Goal: Task Accomplishment & Management: Complete application form

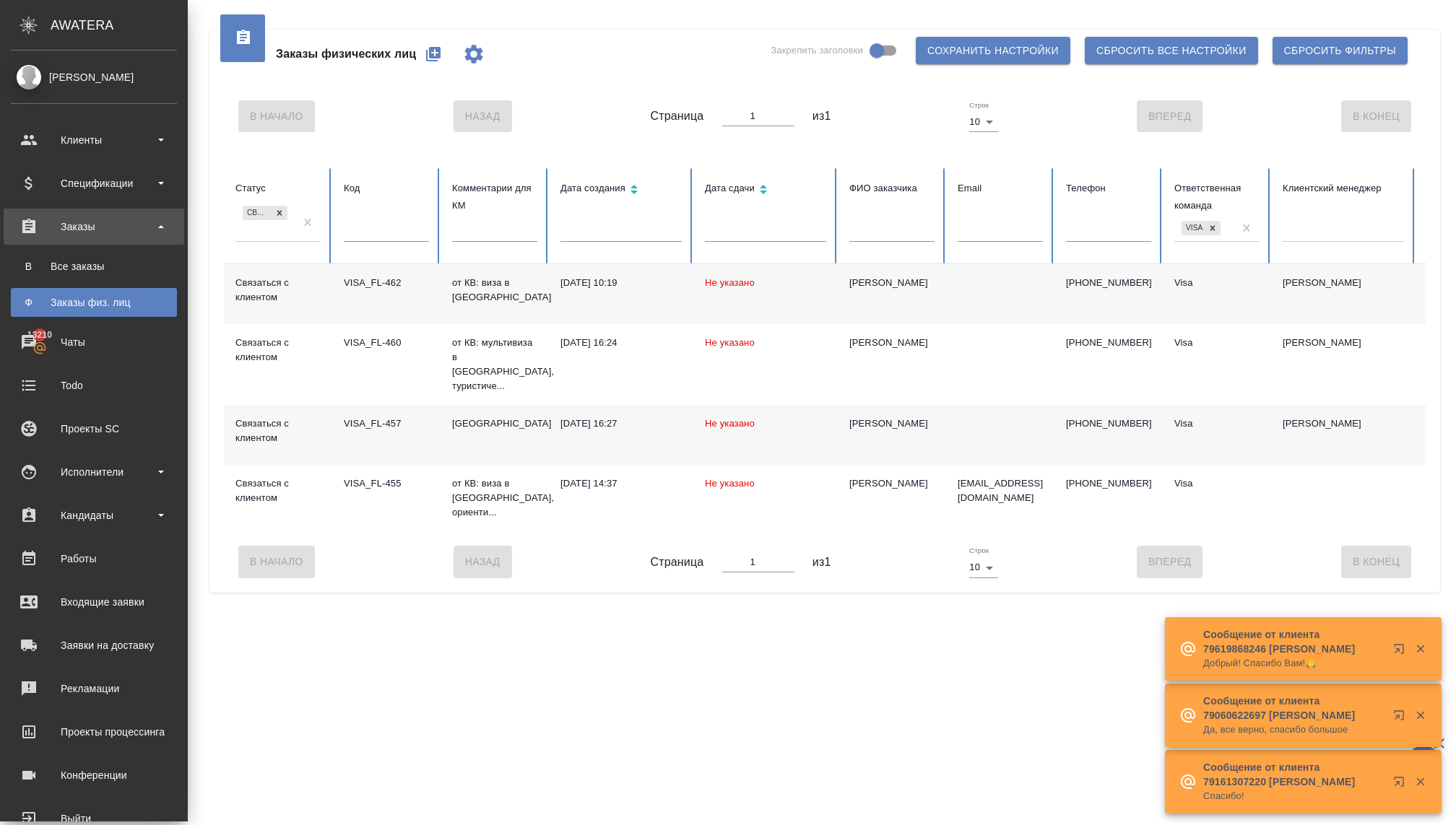
click at [75, 310] on link "Ф Заказы физ. лиц" at bounding box center [94, 302] width 166 height 29
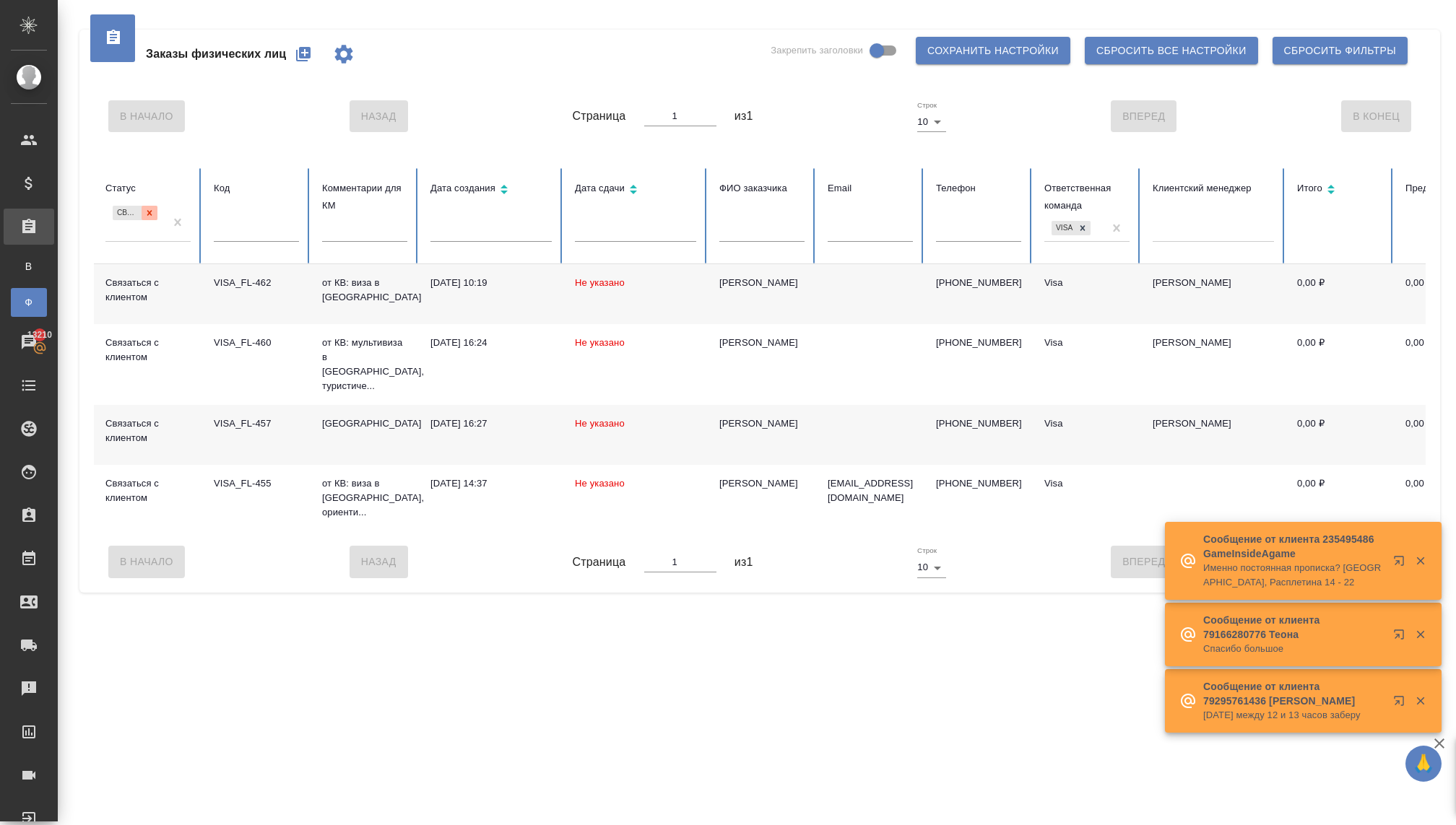
click at [154, 211] on icon at bounding box center [149, 213] width 10 height 10
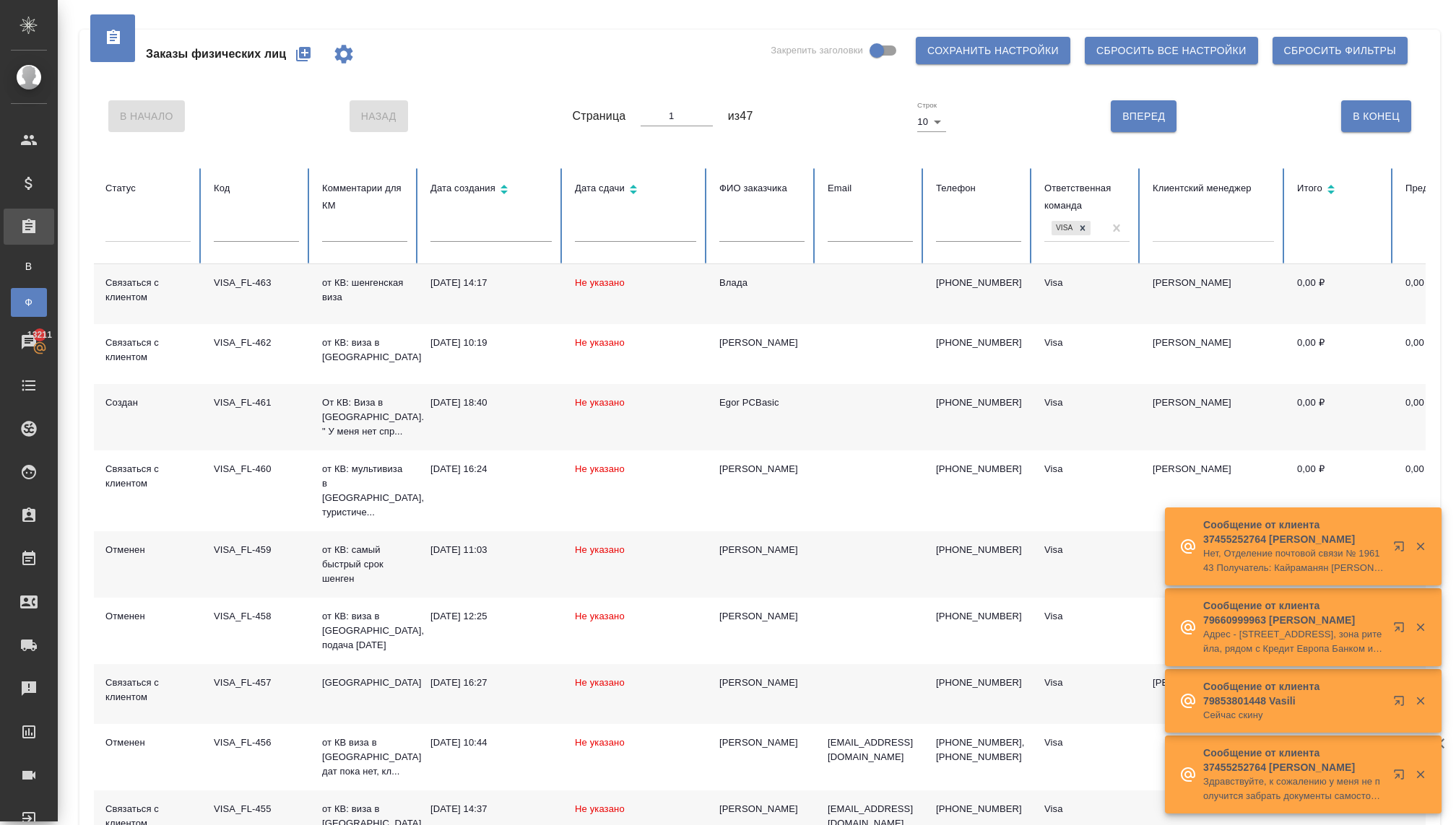
click at [309, 52] on icon "button" at bounding box center [303, 53] width 17 height 17
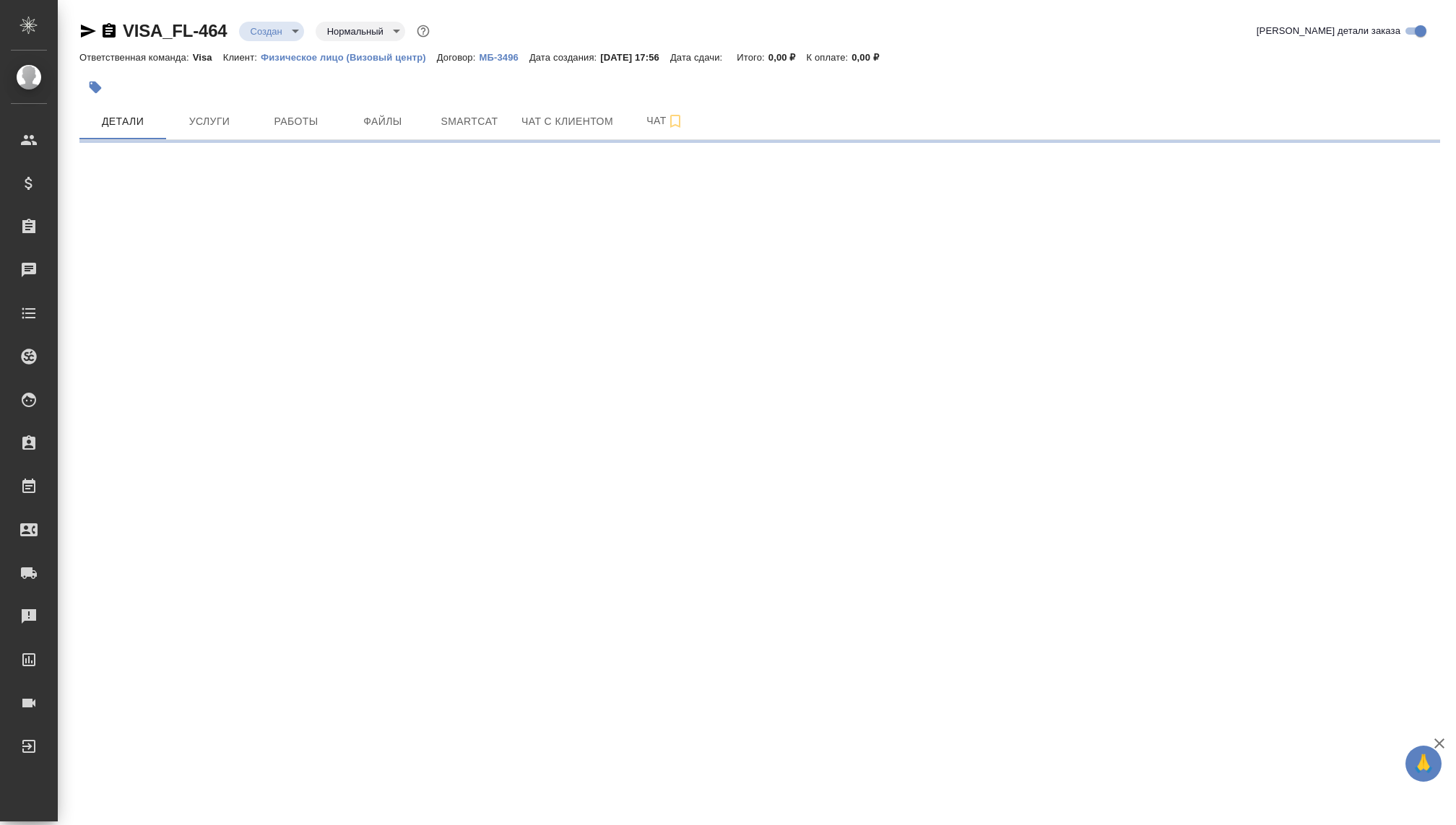
select select "RU"
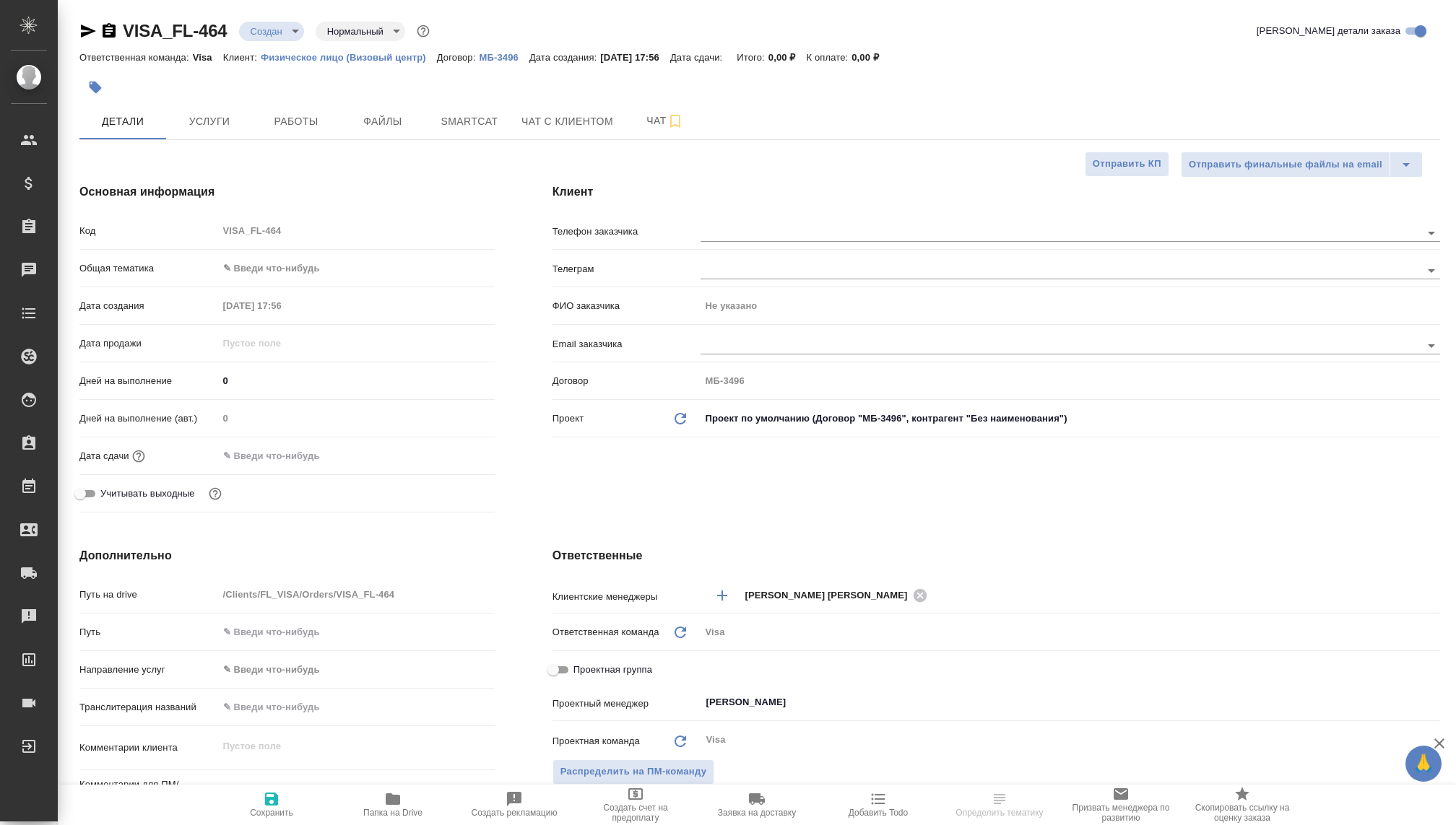
type textarea "x"
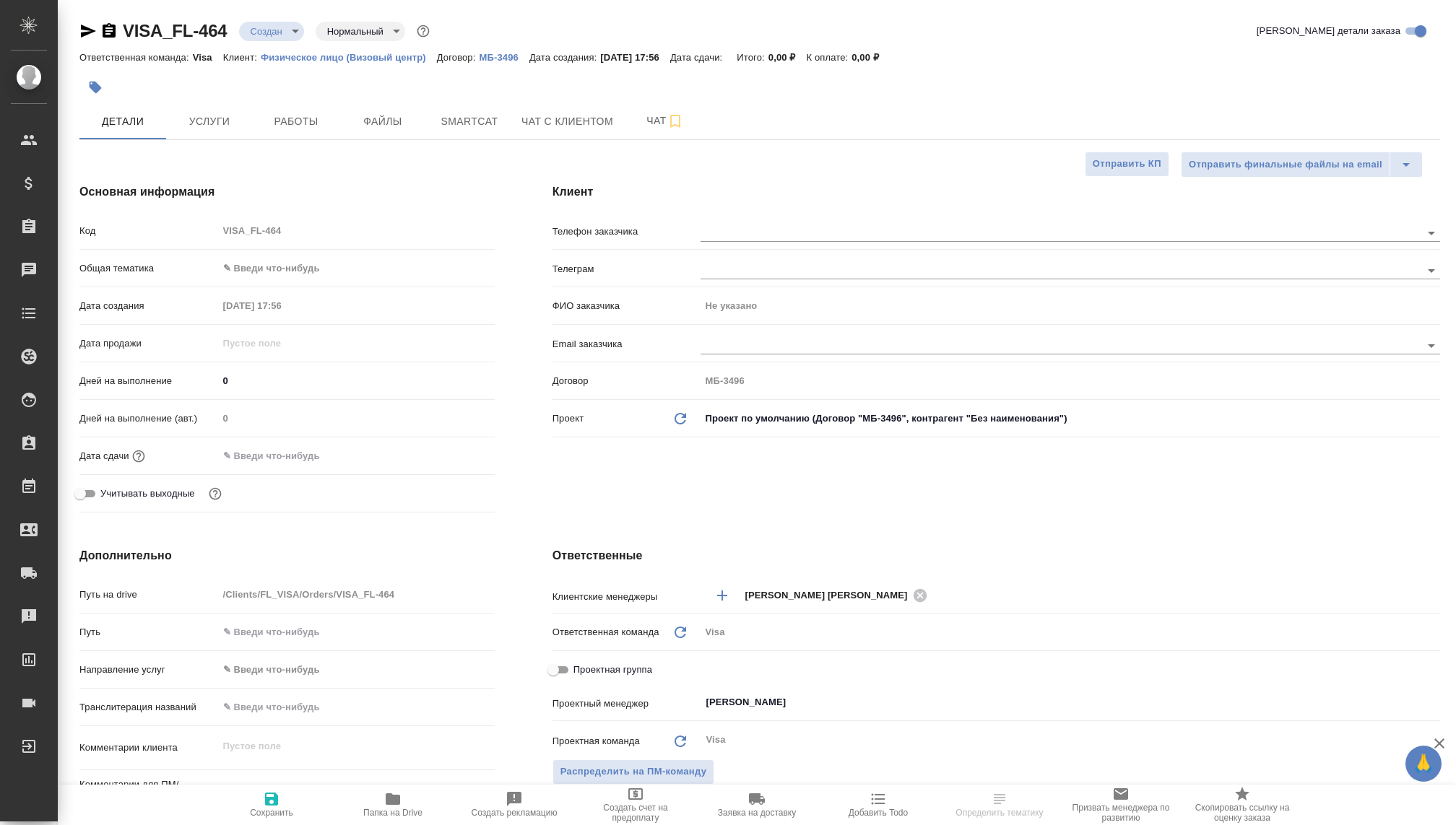
type textarea "x"
click at [755, 236] on input "text" at bounding box center [1036, 232] width 672 height 17
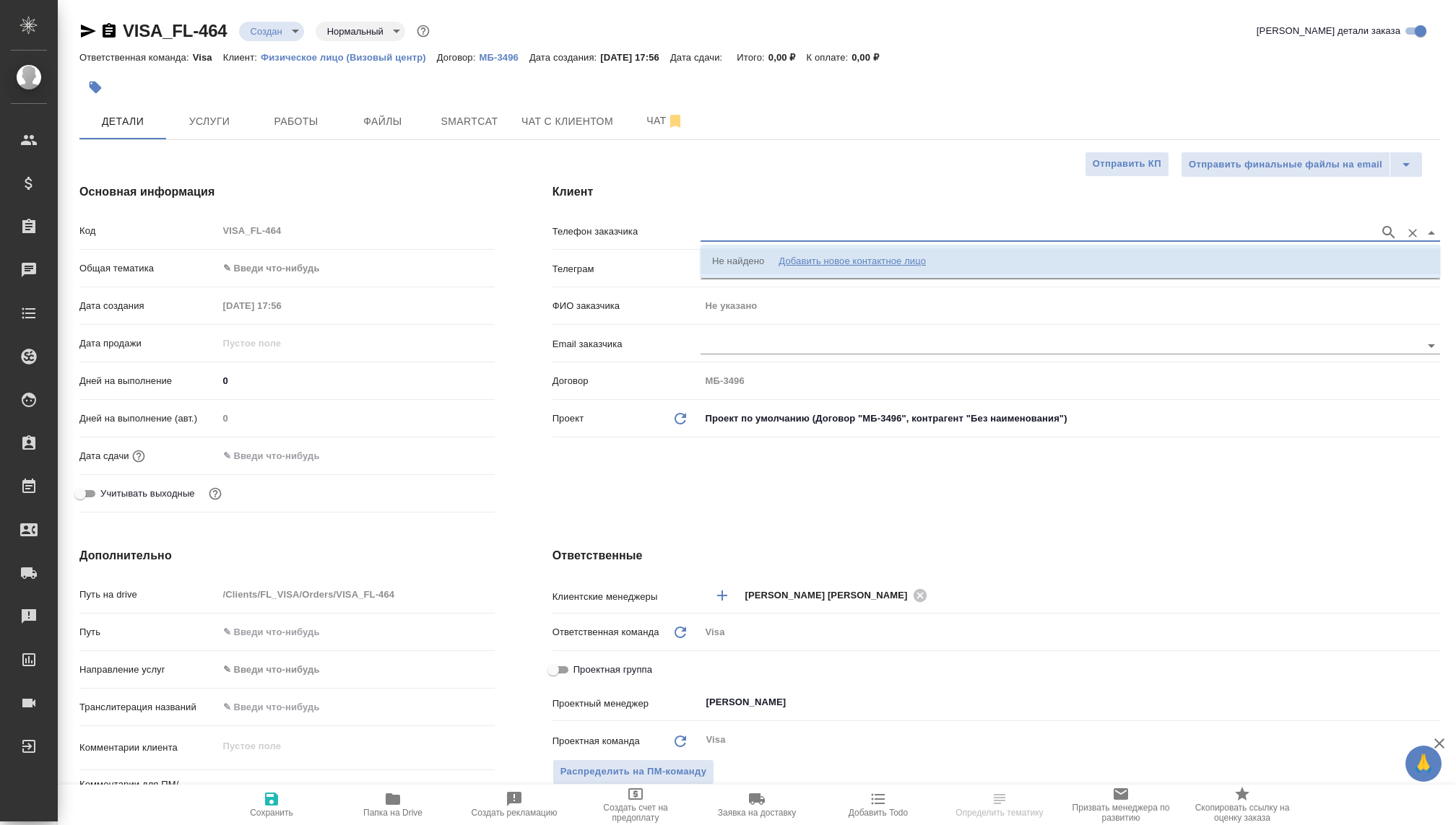
click at [800, 259] on div "Добавить новое контактное лицо" at bounding box center [852, 262] width 147 height 15
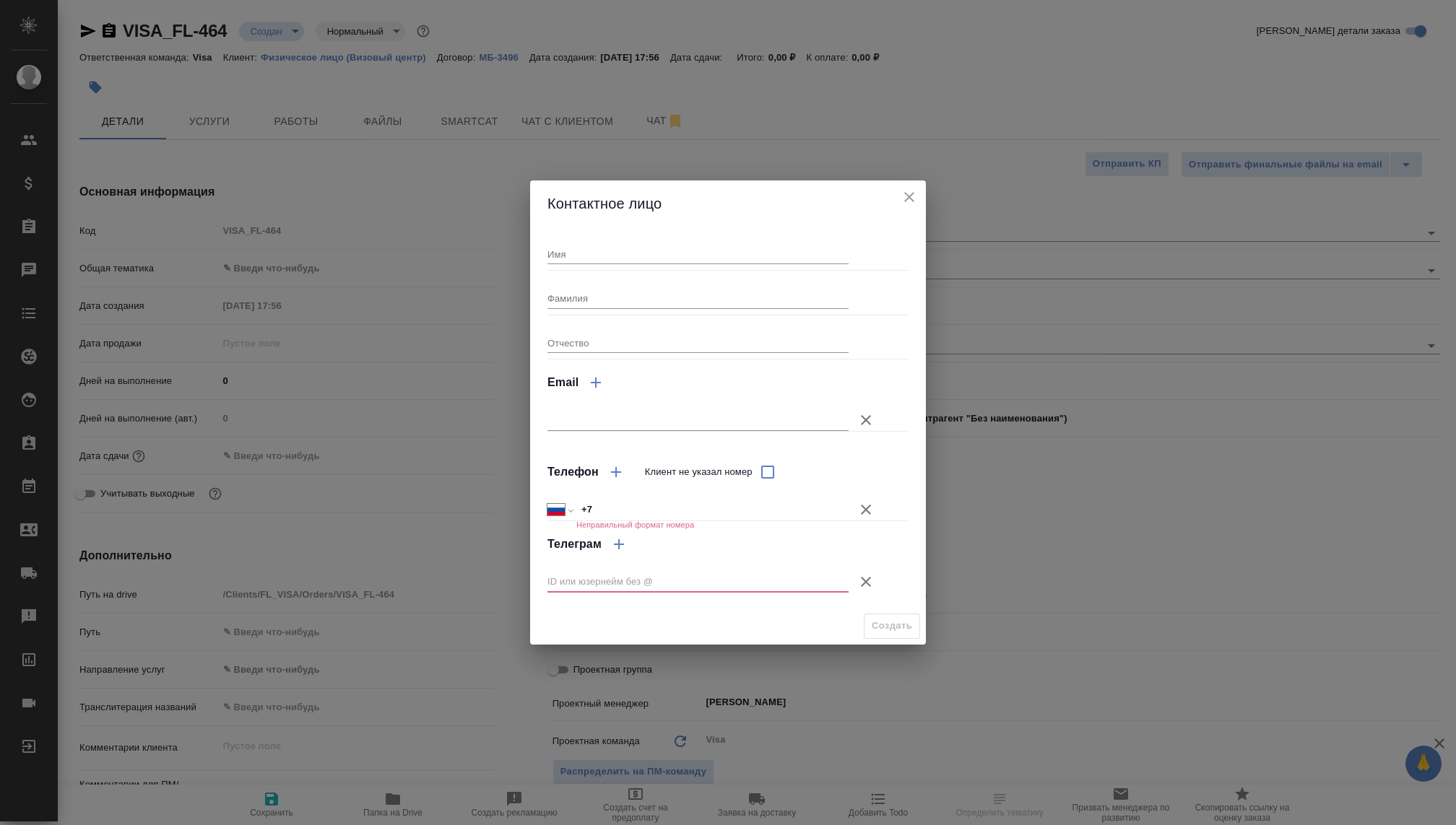
click at [698, 258] on input "Имя" at bounding box center [698, 254] width 301 height 21
type input "Алексей"
click at [633, 497] on div "Международный Австралия Австрия Азербайджан Албания Алжир Американское Самоа Ан…" at bounding box center [728, 502] width 361 height 25
click at [635, 503] on input "+7" at bounding box center [713, 511] width 273 height 21
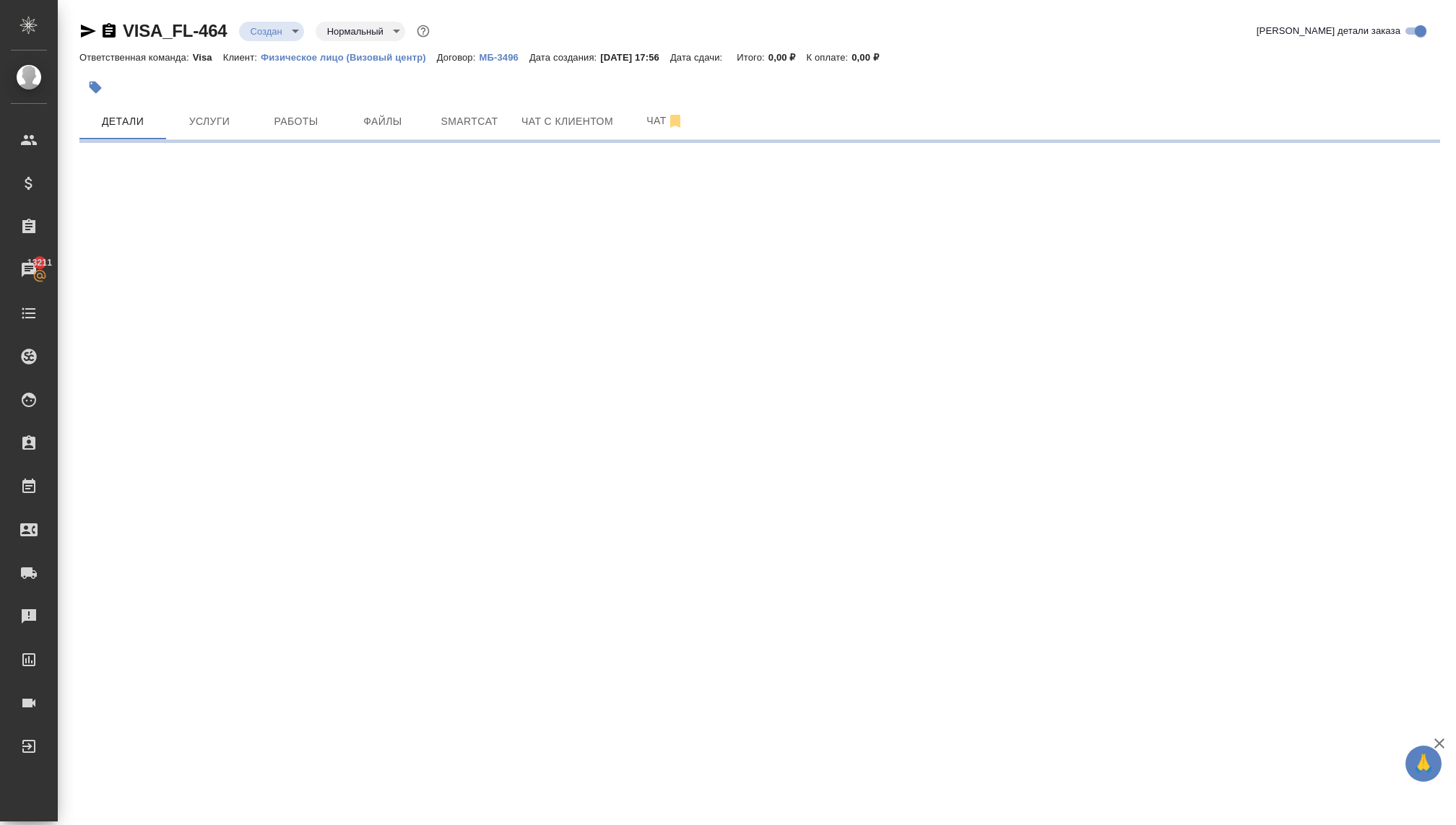
select select "RU"
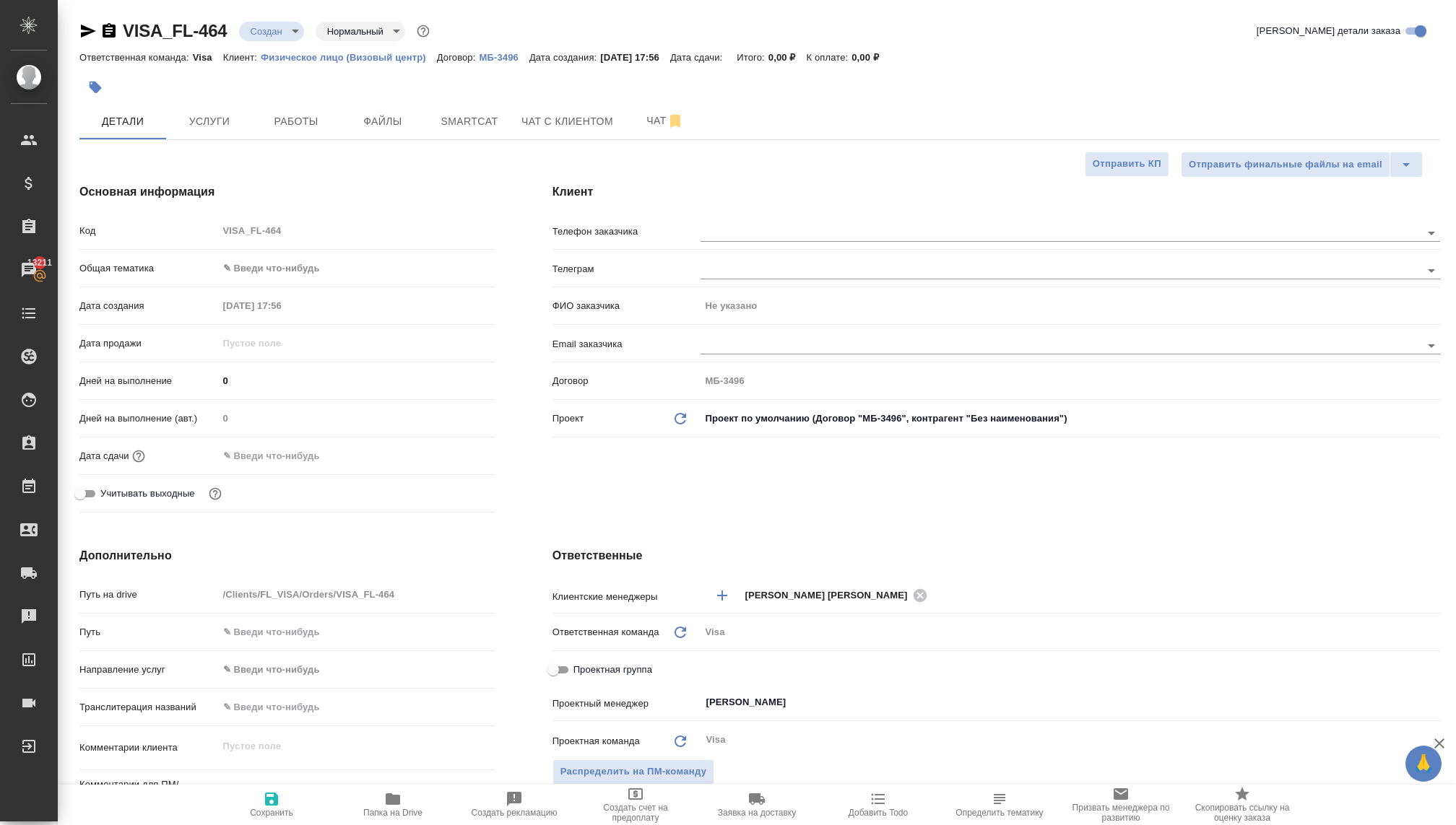
type textarea "x"
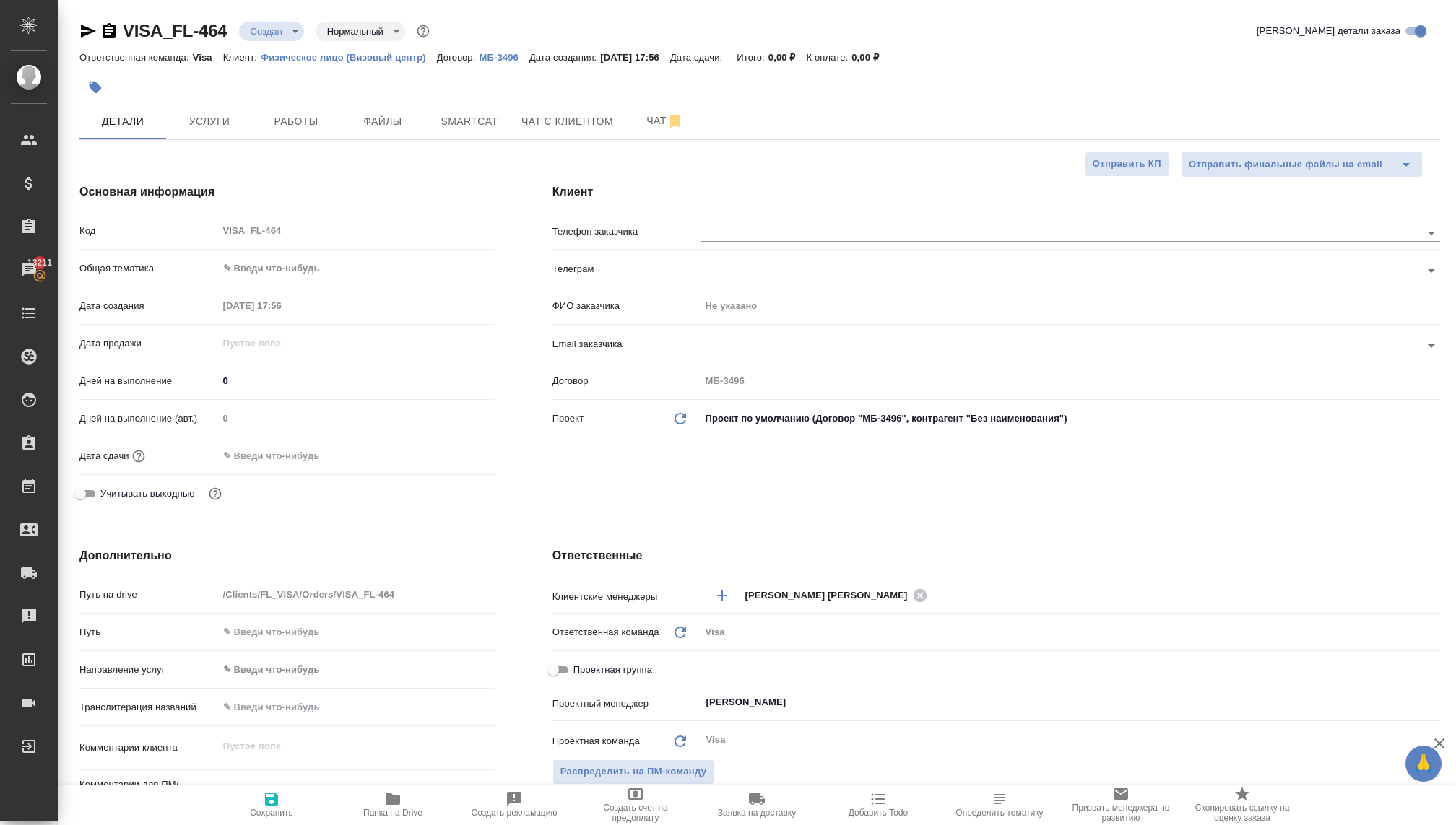
type textarea "x"
click at [743, 231] on input "text" at bounding box center [1036, 232] width 672 height 17
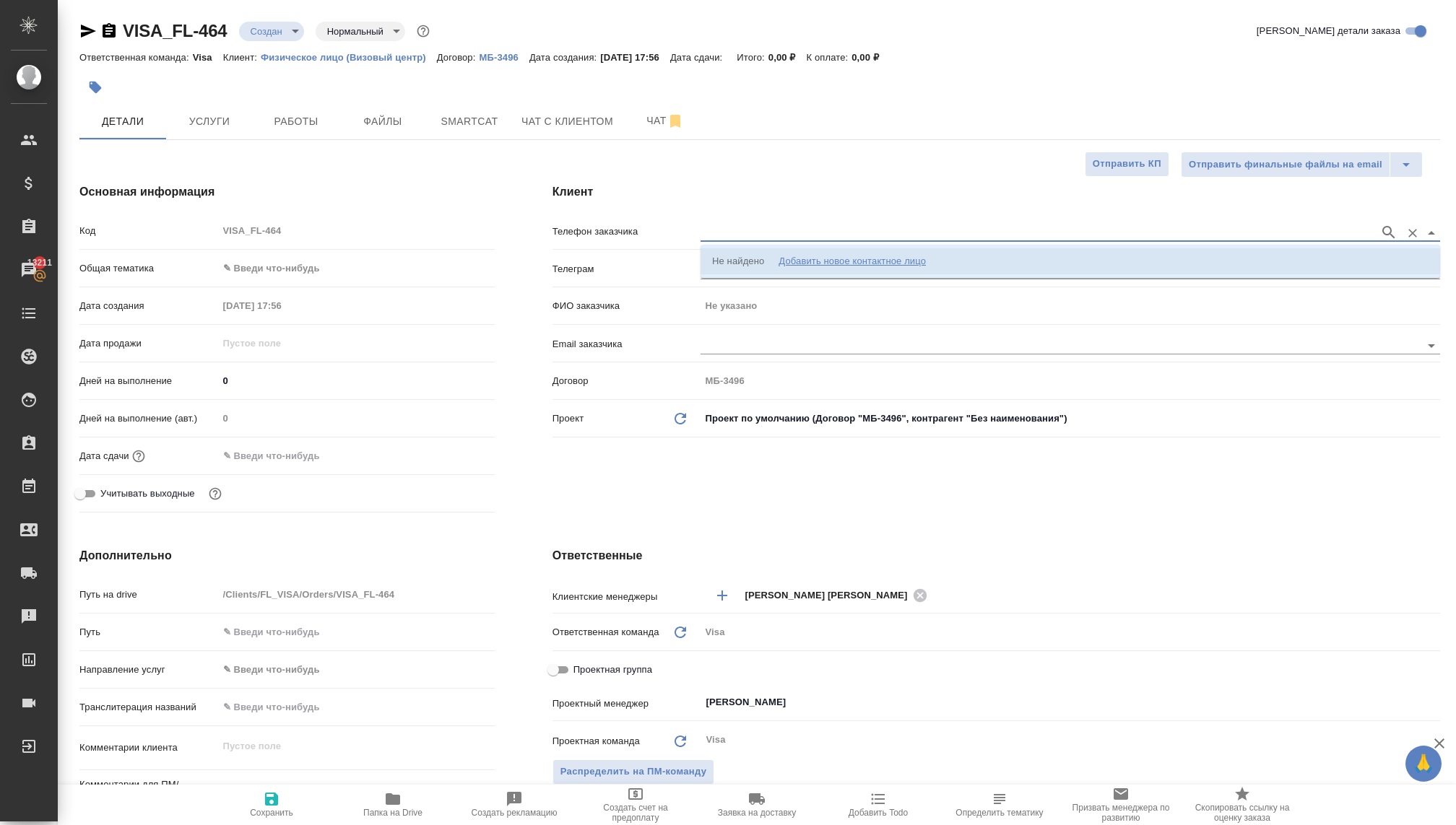
click at [802, 259] on div "Добавить новое контактное лицо" at bounding box center [852, 262] width 147 height 15
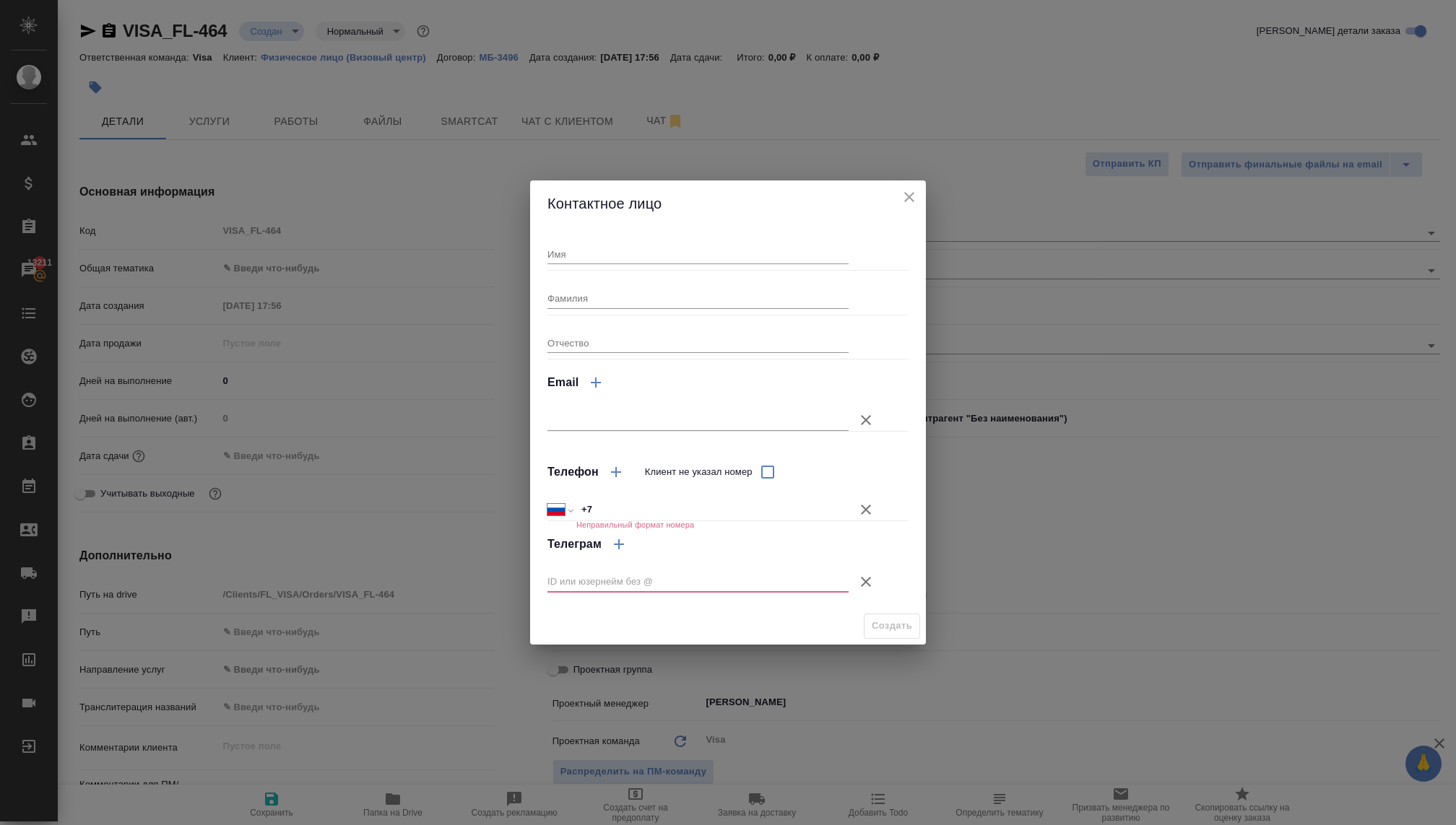
click at [676, 245] on input "Имя" at bounding box center [698, 254] width 301 height 21
type input "Алексей"
click at [609, 295] on input "Фамилия" at bounding box center [698, 298] width 301 height 21
type input "Шпикельман"
click at [620, 580] on input "text" at bounding box center [698, 582] width 301 height 21
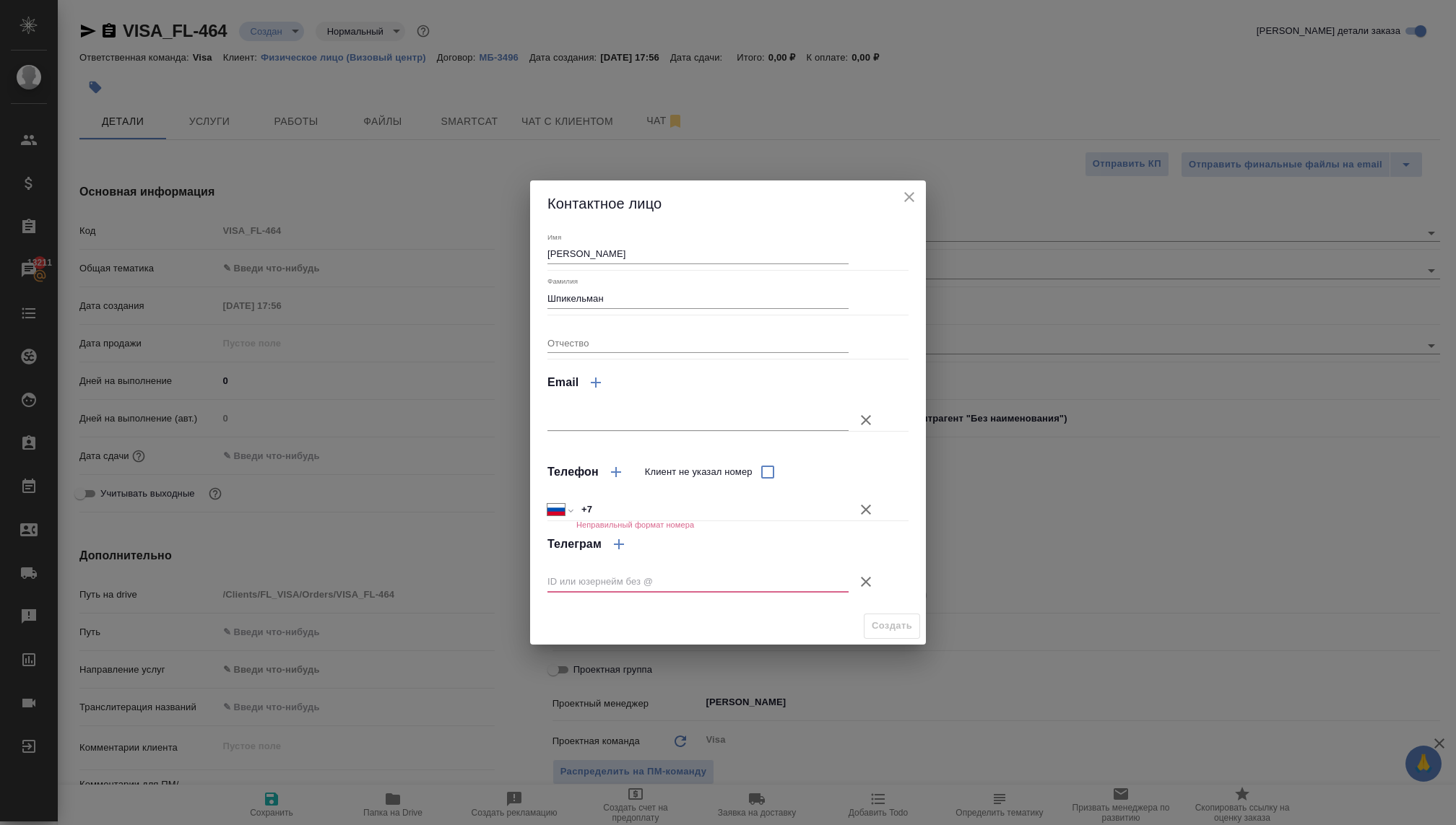
type textarea "x"
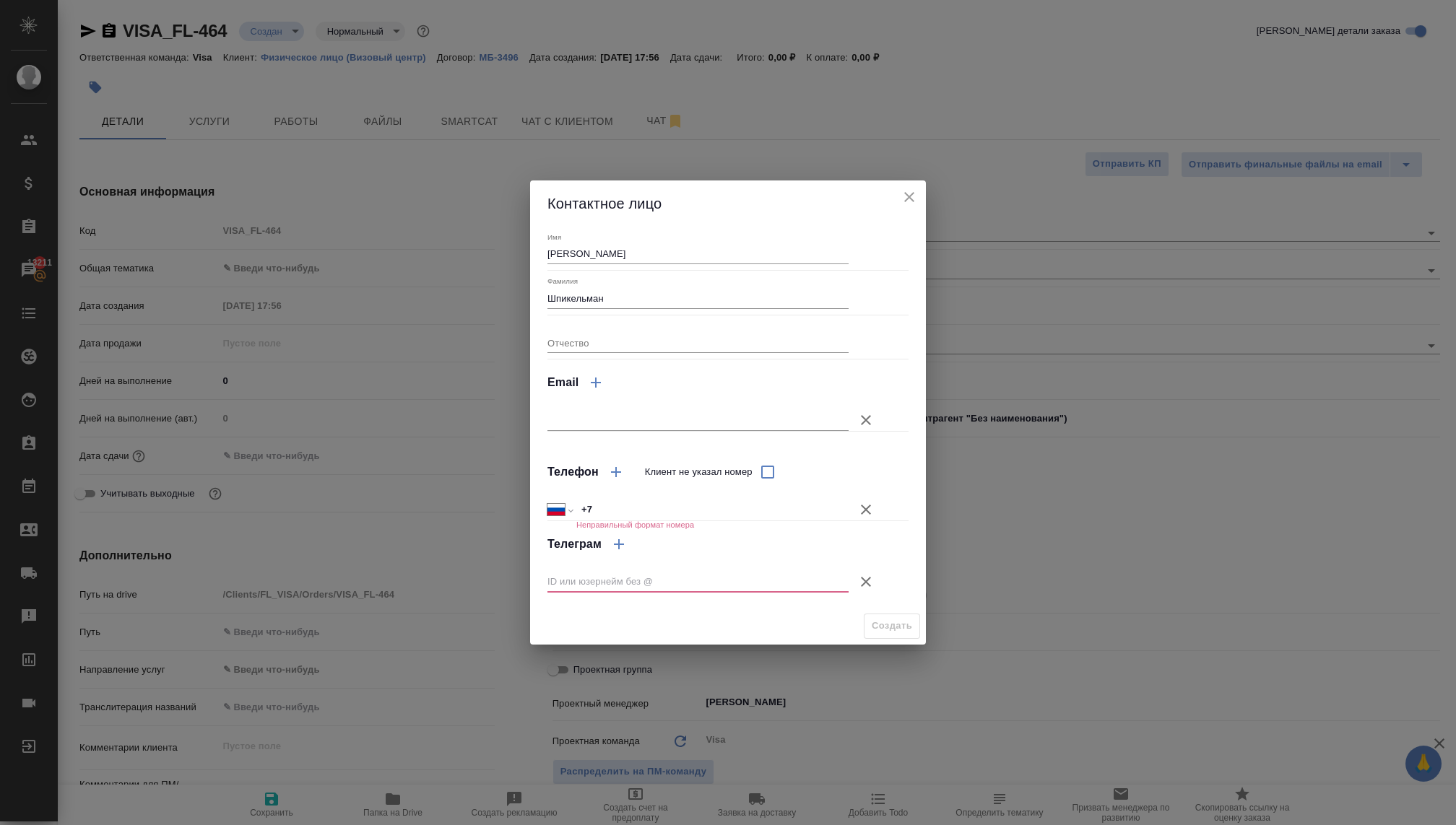
type textarea "x"
click at [627, 582] on input "text" at bounding box center [698, 582] width 301 height 21
paste input "@alexeyshpikelman"
click at [553, 578] on input "@alexeyshpikelman" at bounding box center [698, 582] width 301 height 21
type input "alexeyshpikelman"
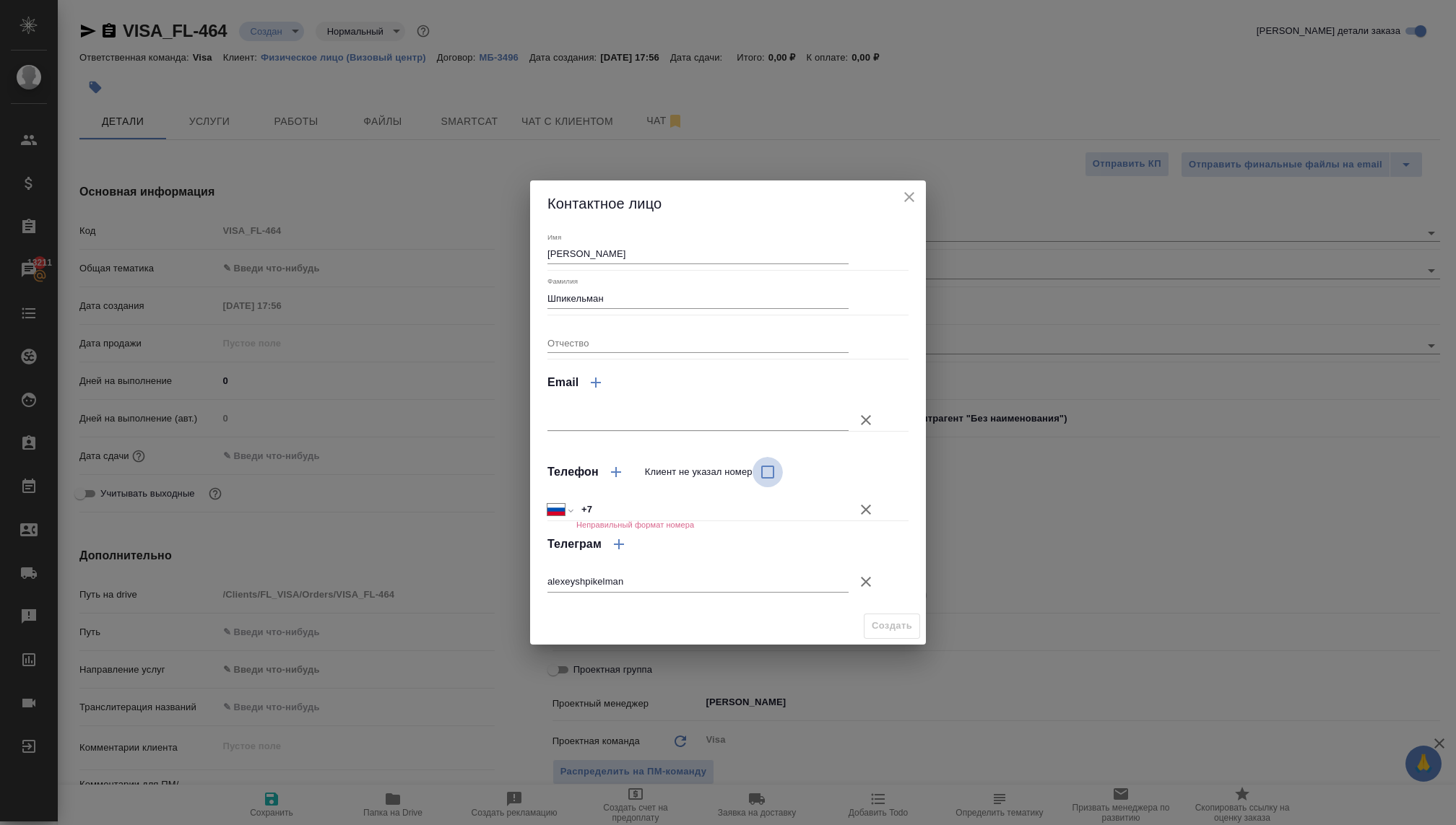
click at [760, 470] on input "Клиент не указал номер" at bounding box center [767, 472] width 30 height 30
checkbox input "true"
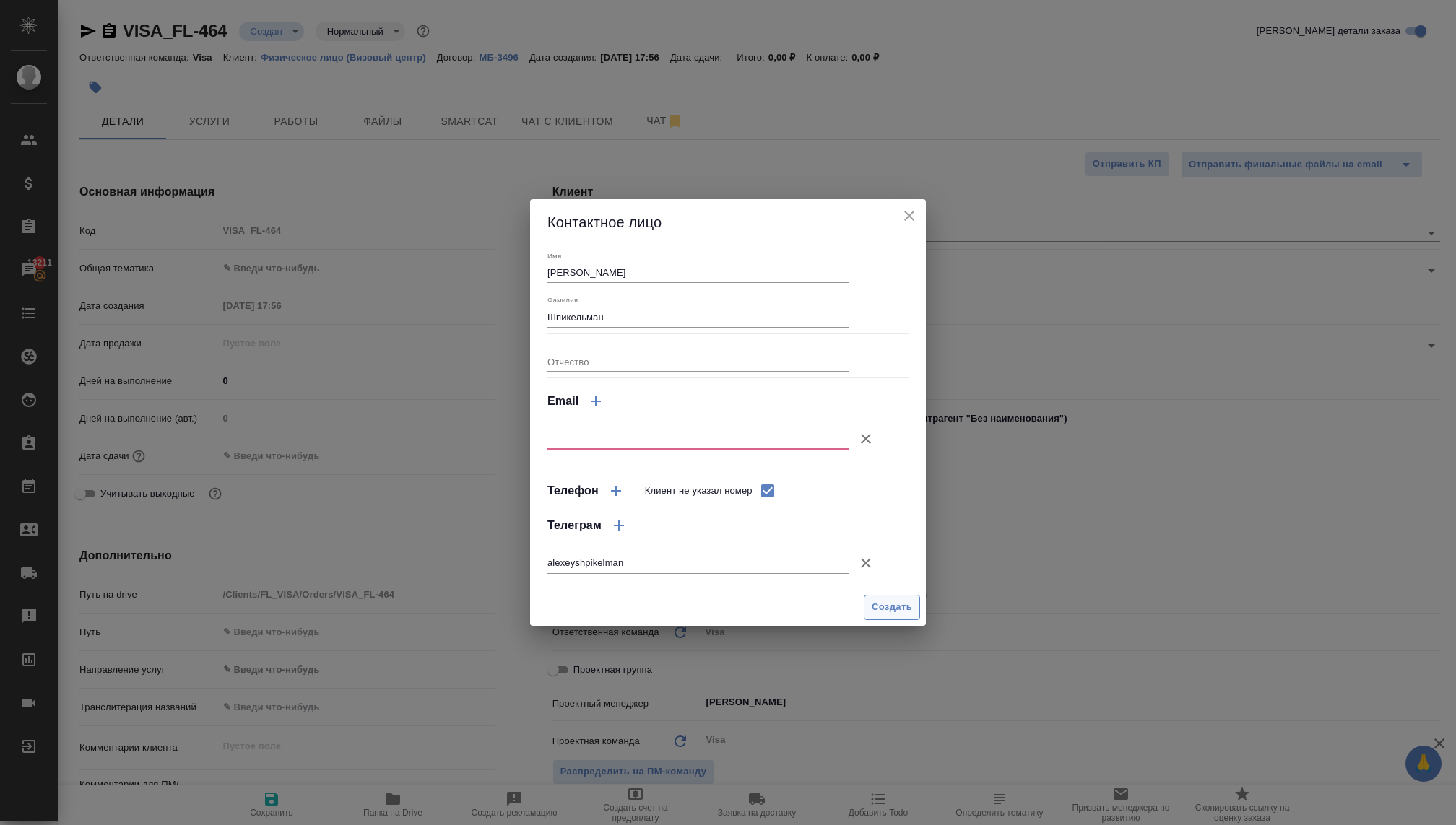
click at [898, 606] on span "Создать" at bounding box center [892, 607] width 40 height 16
type input "Шпикельман Алексей"
type textarea "x"
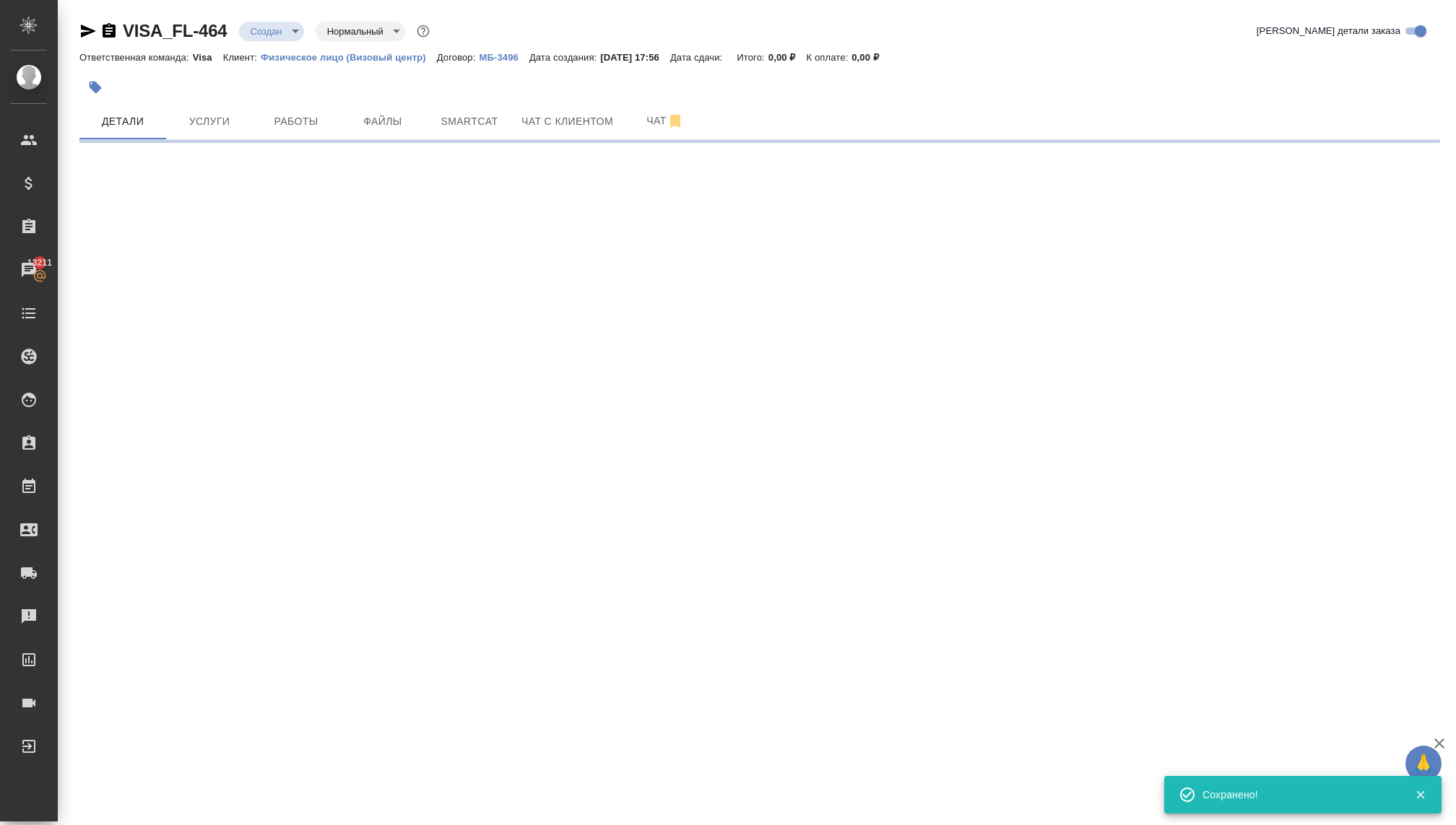
type input "holyTrinity"
select select "RU"
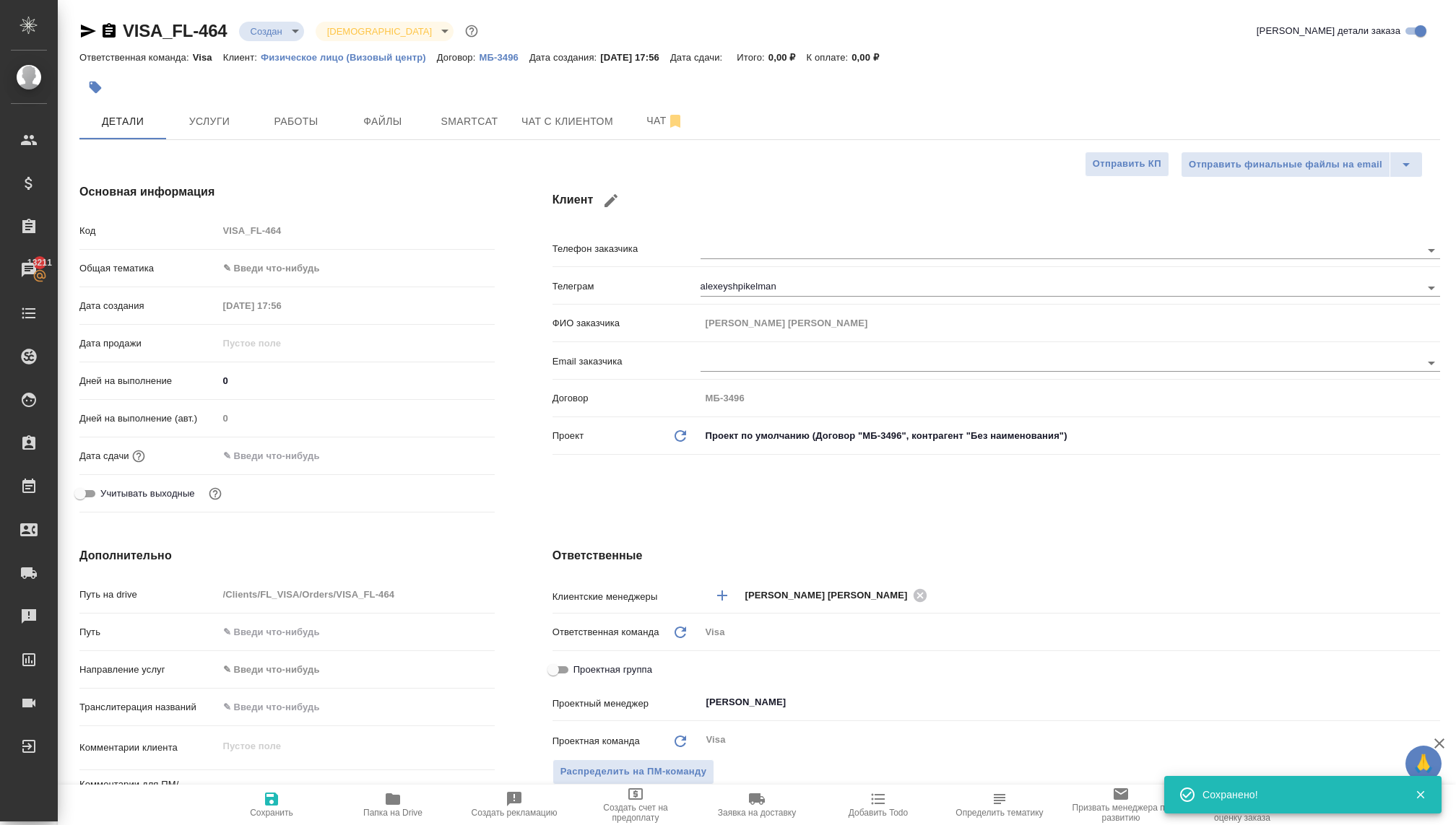
type textarea "x"
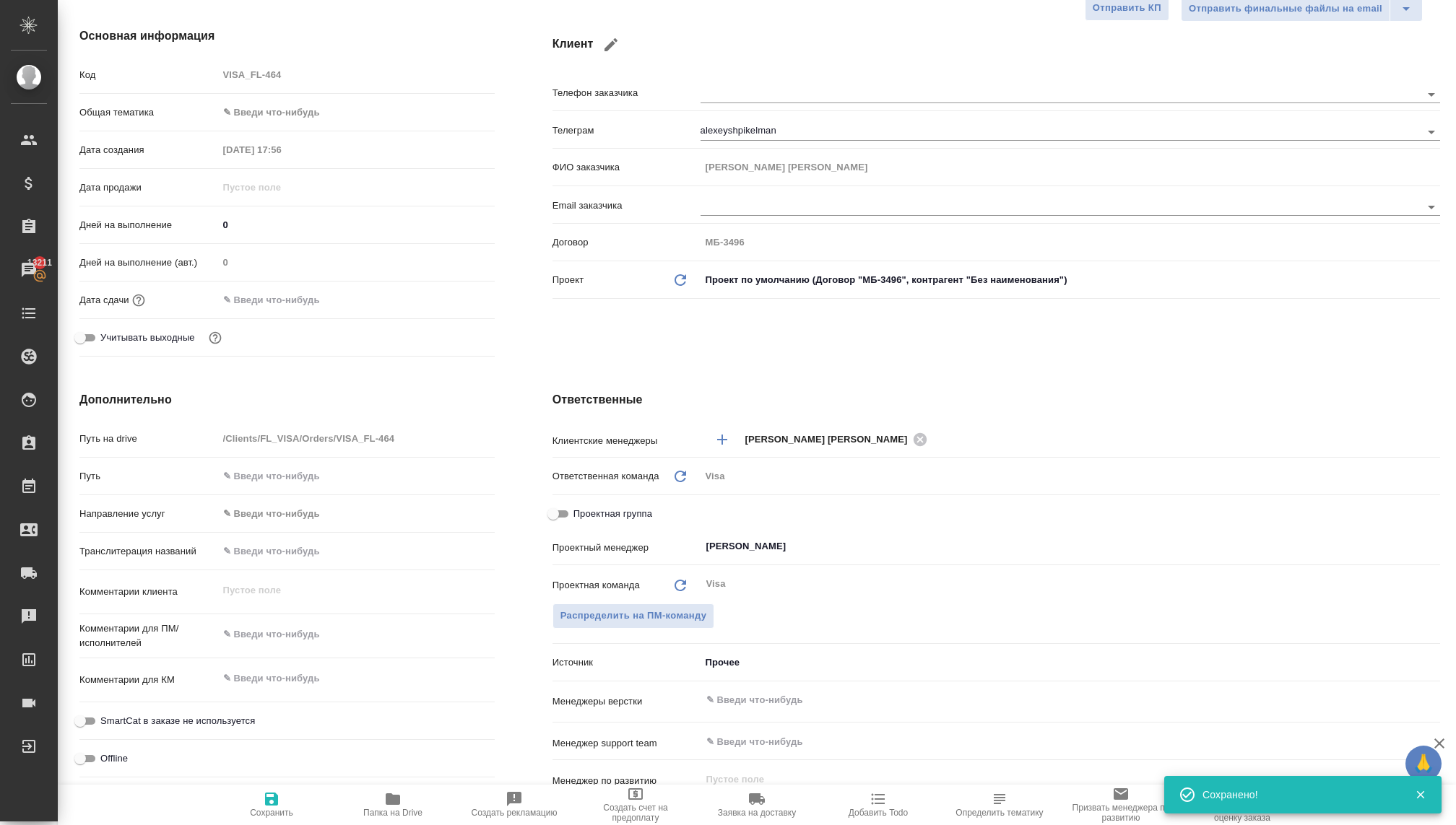
scroll to position [253, 0]
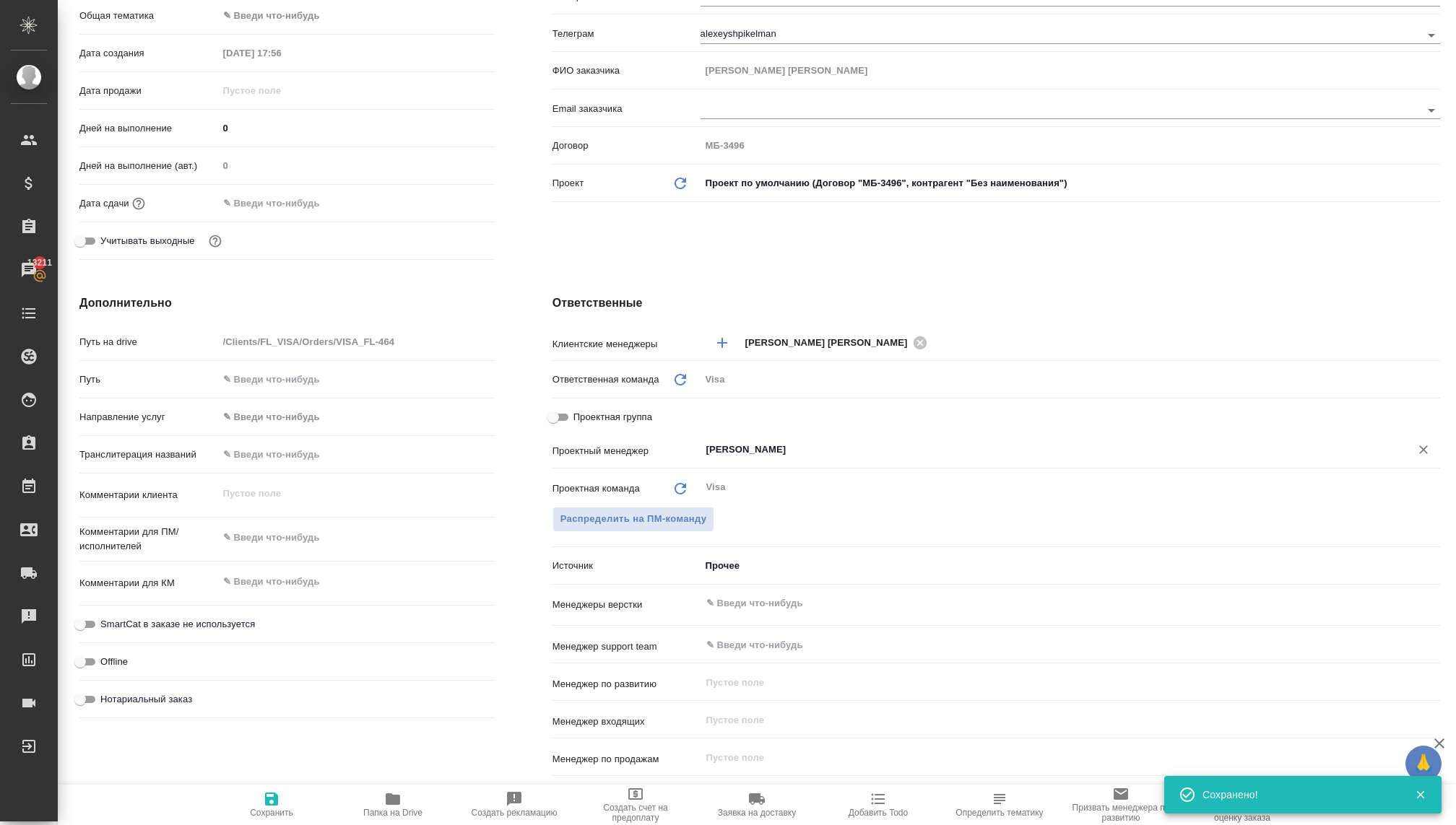
click at [730, 438] on div "Раднаева Саяна ​" at bounding box center [1070, 450] width 740 height 26
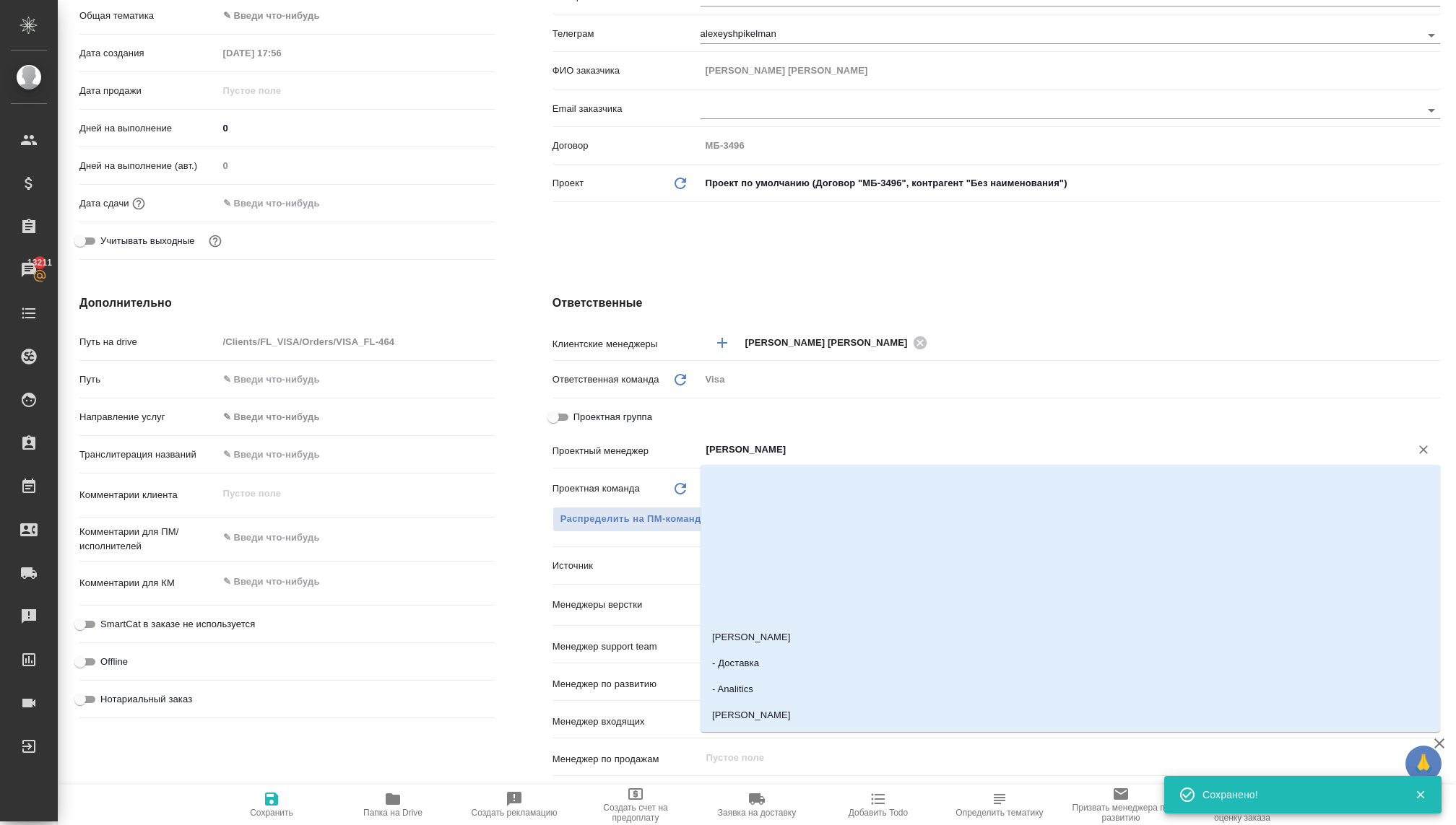
click at [737, 451] on input "Раднаева Саяна" at bounding box center [1045, 449] width 682 height 17
drag, startPoint x: 789, startPoint y: 452, endPoint x: 674, endPoint y: 449, distance: 115.0
click at [674, 449] on div "Проектный менеджер Раднаева Саяна ​" at bounding box center [996, 449] width 888 height 25
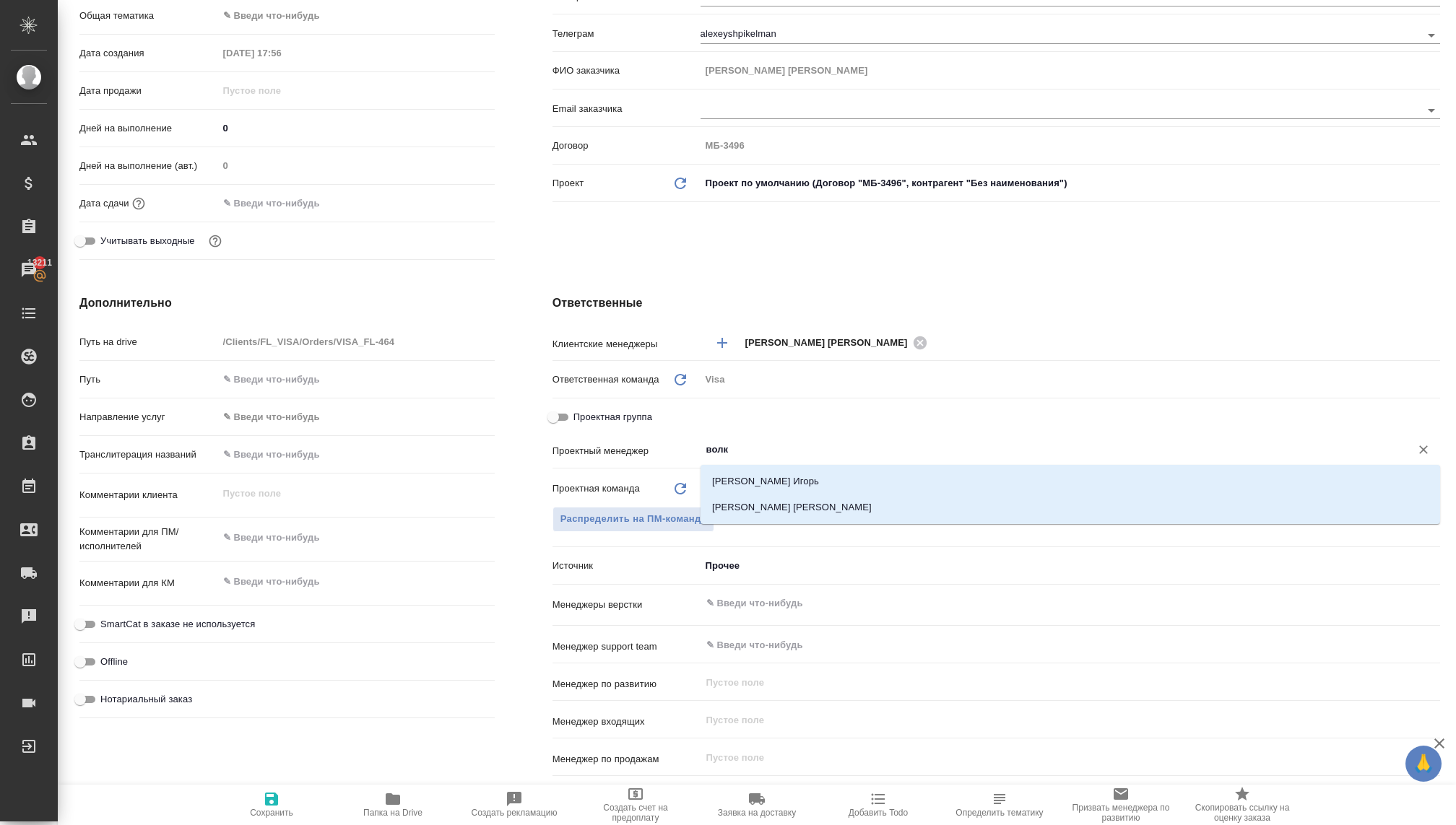
type input "волко"
click at [733, 506] on li "Волкова Кристина" at bounding box center [1070, 507] width 740 height 26
type textarea "x"
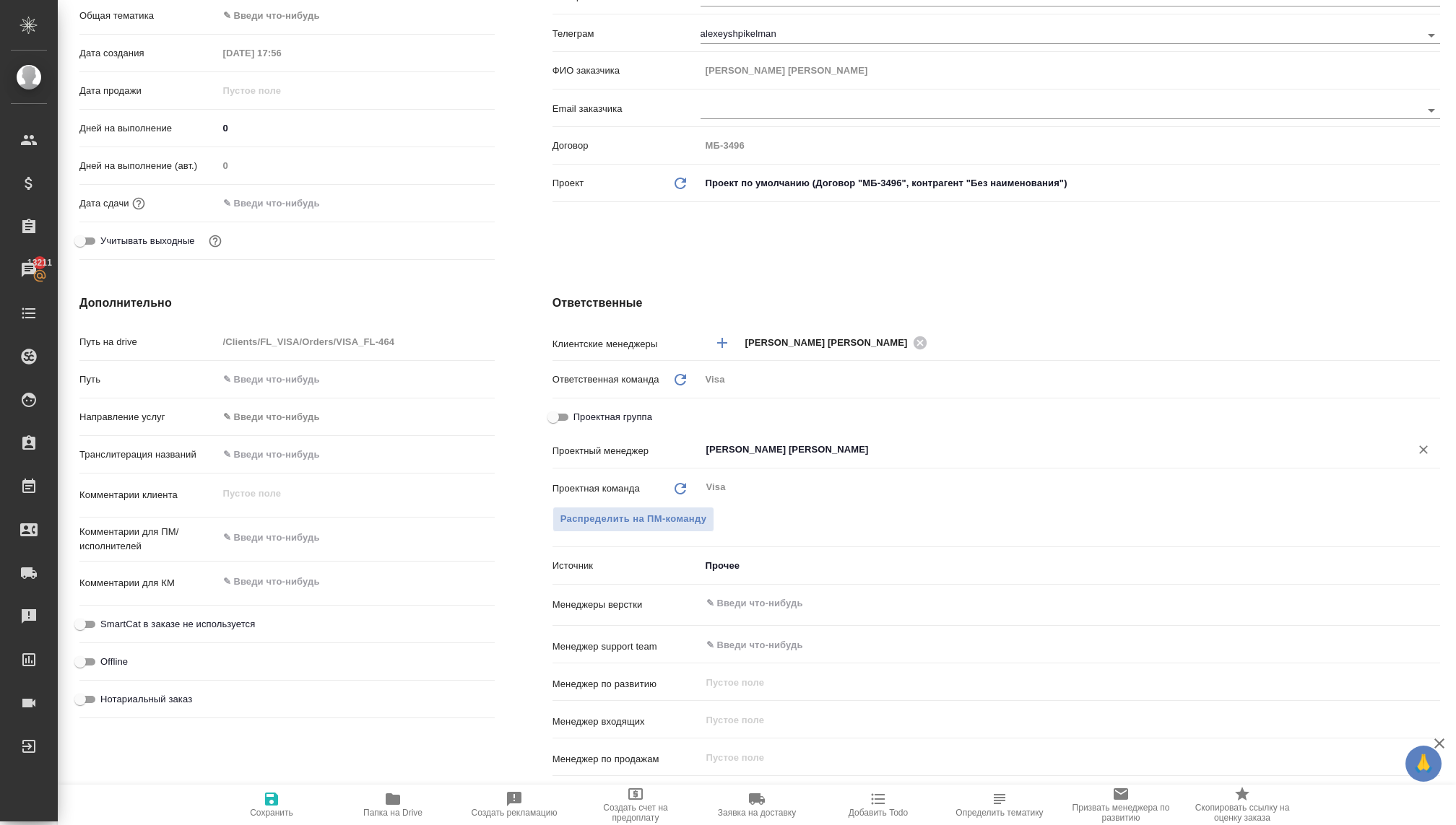
scroll to position [285, 0]
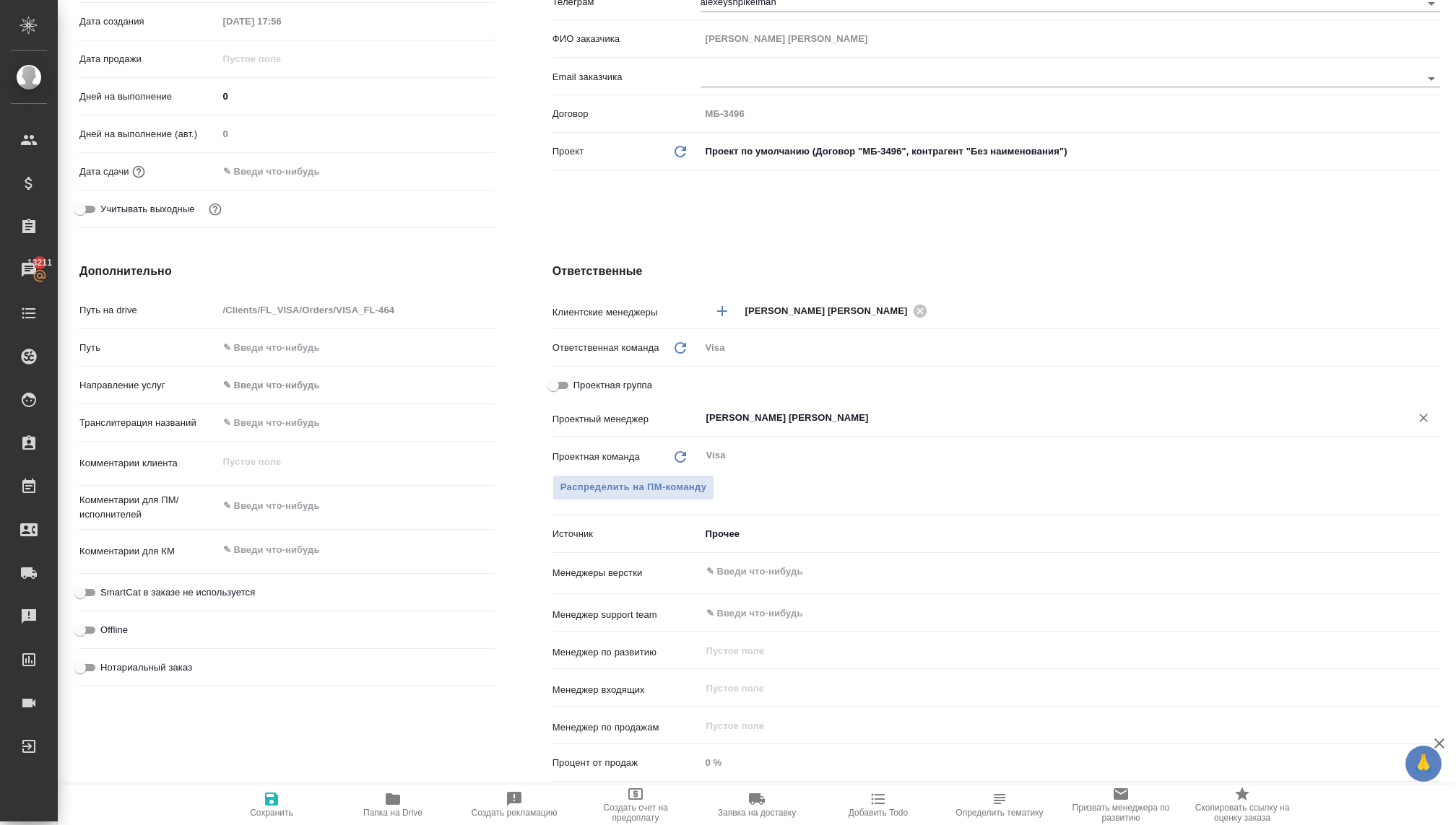
type input "Волкова Кристина"
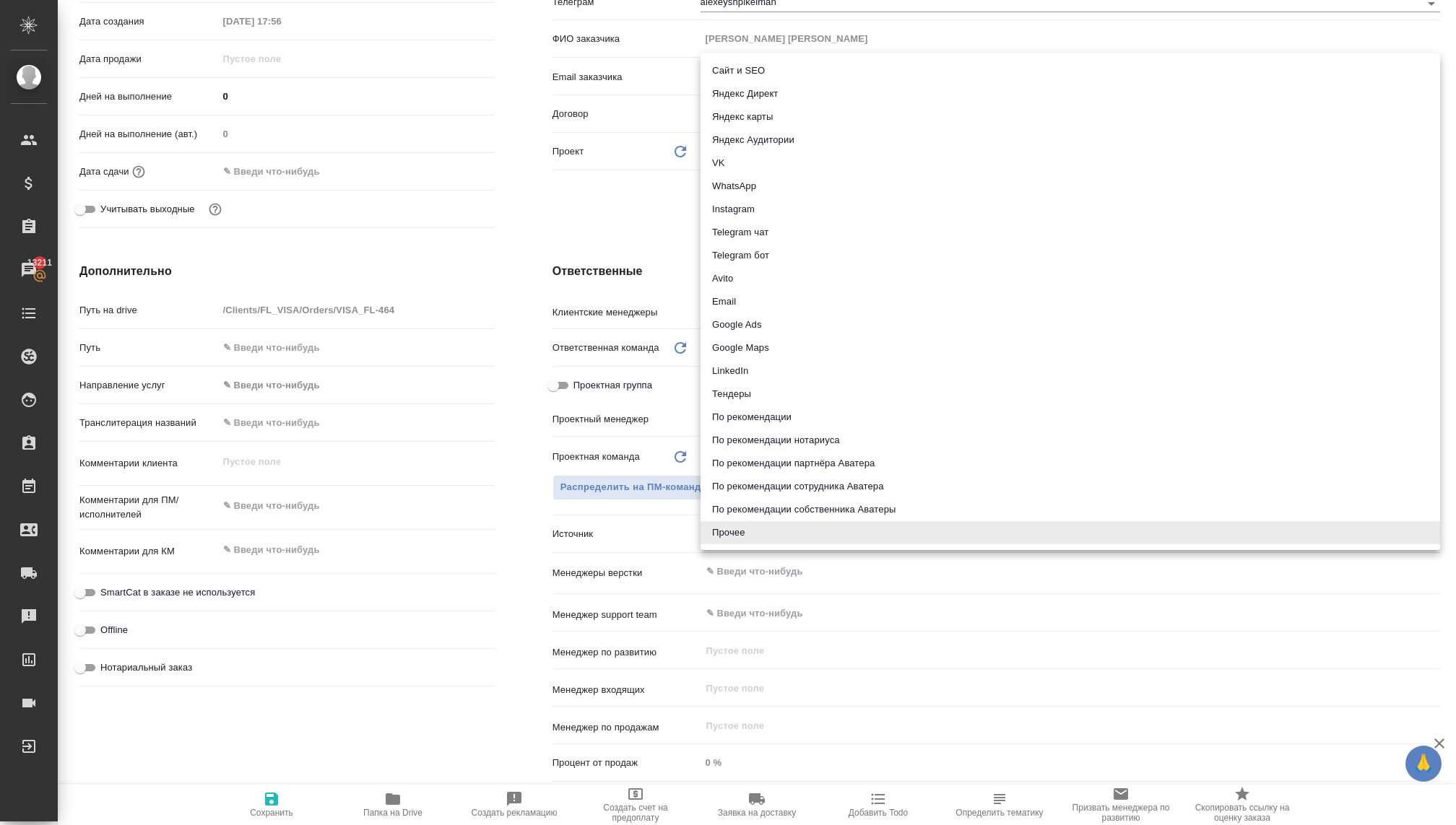
click at [734, 536] on body "🙏 .cls-1 fill:#fff; AWATERA Kovaleva Ekaterina Клиенты Спецификации Заказы 1321…" at bounding box center [728, 412] width 1456 height 825
click at [771, 464] on li "По рекомендации партнёра Аватера" at bounding box center [1070, 464] width 740 height 23
type textarea "x"
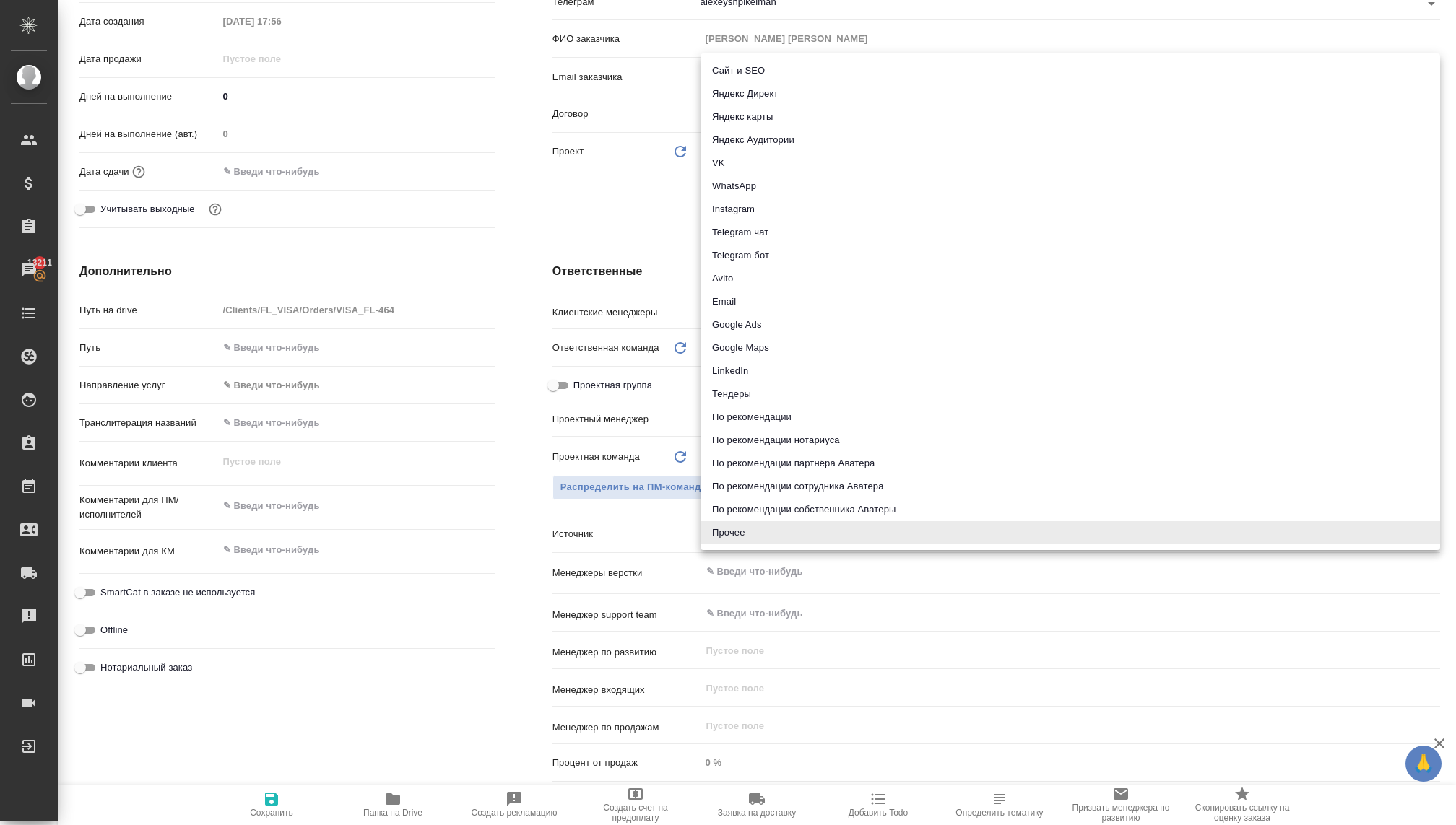
type input "partnerRecommendation"
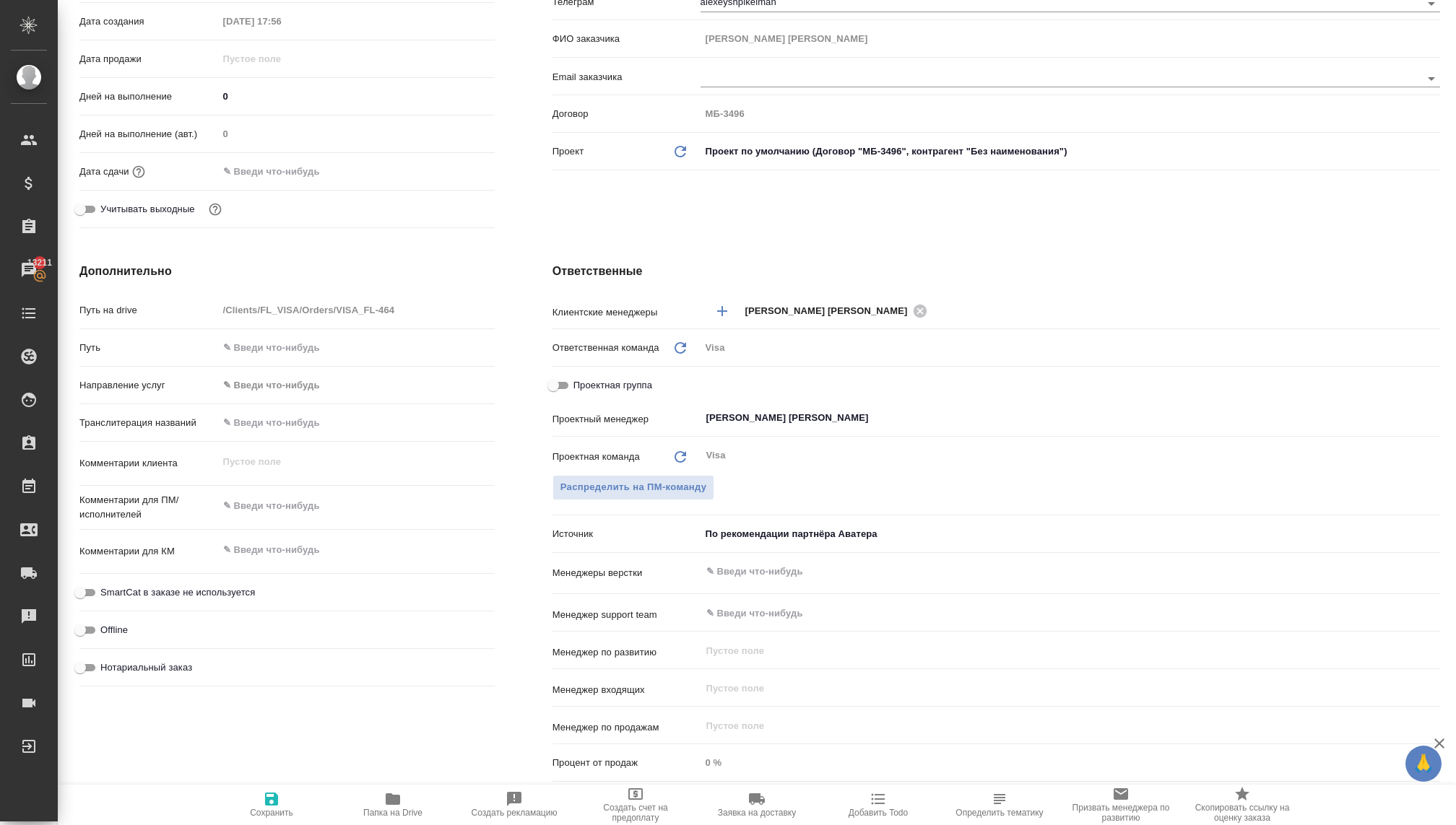
click at [722, 529] on body "🙏 .cls-1 fill:#fff; AWATERA Kovaleva Ekaterina Клиенты Спецификации Заказы 1321…" at bounding box center [728, 412] width 1456 height 825
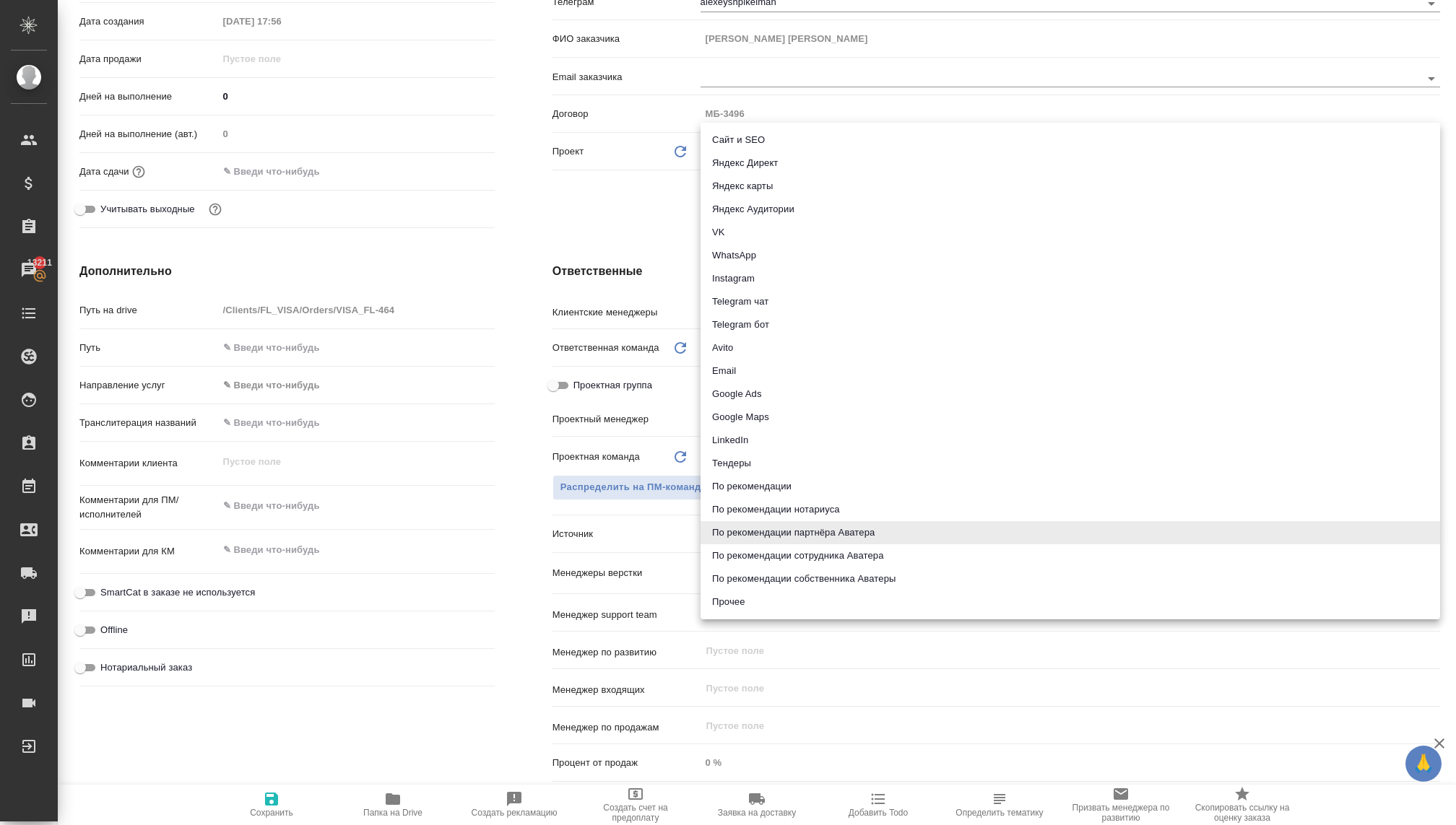
click at [452, 536] on div at bounding box center [728, 412] width 1456 height 825
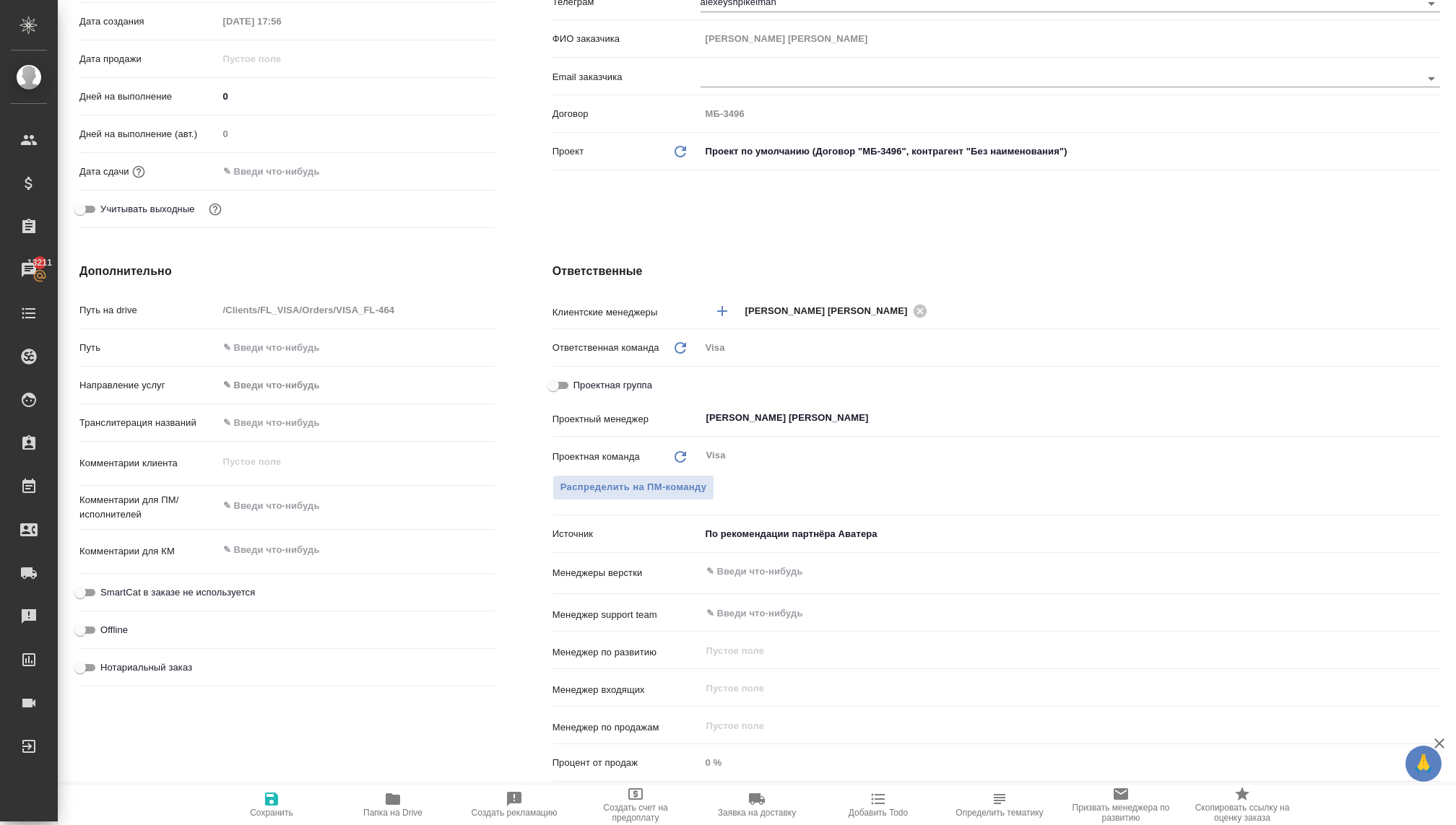
type textarea "x"
click at [246, 541] on textarea at bounding box center [356, 551] width 275 height 25
type textarea "x"
type textarea "А"
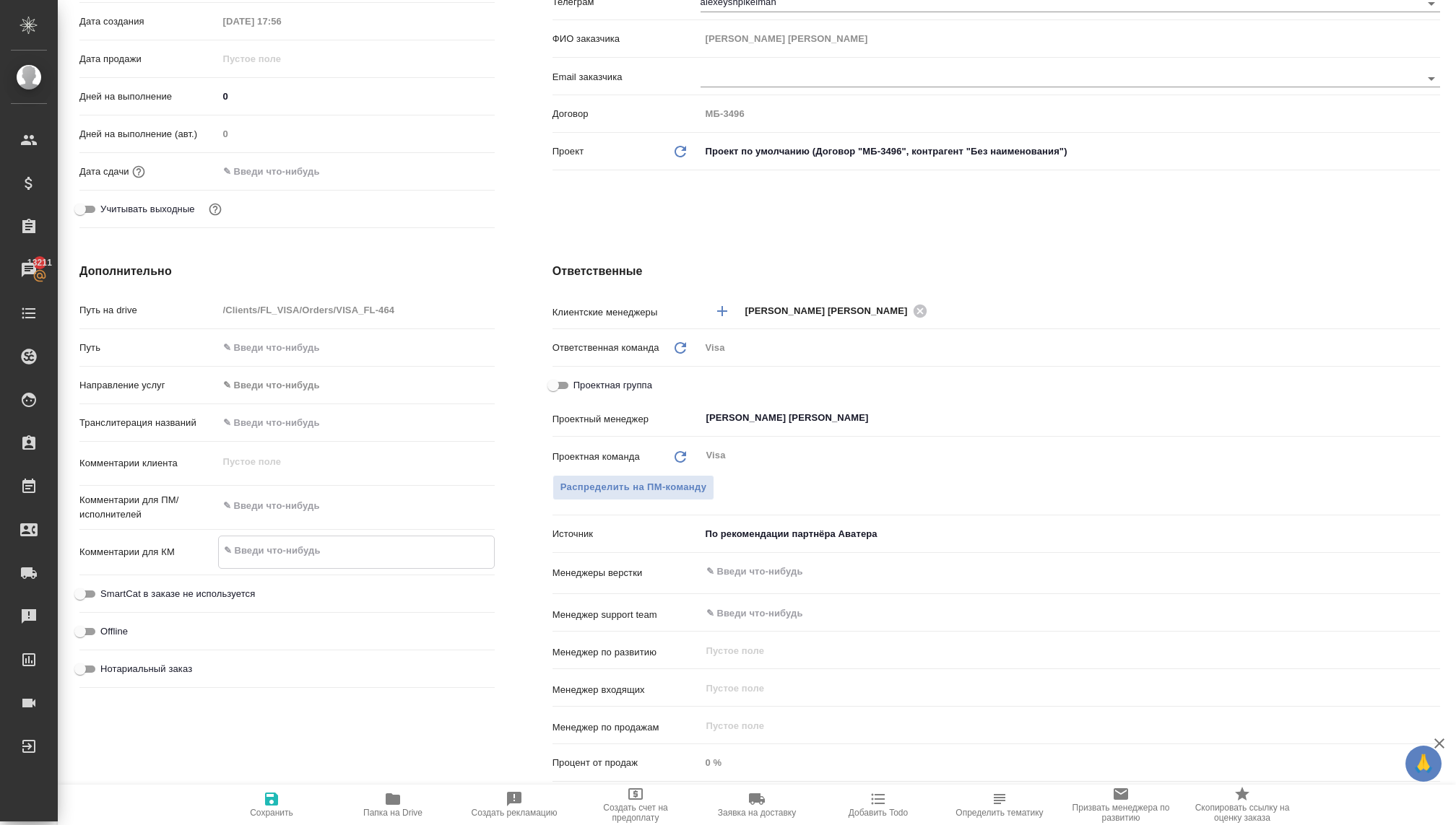
type textarea "x"
type textarea "Ат"
type textarea "x"
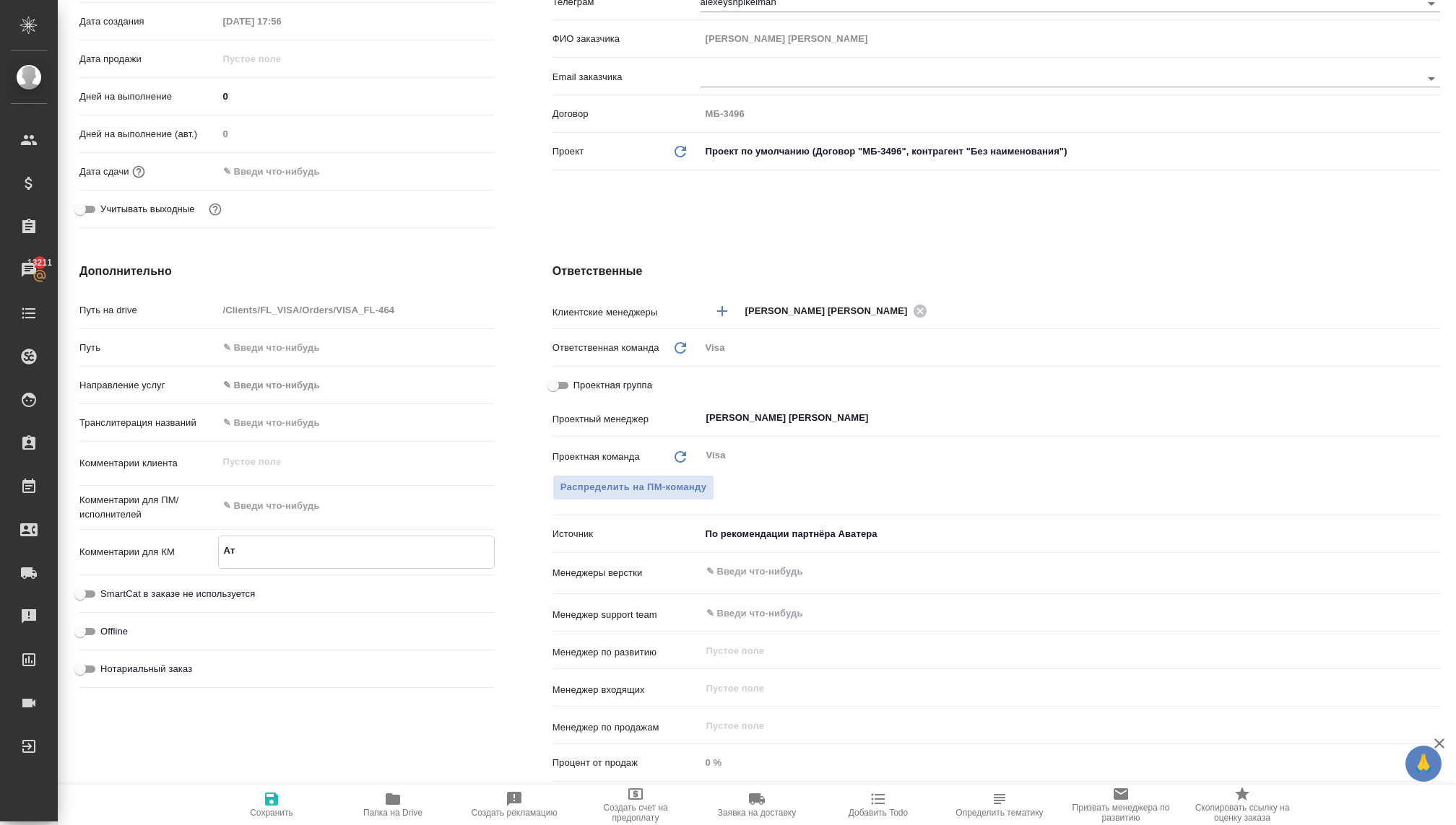
type textarea "x"
type textarea "Атл"
type textarea "x"
type textarea "Атла"
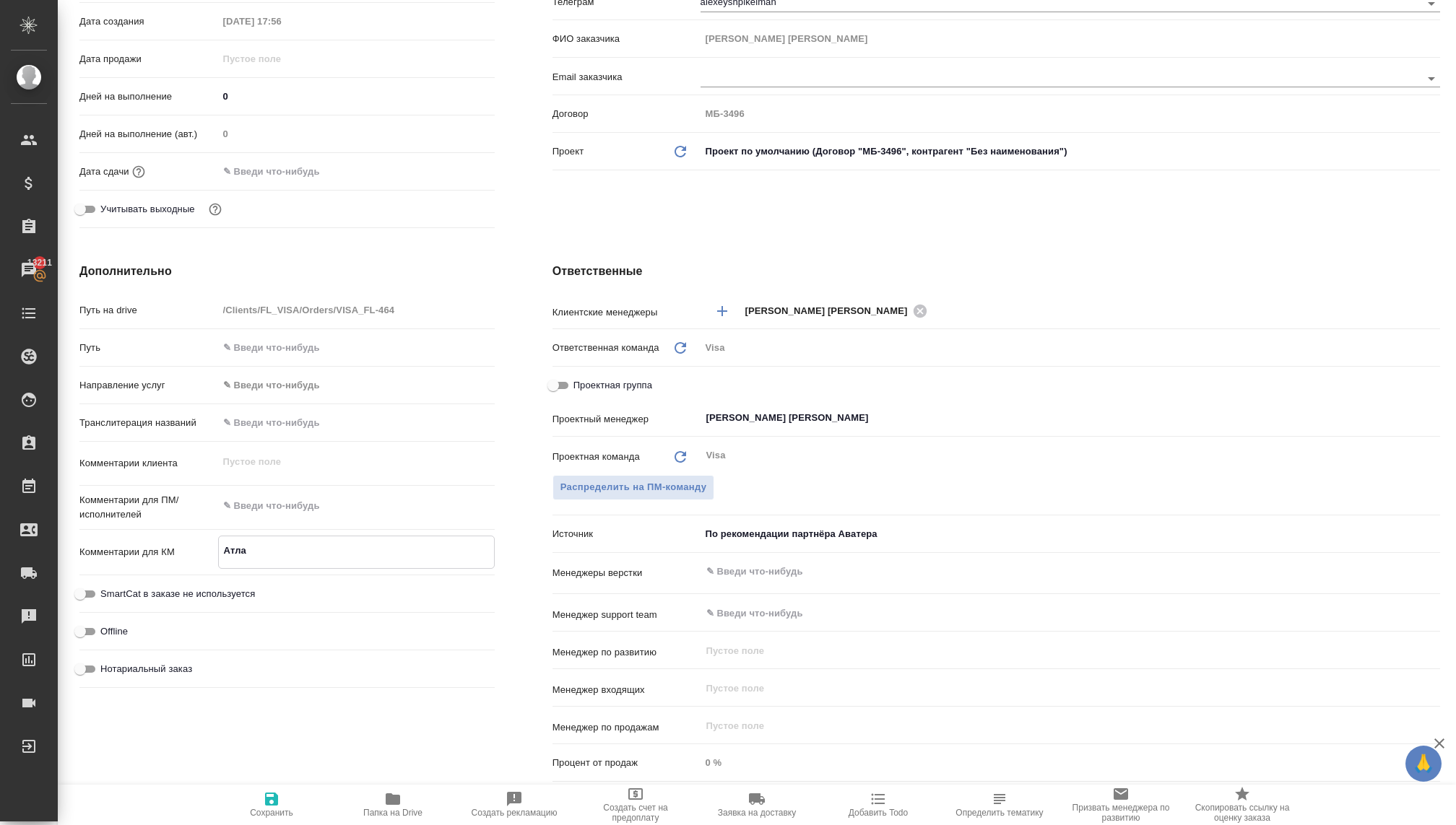
type textarea "x"
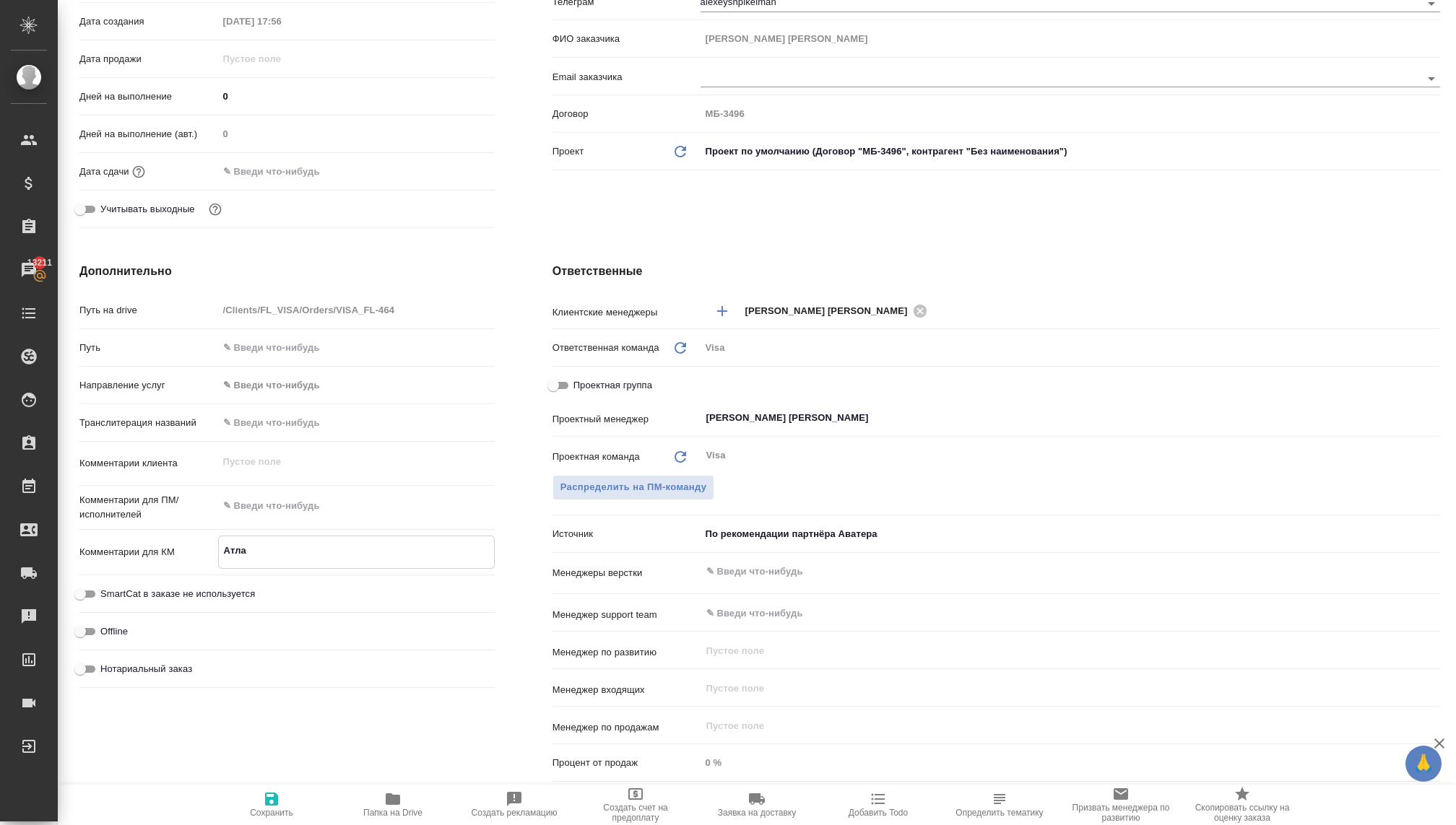
type textarea "Атлан"
type textarea "x"
type textarea "Атлант"
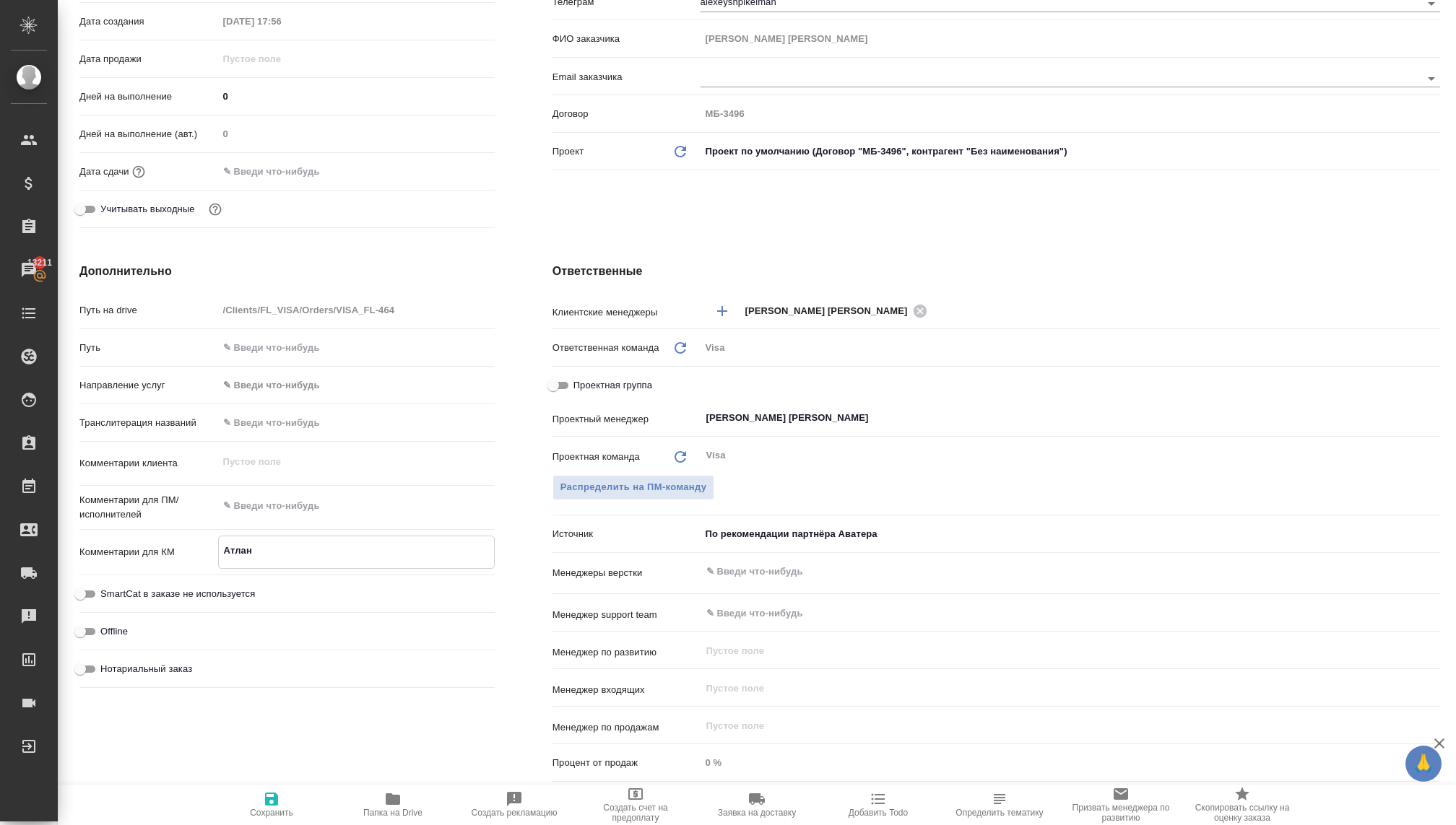
type textarea "x"
type textarea "Атланты"
type textarea "x"
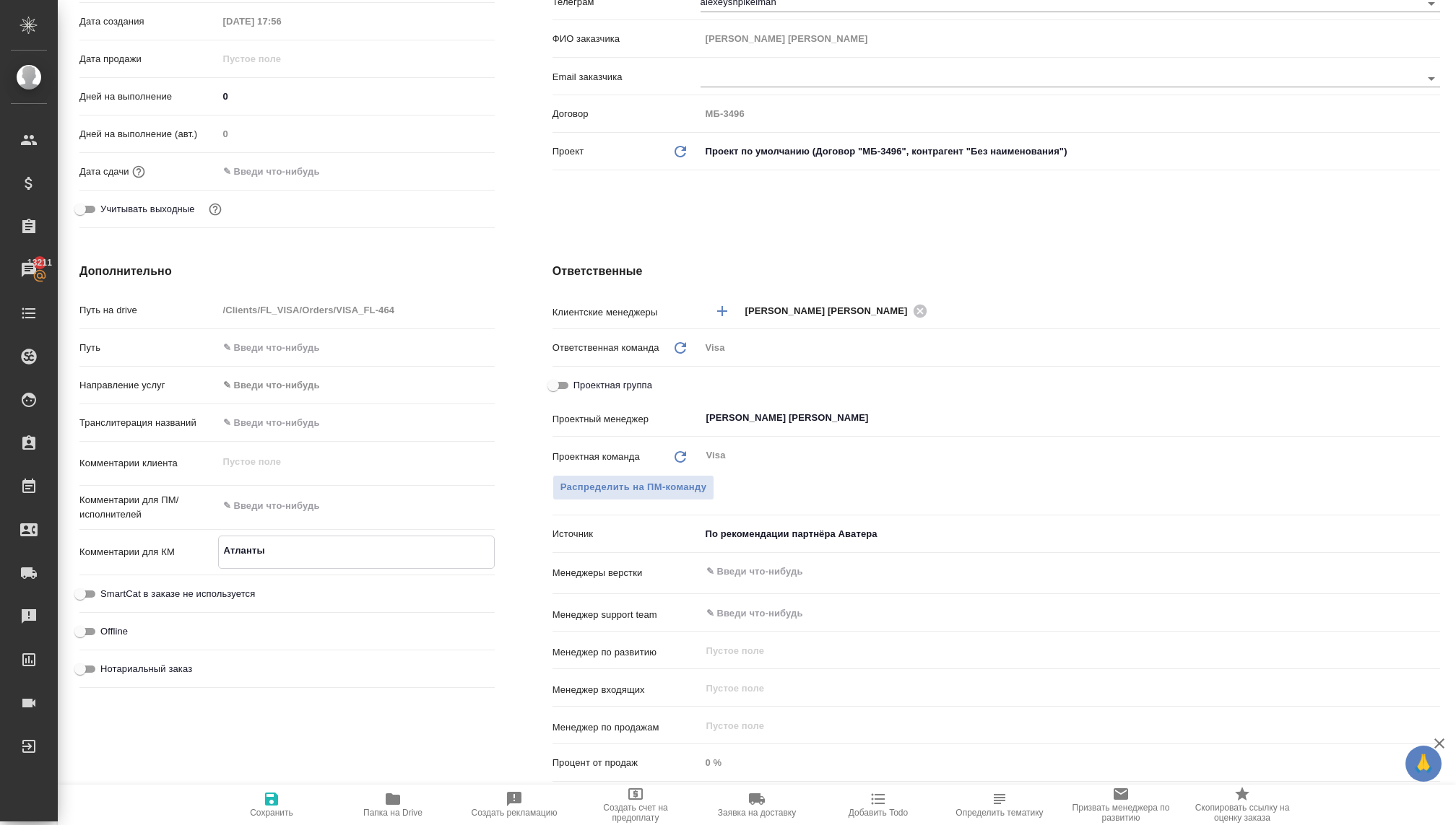
type textarea "x"
type textarea "Атланты"
type textarea "x"
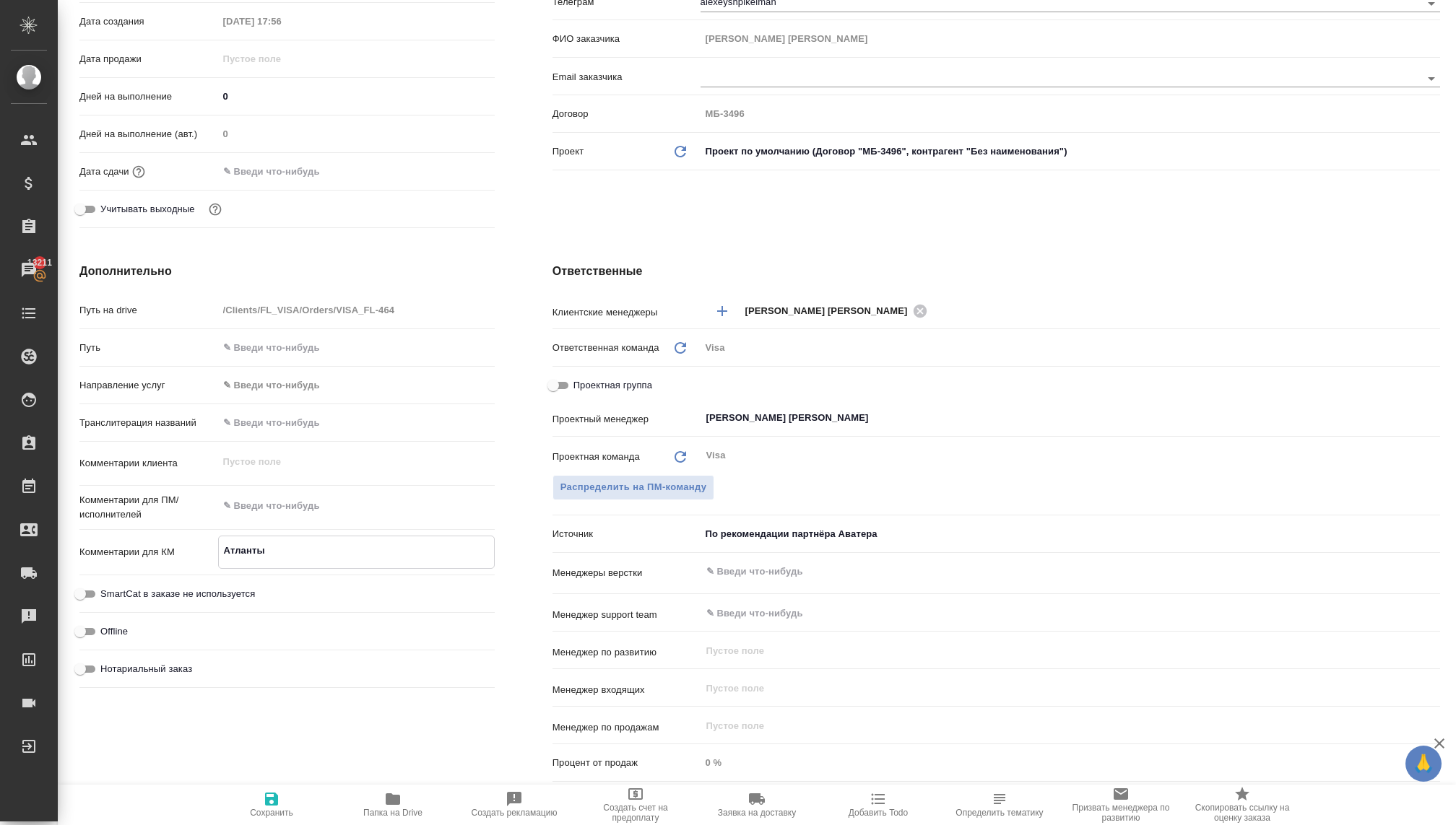
type textarea "x"
type textarea "Атланты И"
type textarea "x"
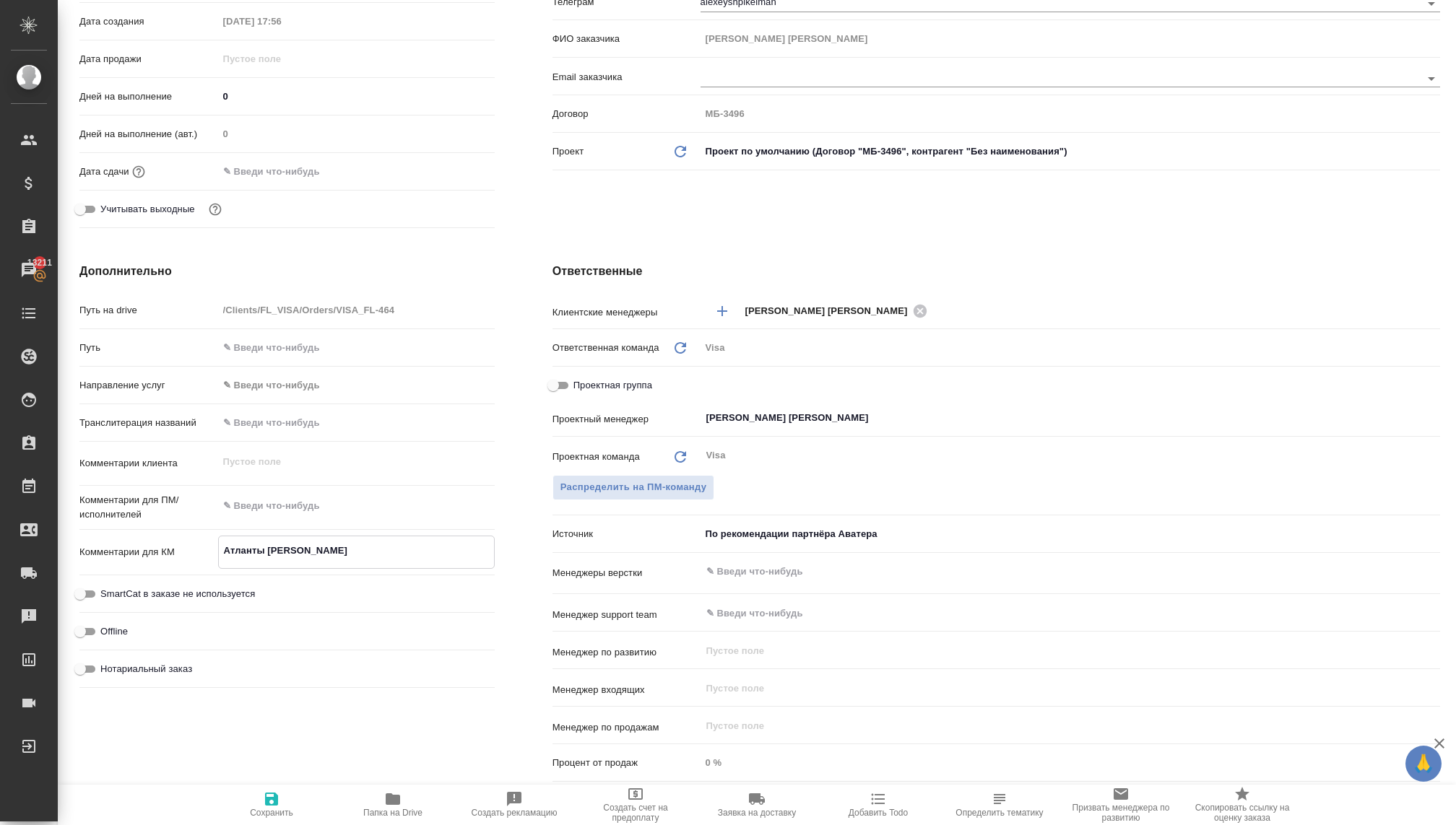
type textarea "Атланты Ис"
type textarea "x"
type textarea "Атланты Исп"
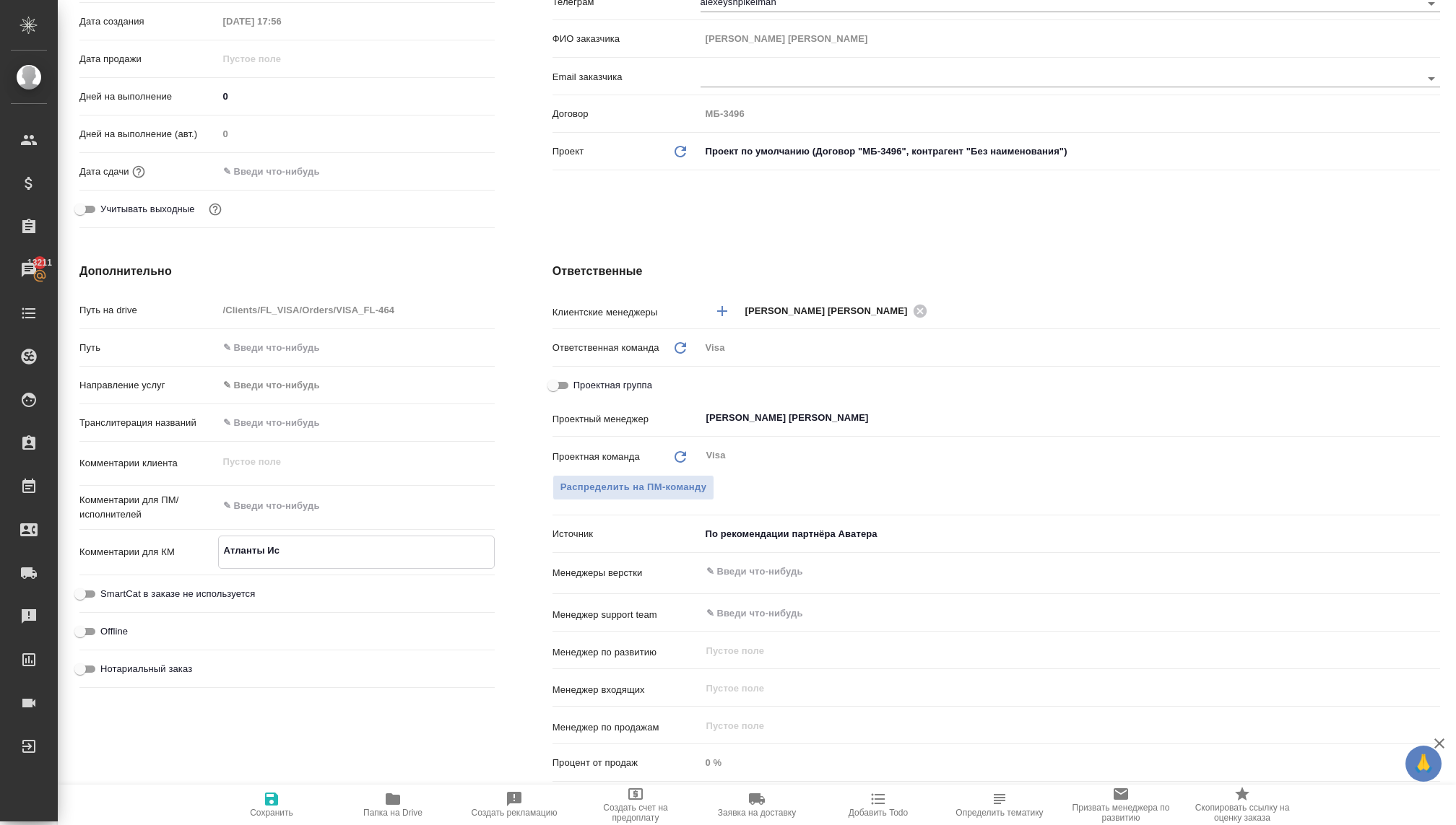
type textarea "x"
type textarea "Атланты Испа"
type textarea "x"
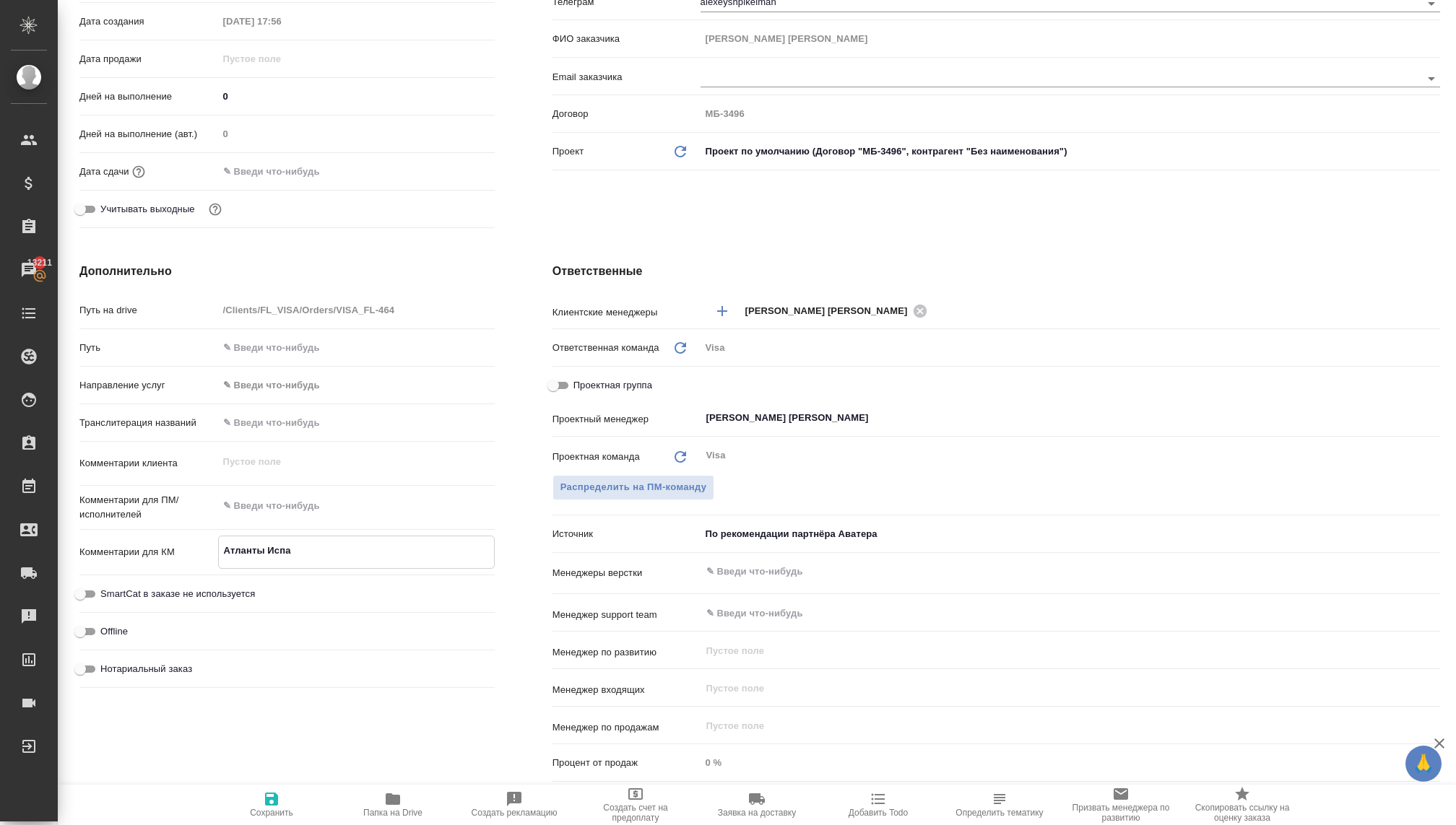
type textarea "x"
type textarea "Атланты Испан"
type textarea "x"
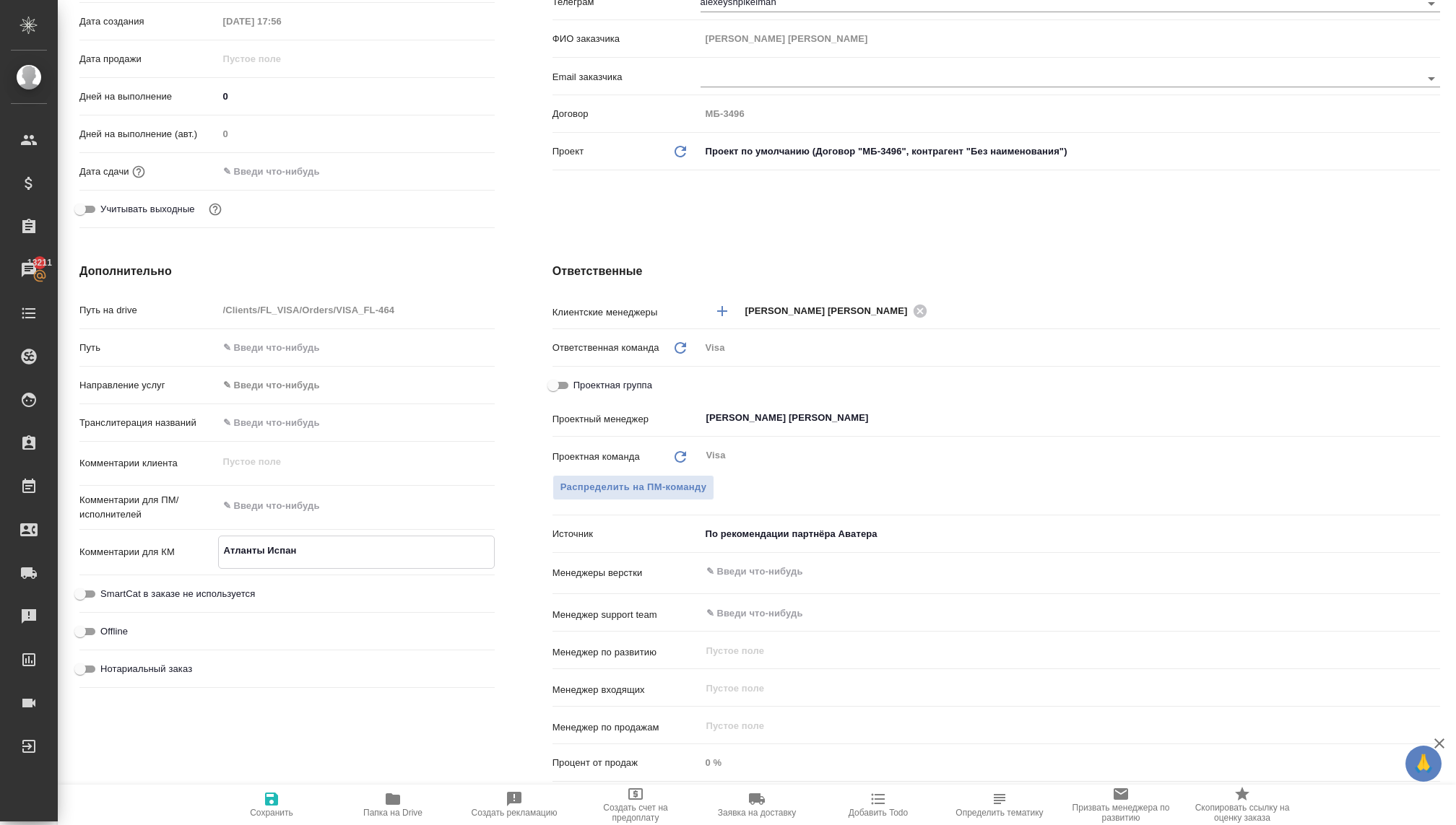
type textarea "x"
type textarea "Атланты Испани"
type textarea "x"
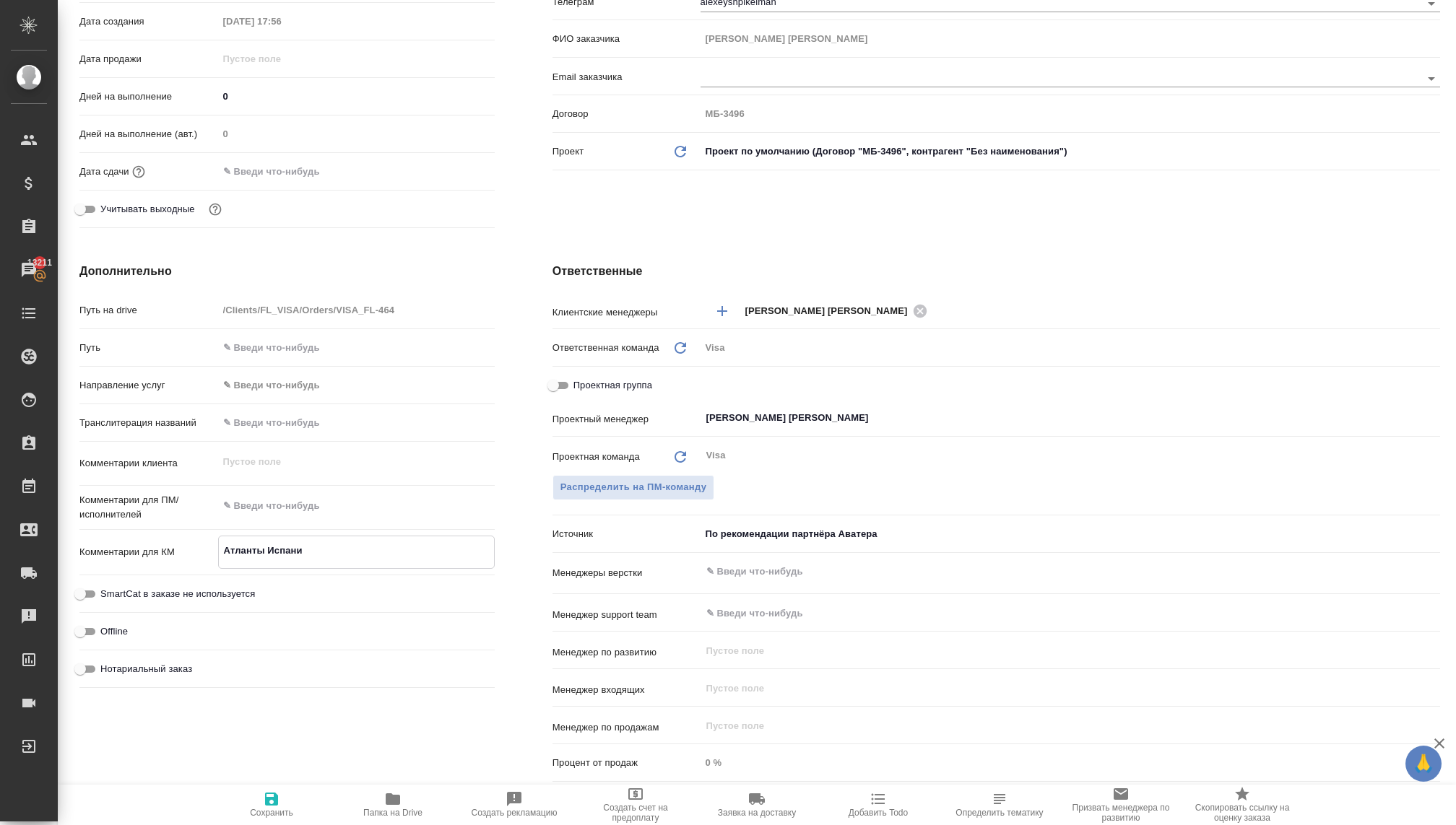
type textarea "Атланты Испания"
type textarea "x"
type textarea "Атланты Испания"
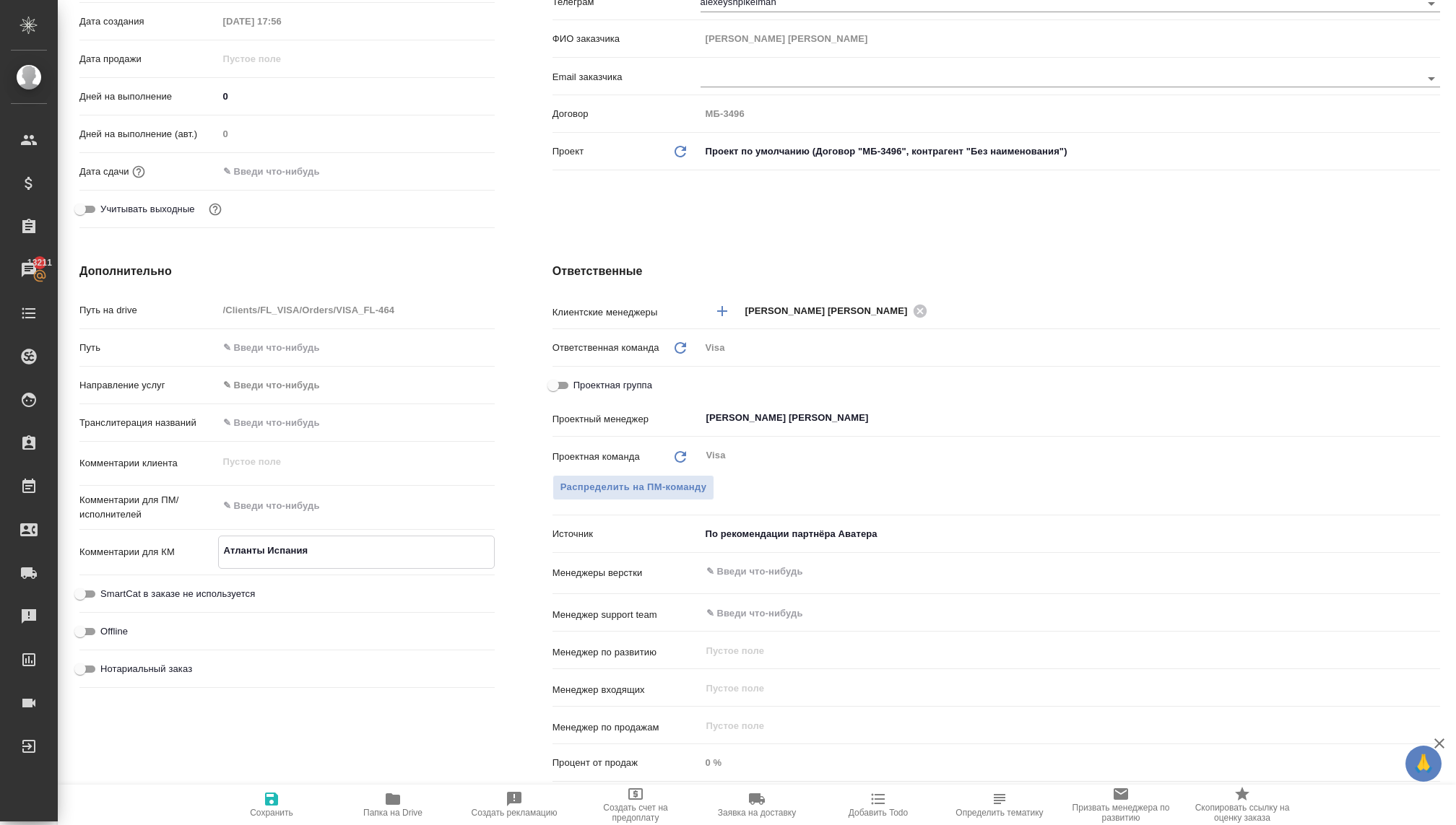
type textarea "x"
type textarea "Атланты Испания -"
type textarea "x"
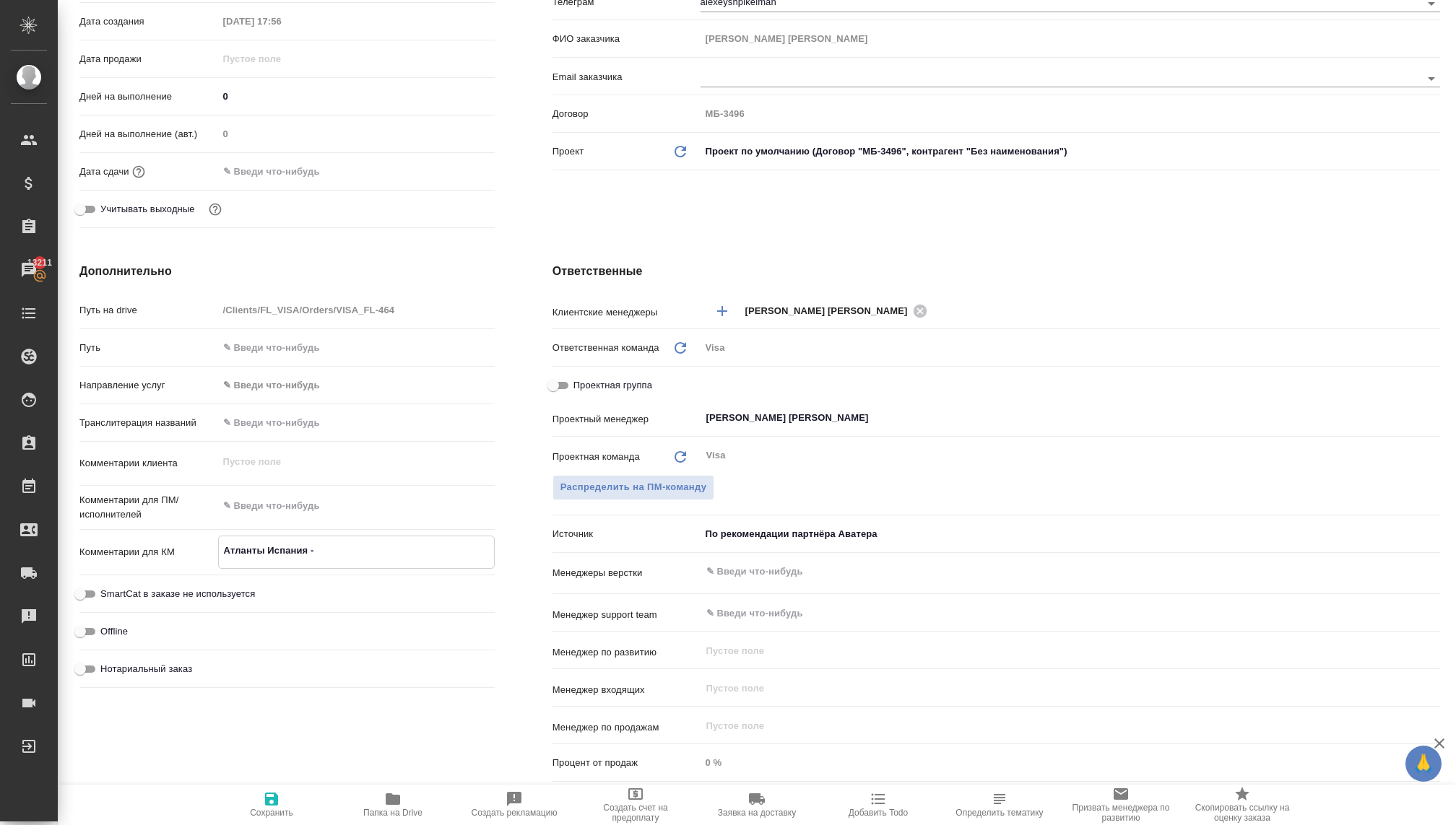
type textarea "x"
type textarea "Атланты Испания -"
type textarea "x"
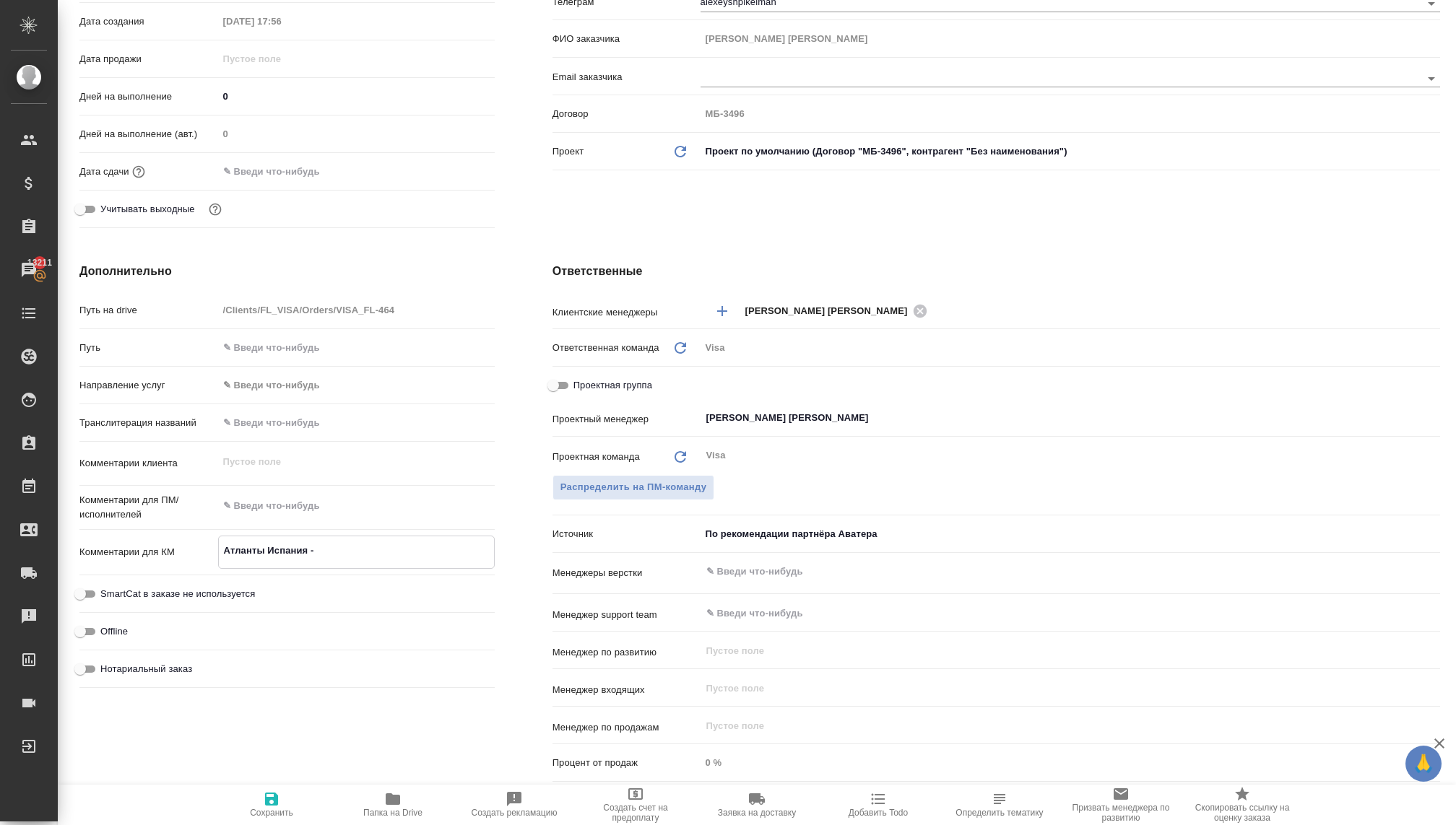
type textarea "x"
type textarea "Атланты Испания - 2"
type textarea "x"
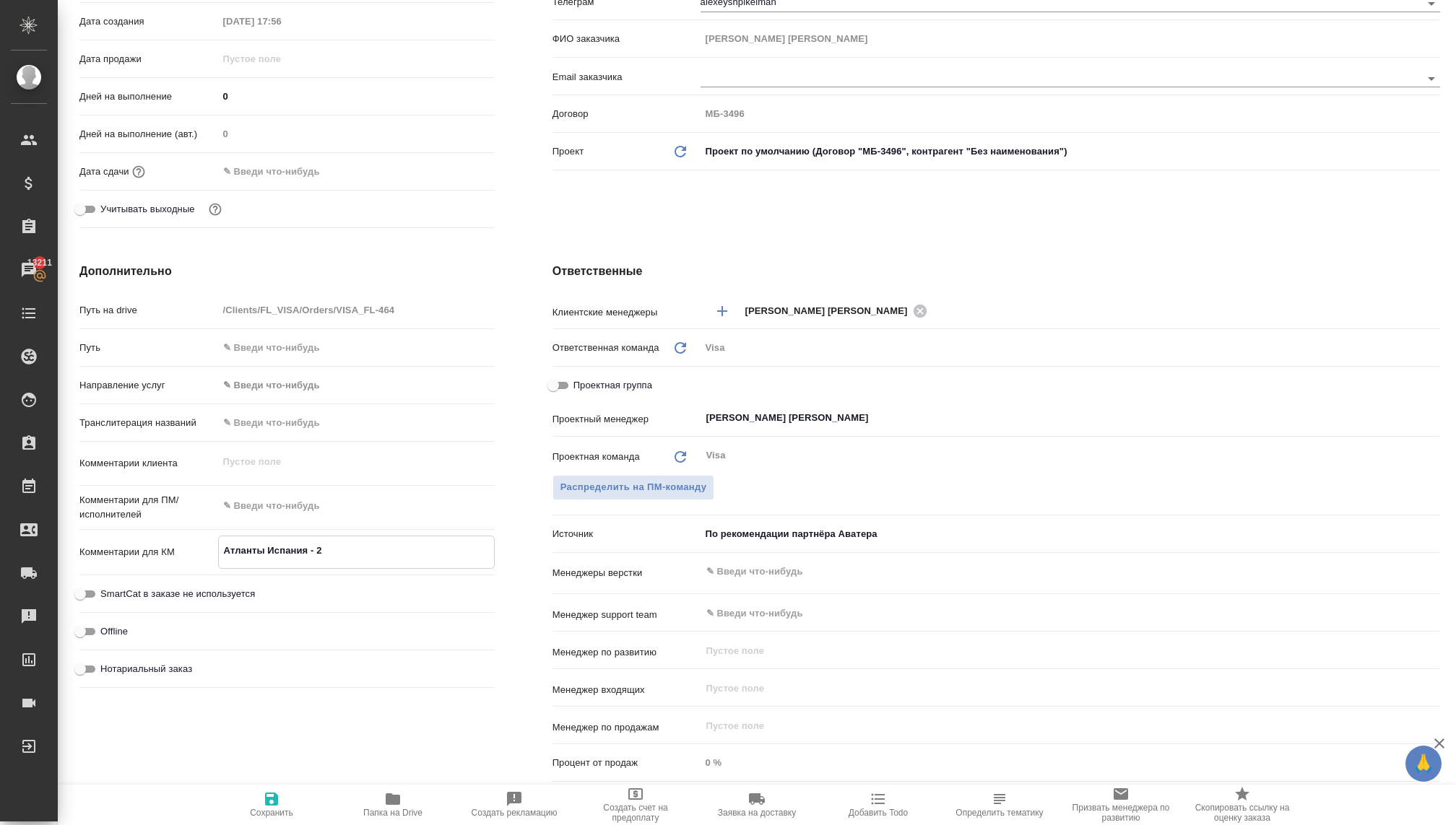
type textarea "Атланты Испания - 2"
type textarea "x"
type textarea "Атланты Испания - 2 ч"
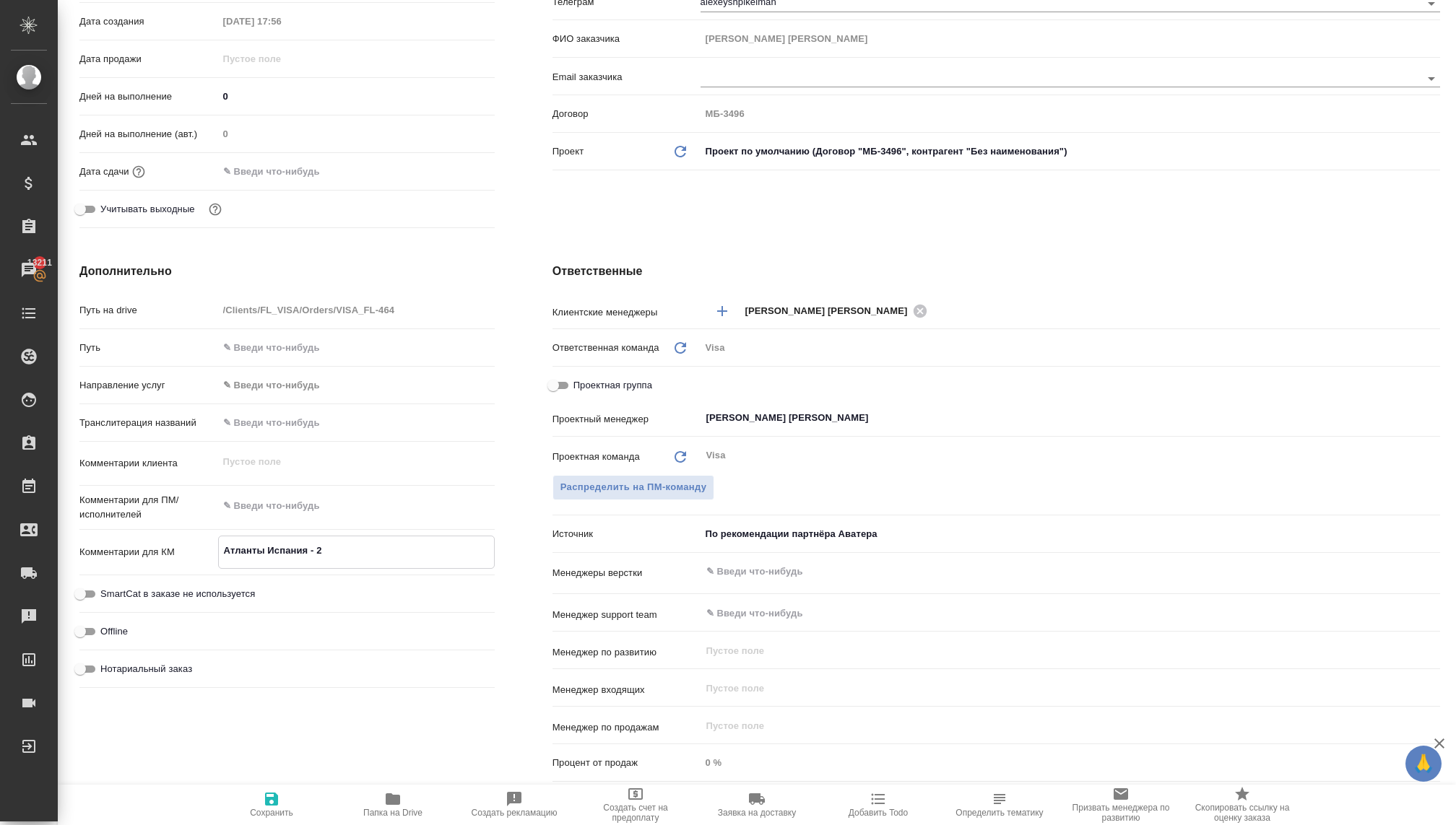
type textarea "x"
type textarea "Атланты Испания - 2 че"
type textarea "x"
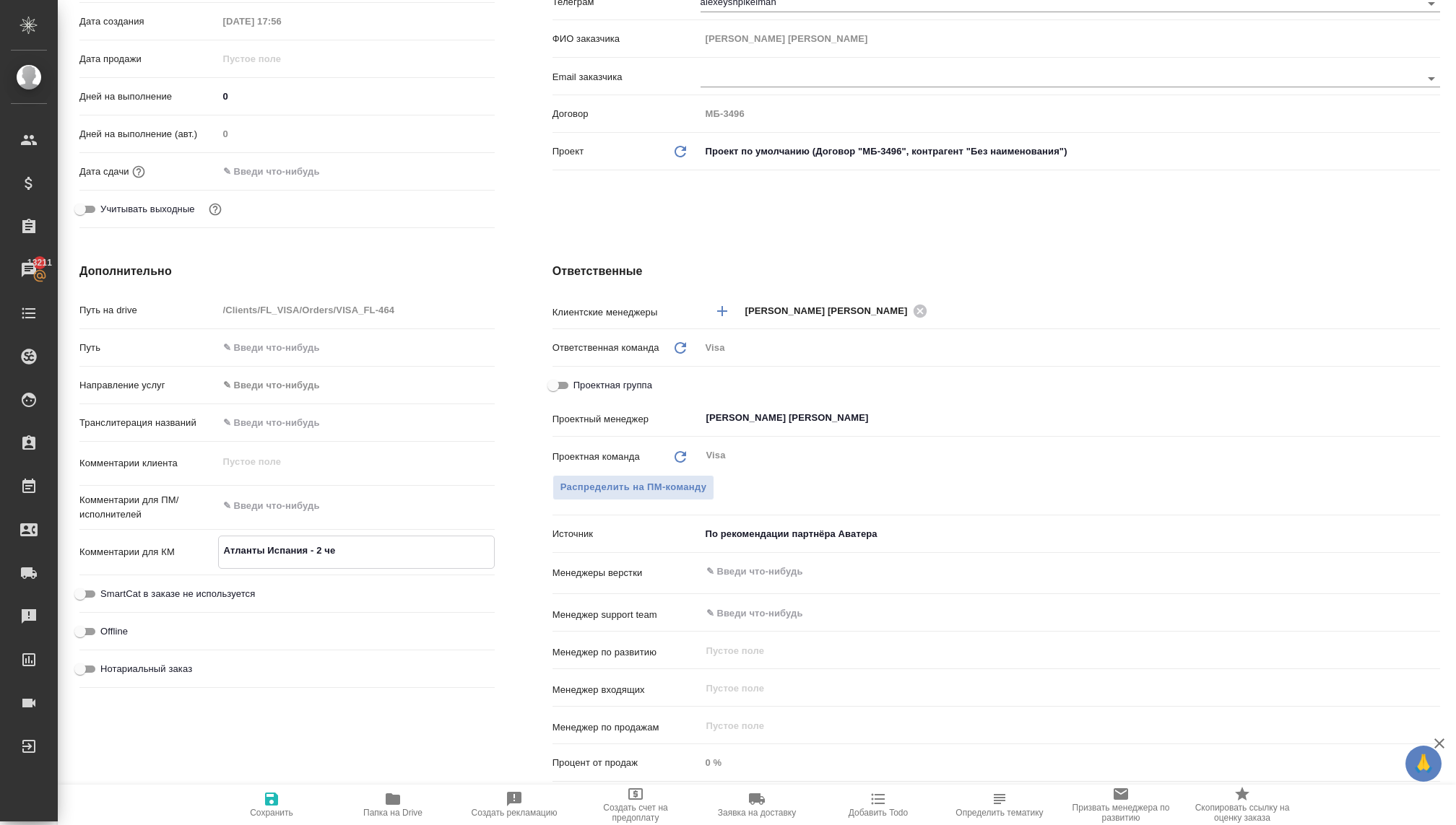
type textarea "x"
type textarea "Атланты Испания - 2 чел"
type textarea "x"
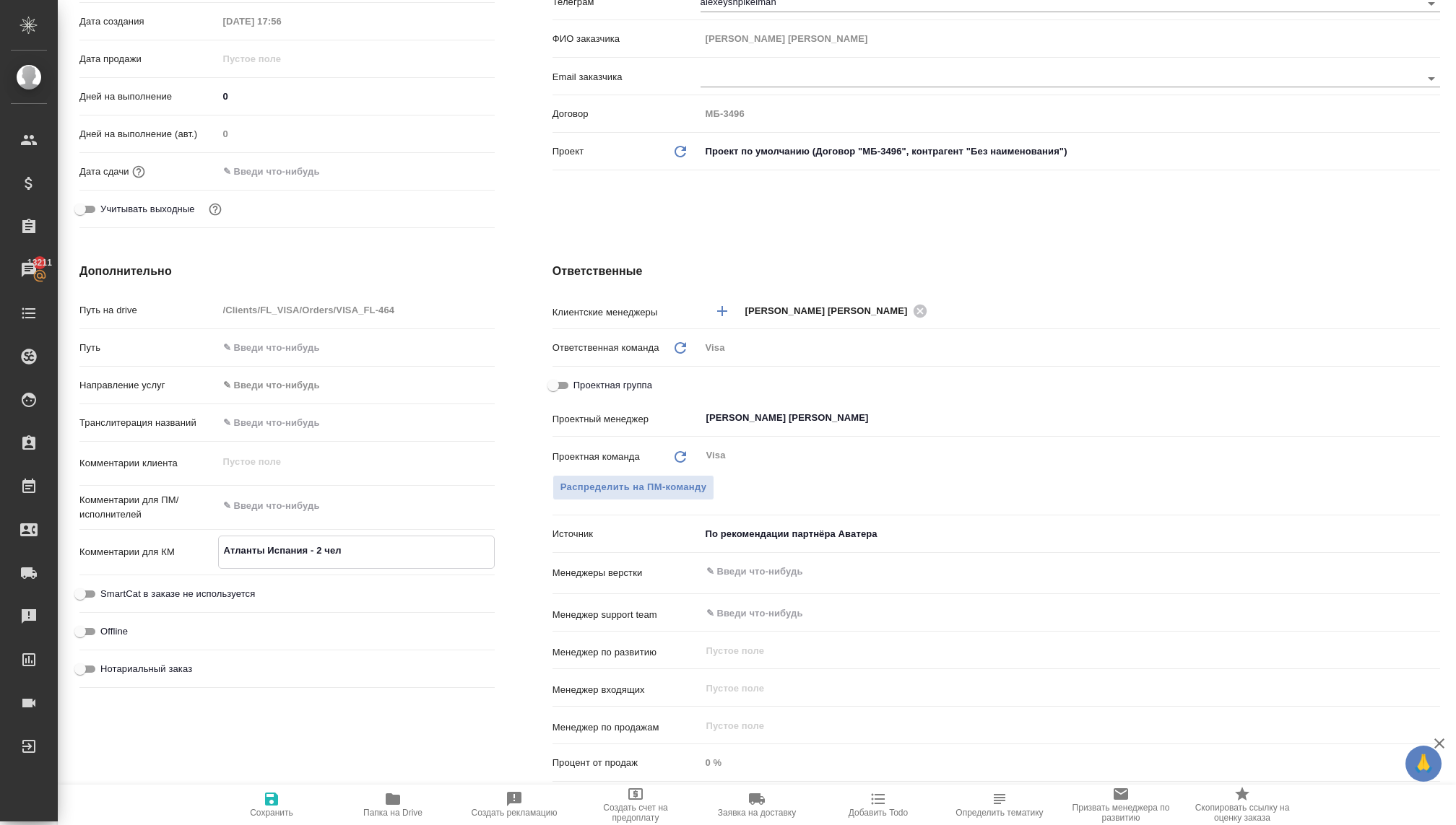
type textarea "x"
type textarea "Атланты Испания - 2 чел."
type textarea "x"
type textarea "Атланты Испания - 2 чел."
type textarea "x"
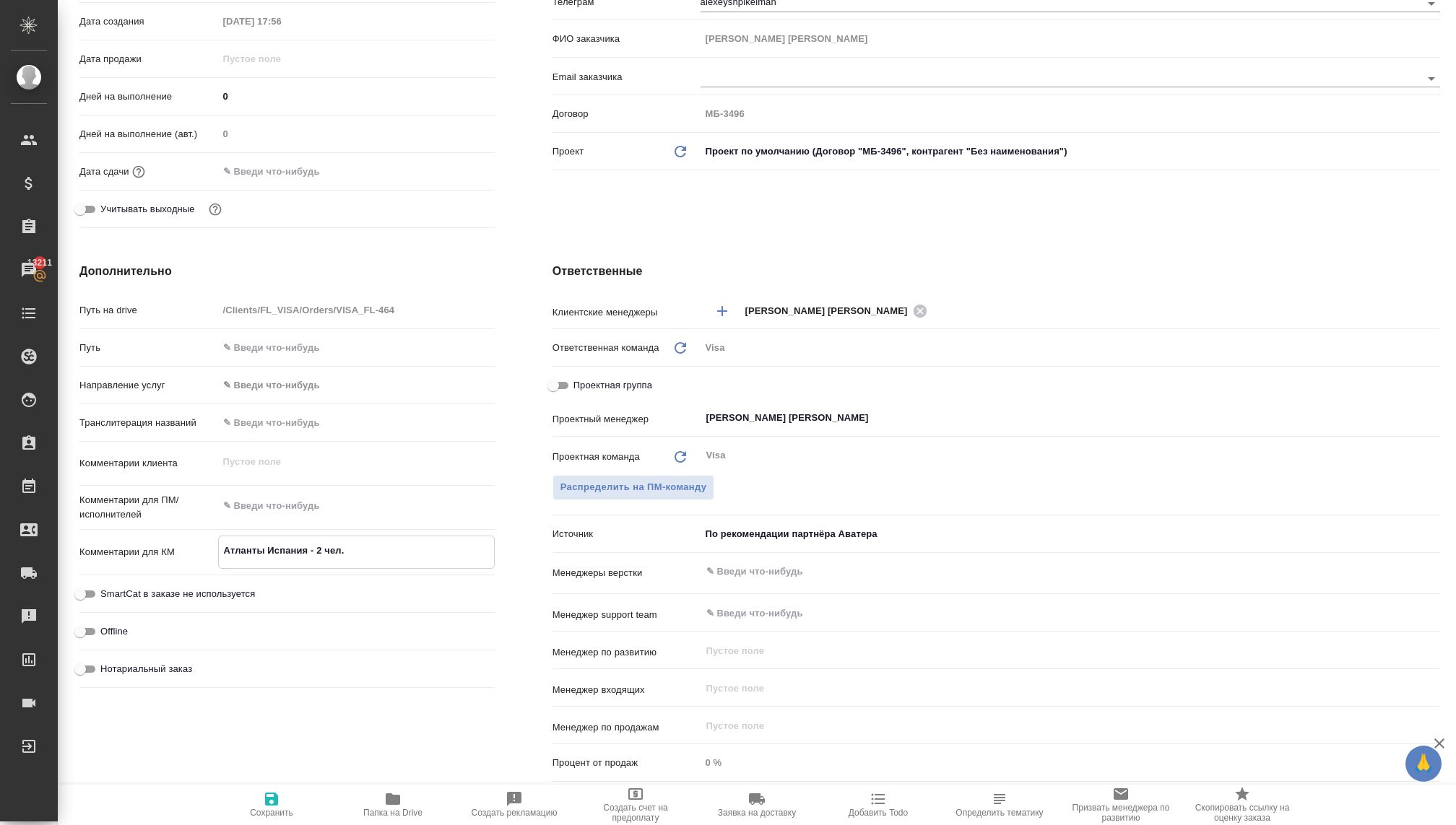
click at [259, 802] on span "Сохранить" at bounding box center [271, 804] width 104 height 27
type textarea "x"
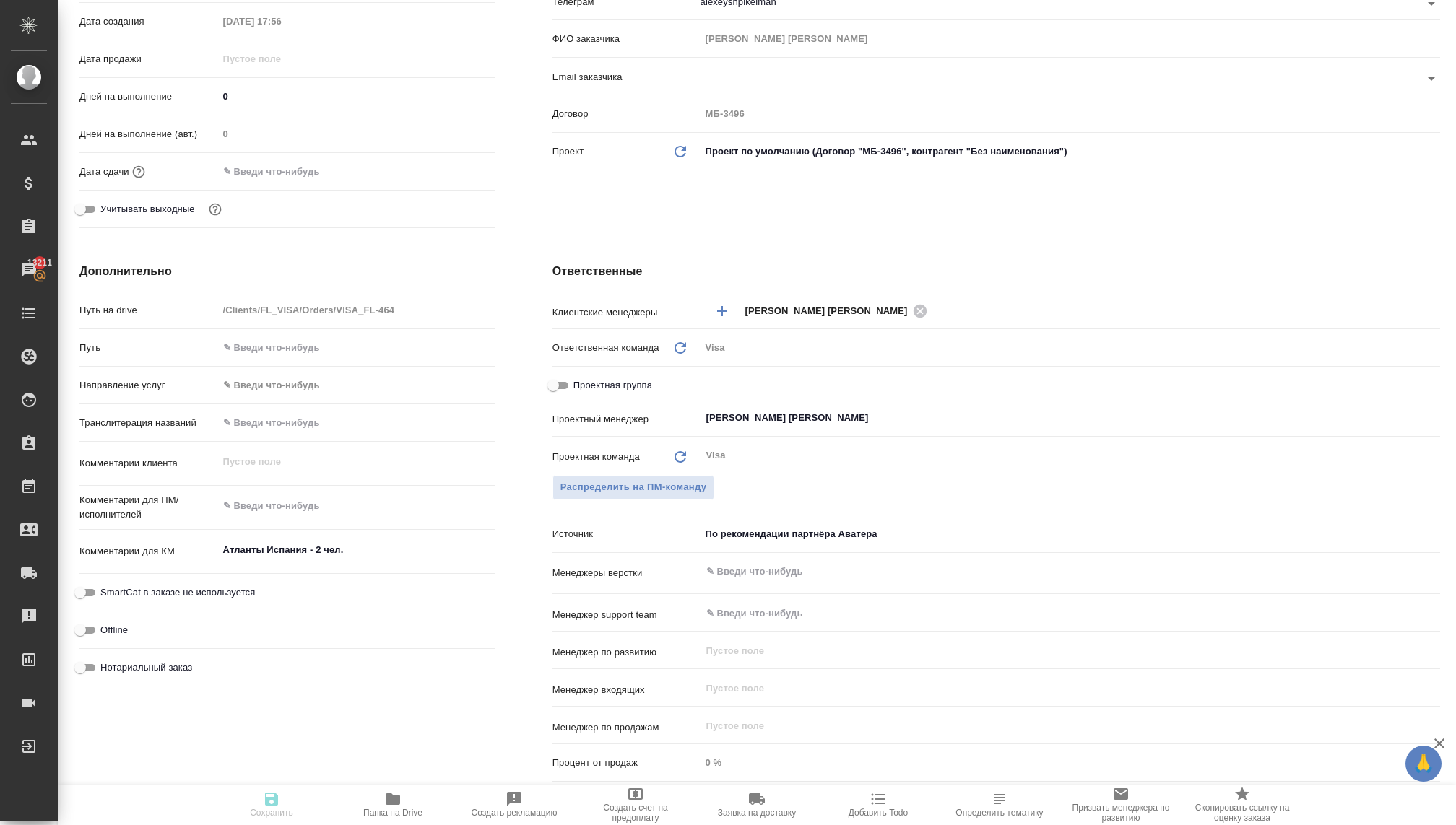
type textarea "x"
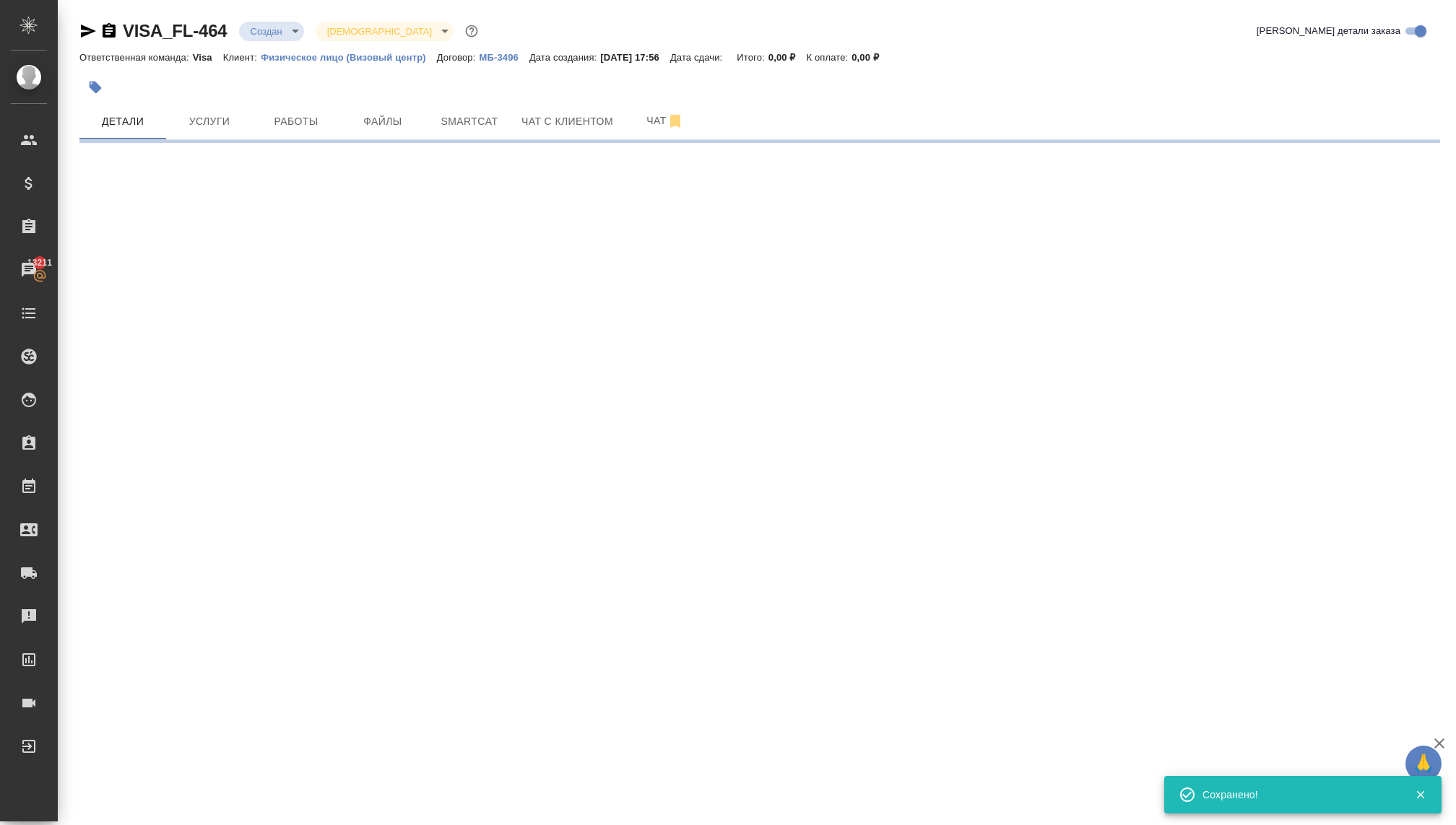
scroll to position [0, 0]
select select "RU"
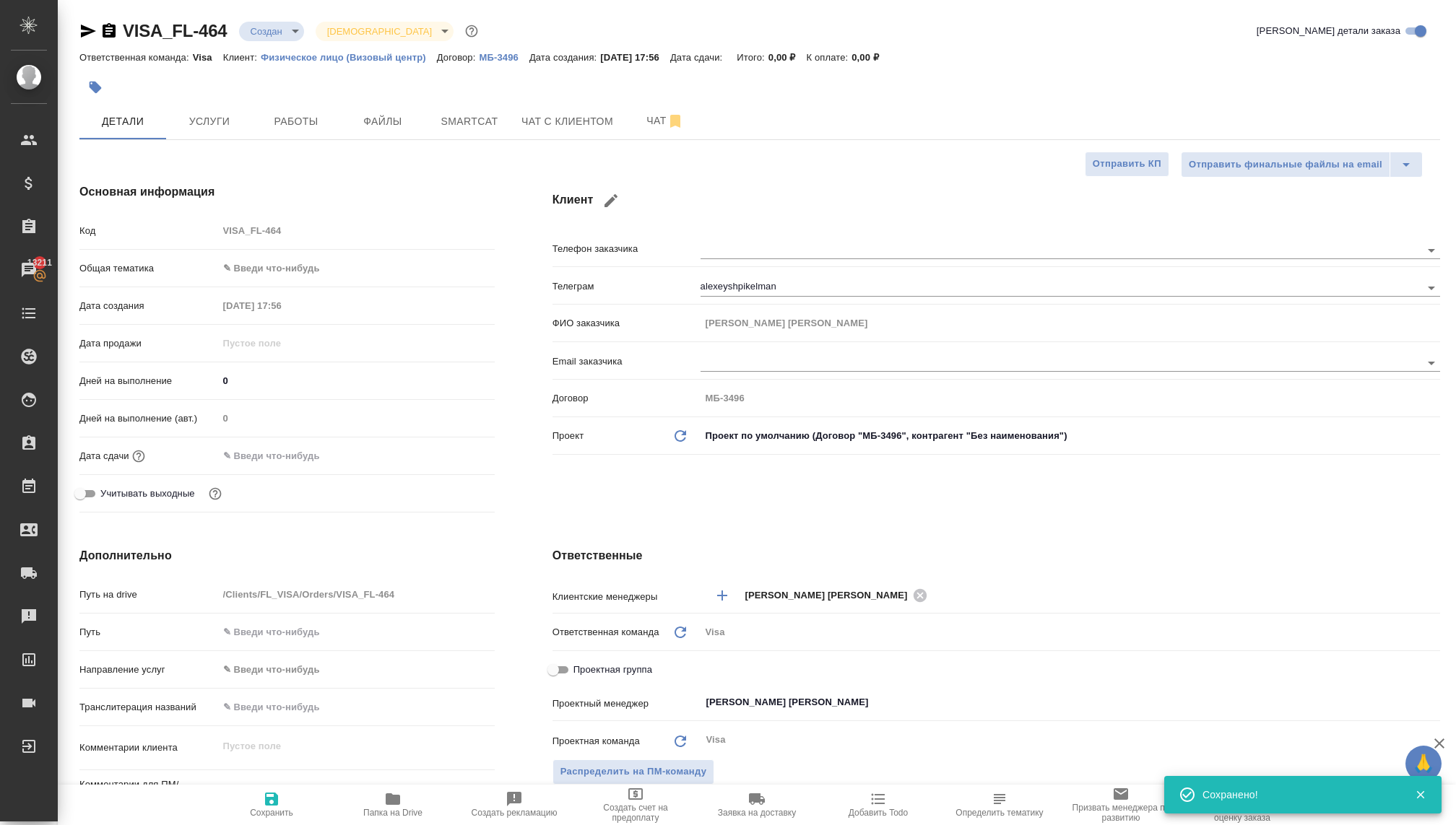
type textarea "x"
click at [269, 268] on body "🙏 .cls-1 fill:#fff; AWATERA Kovaleva Ekaterina Клиенты Спецификации Заказы 1321…" at bounding box center [728, 412] width 1456 height 825
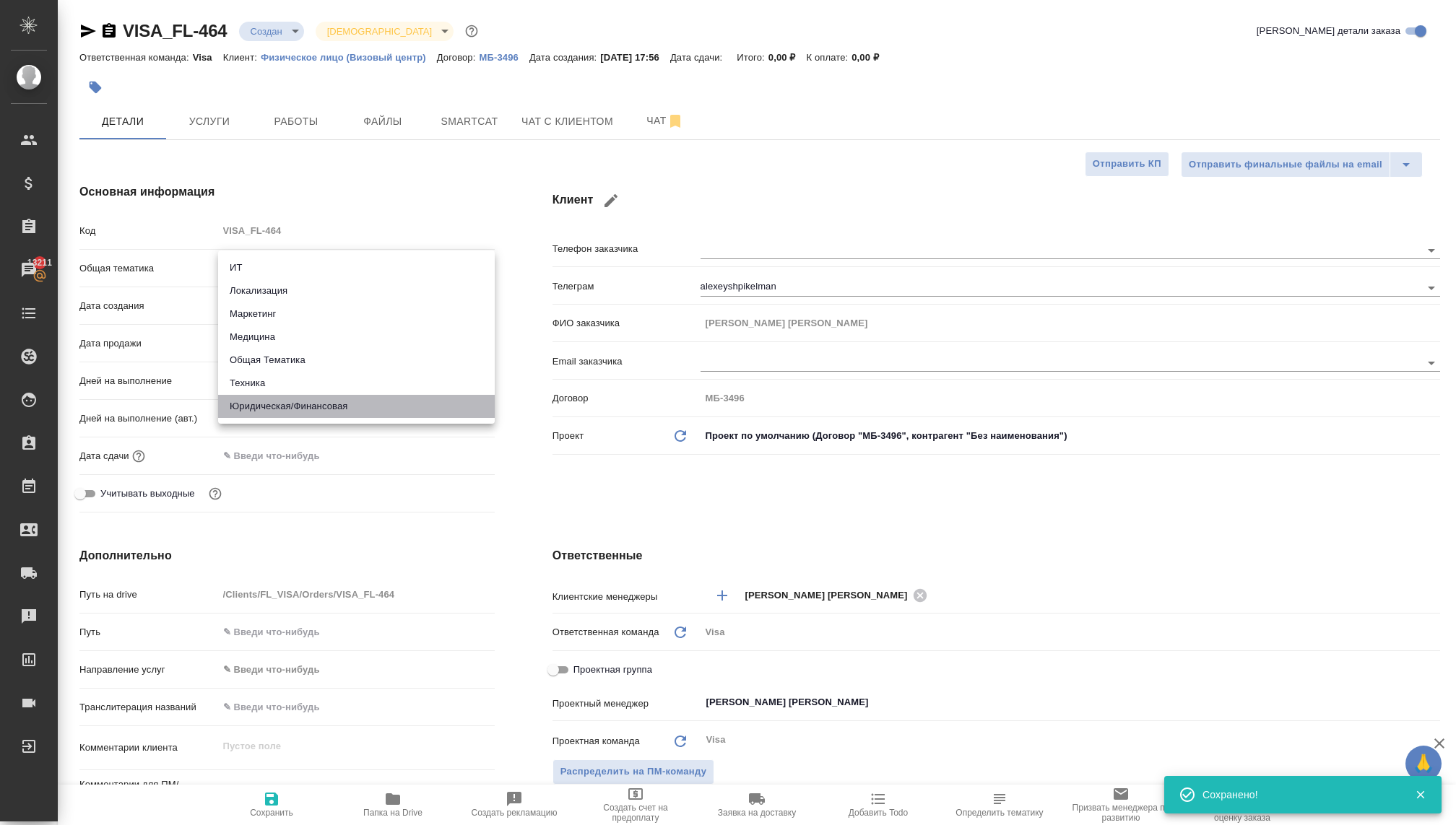
click at [247, 403] on li "Юридическая/Финансовая" at bounding box center [356, 406] width 277 height 23
type input "yr-fn"
type textarea "x"
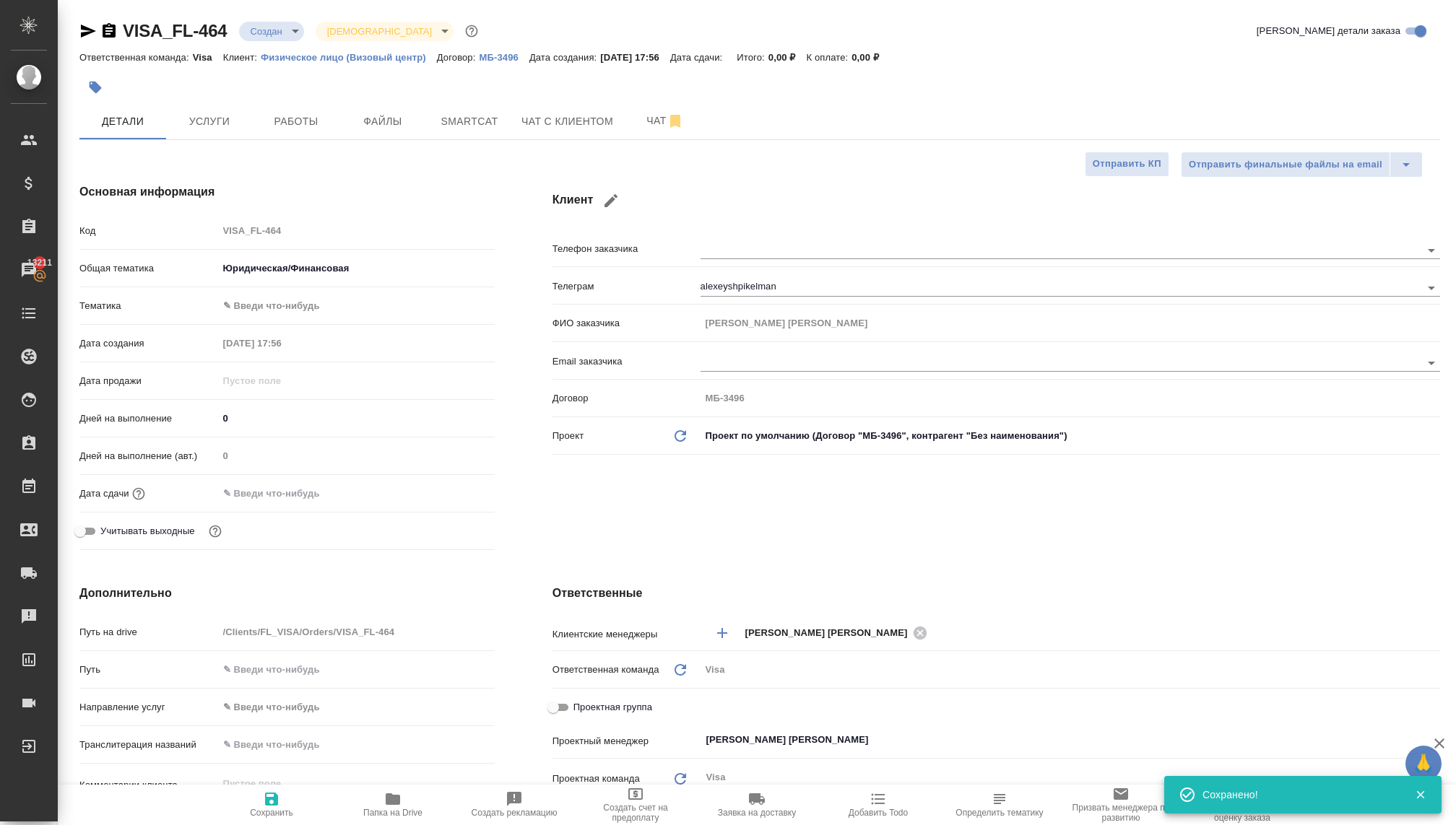
click at [248, 299] on body "🙏 .cls-1 fill:#fff; AWATERA Kovaleva Ekaterina Клиенты Спецификации Заказы 1321…" at bounding box center [728, 412] width 1456 height 825
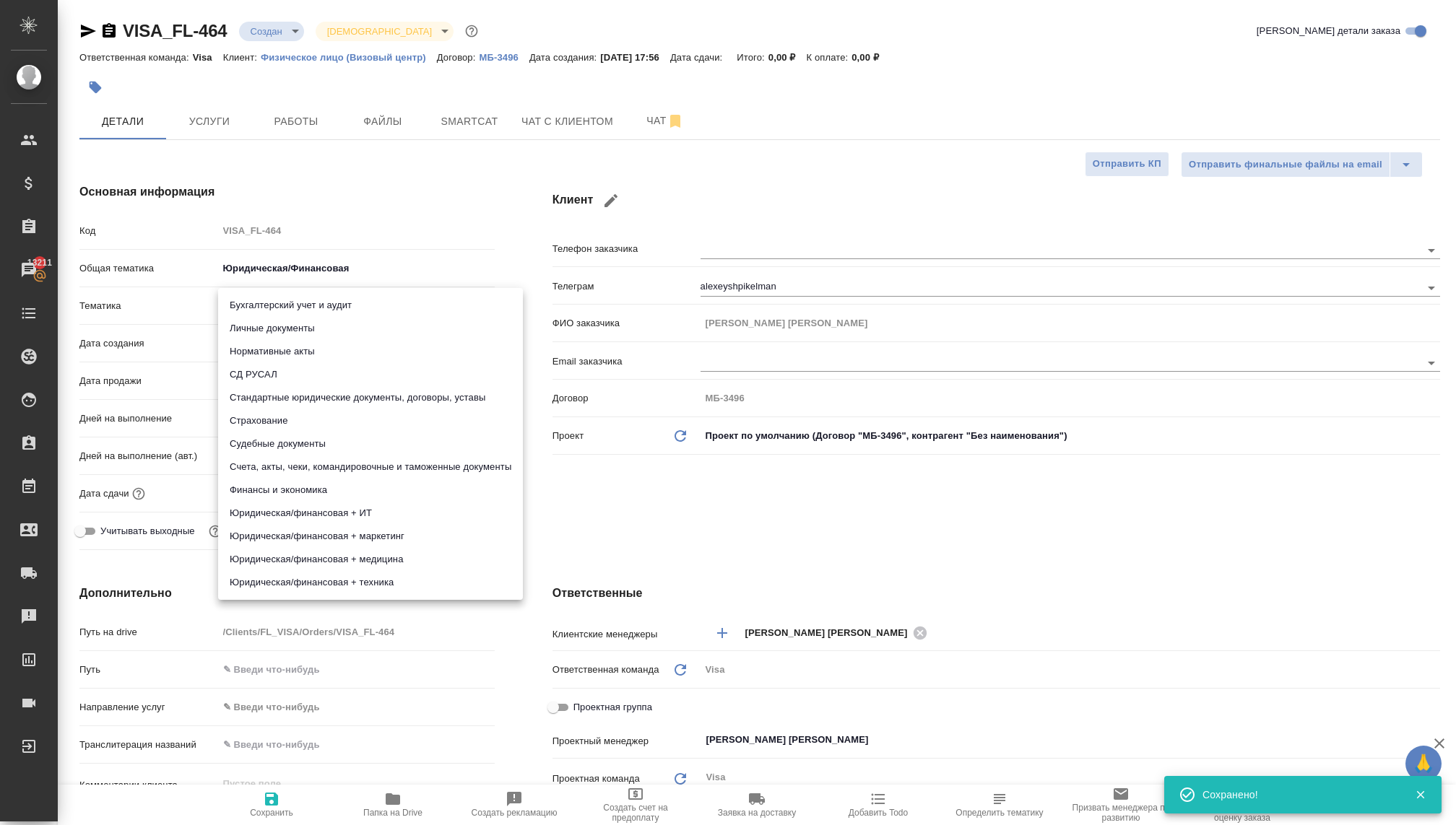
click at [260, 326] on li "Личные документы" at bounding box center [370, 328] width 305 height 23
type textarea "x"
type input "5a8b8b956a9677013d343cfe"
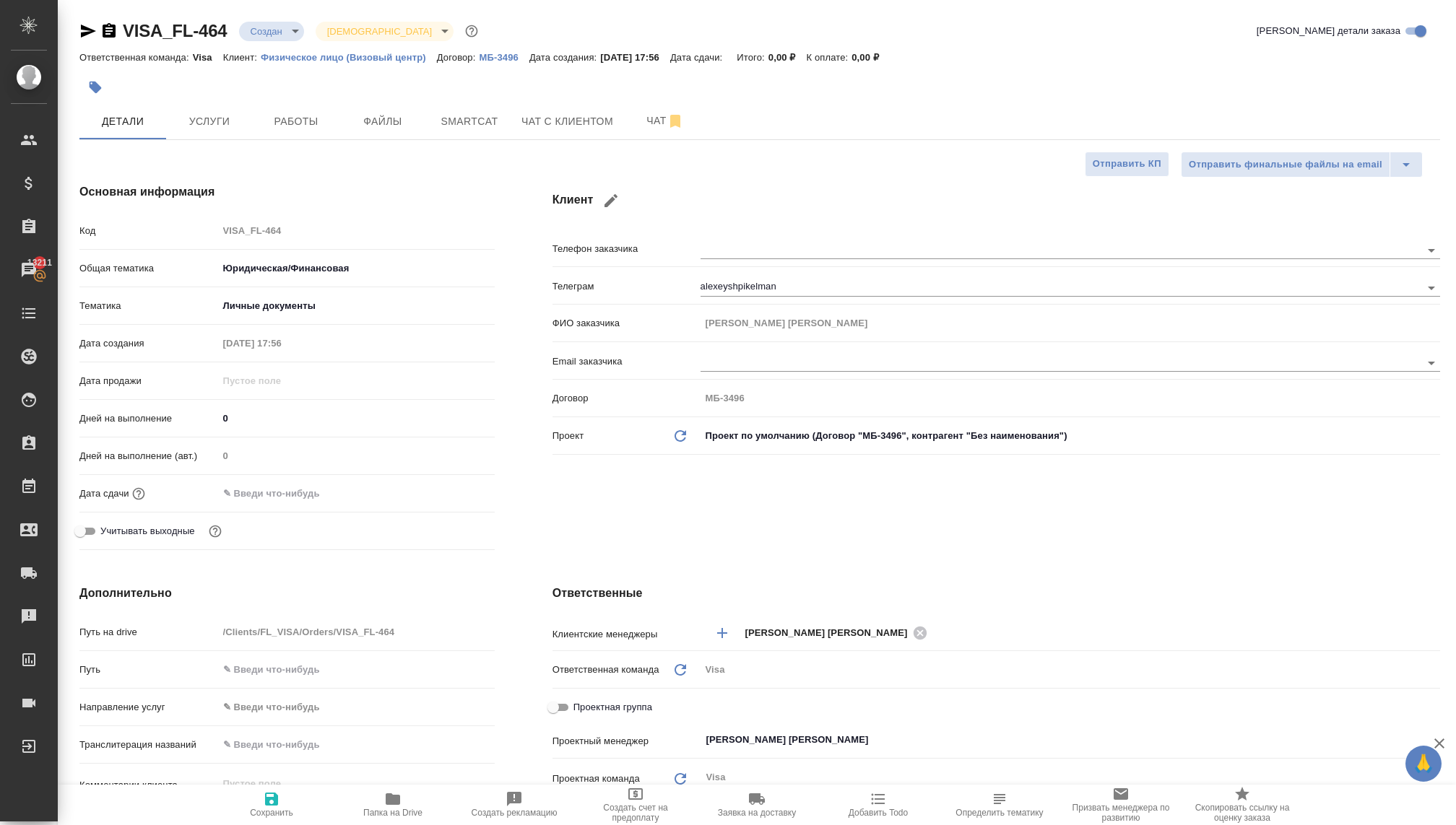
click at [243, 493] on input "text" at bounding box center [282, 493] width 126 height 21
click at [457, 490] on icon "button" at bounding box center [452, 492] width 17 height 17
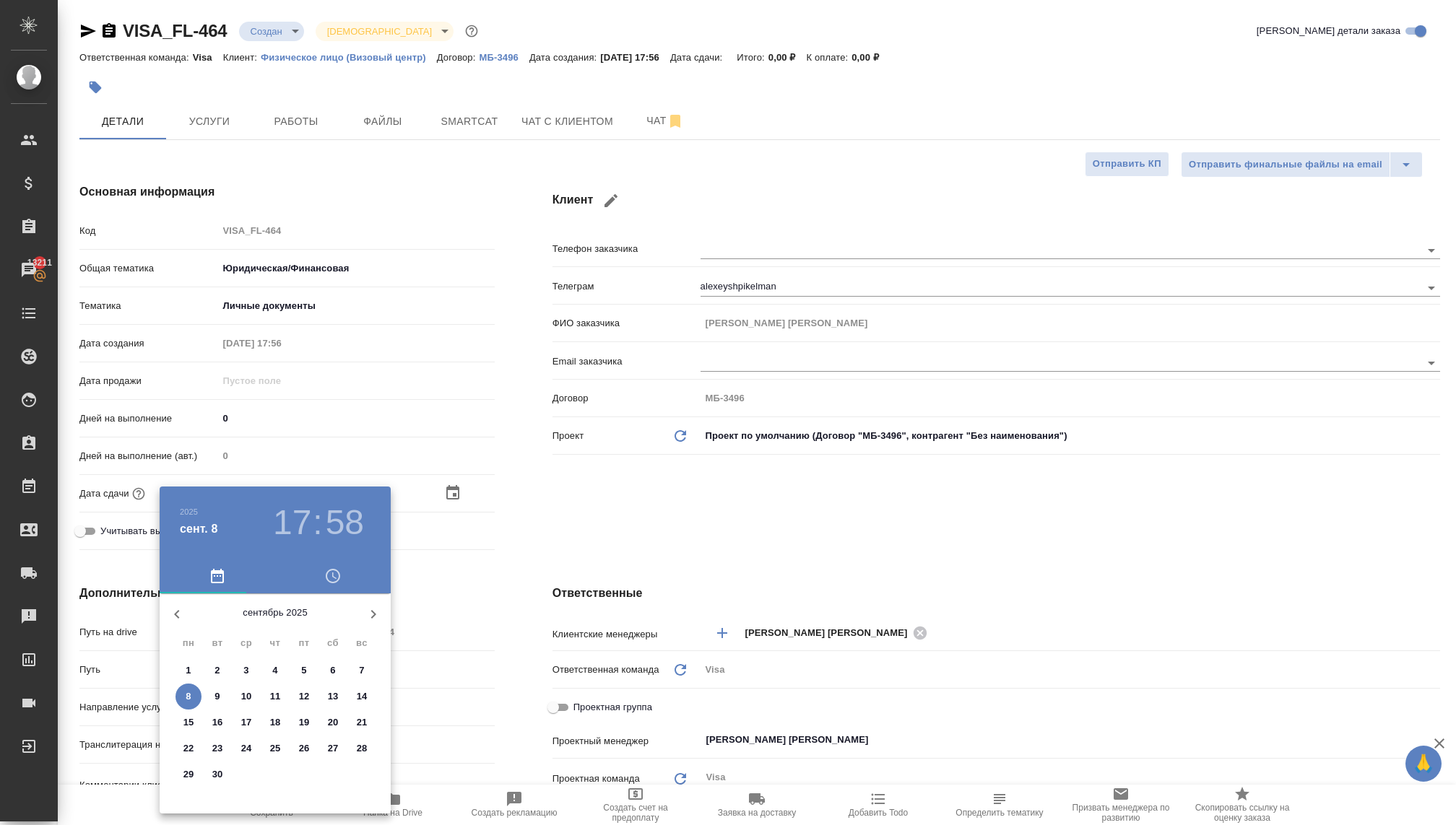
click at [369, 610] on icon "button" at bounding box center [373, 614] width 17 height 17
click at [369, 611] on icon "button" at bounding box center [373, 614] width 17 height 17
click at [164, 614] on button "button" at bounding box center [177, 614] width 34 height 34
click at [300, 774] on p "31" at bounding box center [304, 775] width 11 height 15
type input "31.10.2025 17:58"
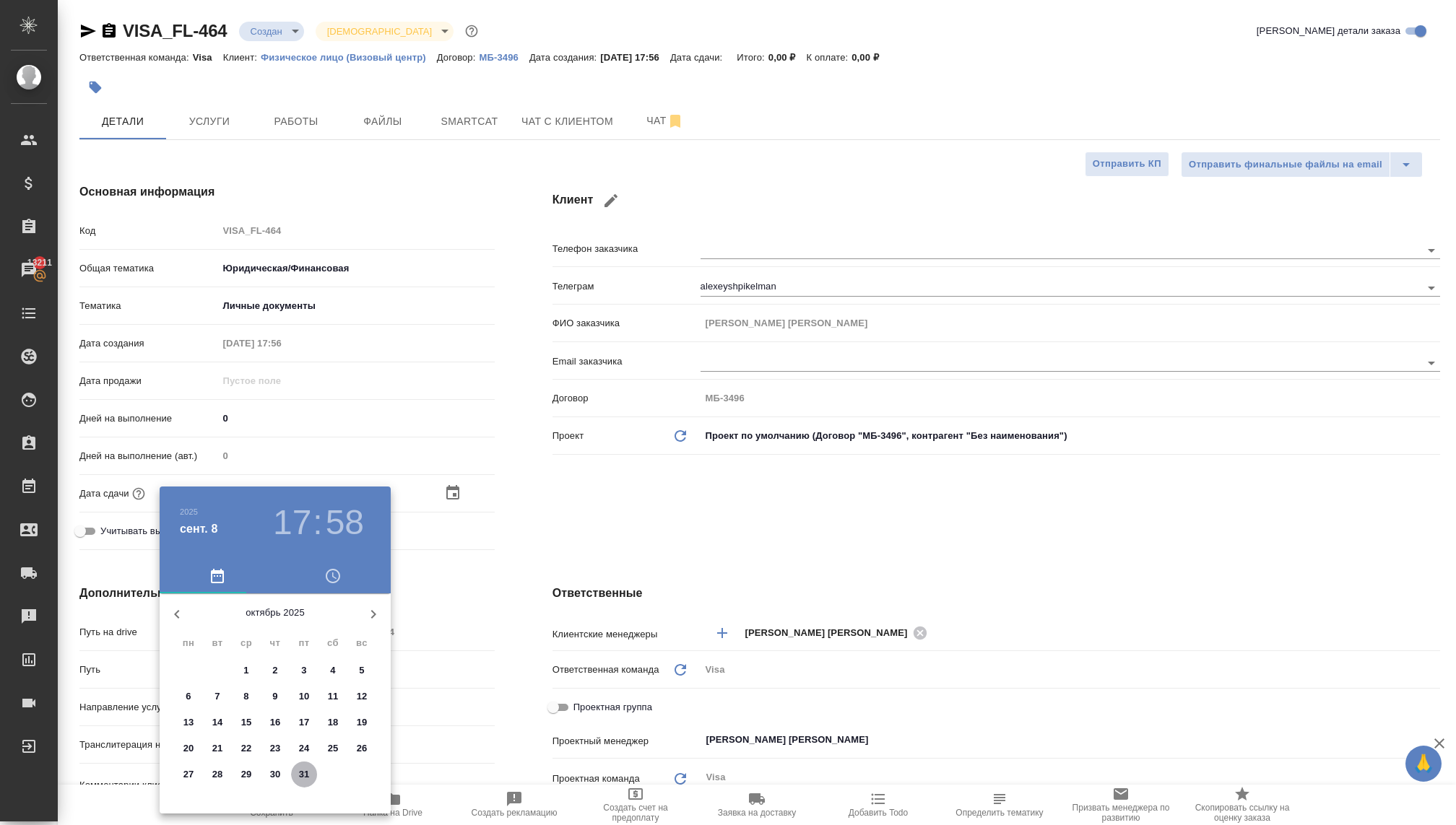
type textarea "x"
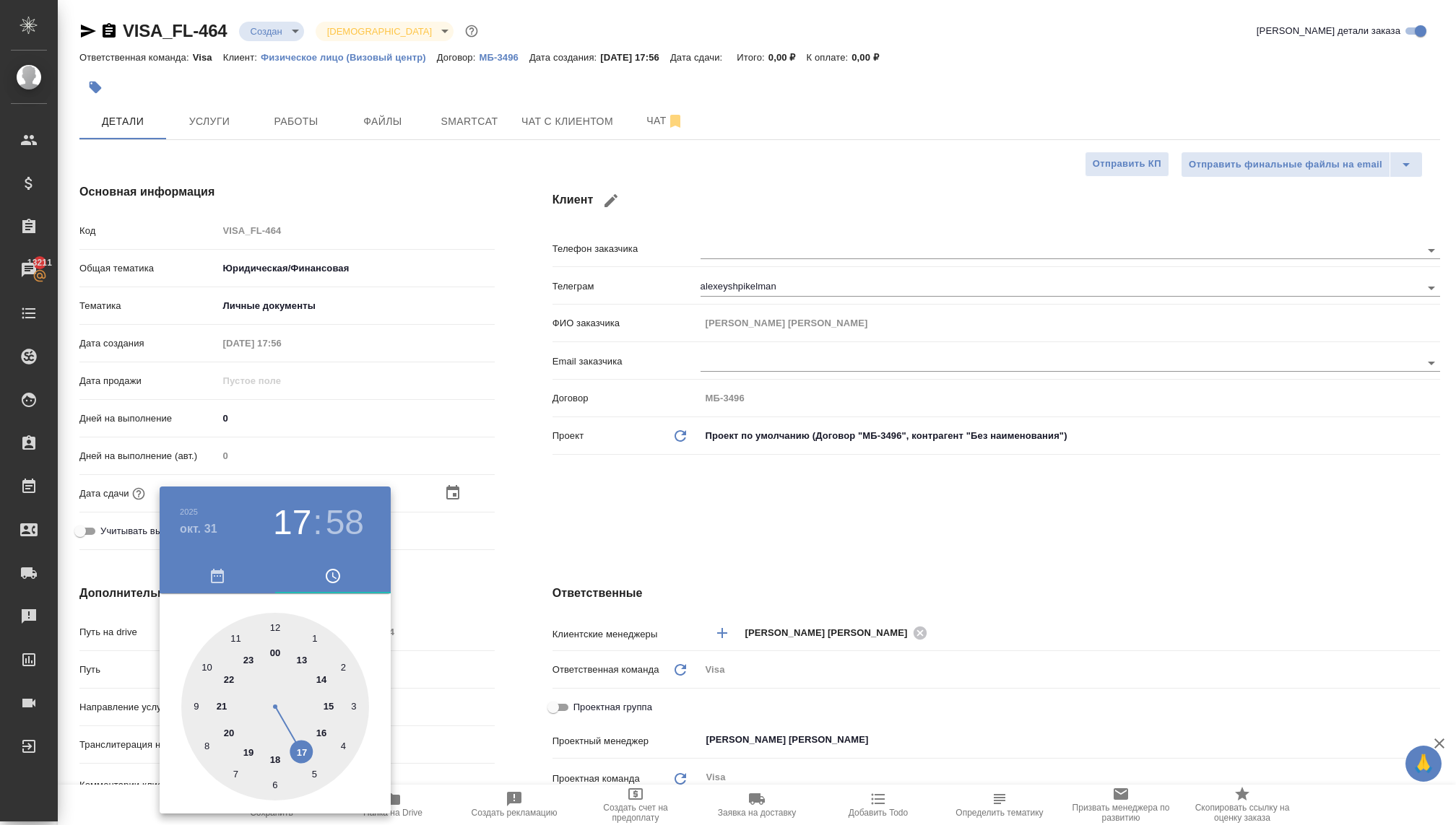
click at [566, 544] on div at bounding box center [728, 412] width 1456 height 825
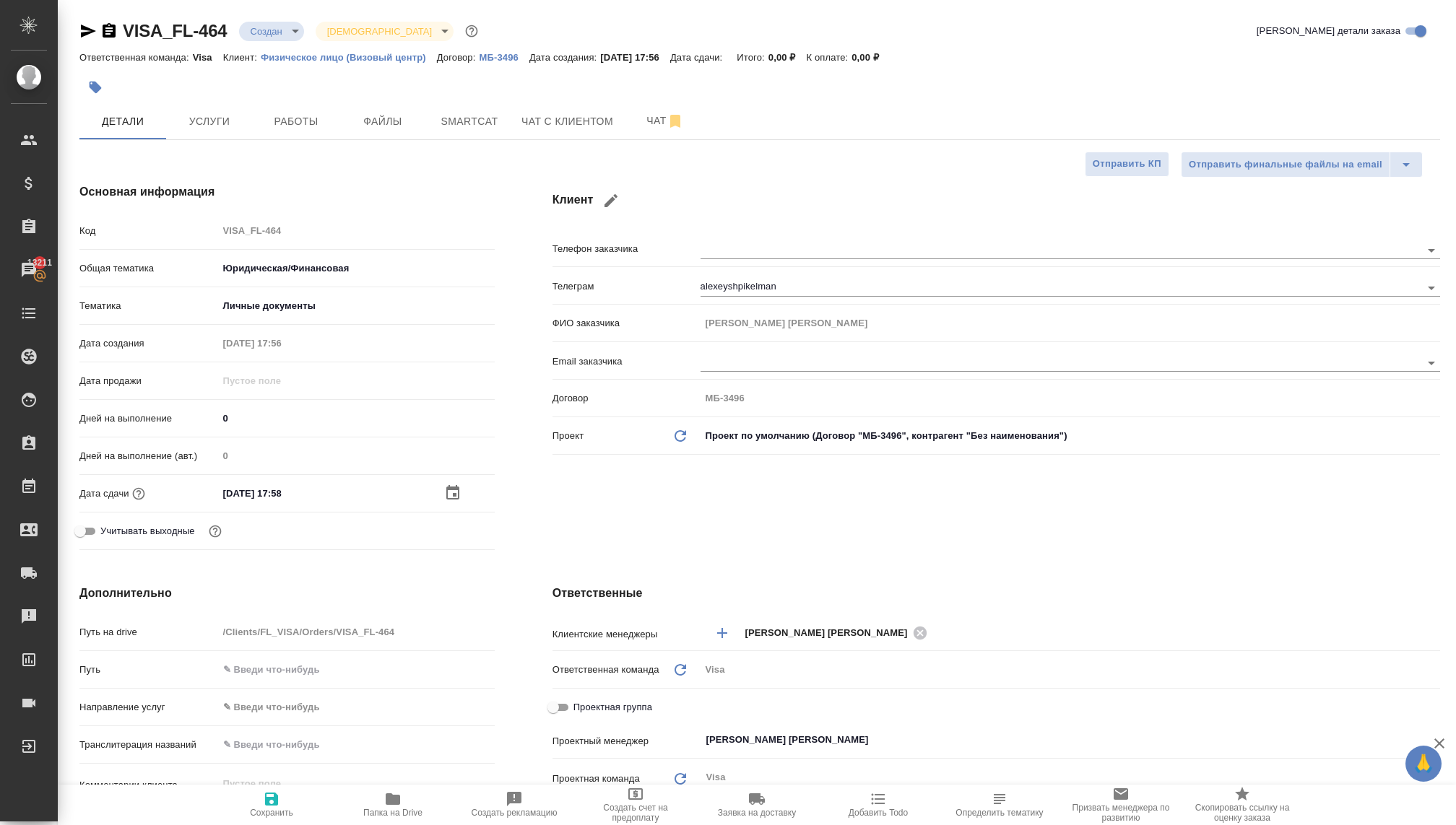
click at [285, 804] on span "Сохранить" at bounding box center [271, 804] width 104 height 27
type textarea "x"
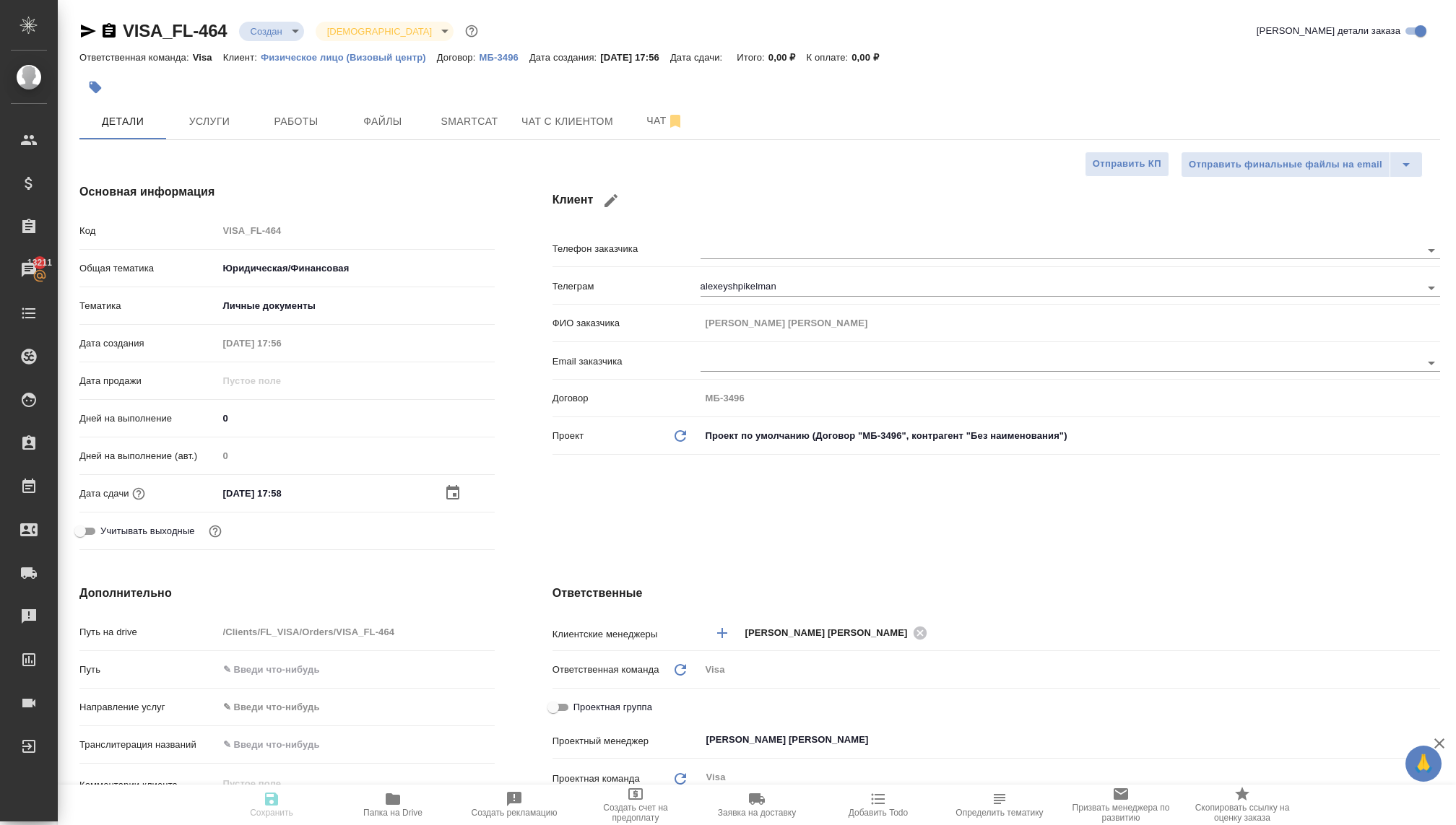
type textarea "x"
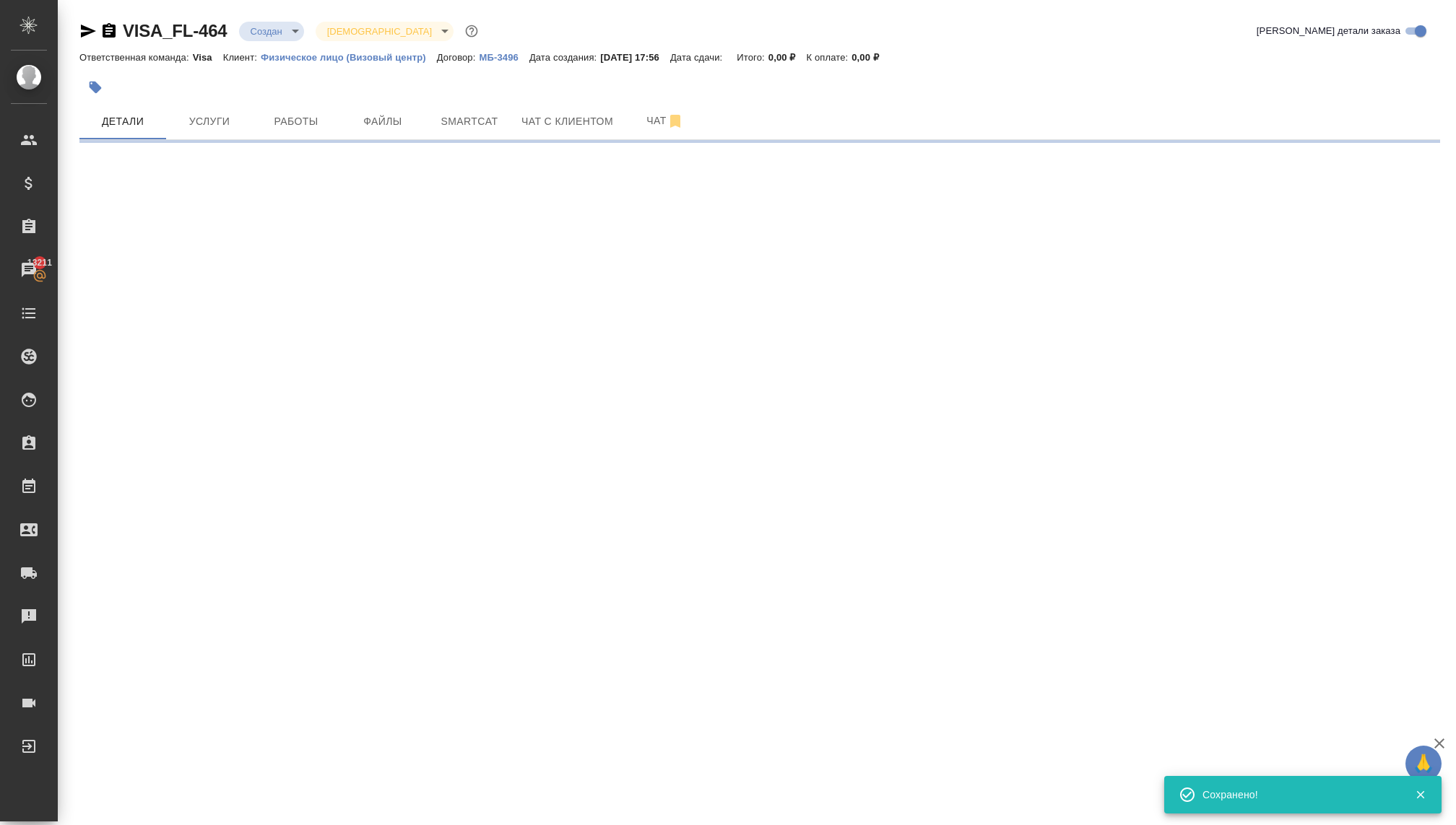
select select "RU"
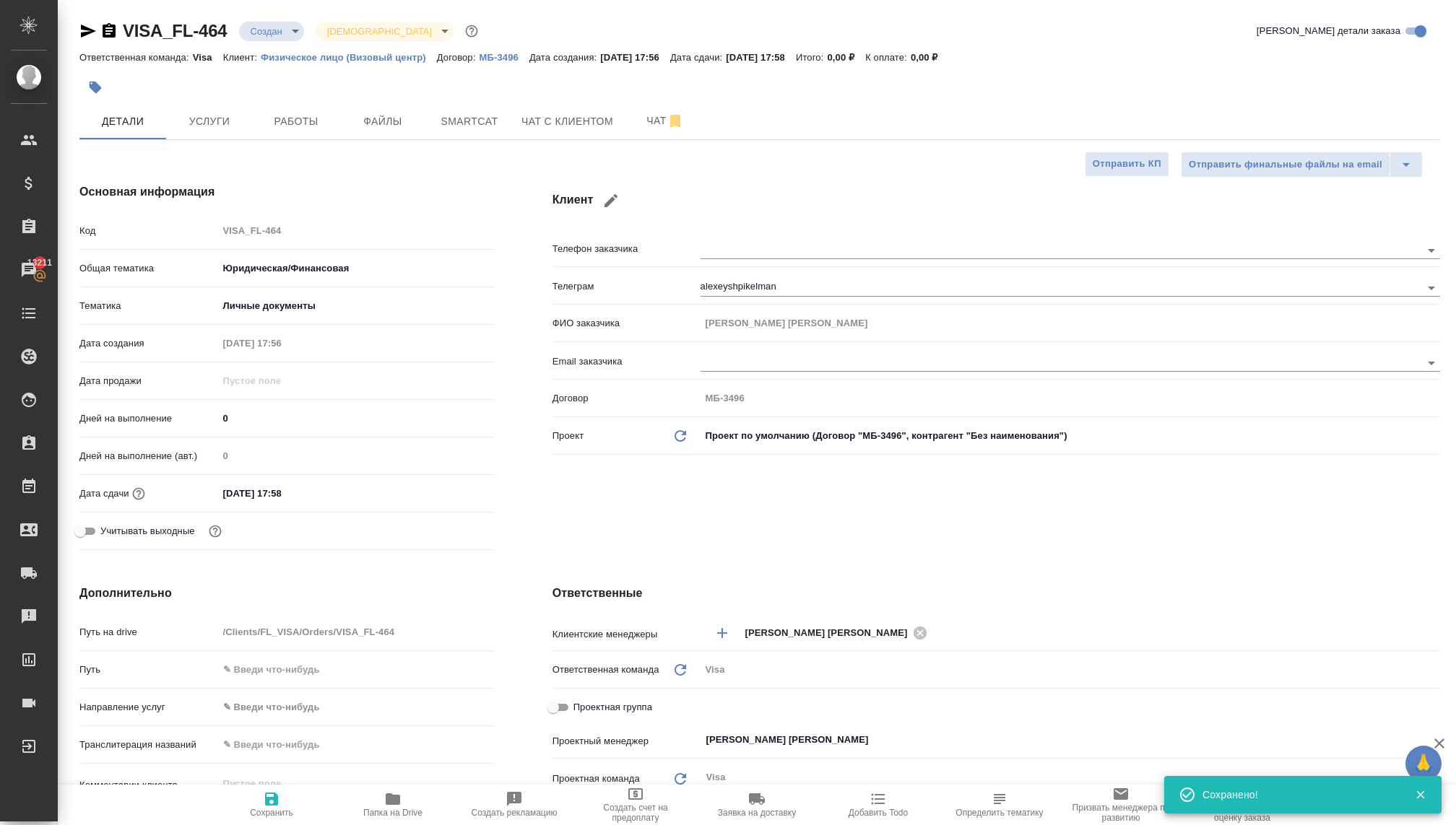
type textarea "x"
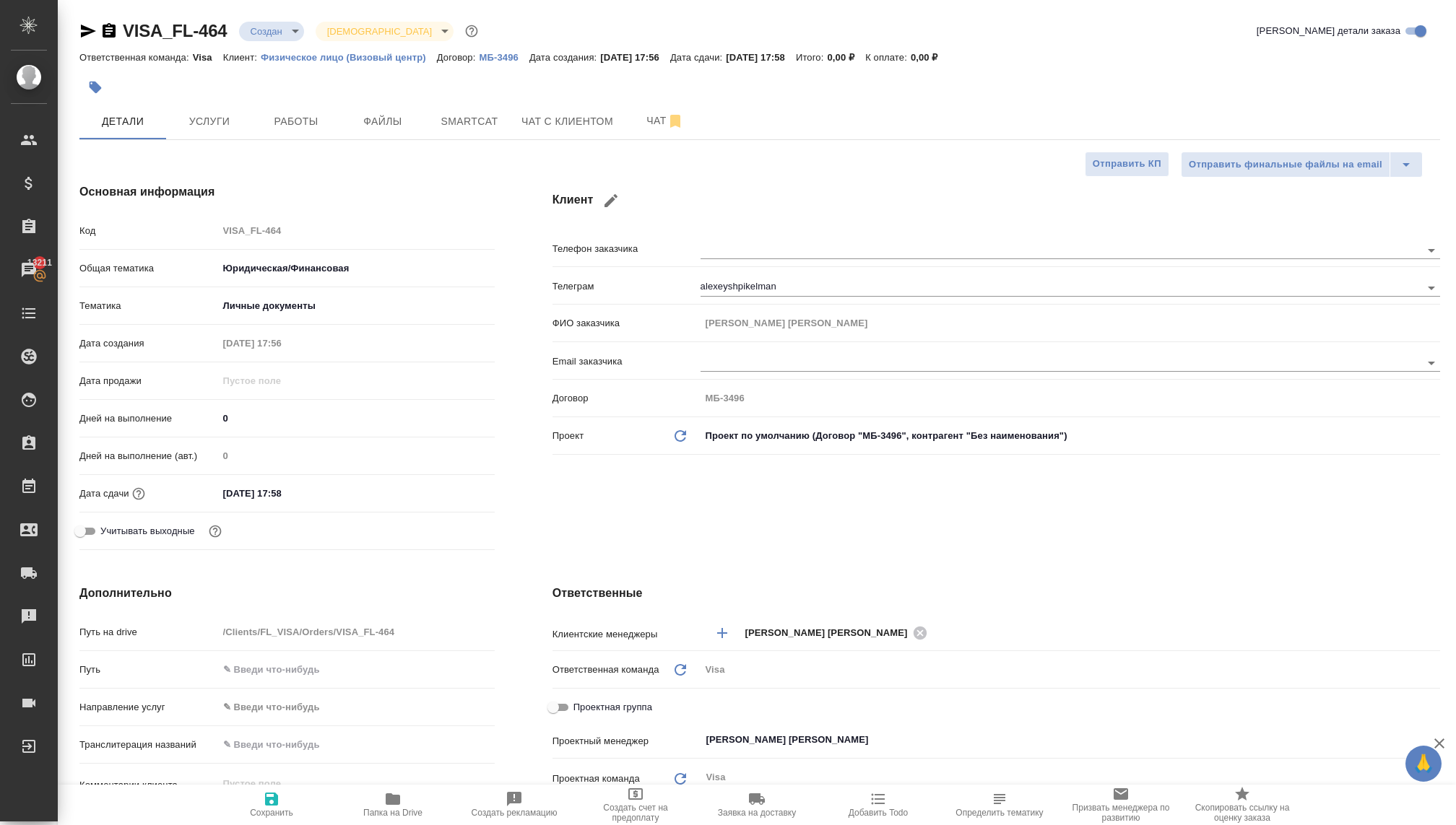
scroll to position [610, 0]
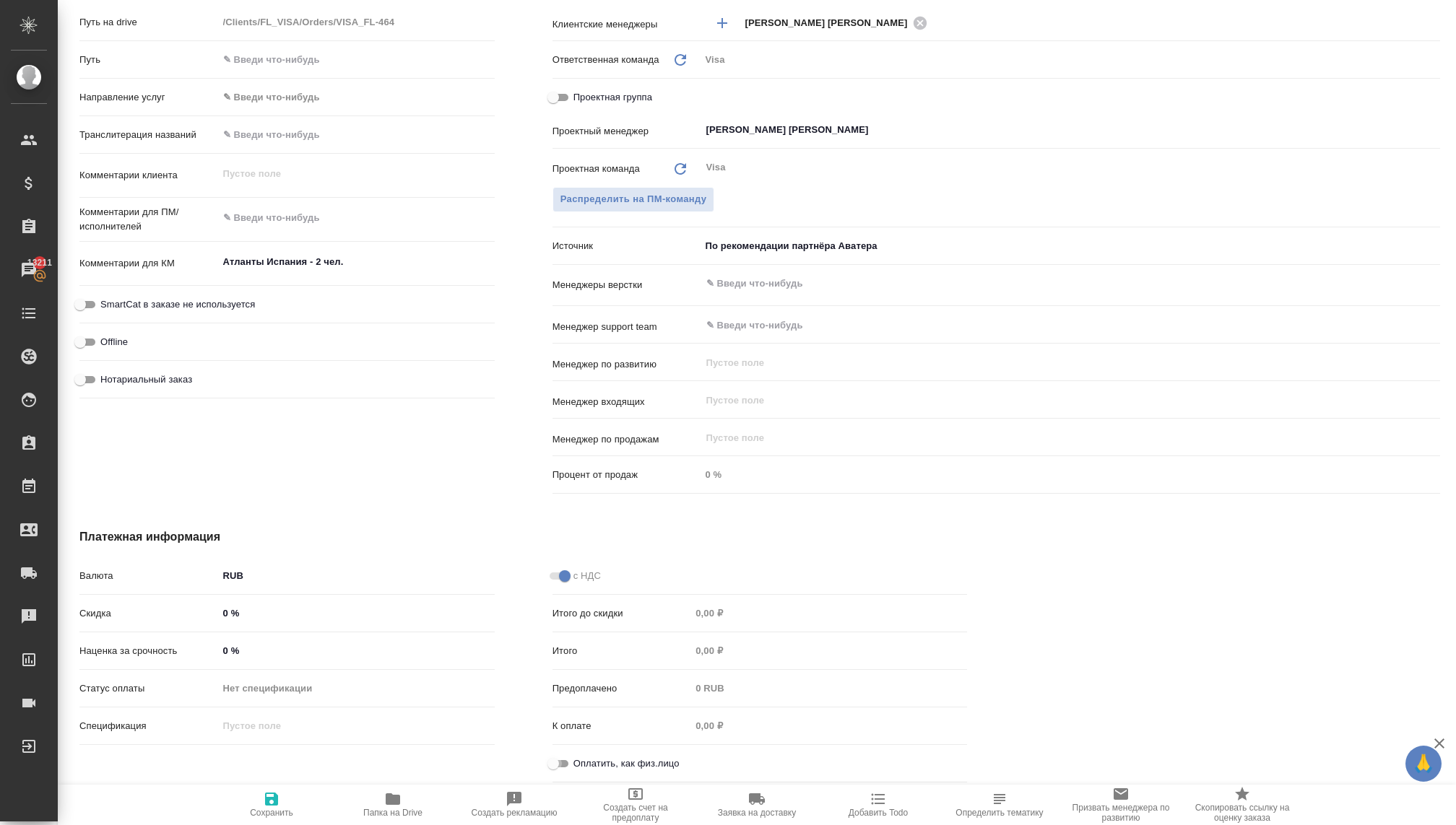
click at [563, 759] on input "Оплатить, как физ.лицо" at bounding box center [553, 763] width 52 height 17
checkbox input "true"
type textarea "x"
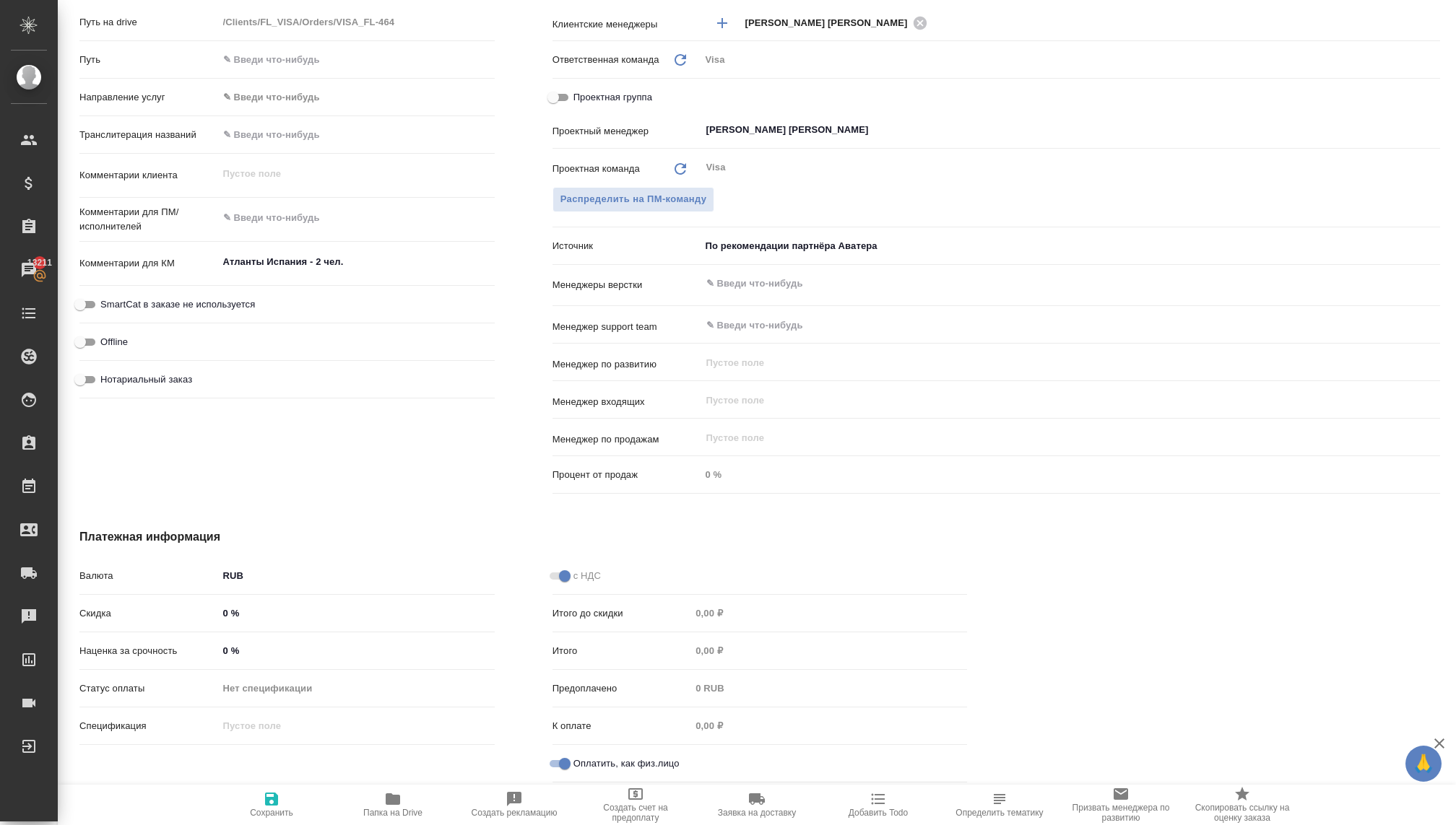
click at [284, 797] on span "Сохранить" at bounding box center [271, 804] width 104 height 27
type textarea "x"
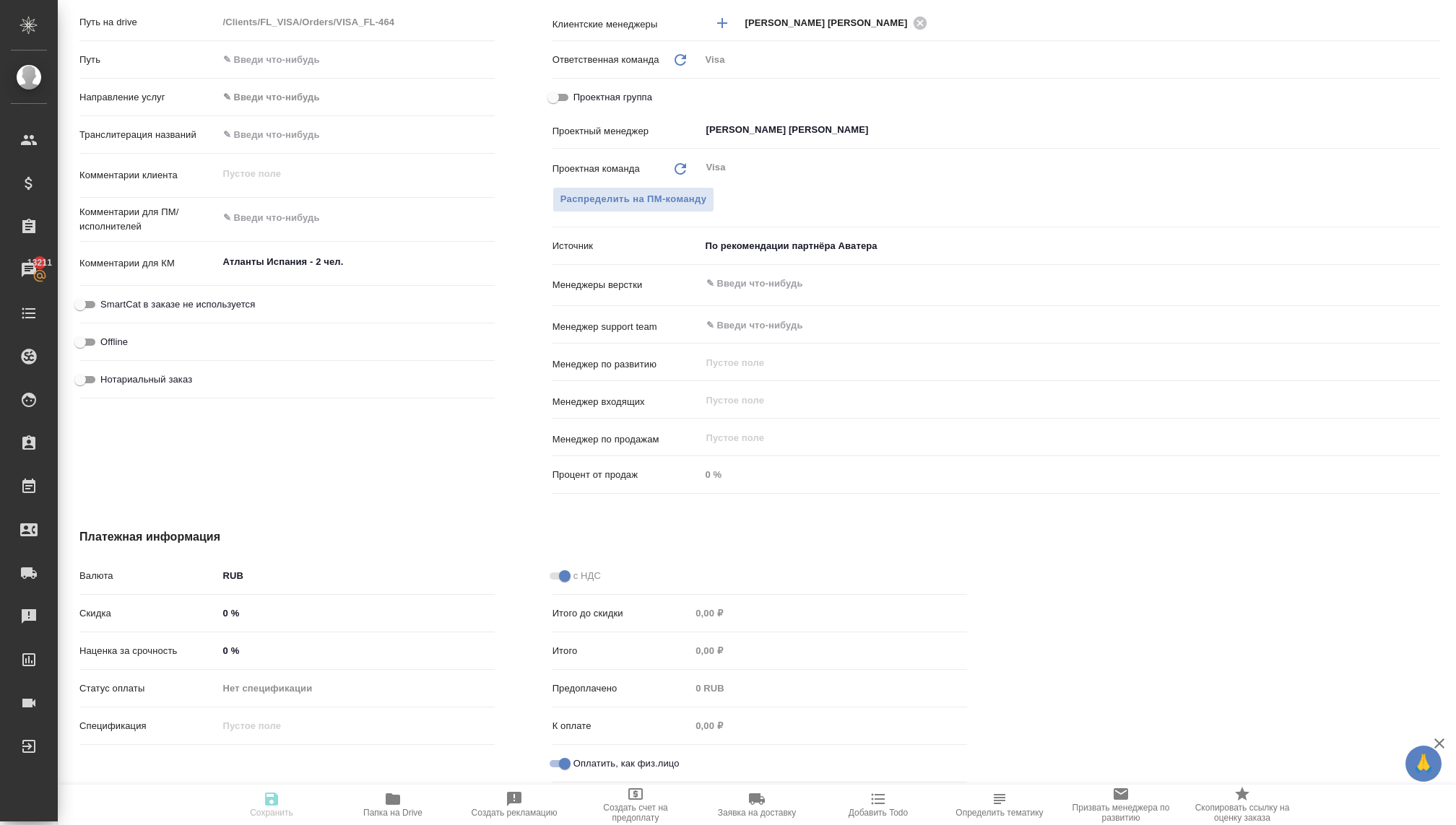
type textarea "x"
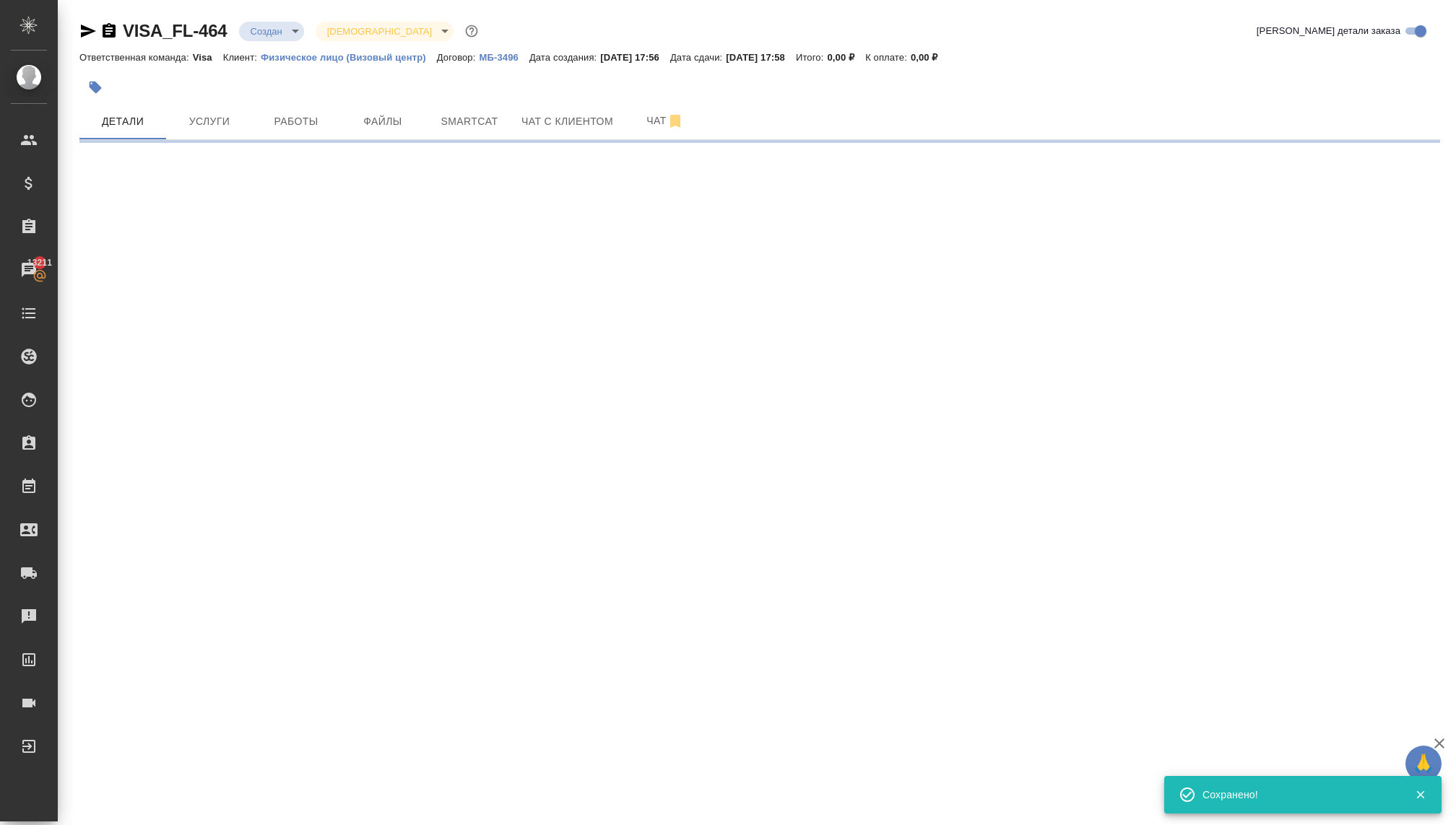
scroll to position [0, 0]
select select "RU"
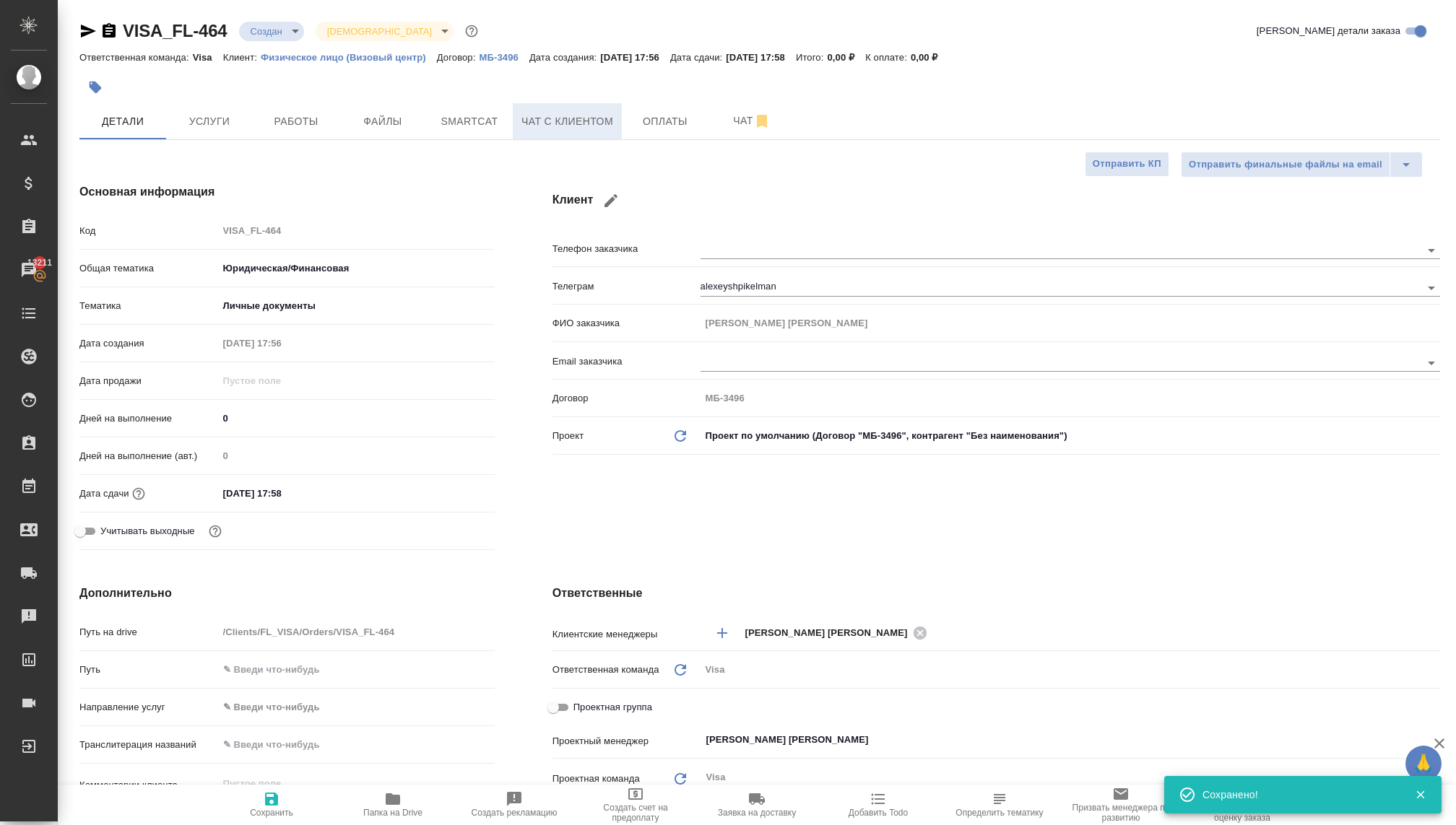
type textarea "x"
click at [645, 123] on span "Оплаты" at bounding box center [665, 121] width 69 height 18
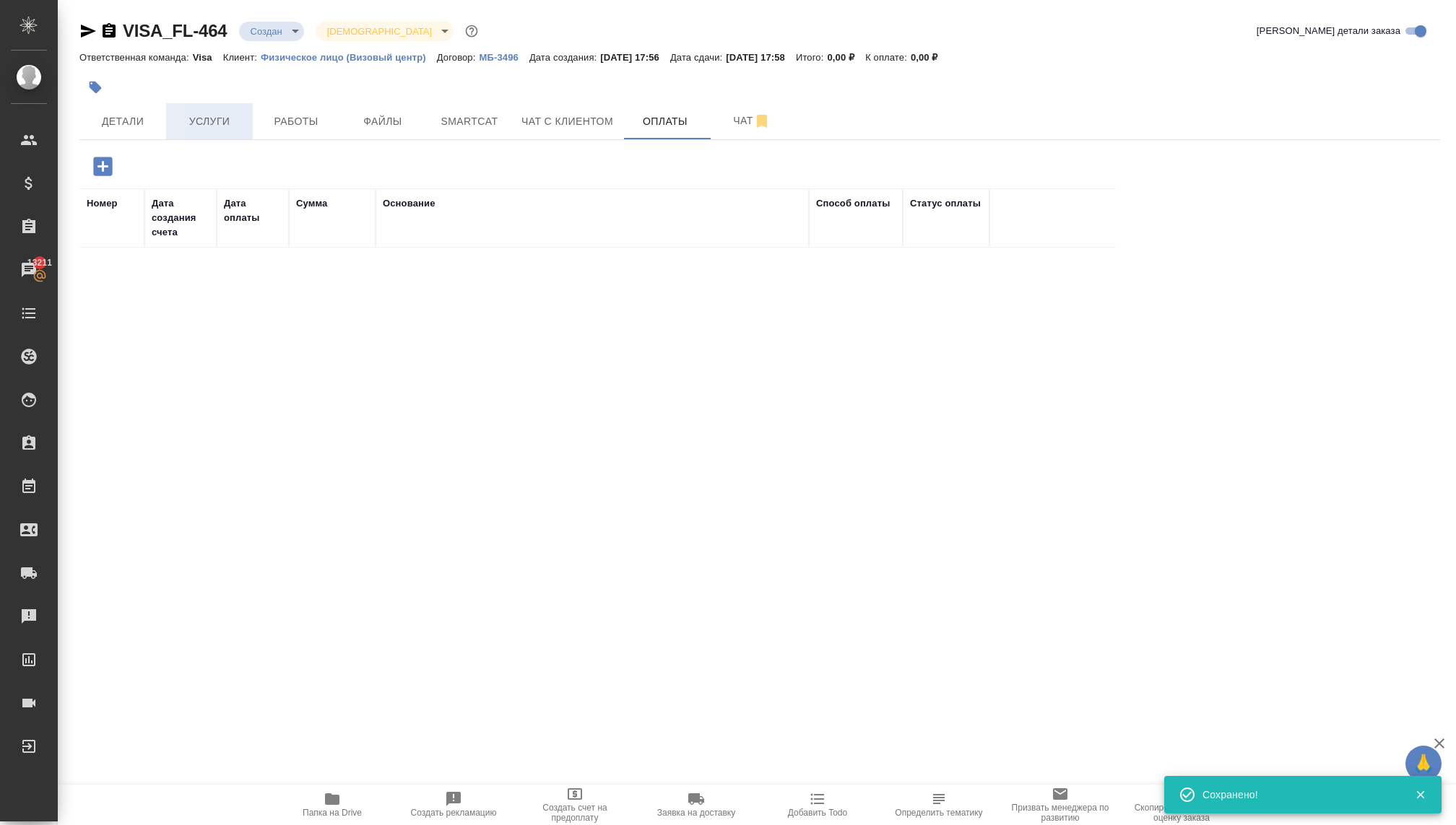
click at [222, 117] on span "Услуги" at bounding box center [209, 121] width 69 height 18
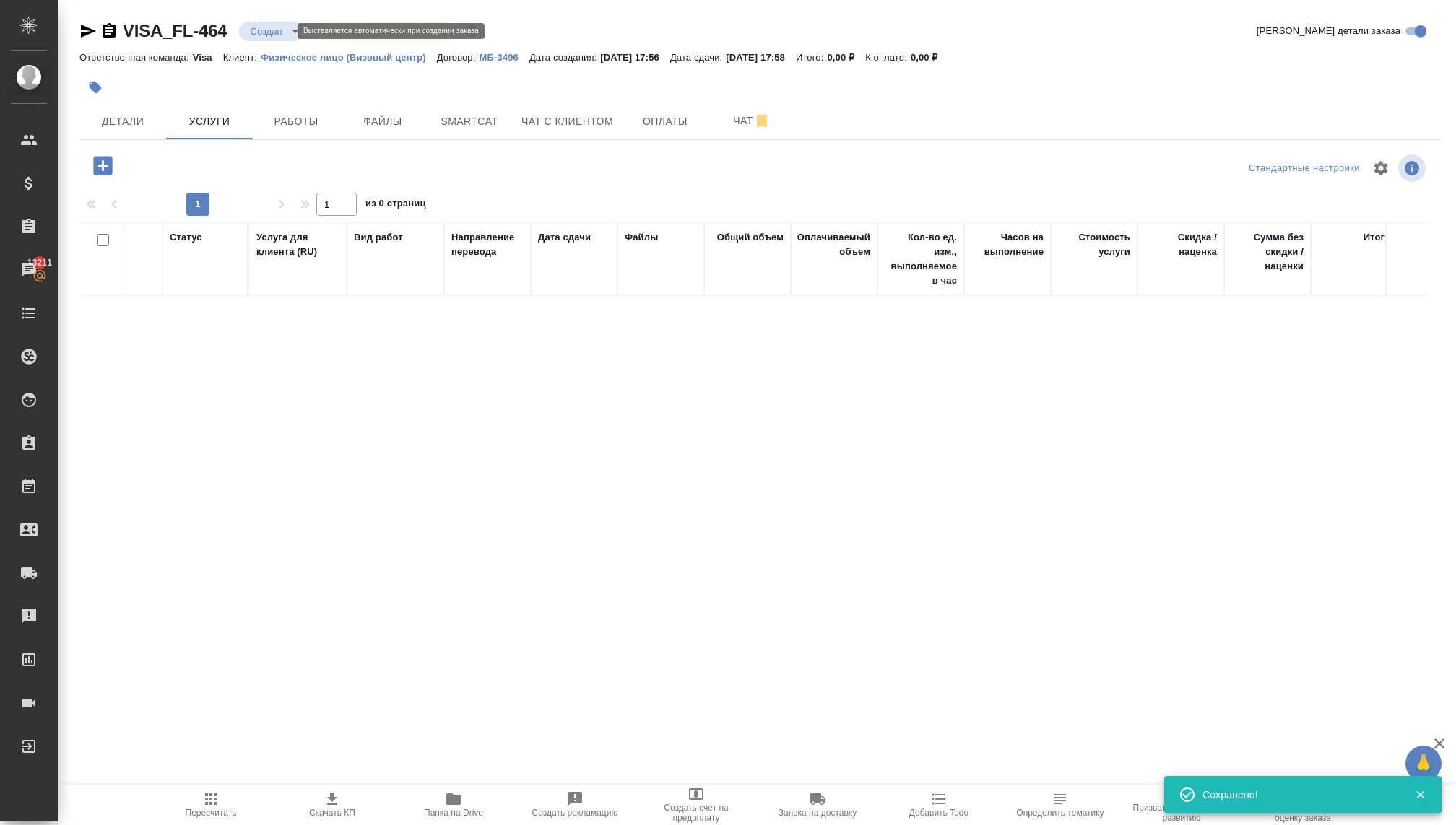
click at [267, 33] on body "🙏 .cls-1 fill:#fff; AWATERA Kovaleva Ekaterina Клиенты Спецификации Заказы 1321…" at bounding box center [728, 412] width 1456 height 825
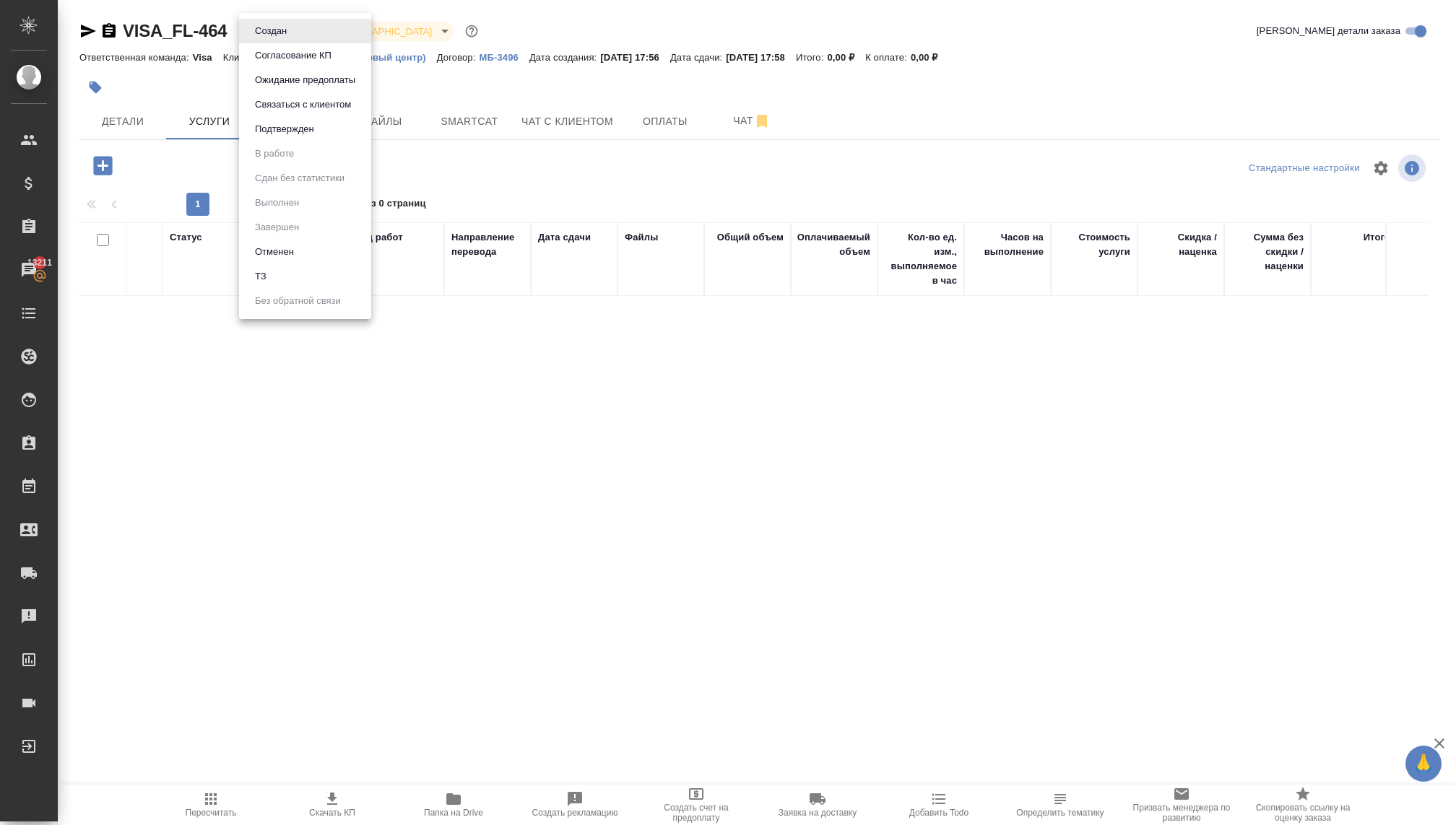
click at [302, 81] on button "Ожидание предоплаты" at bounding box center [305, 80] width 109 height 16
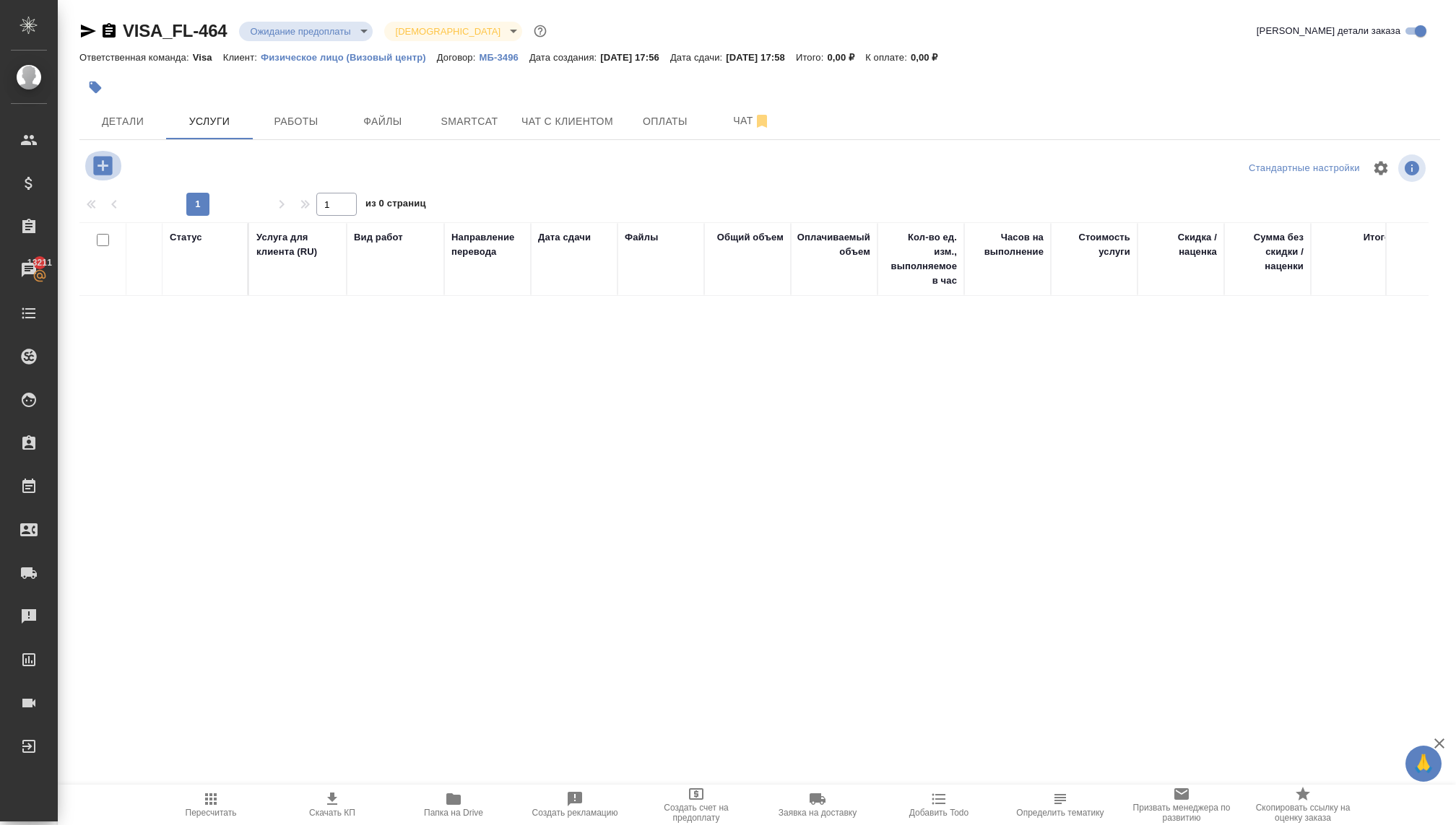
click at [101, 163] on icon "button" at bounding box center [102, 165] width 19 height 19
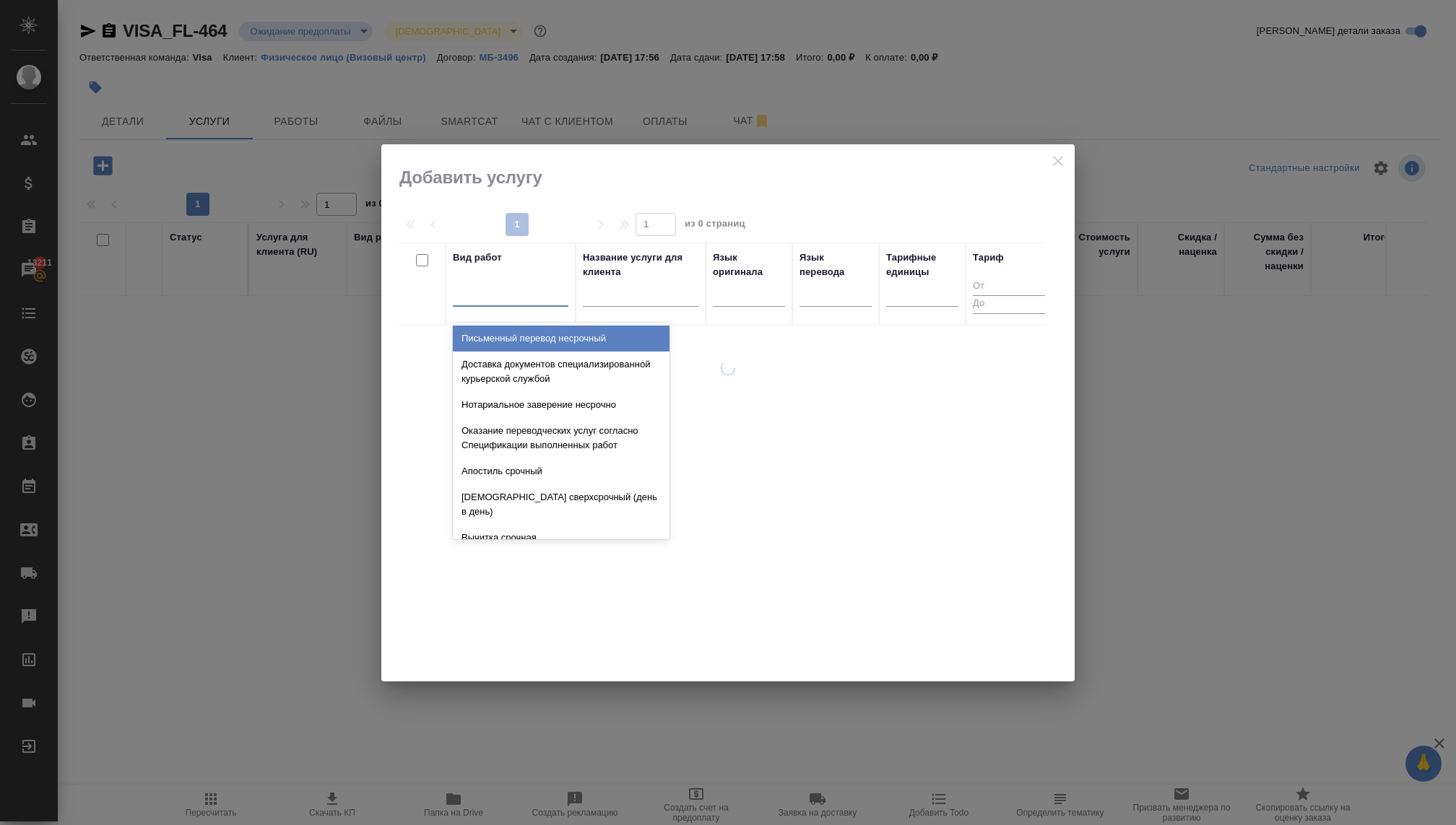
click at [521, 297] on div at bounding box center [510, 292] width 116 height 21
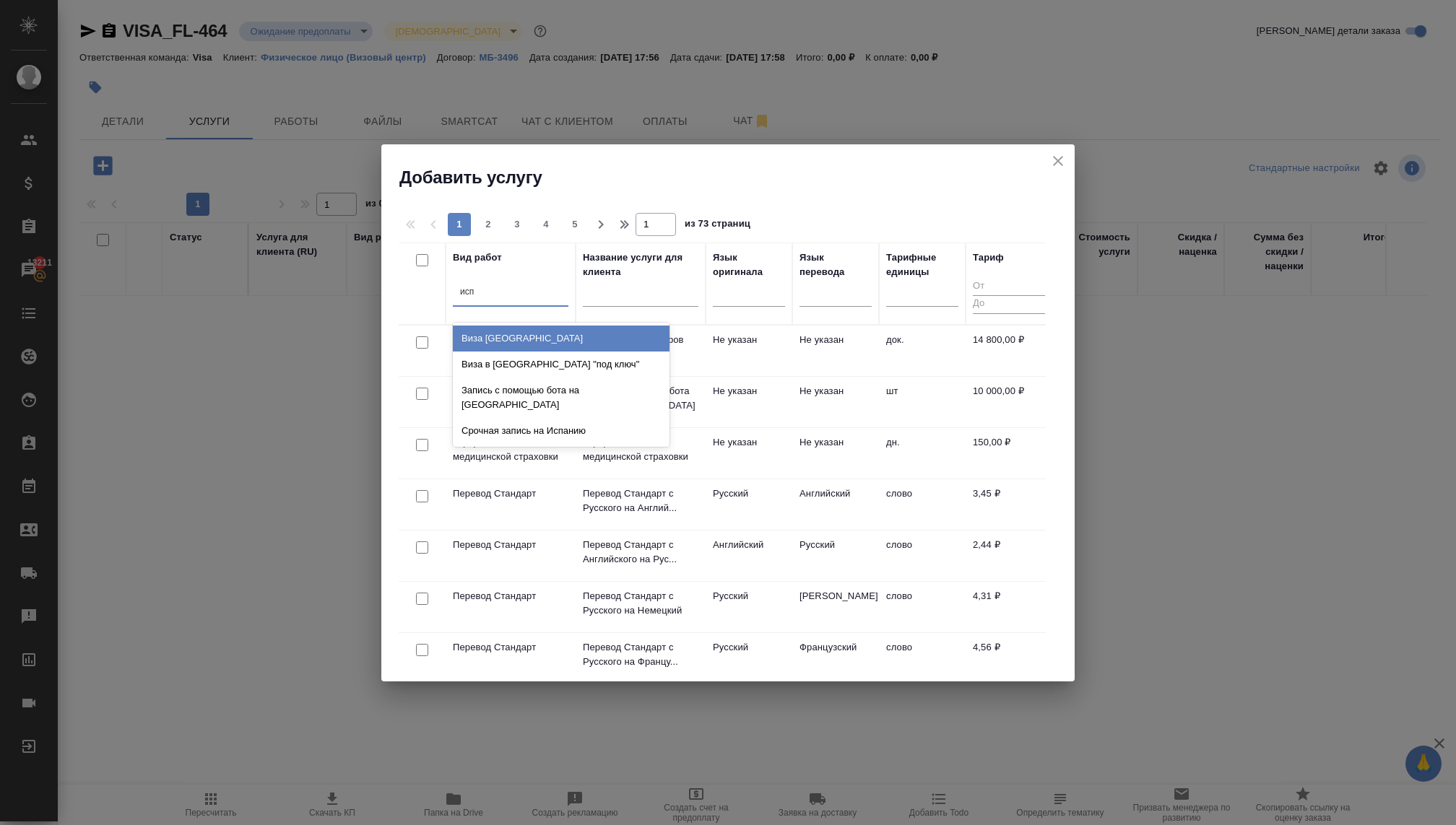
type input "испа"
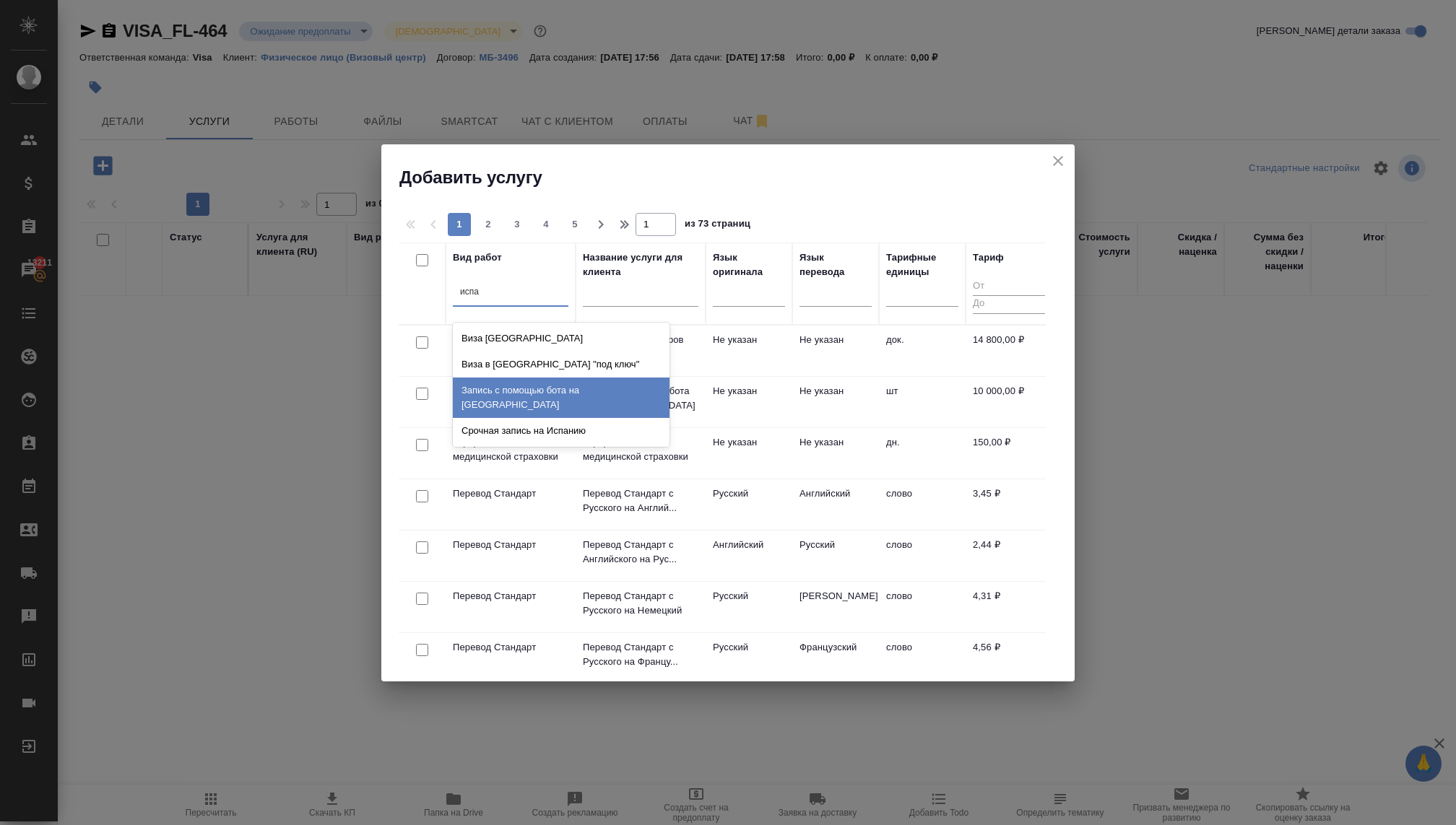
click at [533, 400] on div "Запись с помощью бота на Испанию" at bounding box center [561, 397] width 217 height 40
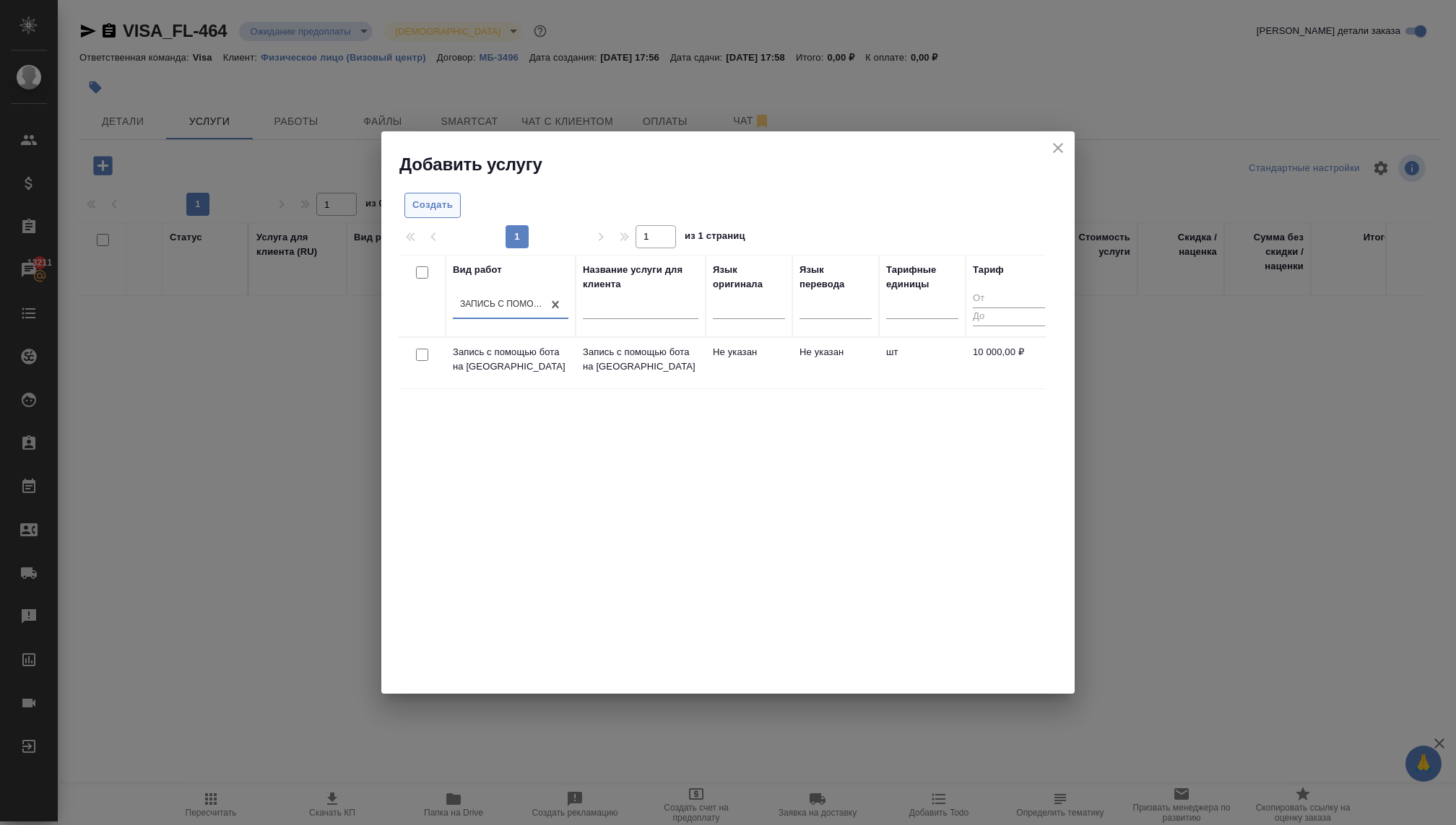
click at [439, 199] on span "Создать" at bounding box center [432, 205] width 40 height 16
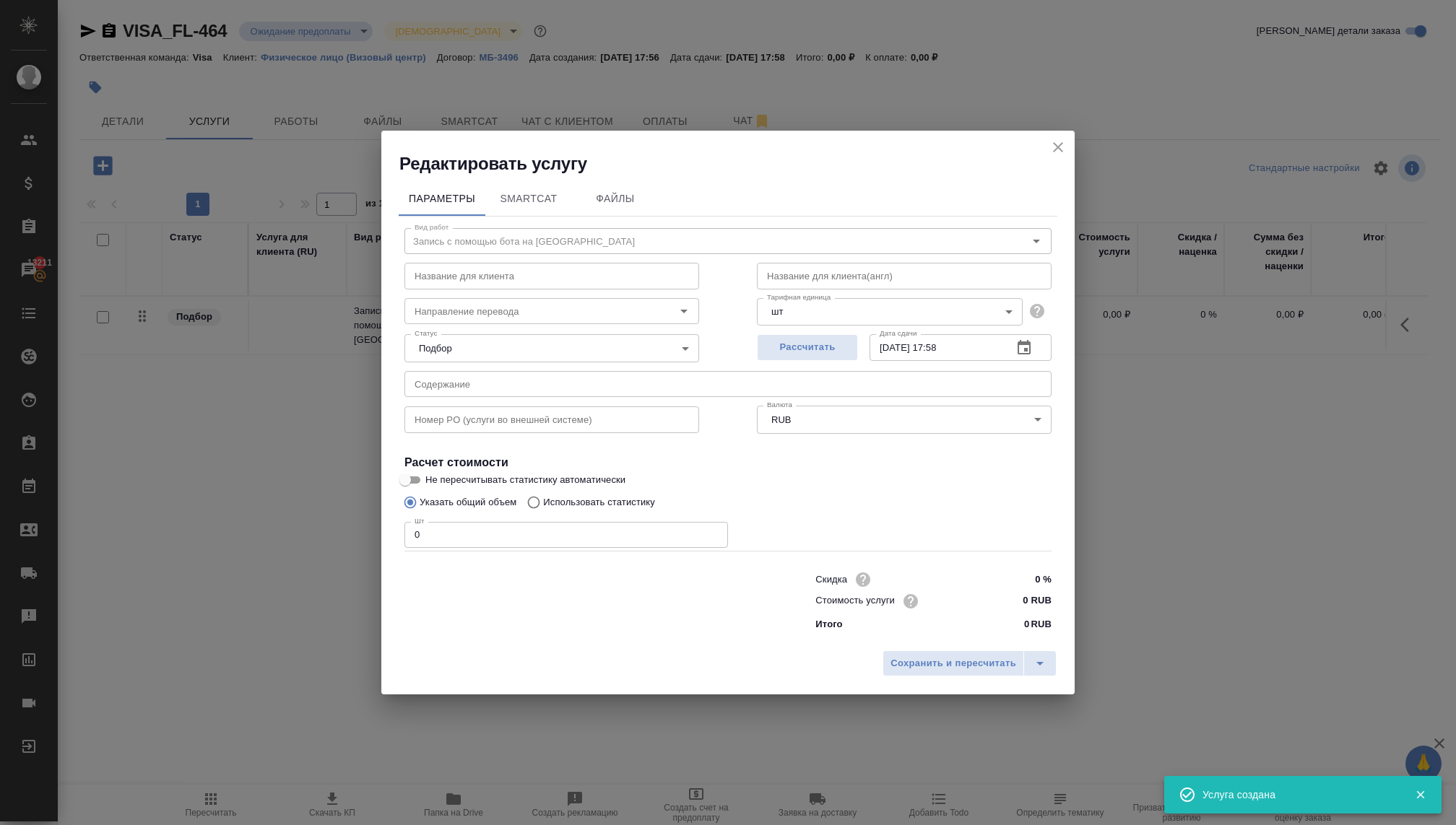
click at [485, 531] on input "0" at bounding box center [567, 535] width 324 height 26
type input "2"
click at [977, 602] on div "Стоимость услуги 0 RUB" at bounding box center [934, 601] width 237 height 21
click at [1008, 600] on input "0 RUB" at bounding box center [1024, 601] width 53 height 21
paste input "1333333"
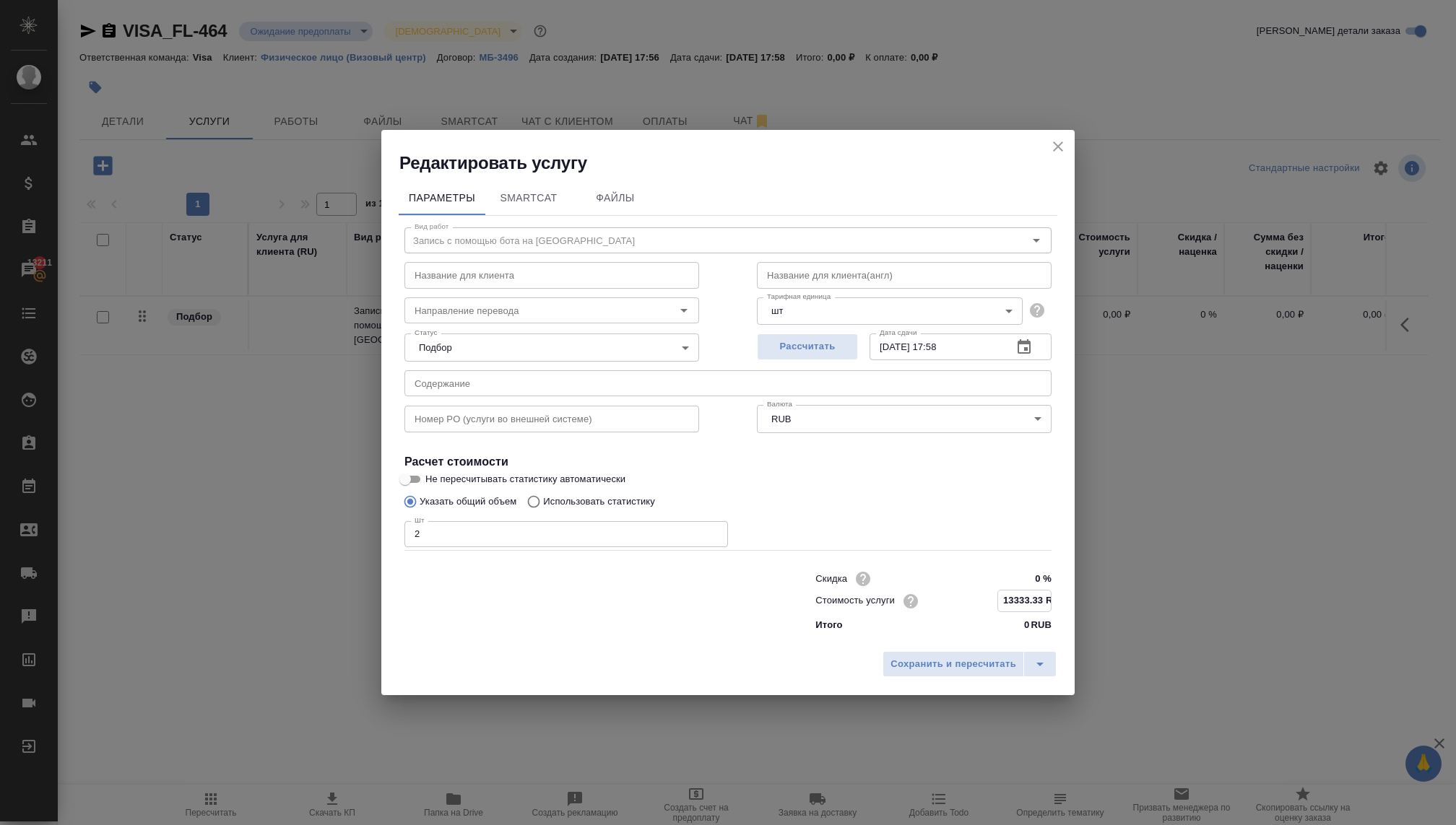
type input "13333.33 RUB"
click at [556, 244] on div "Название для клиента Название для клиента" at bounding box center [551, 274] width 352 height 93
click at [510, 344] on body "🙏 .cls-1 fill:#fff; AWATERA Kovaleva Ekaterina Клиенты Спецификации Заказы 1321…" at bounding box center [728, 412] width 1456 height 825
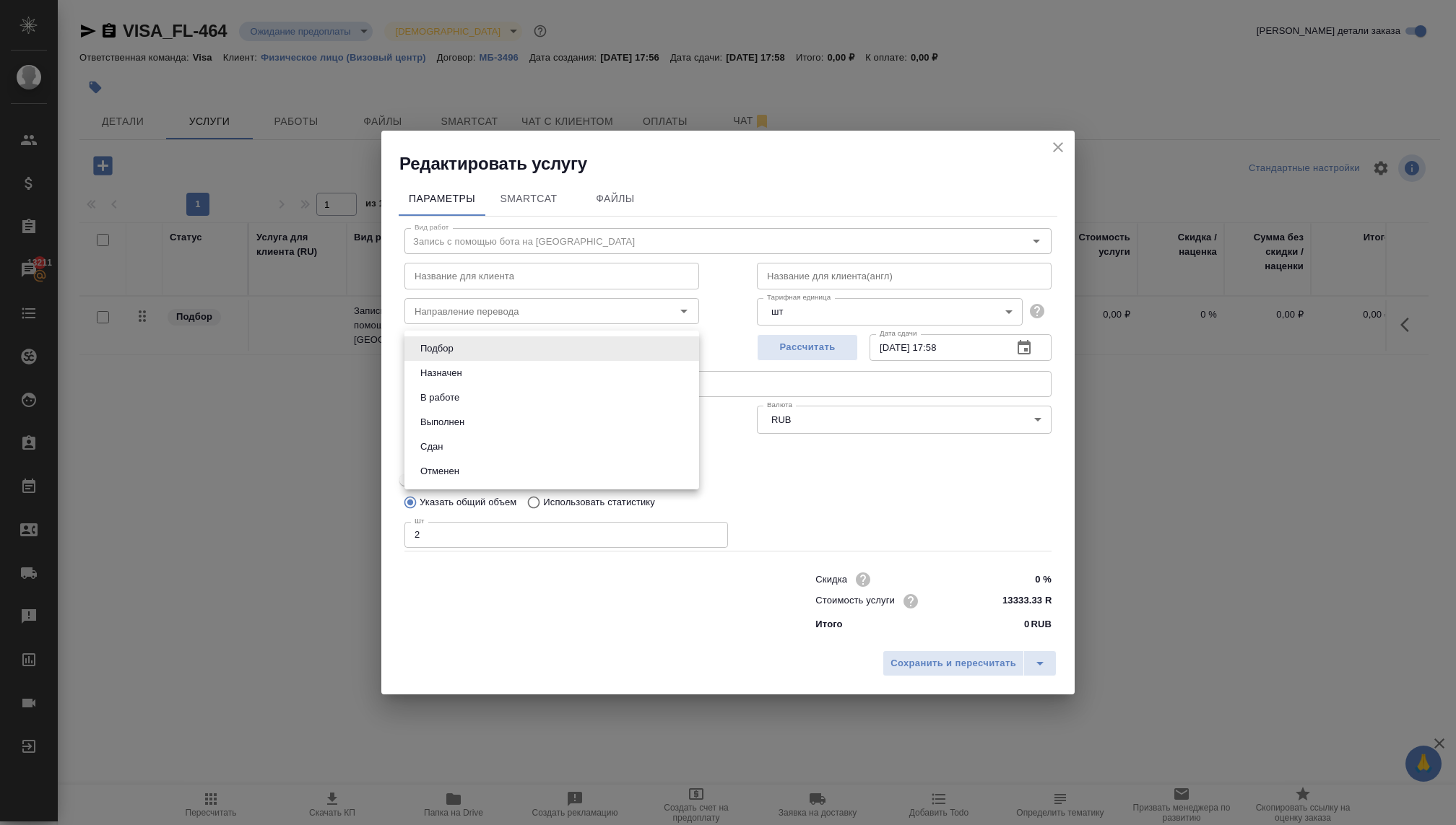
click at [455, 402] on button "В работе" at bounding box center [440, 397] width 48 height 16
type input "inProgress"
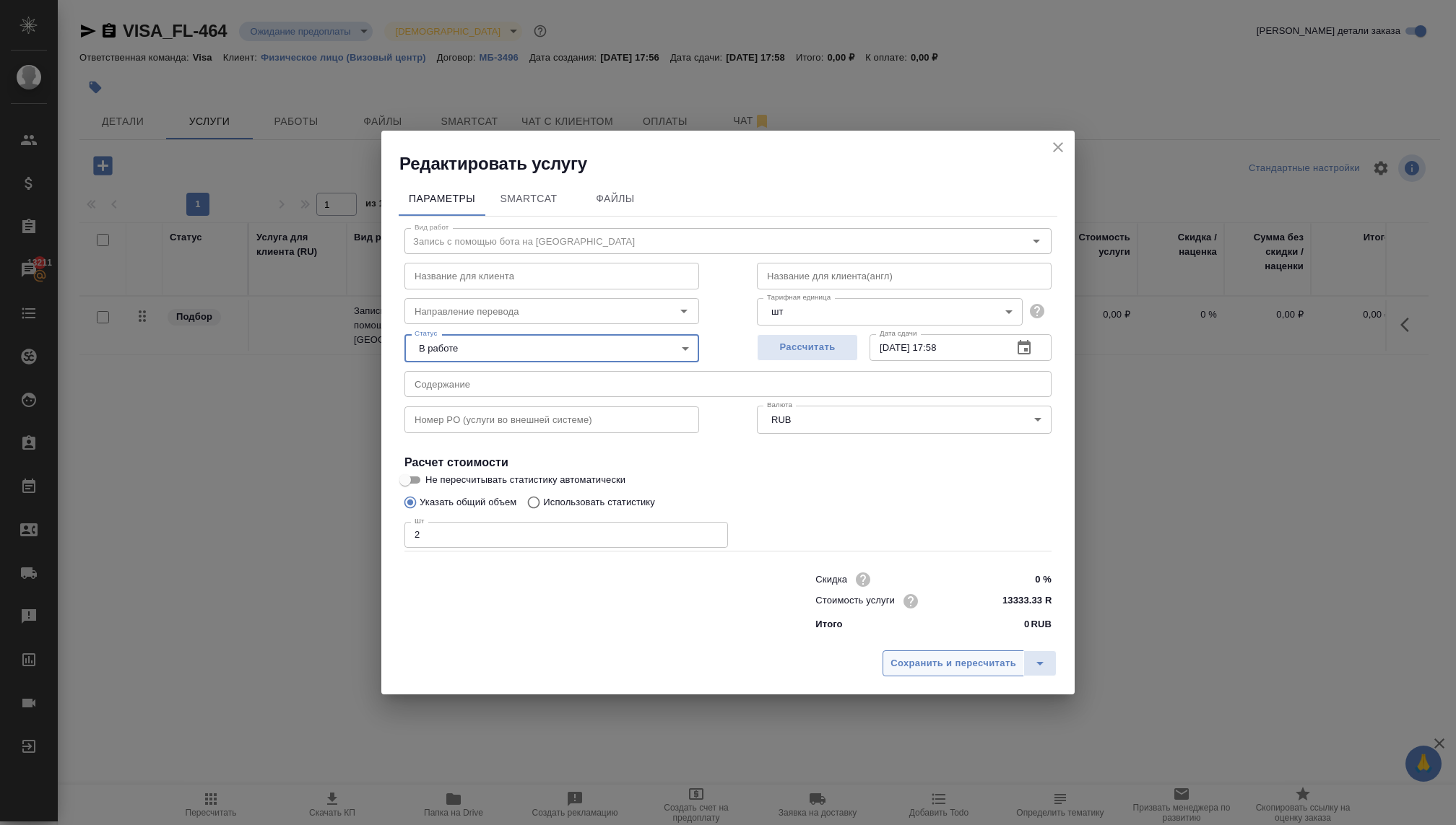
click at [907, 671] on button "Сохранить и пересчитать" at bounding box center [953, 663] width 141 height 26
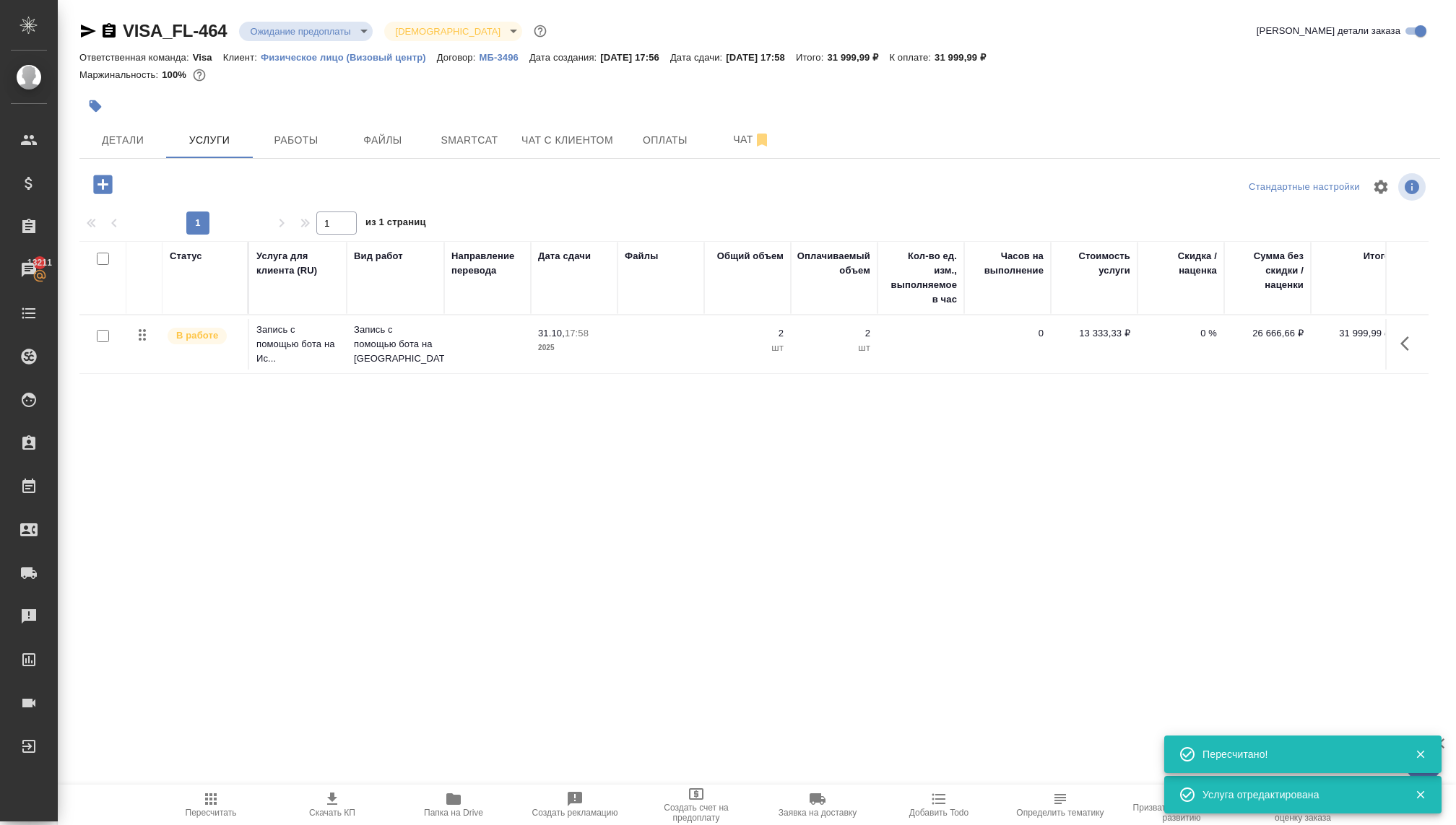
scroll to position [0, 12]
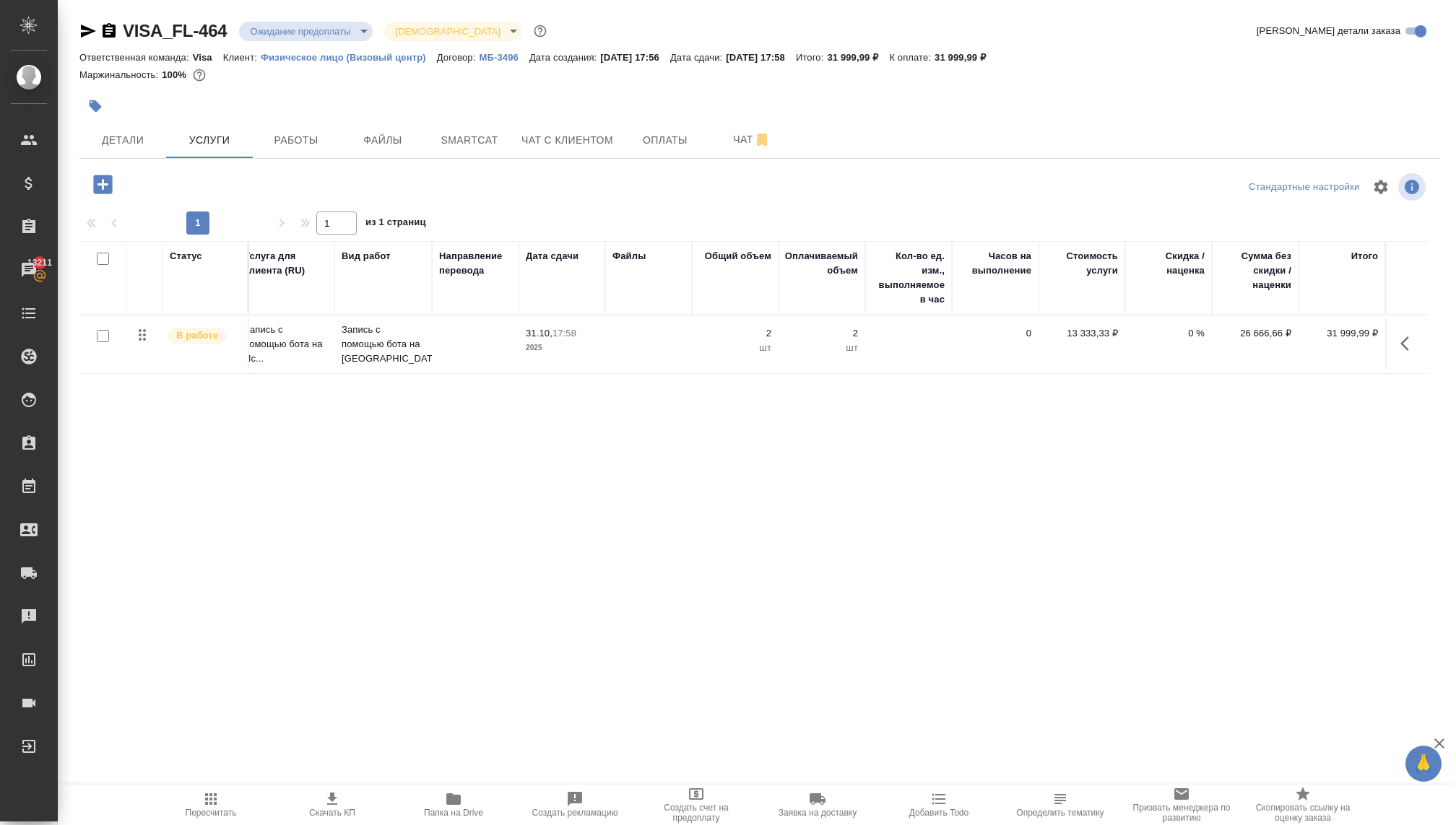
click at [756, 573] on div "VISA_FL-464 Ожидание предоплаты waitingForPrepayment Святая троица holyTrinity …" at bounding box center [760, 294] width 1376 height 589
click at [758, 341] on p "шт" at bounding box center [735, 348] width 72 height 15
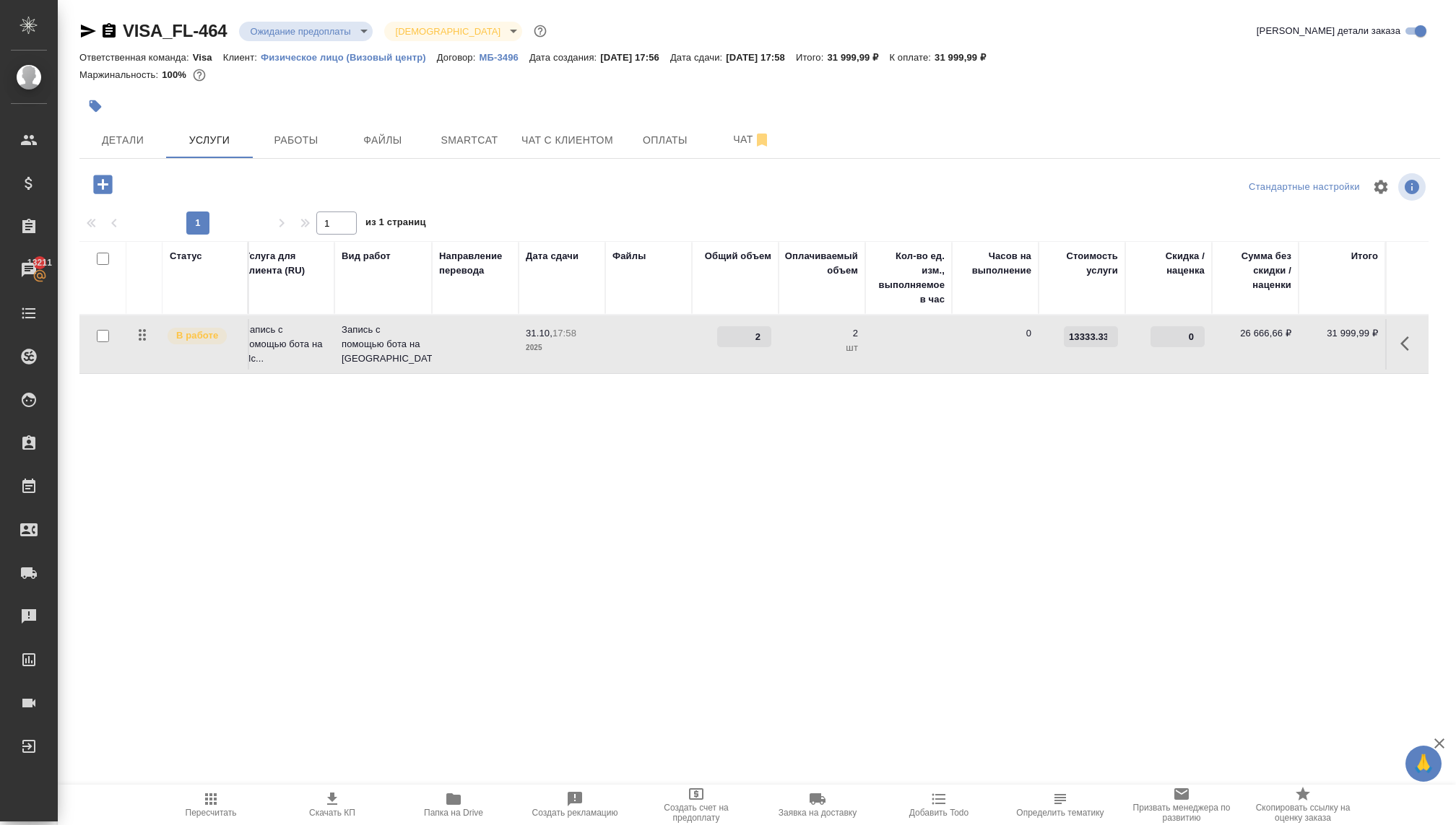
click at [758, 339] on input "2" at bounding box center [744, 337] width 54 height 21
click at [740, 440] on div "Статус Услуга для клиента (RU) Вид работ Направление перевода Дата сдачи Файлы …" at bounding box center [754, 396] width 1349 height 310
click at [737, 328] on input "2" at bounding box center [744, 337] width 54 height 21
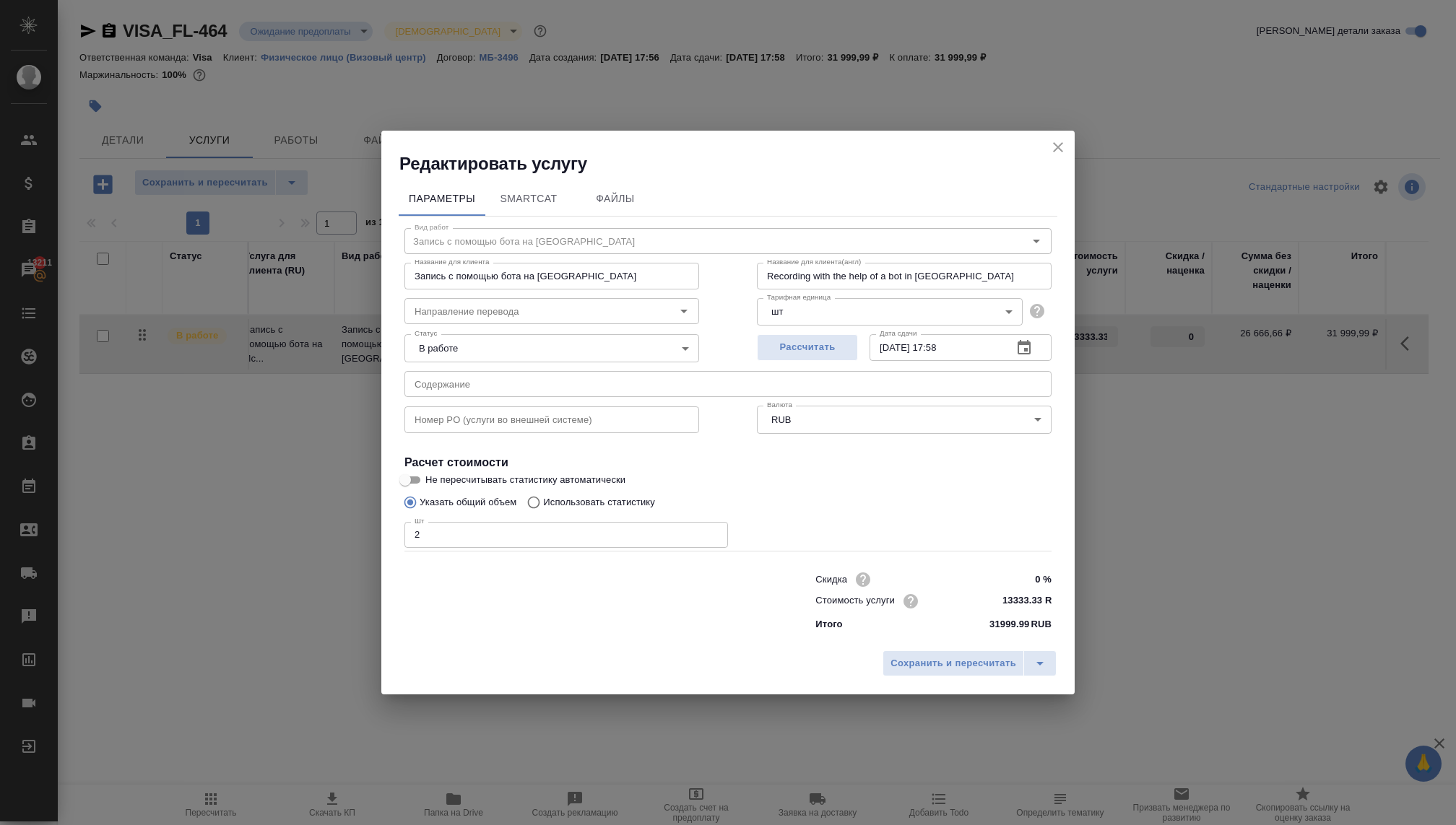
drag, startPoint x: 996, startPoint y: 597, endPoint x: 1044, endPoint y: 595, distance: 48.0
click at [1045, 595] on div "Стоимость услуги 13333.33 RUB" at bounding box center [934, 601] width 237 height 21
type input "1 RUB"
paste input "666667 RUB"
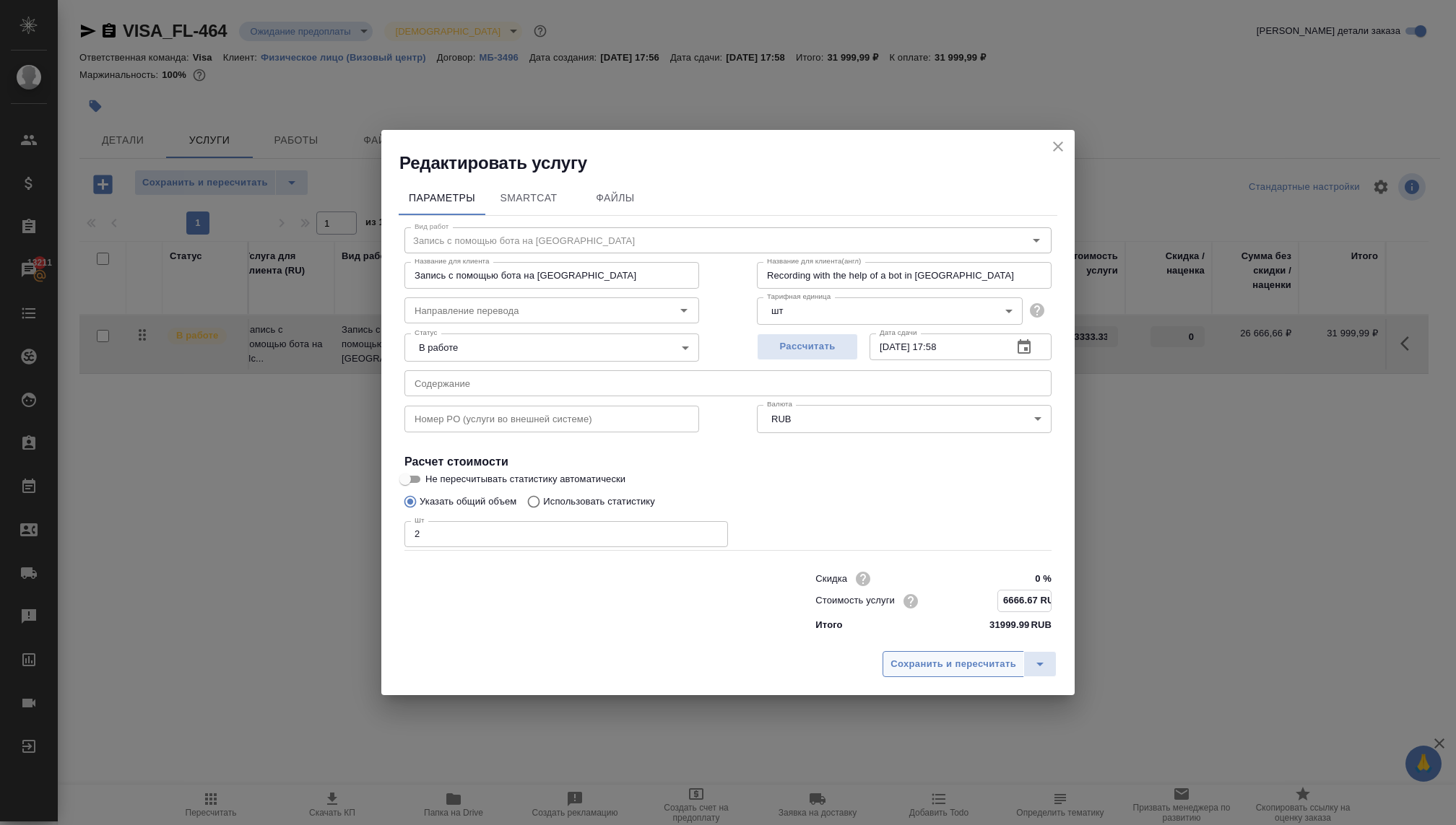
click at [988, 665] on span "Сохранить и пересчитать" at bounding box center [953, 664] width 126 height 16
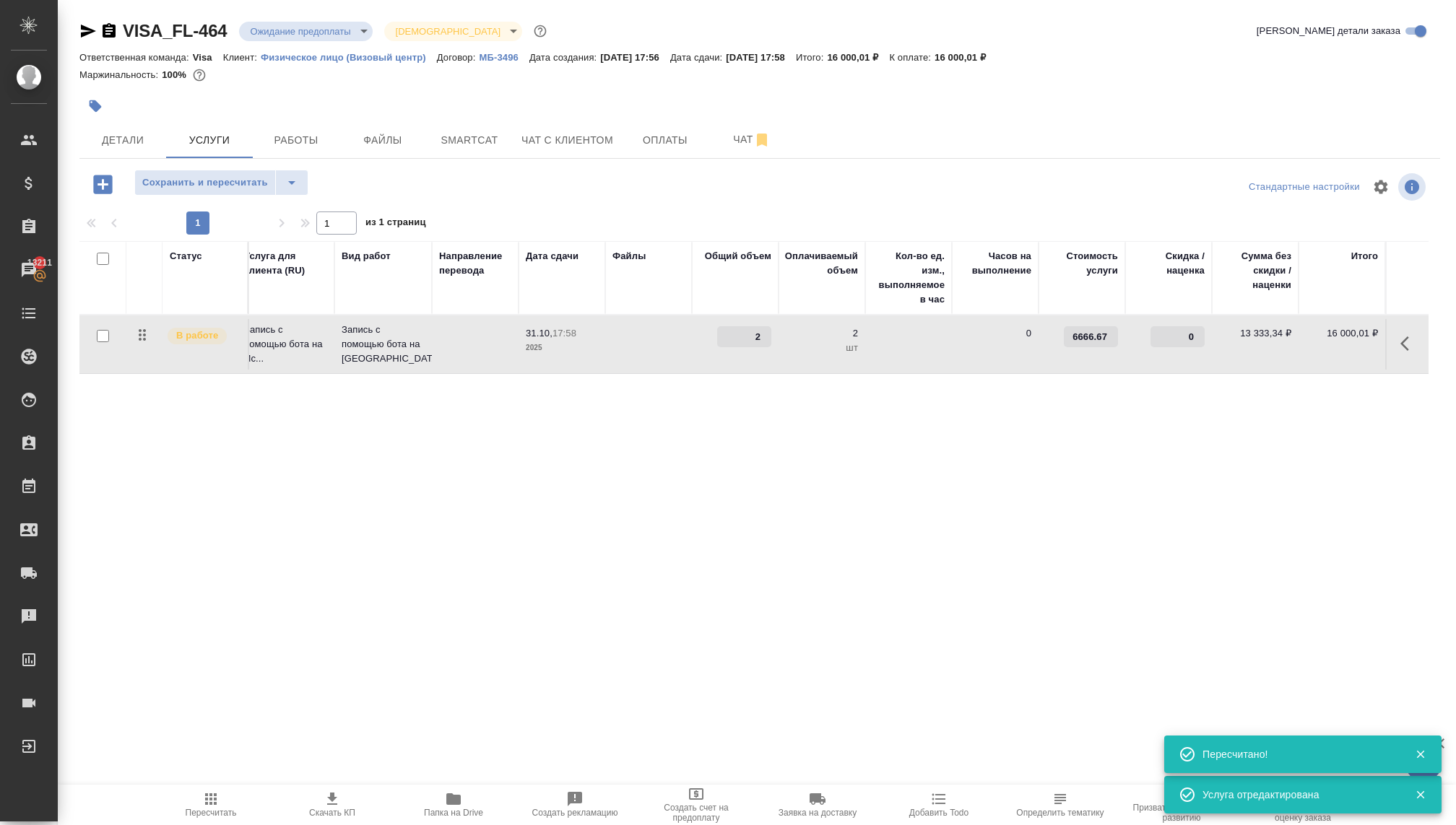
click at [532, 418] on div "Статус Услуга для клиента (RU) Вид работ Направление перевода Дата сдачи Файлы …" at bounding box center [754, 396] width 1349 height 310
click at [348, 346] on p "Запись с помощью бота на Испанию" at bounding box center [383, 344] width 83 height 44
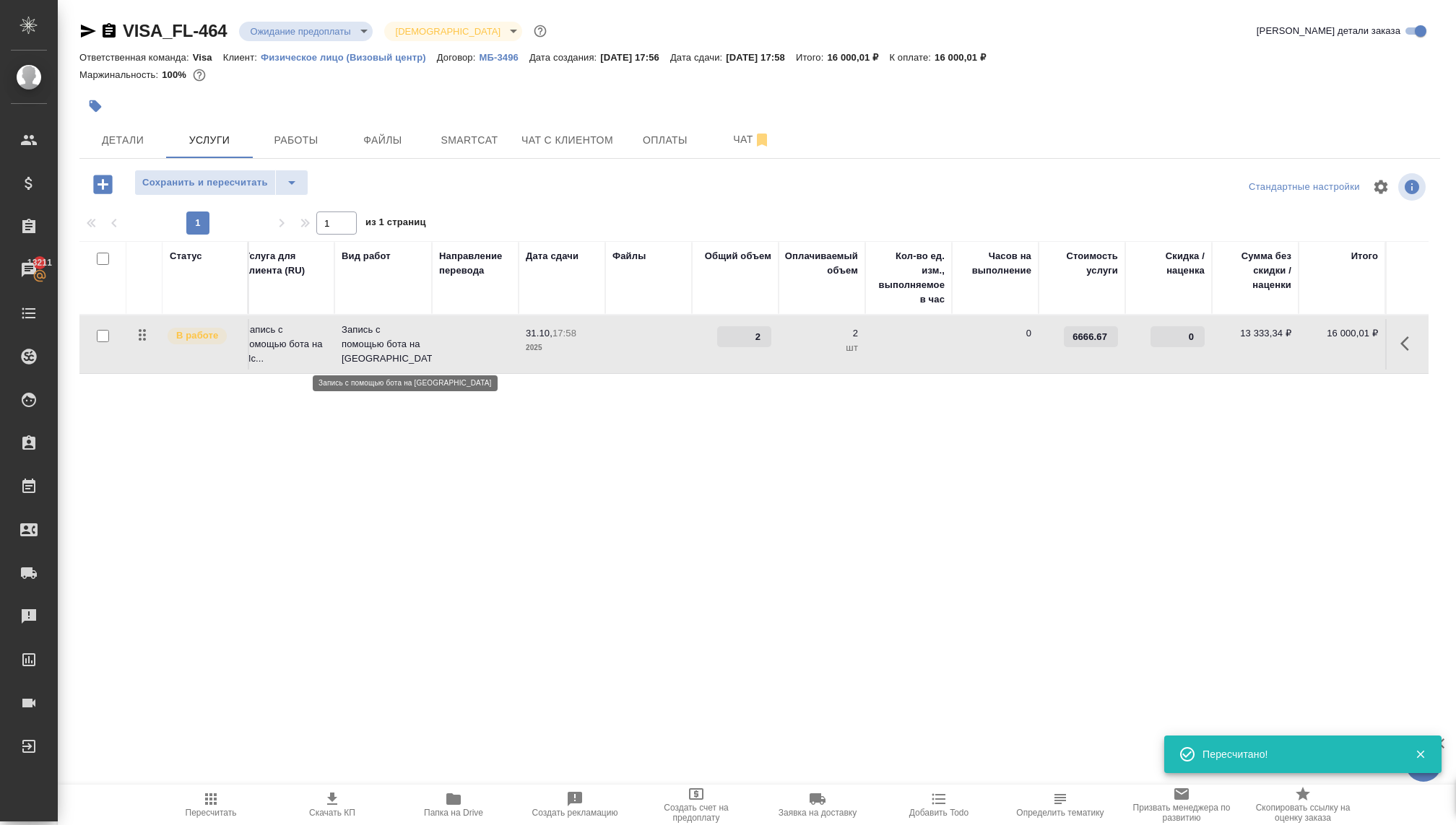
click at [348, 346] on p "Запись с помощью бота на Испанию" at bounding box center [383, 344] width 83 height 44
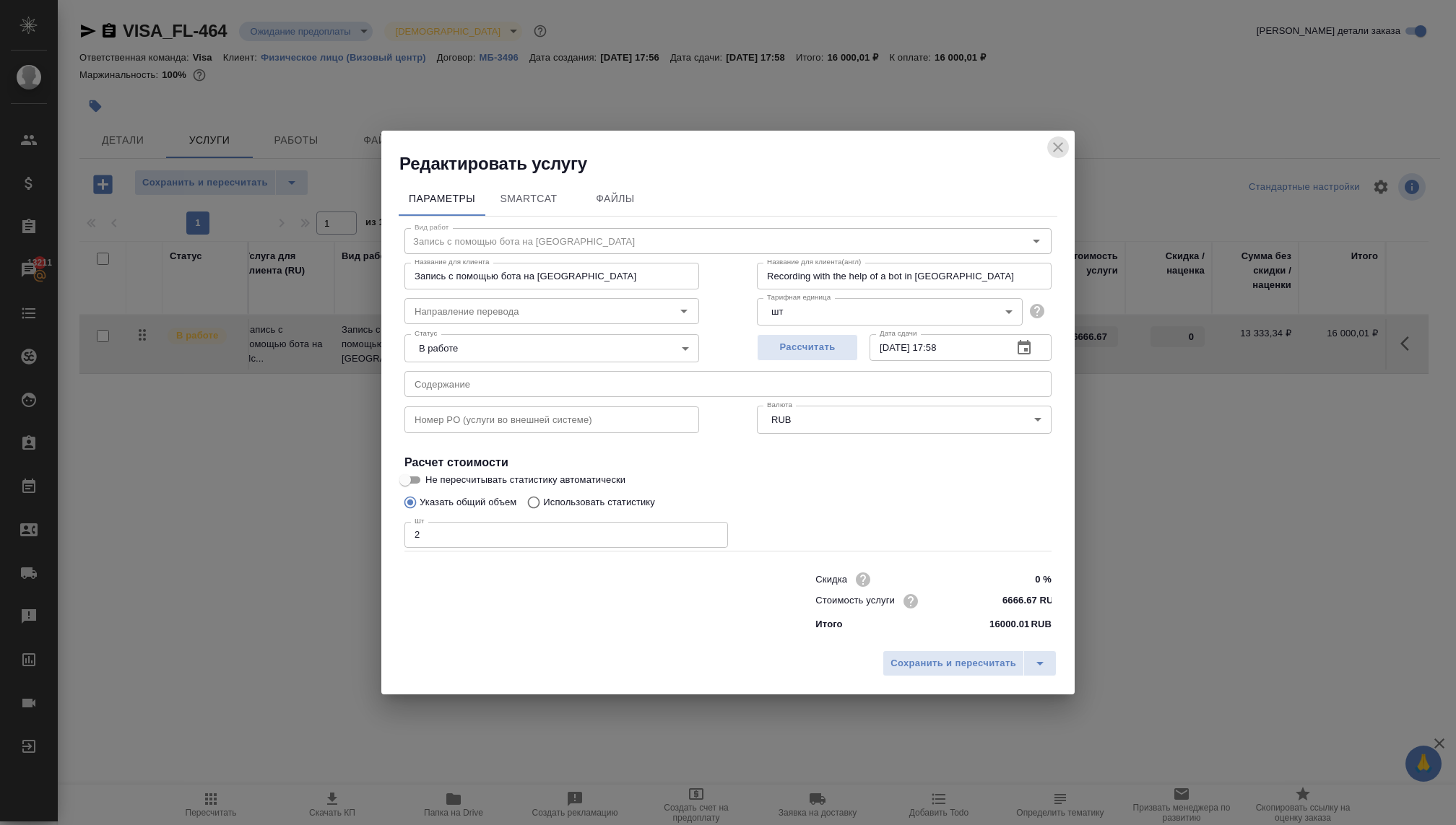
click at [1062, 144] on icon "close" at bounding box center [1058, 147] width 17 height 17
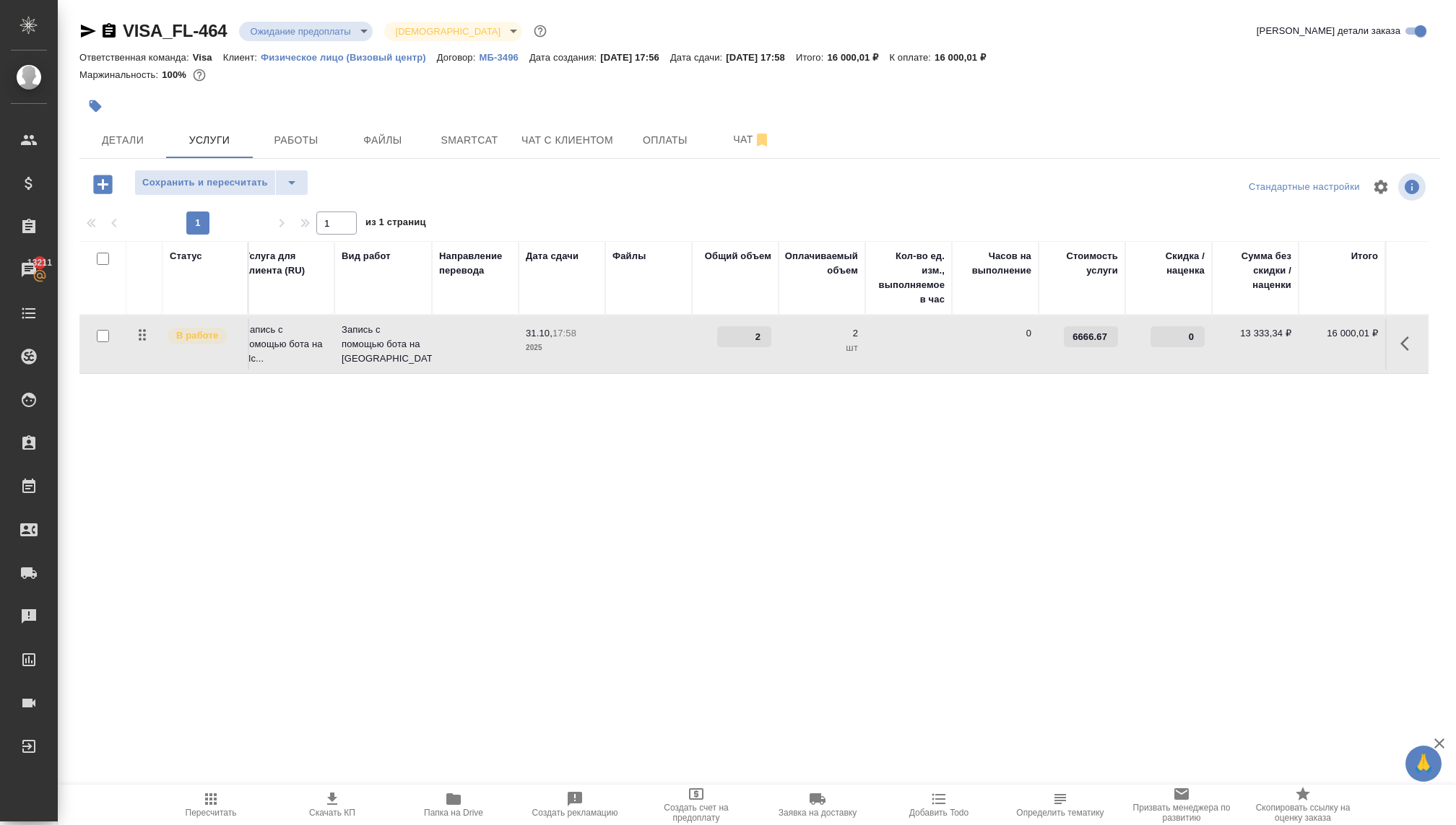
click at [918, 405] on div "Статус Услуга для клиента (RU) Вид работ Направление перевода Дата сдачи Файлы …" at bounding box center [754, 396] width 1349 height 310
click at [937, 380] on div "Статус Услуга для клиента (RU) Вид работ Направление перевода Дата сдачи Файлы …" at bounding box center [754, 396] width 1349 height 310
click at [944, 356] on td at bounding box center [909, 345] width 87 height 51
click at [1417, 183] on icon "button" at bounding box center [1412, 187] width 15 height 15
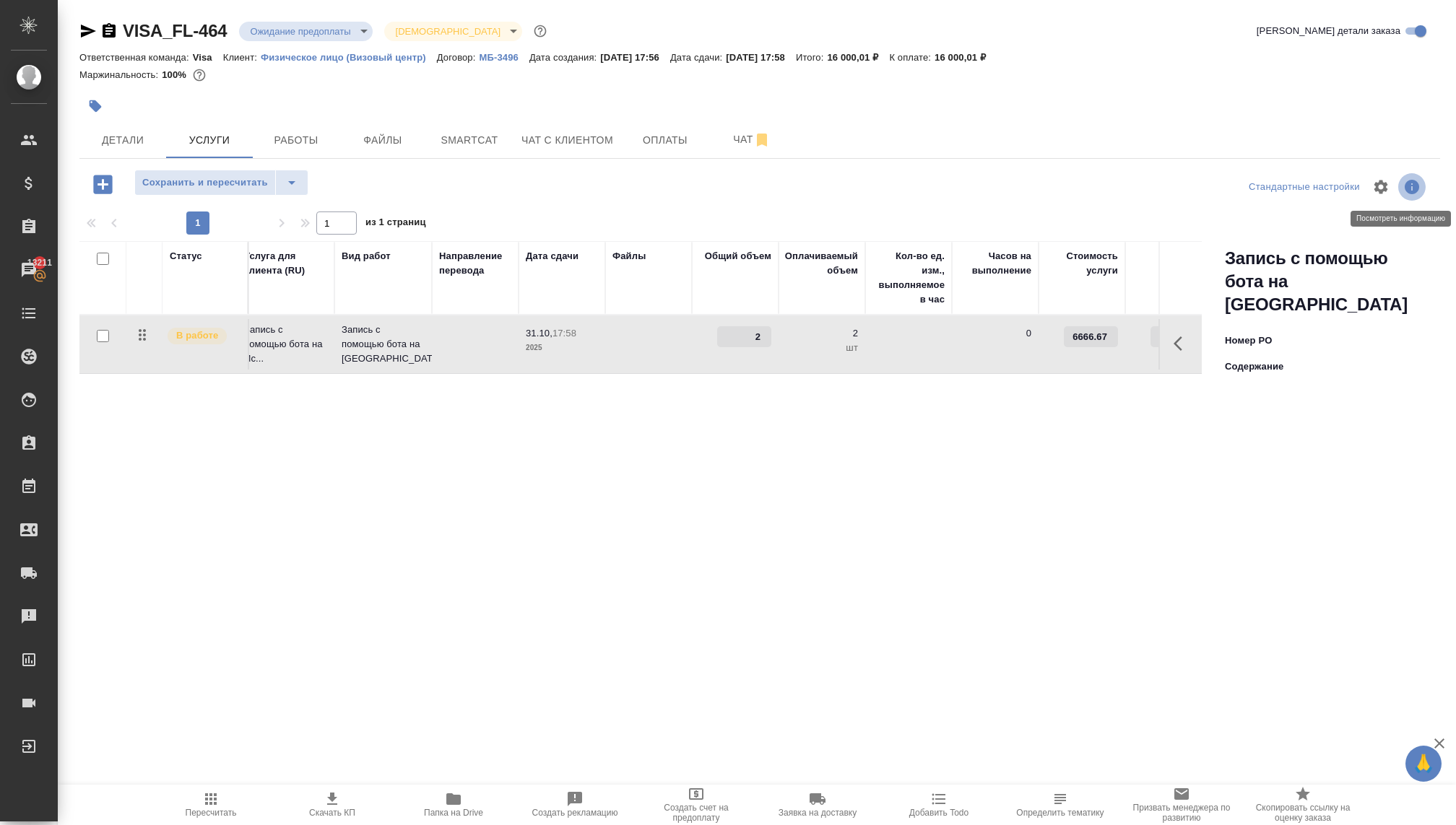
click at [1417, 185] on icon "button" at bounding box center [1412, 187] width 15 height 15
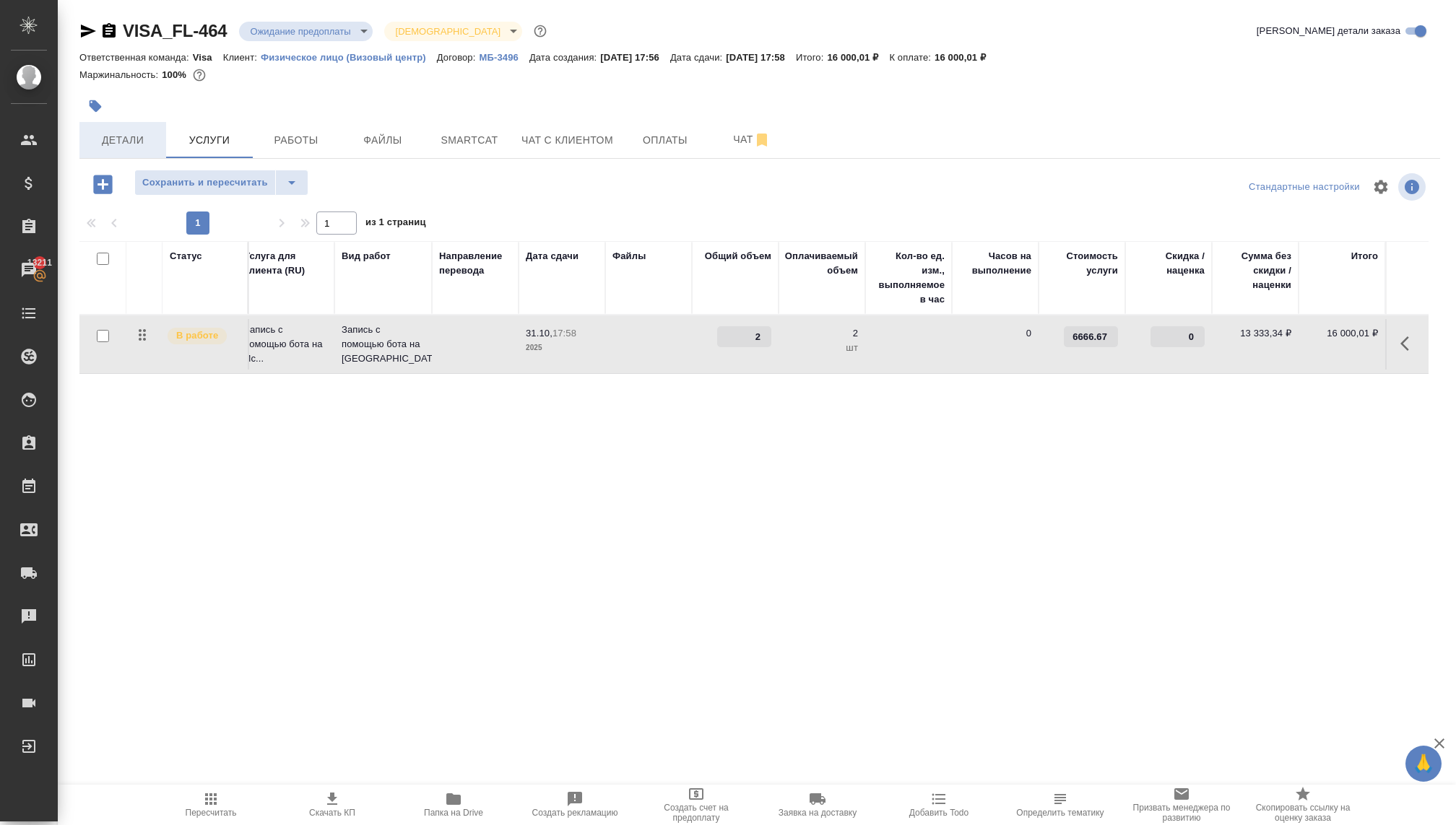
click at [155, 139] on span "Детали" at bounding box center [122, 140] width 69 height 18
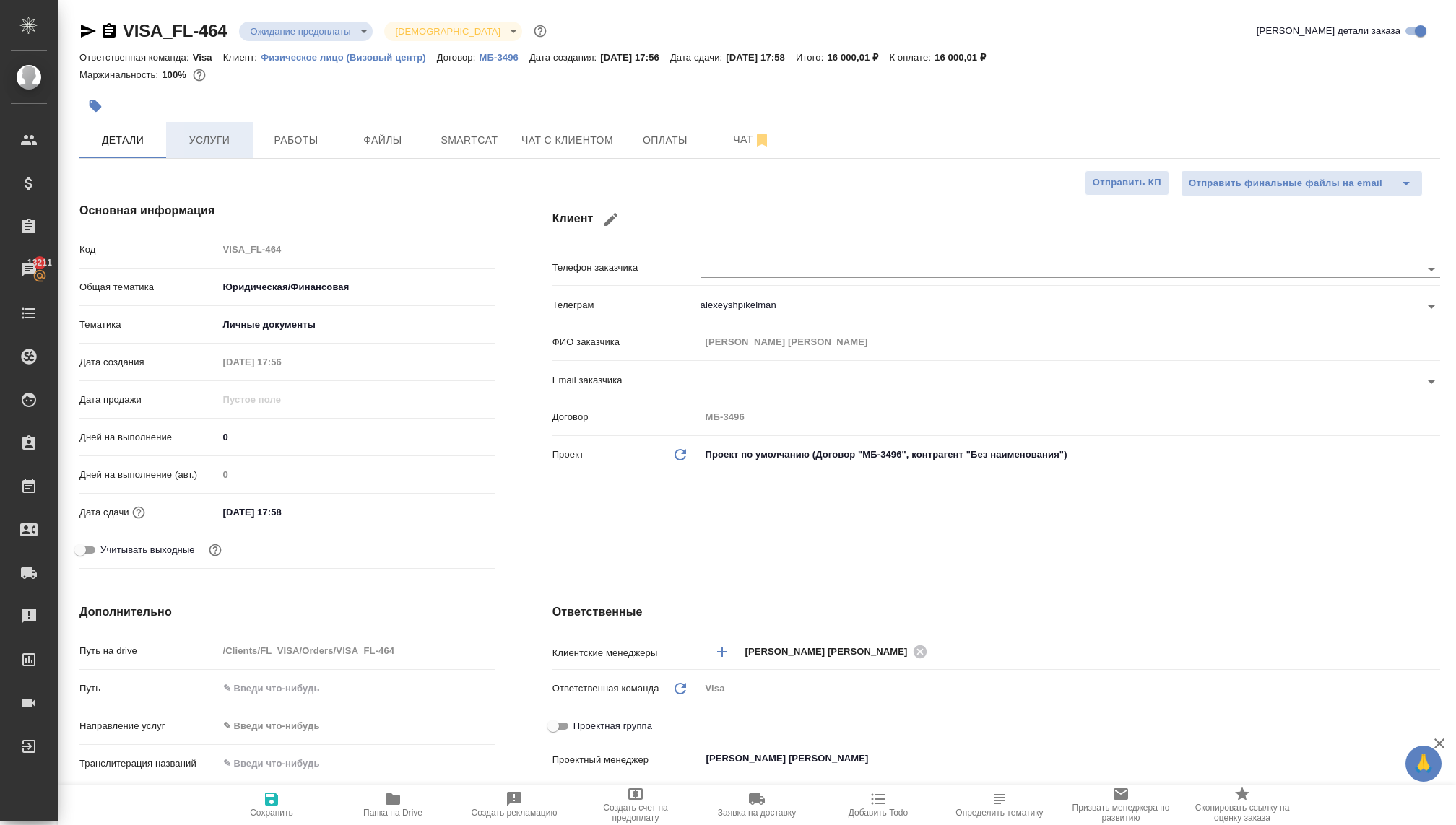
click at [206, 144] on span "Услуги" at bounding box center [209, 140] width 69 height 18
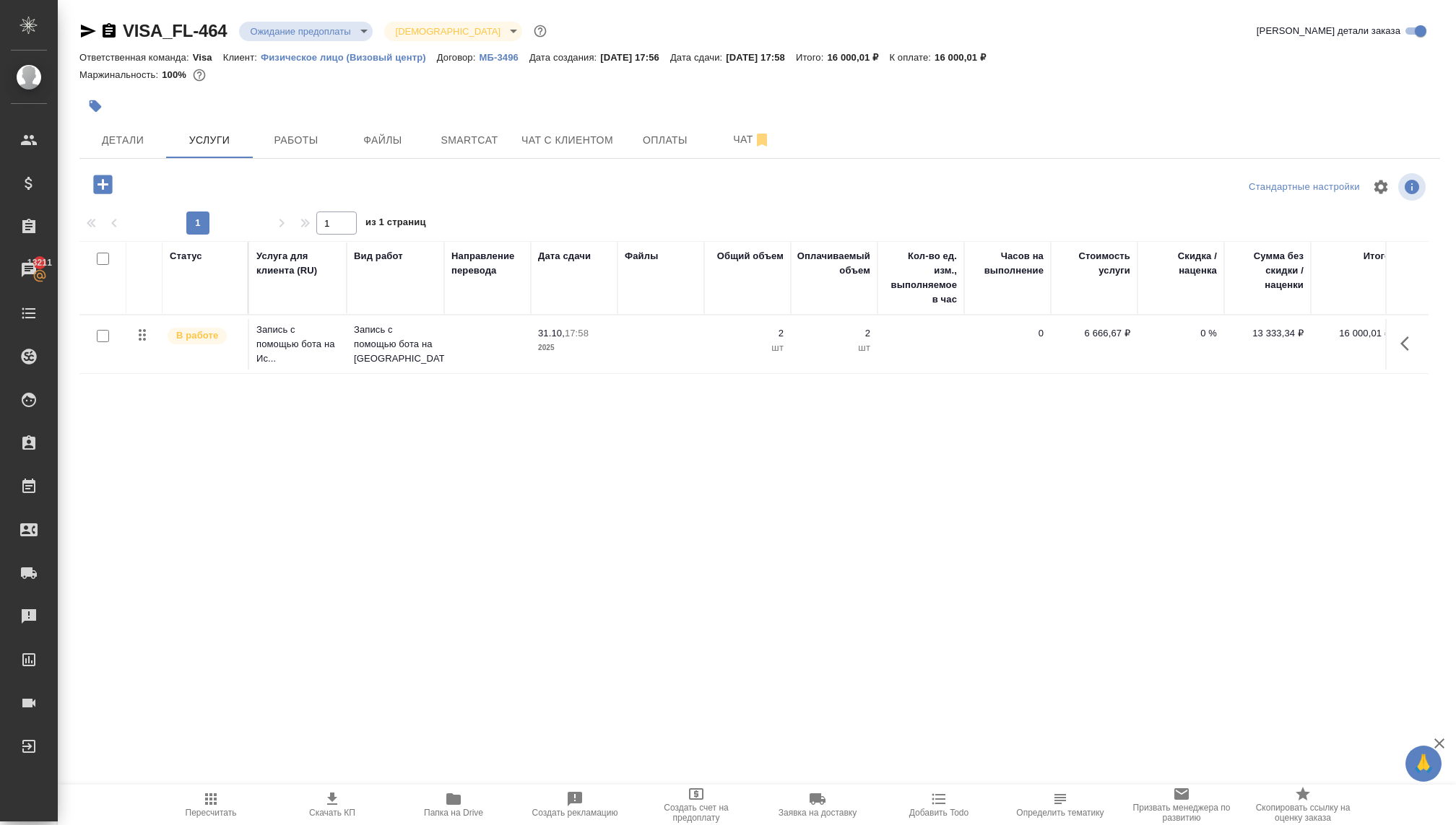
click at [106, 186] on icon "button" at bounding box center [102, 184] width 19 height 19
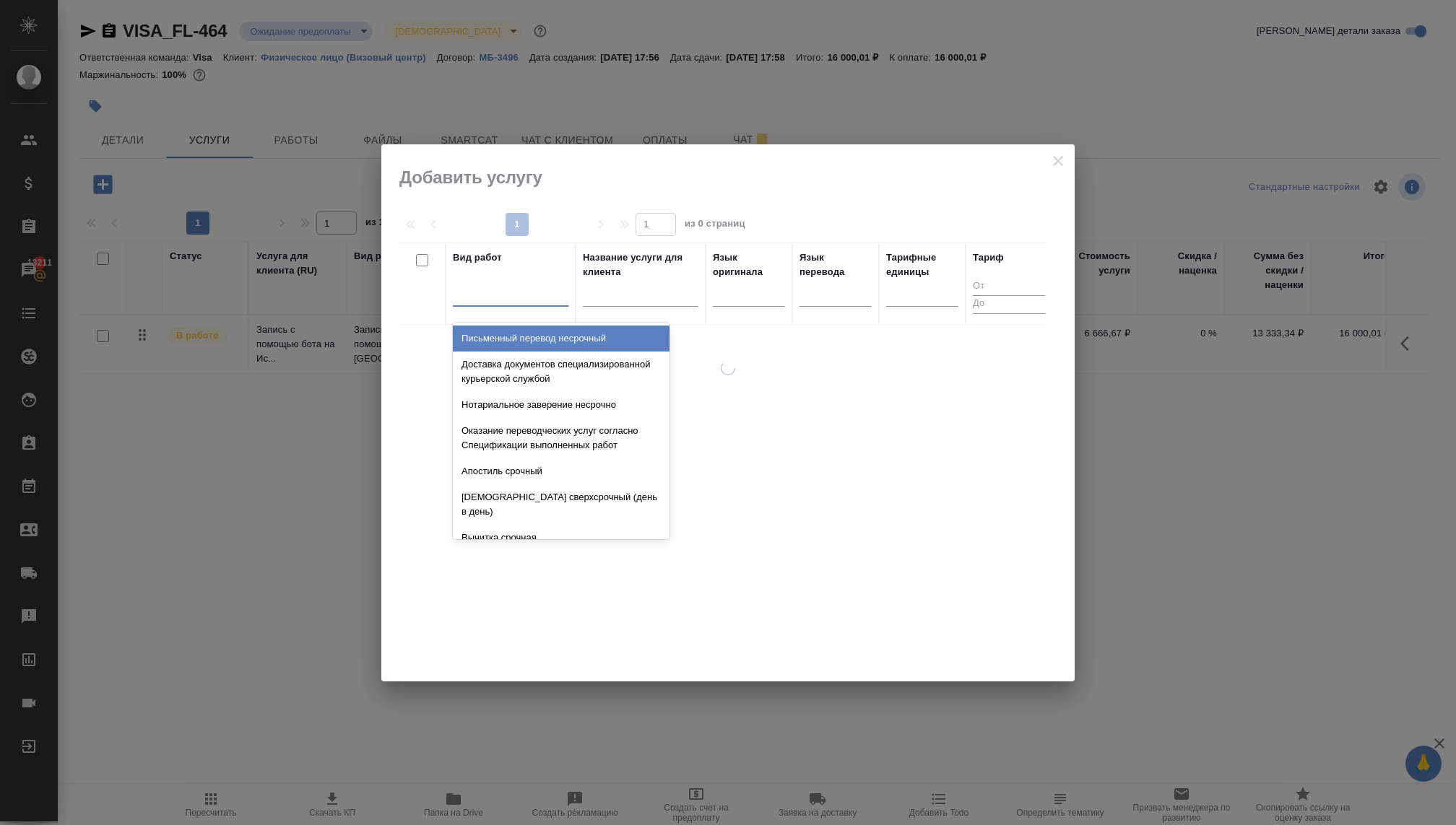
click at [493, 296] on div at bounding box center [510, 292] width 116 height 21
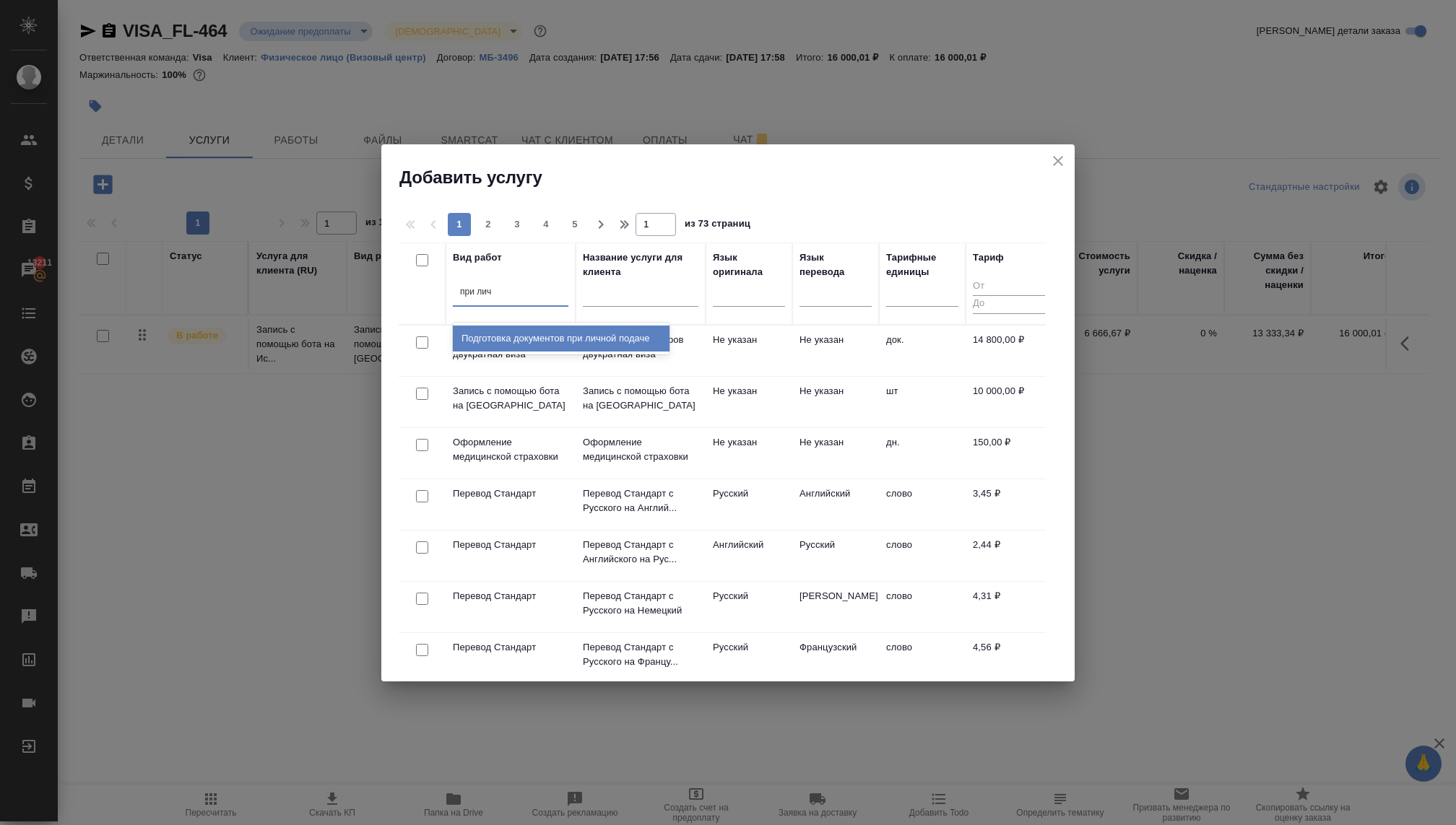
click at [578, 343] on div "Подготовка документов при личной подаче" at bounding box center [561, 339] width 217 height 26
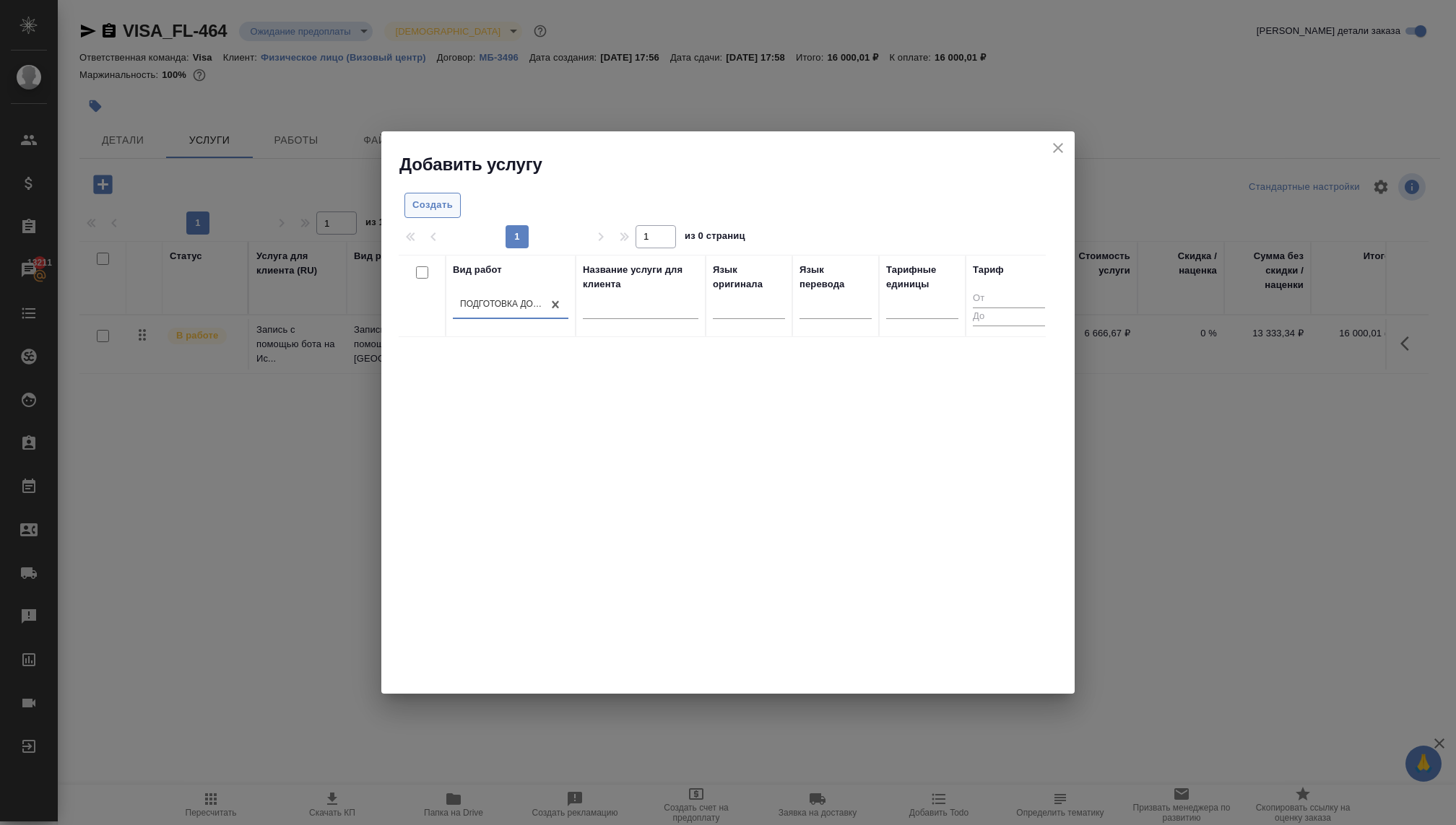
click at [409, 213] on button "Создать" at bounding box center [433, 205] width 57 height 25
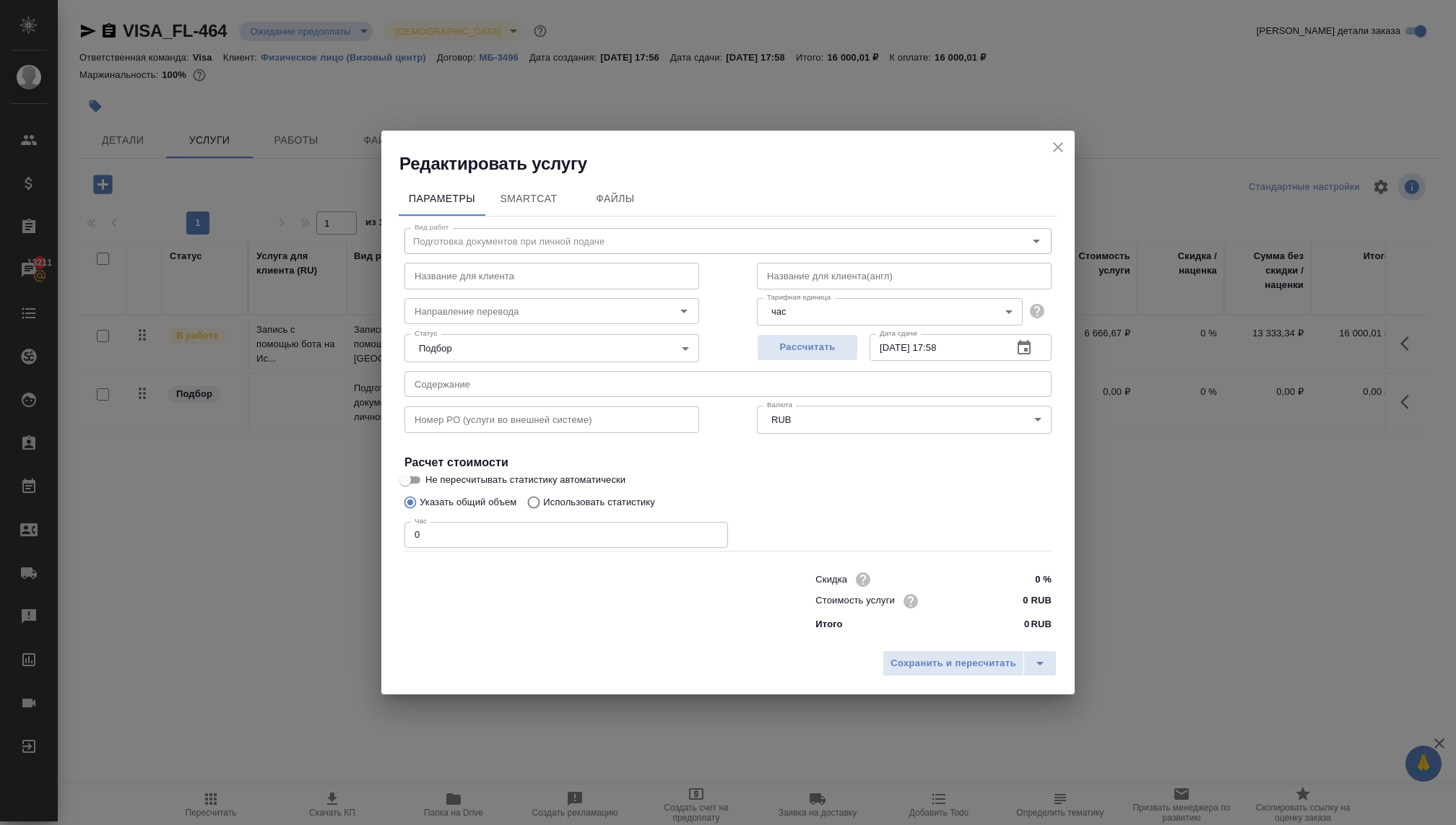
click at [1003, 608] on input "0 RUB" at bounding box center [1025, 601] width 54 height 21
paste input "741667"
click at [429, 543] on input "0" at bounding box center [567, 534] width 324 height 26
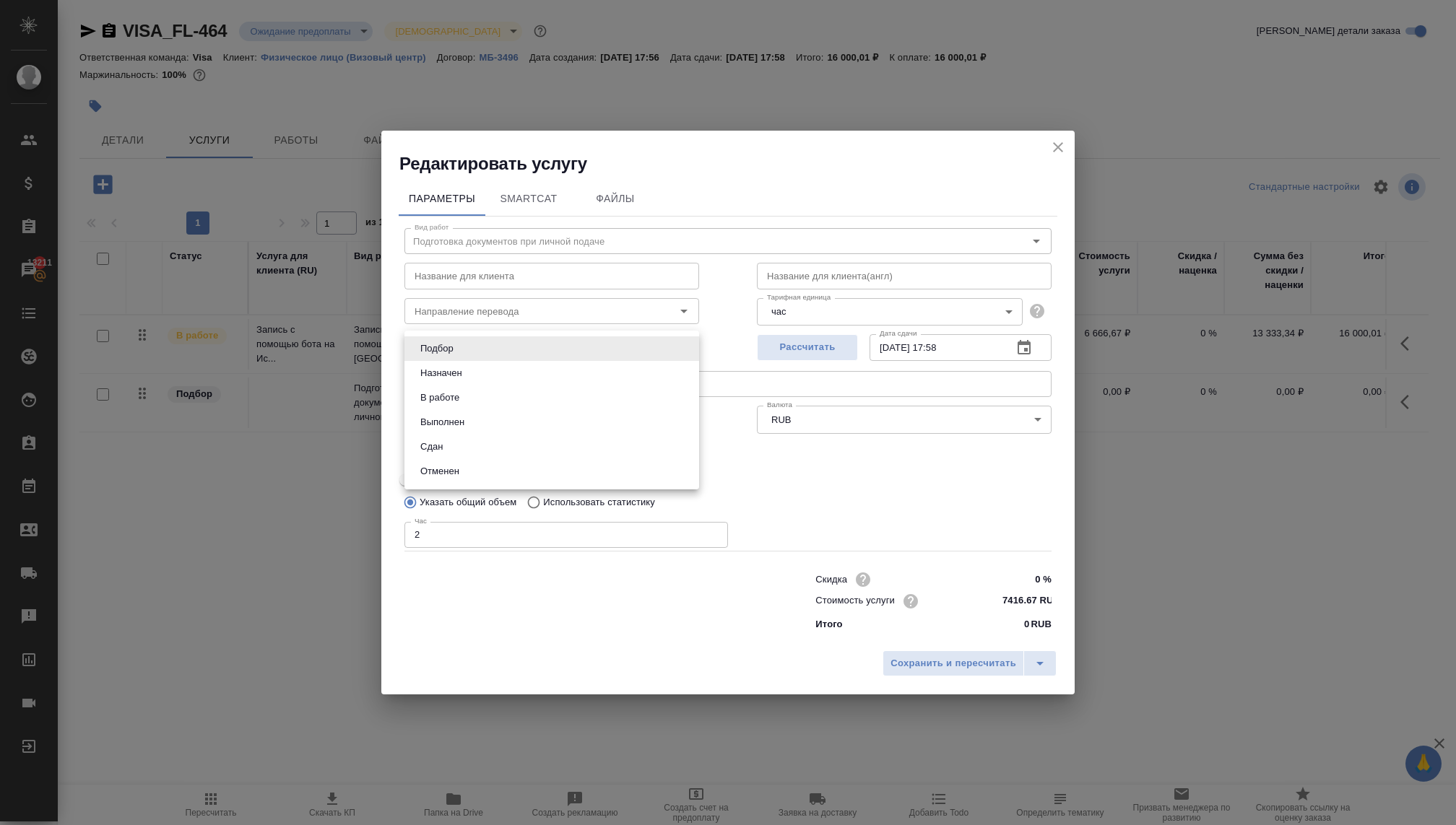
click at [480, 341] on body "🙏 .cls-1 fill:#fff; AWATERA Kovaleva Ekaterina Клиенты Спецификации Заказы 1321…" at bounding box center [728, 412] width 1456 height 825
click at [466, 401] on li "В работе" at bounding box center [552, 398] width 295 height 25
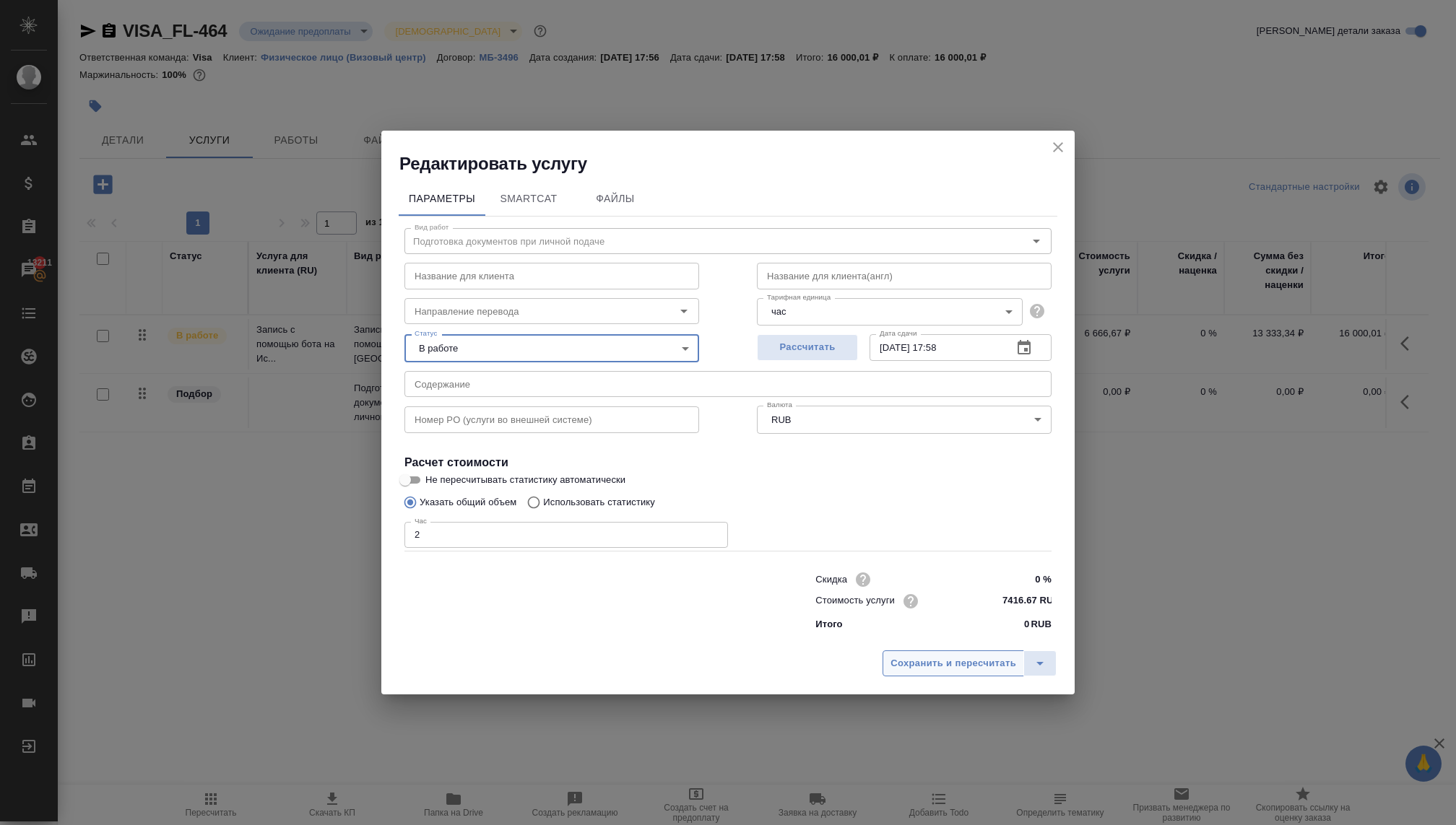
click at [901, 663] on span "Сохранить и пересчитать" at bounding box center [953, 664] width 126 height 16
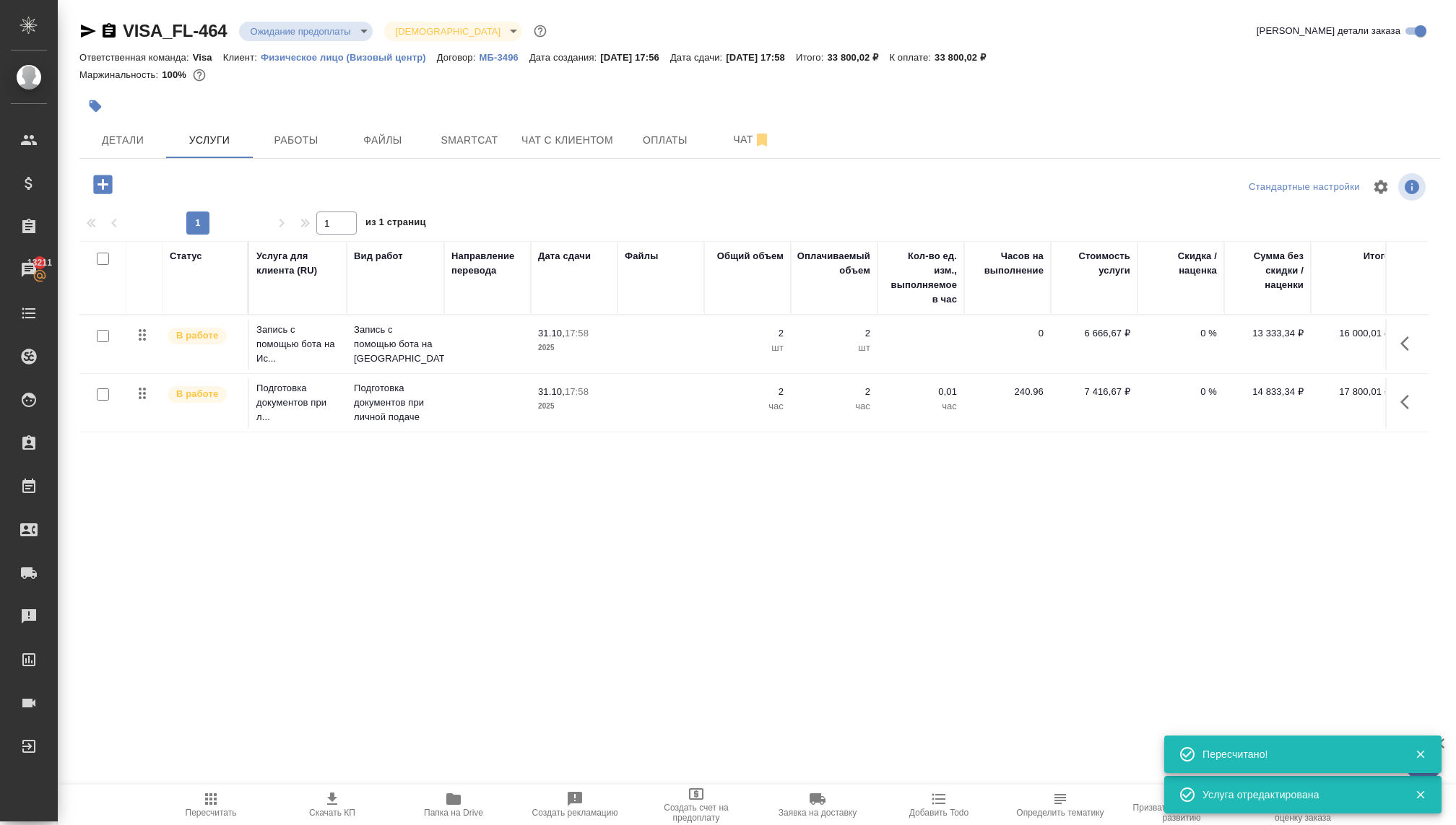
scroll to position [0, 12]
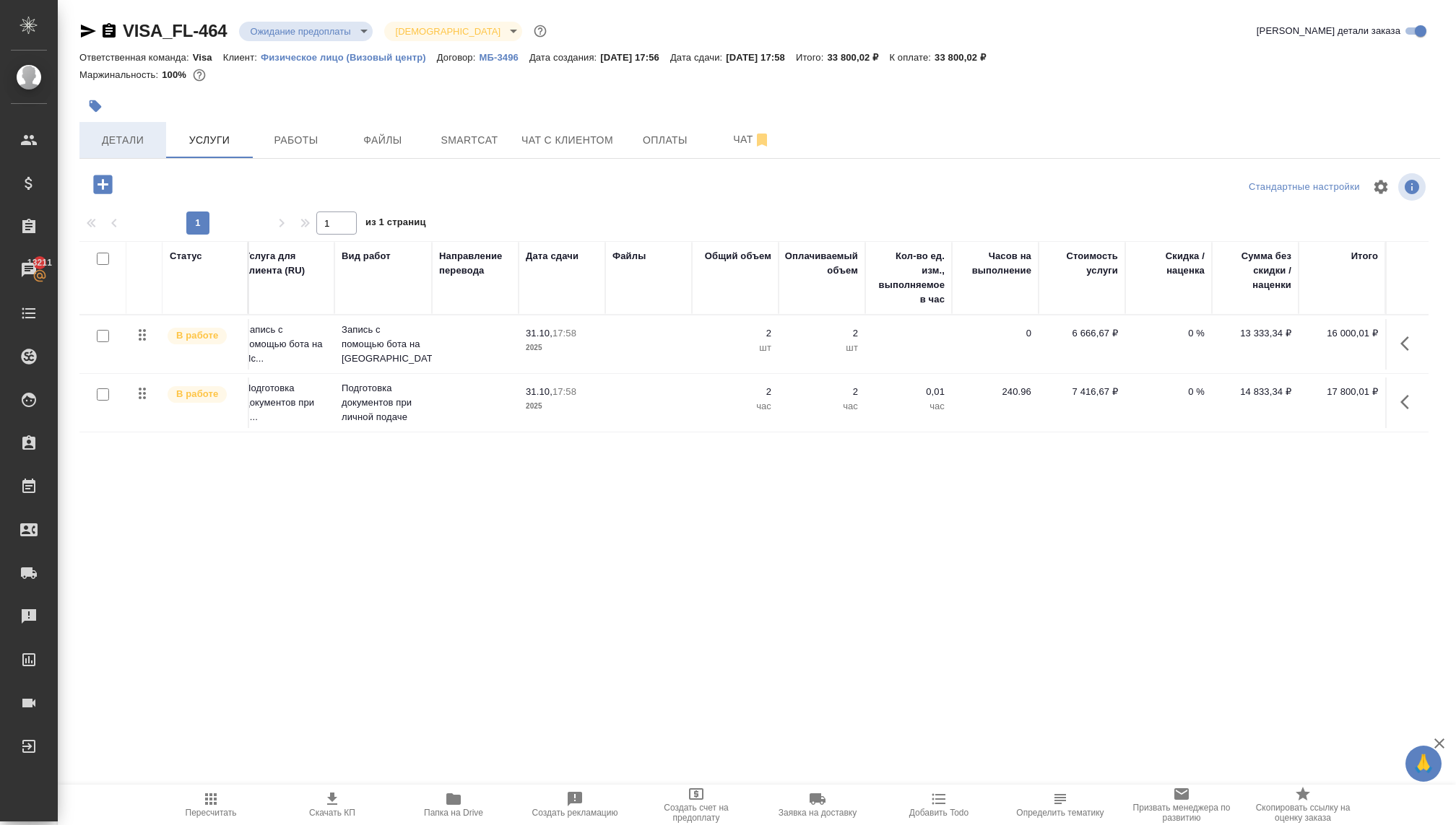
click at [135, 139] on span "Детали" at bounding box center [122, 140] width 69 height 18
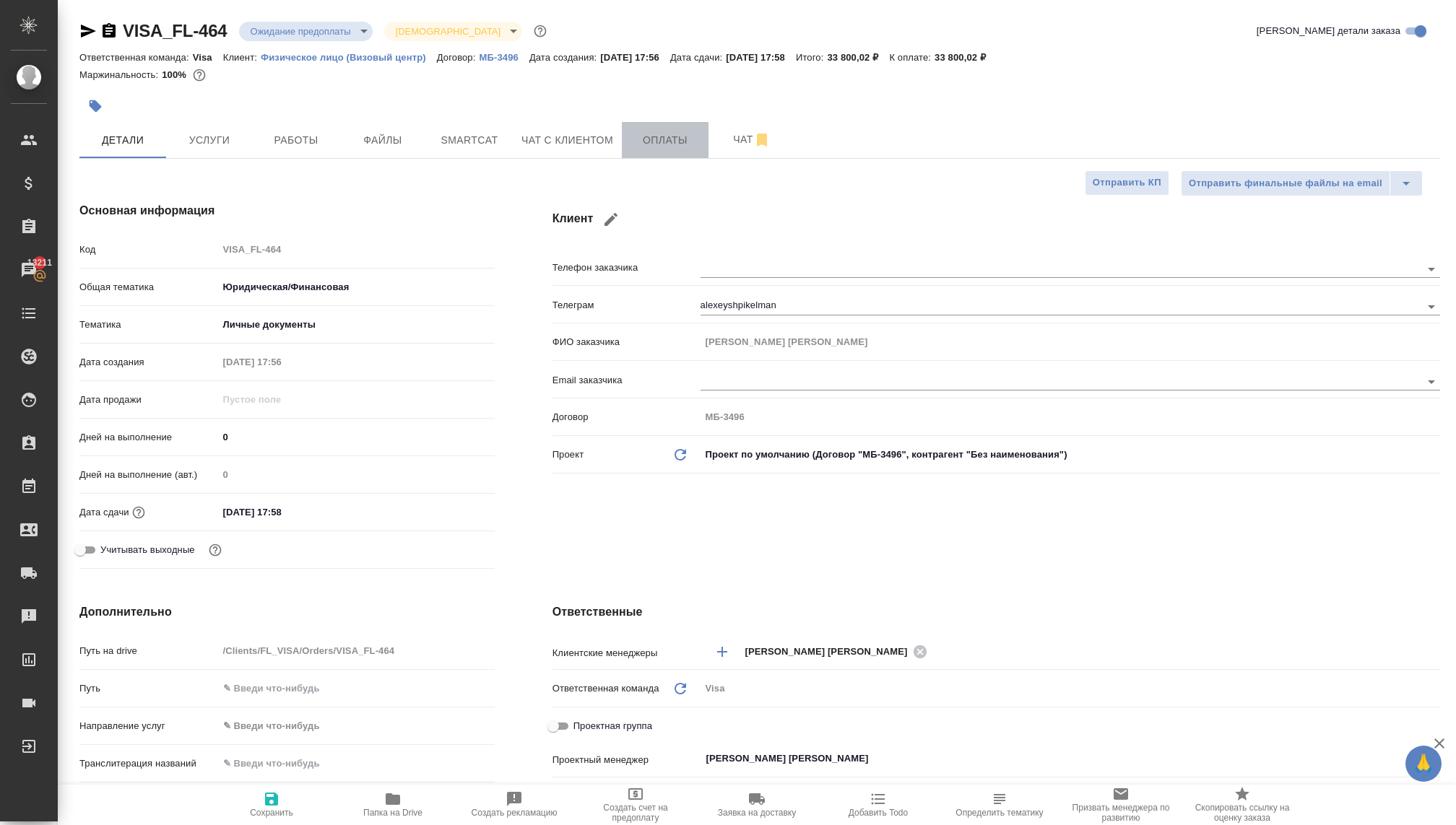
click at [656, 139] on span "Оплаты" at bounding box center [665, 140] width 69 height 18
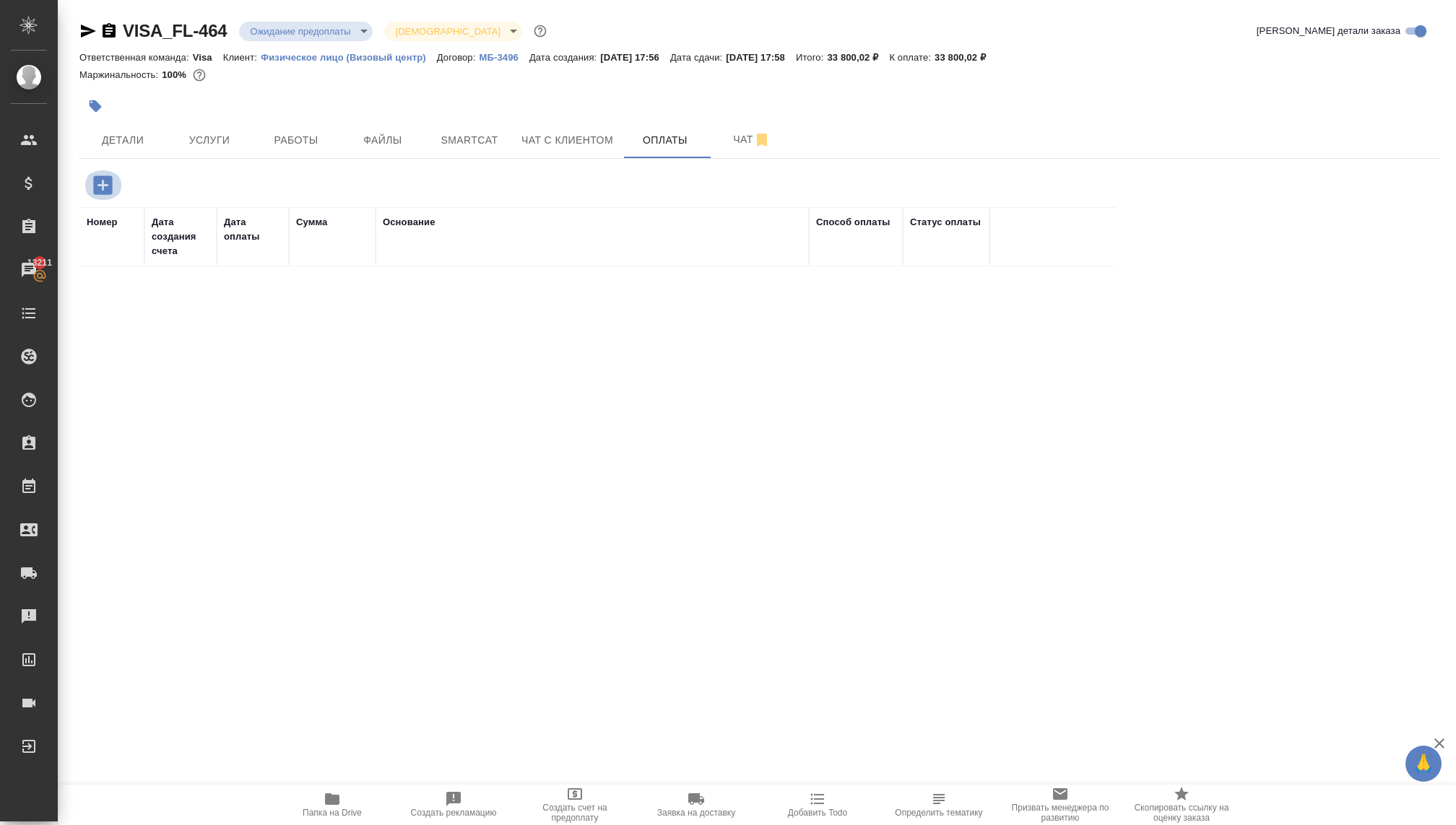
click at [101, 183] on icon "button" at bounding box center [102, 185] width 19 height 19
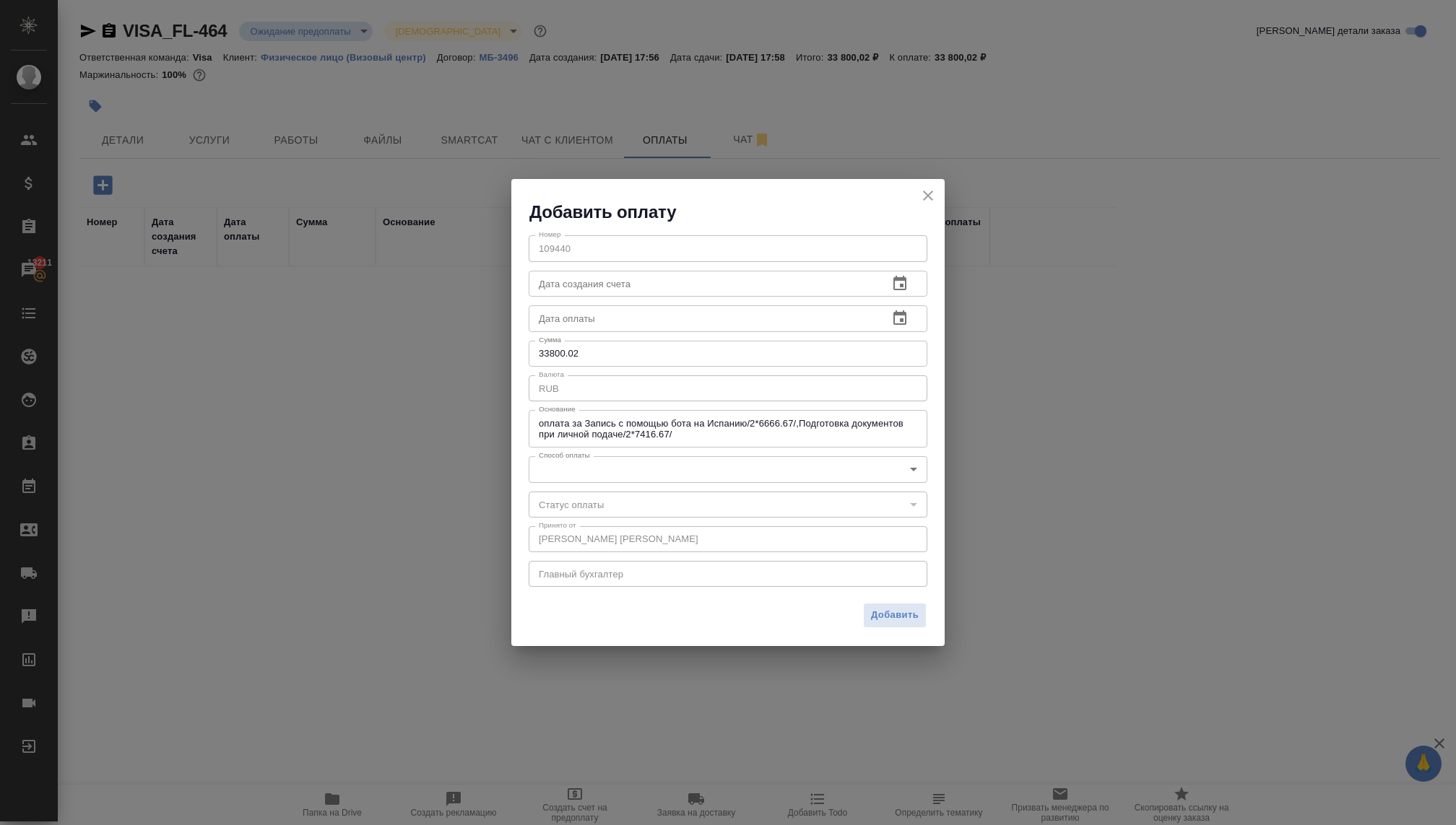
click at [596, 474] on body "🙏 .cls-1 fill:#fff; AWATERA Kovaleva Ekaterina Клиенты Спецификации Заказы 1321…" at bounding box center [728, 412] width 1456 height 825
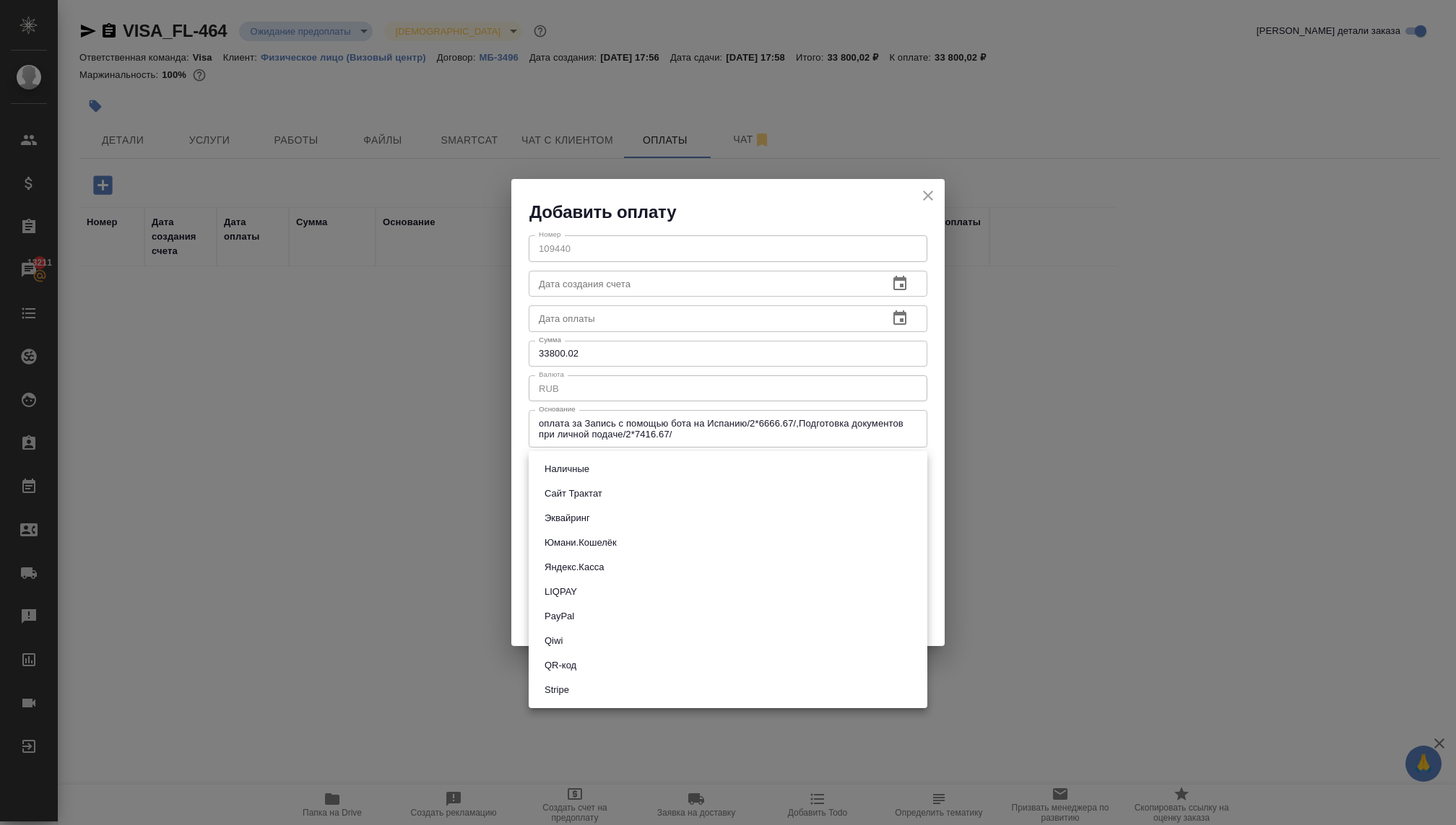
click at [569, 497] on button "Сайт Трактат" at bounding box center [573, 493] width 67 height 16
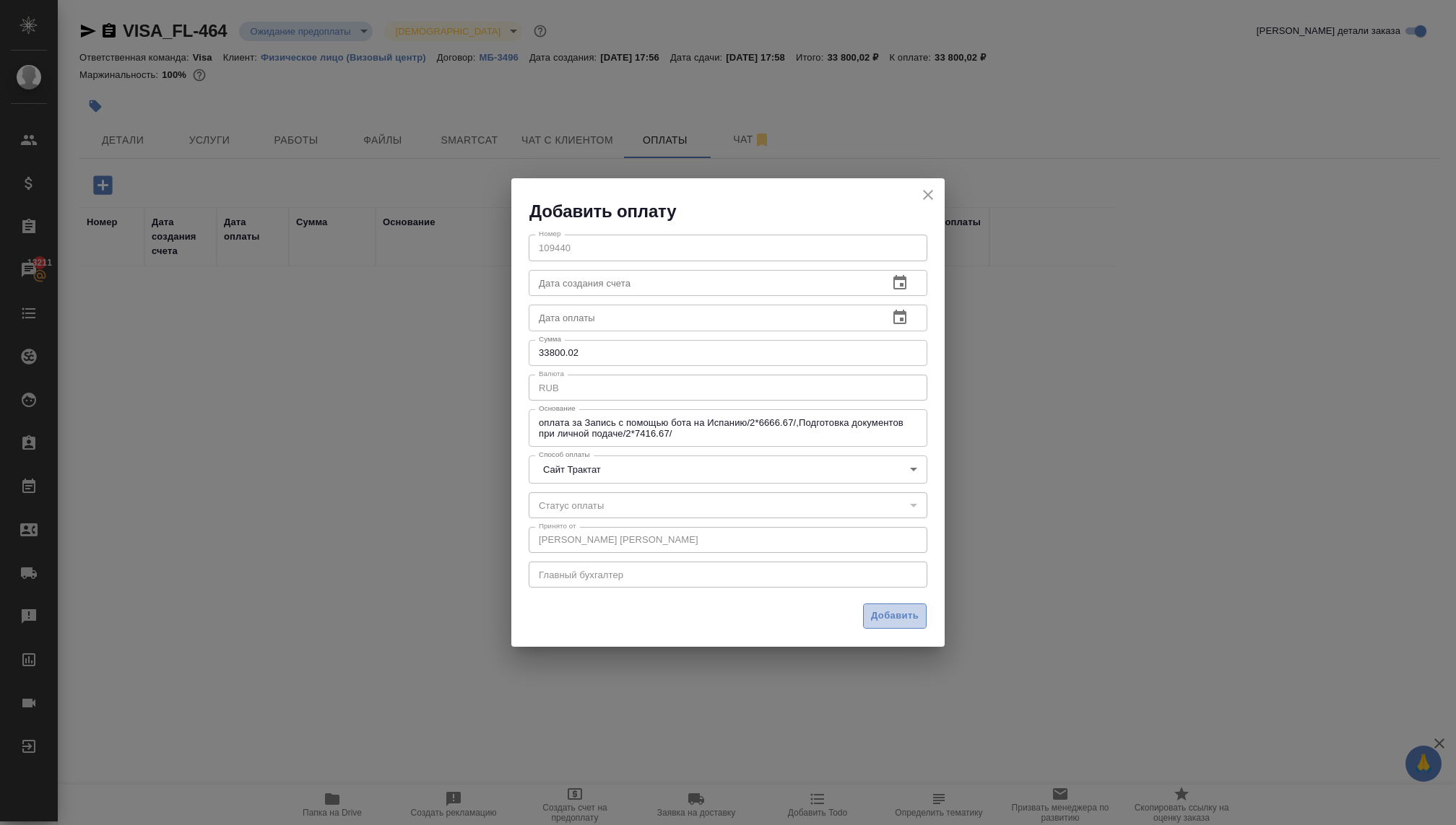
click at [878, 617] on span "Добавить" at bounding box center [895, 616] width 48 height 16
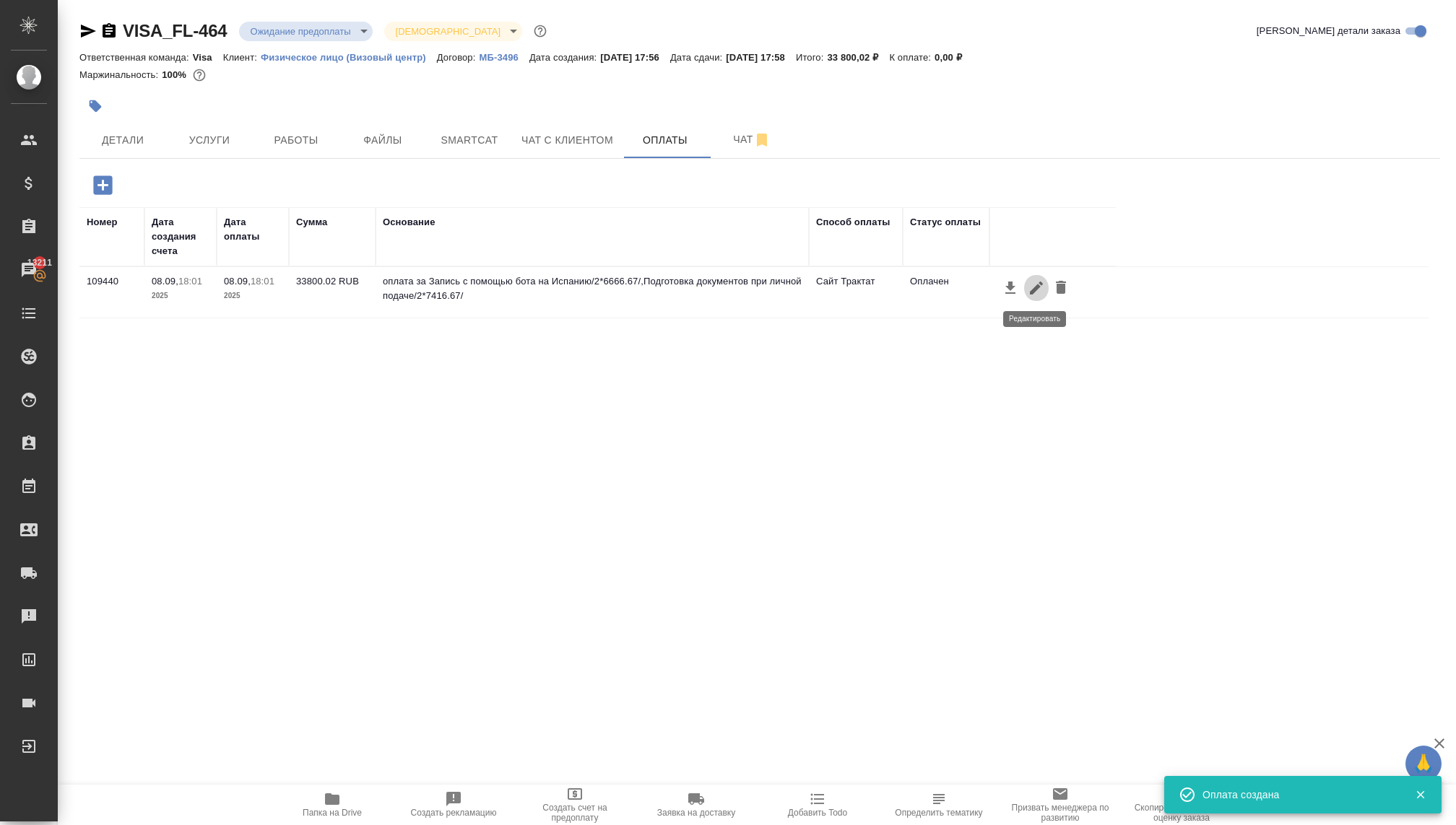
click at [1034, 290] on icon "button" at bounding box center [1036, 288] width 13 height 13
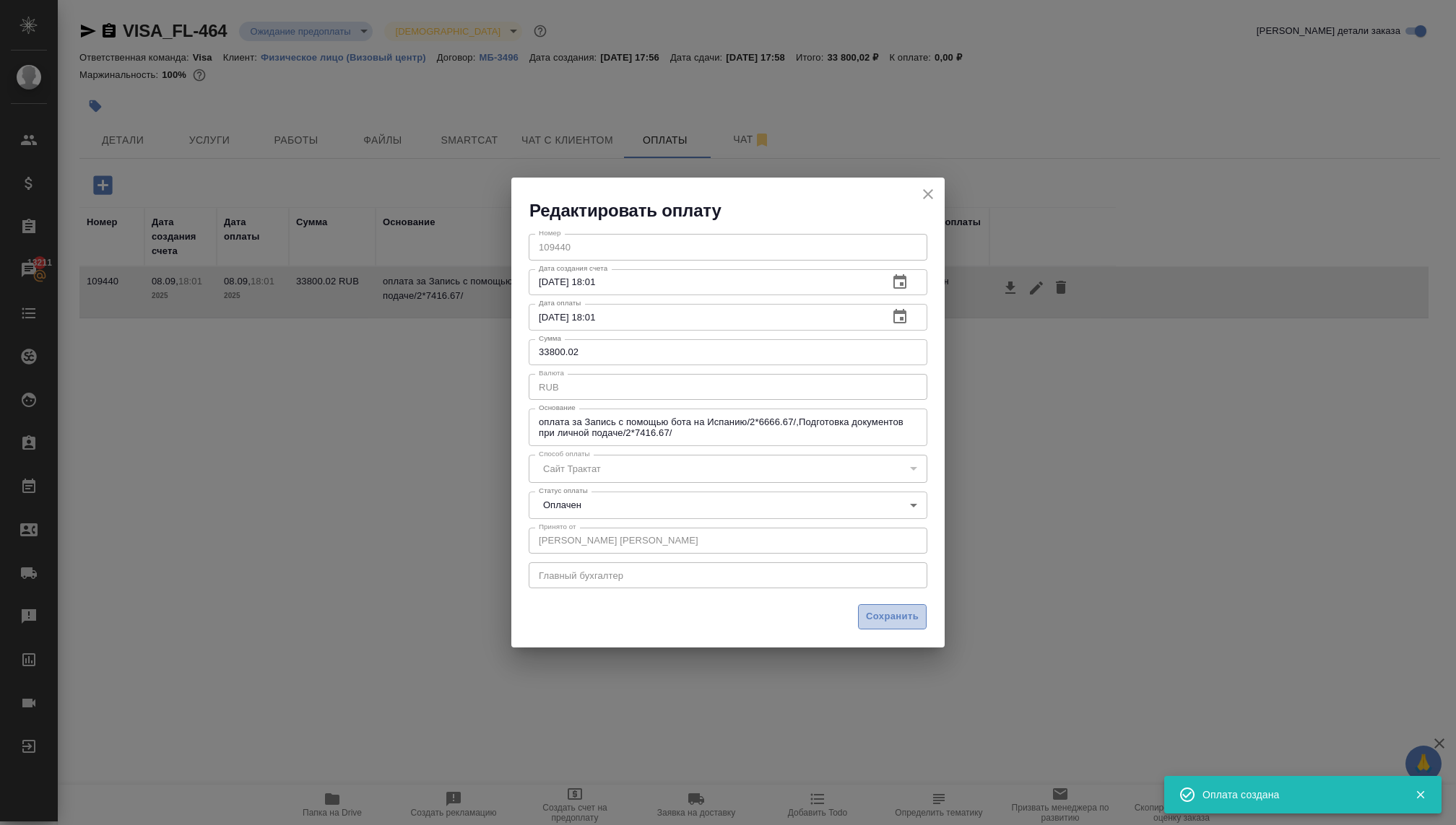
click at [911, 608] on span "Сохранить" at bounding box center [893, 616] width 53 height 16
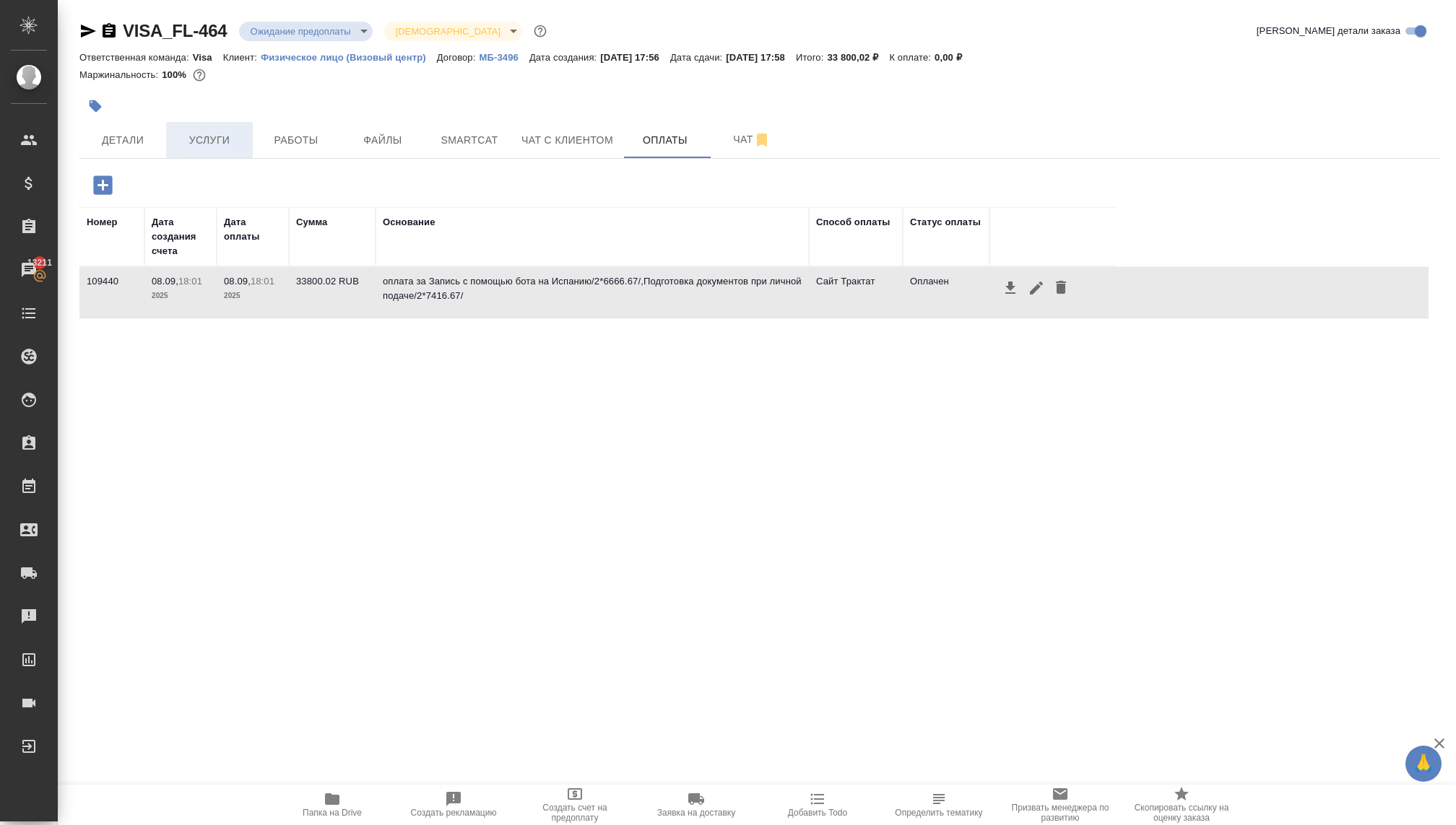
click at [230, 129] on button "Услуги" at bounding box center [209, 140] width 87 height 36
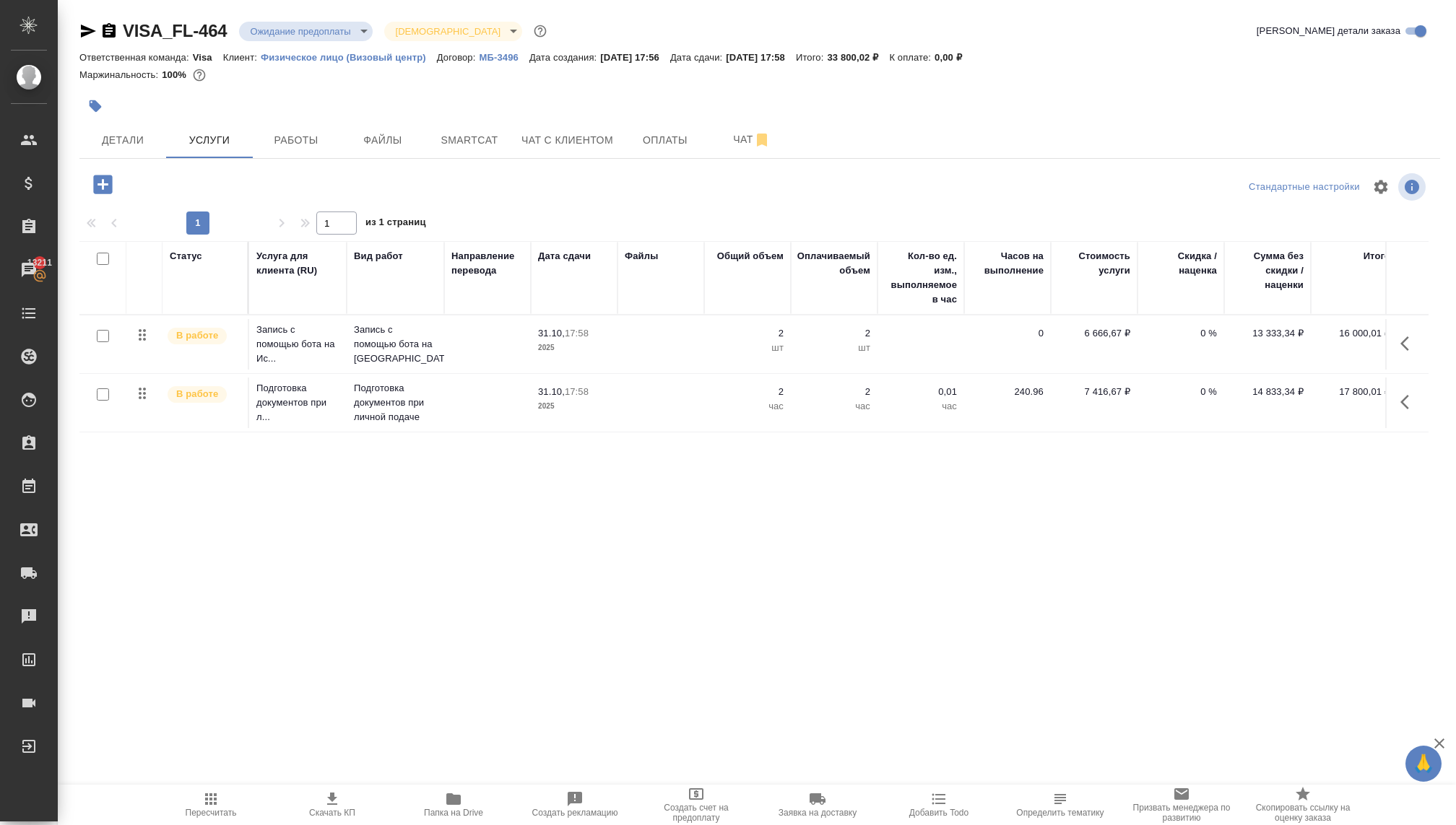
scroll to position [0, 12]
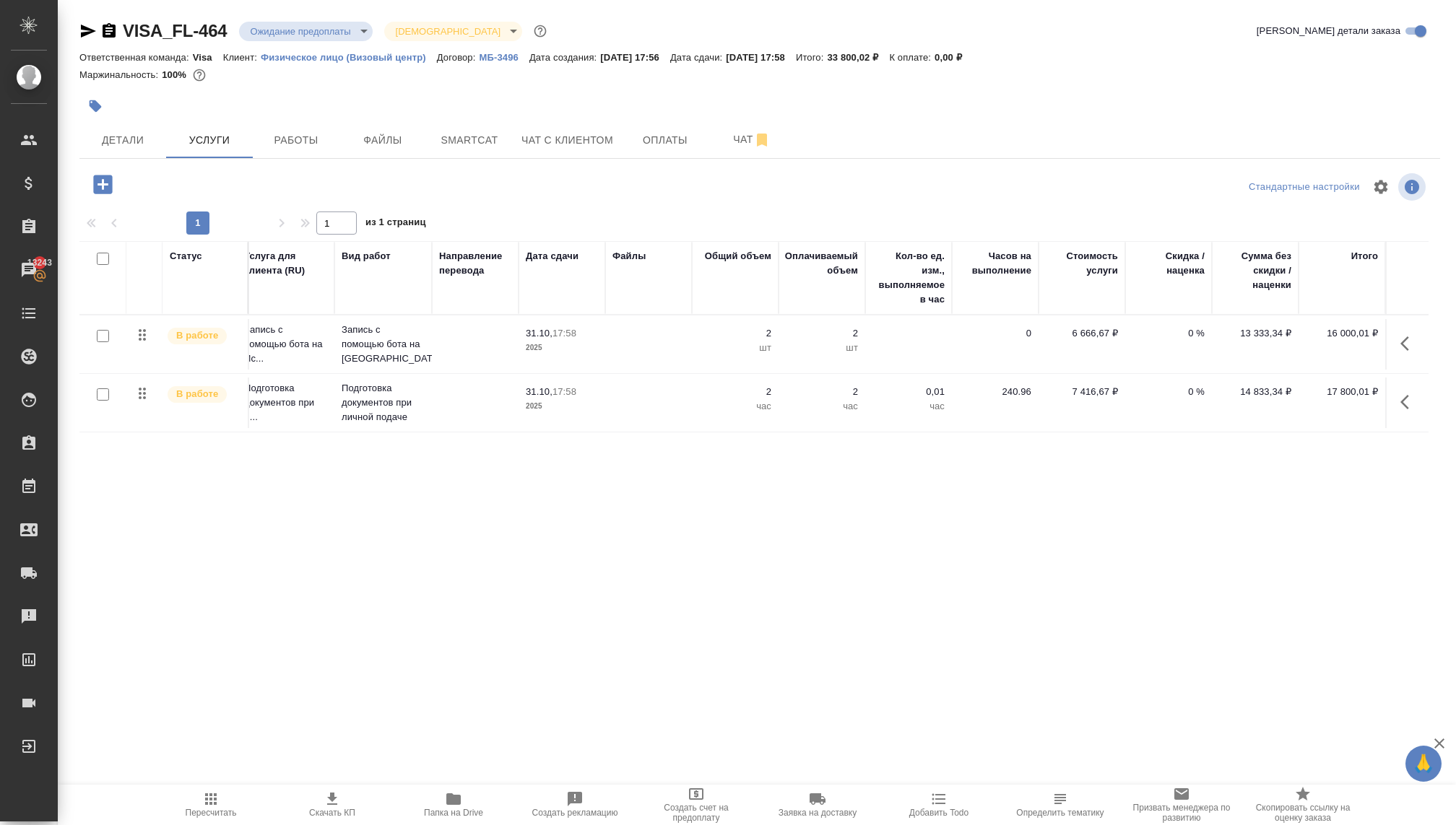
click at [364, 542] on div "Статус Услуга для клиента (RU) Вид работ Направление перевода Дата сдачи Файлы …" at bounding box center [754, 396] width 1349 height 310
click at [406, 342] on p "Запись с помощью бота на Испанию" at bounding box center [383, 344] width 83 height 44
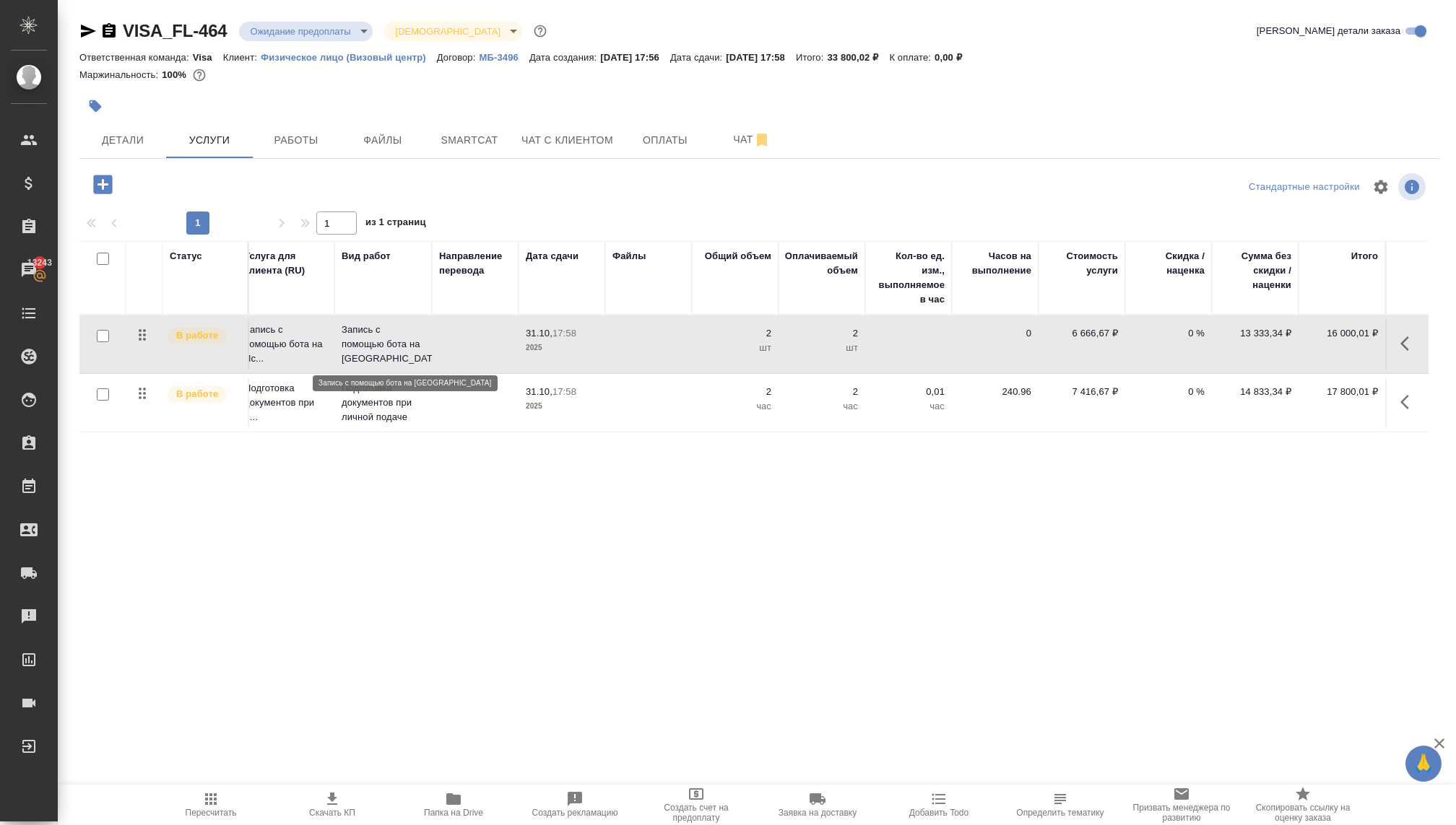
click at [406, 342] on p "Запись с помощью бота на Испанию" at bounding box center [383, 344] width 83 height 44
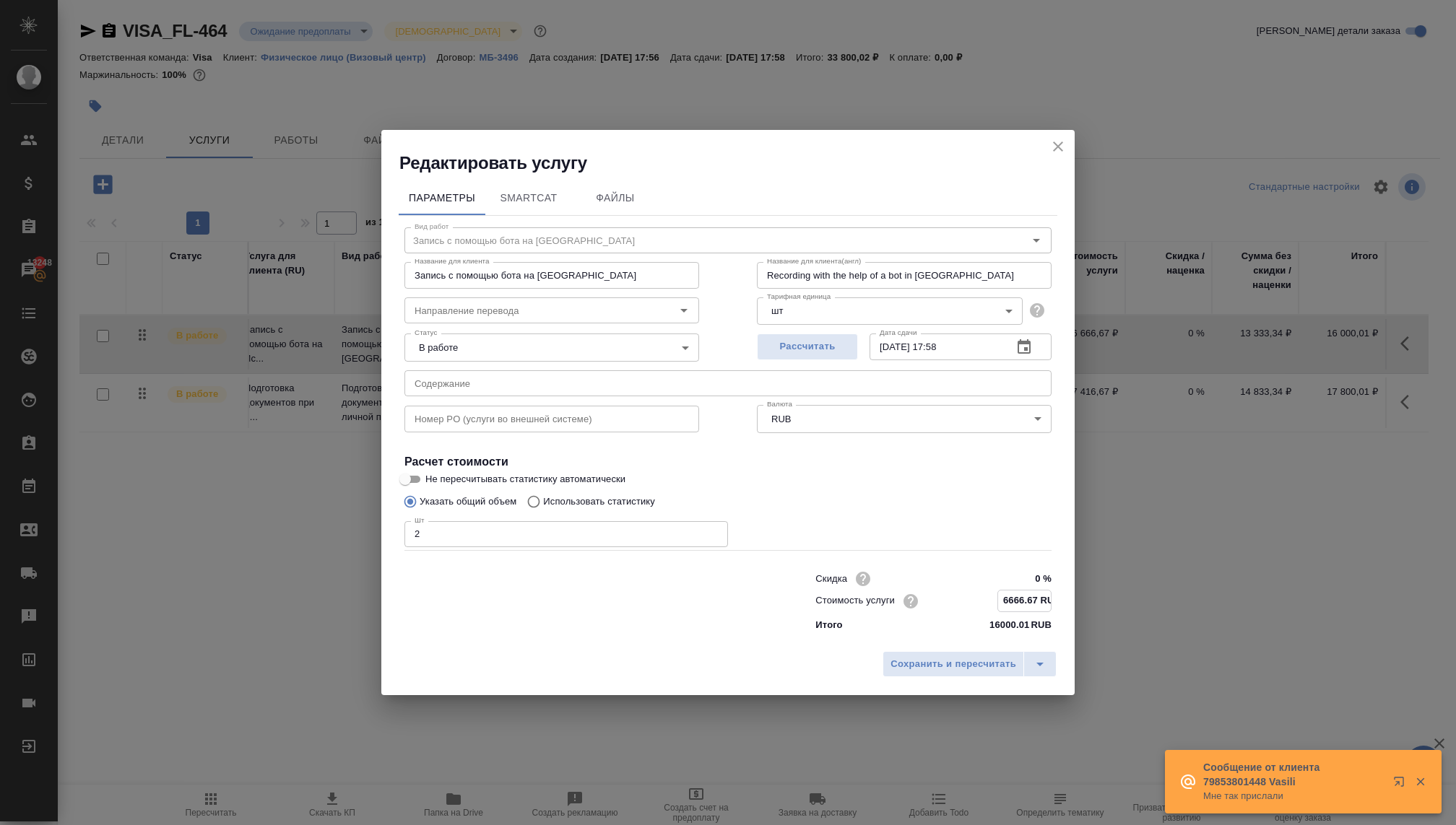
click at [1035, 604] on input "6666.67 RUB" at bounding box center [1024, 601] width 53 height 21
click at [1036, 602] on input "6666.67 RUB" at bounding box center [1024, 601] width 53 height 21
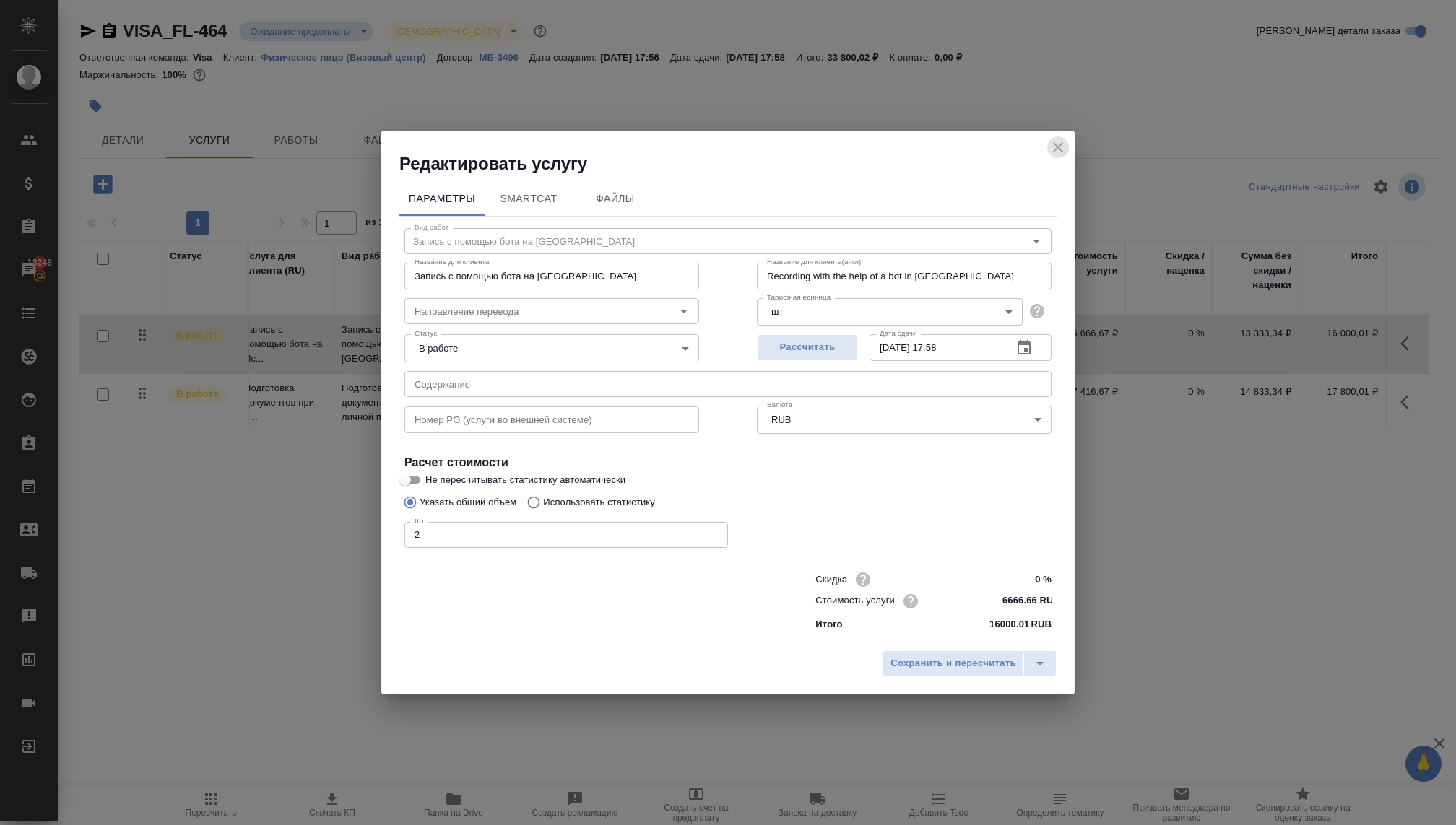
click at [1058, 148] on icon "close" at bounding box center [1058, 147] width 17 height 17
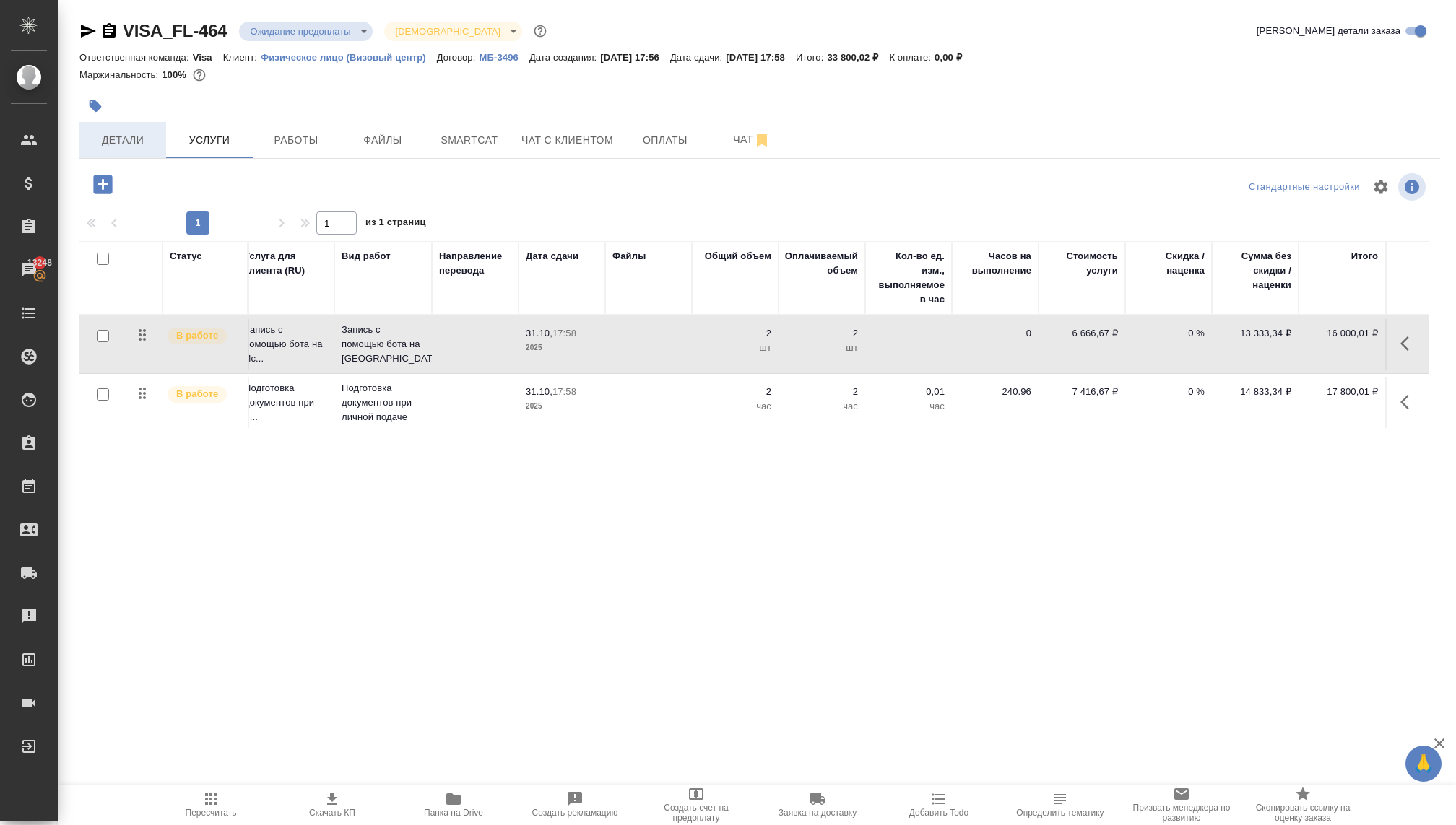
click at [107, 151] on button "Детали" at bounding box center [123, 140] width 87 height 36
